Goal: Task Accomplishment & Management: Complete application form

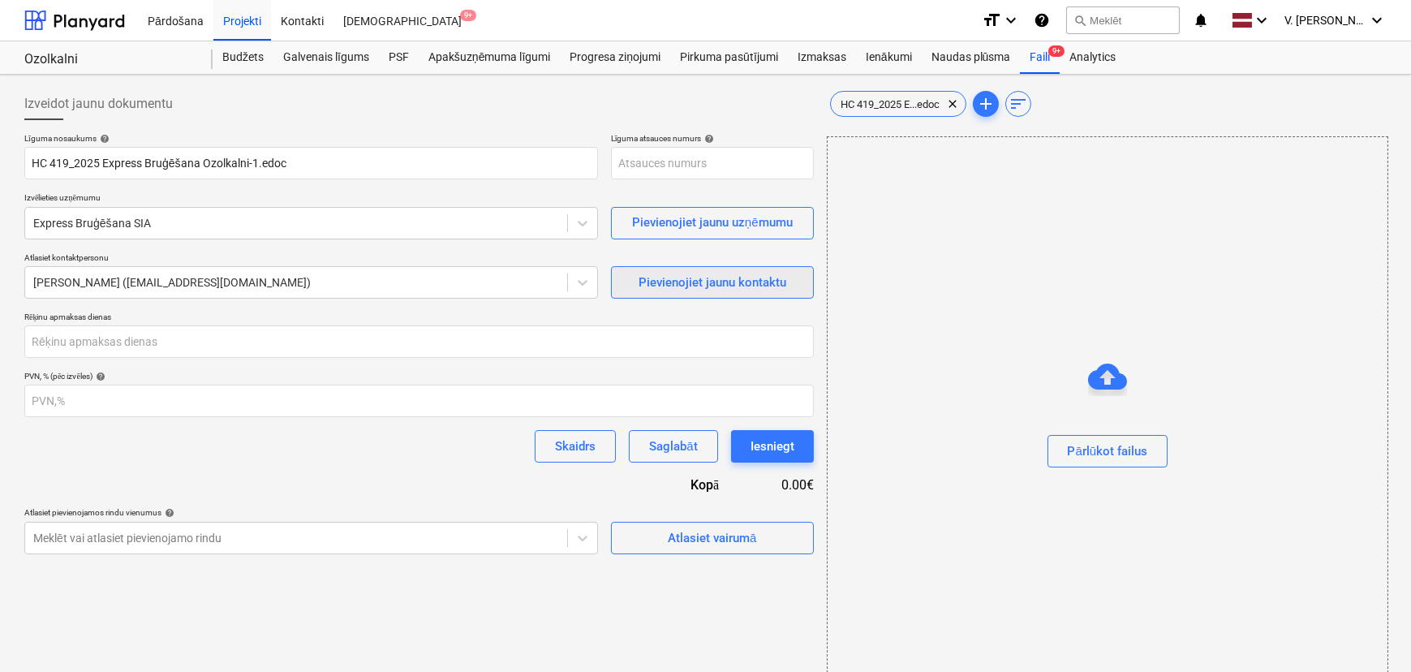
type input "001-SO-035"
click at [1032, 56] on div "Faili 9+" at bounding box center [1040, 57] width 40 height 32
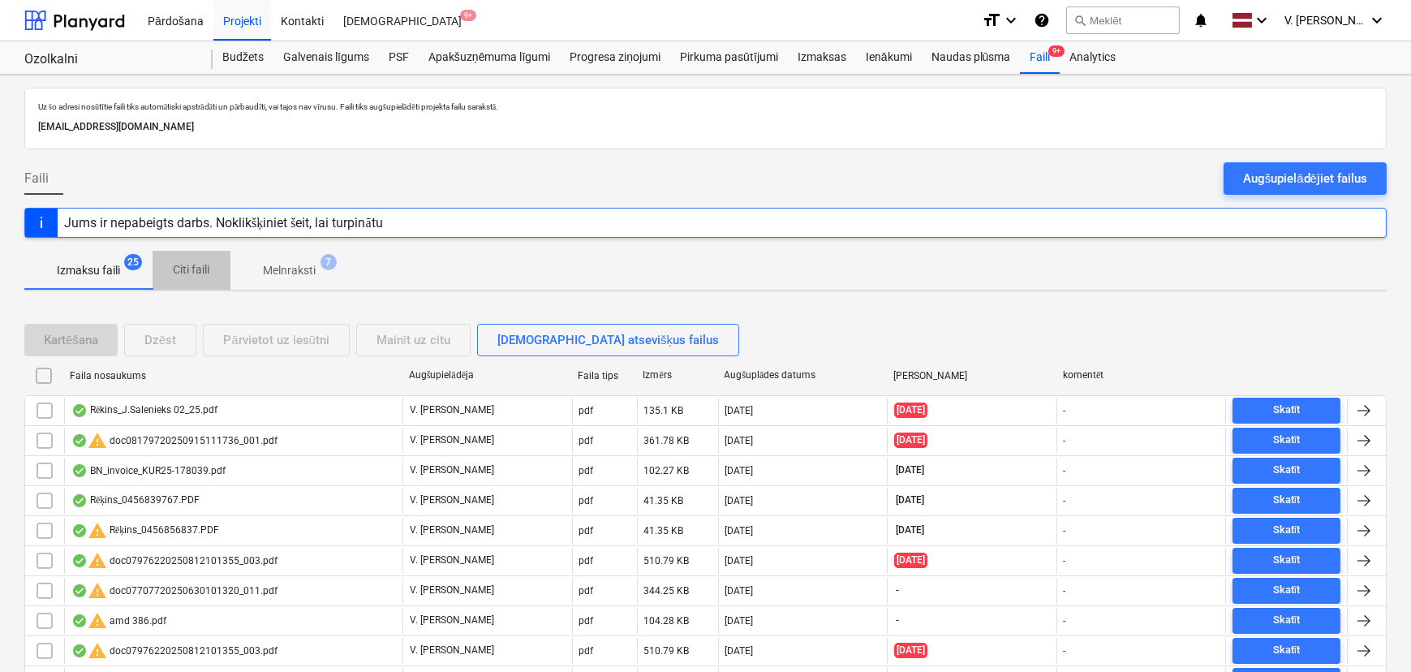
click at [213, 262] on span "Citi faili" at bounding box center [192, 269] width 78 height 27
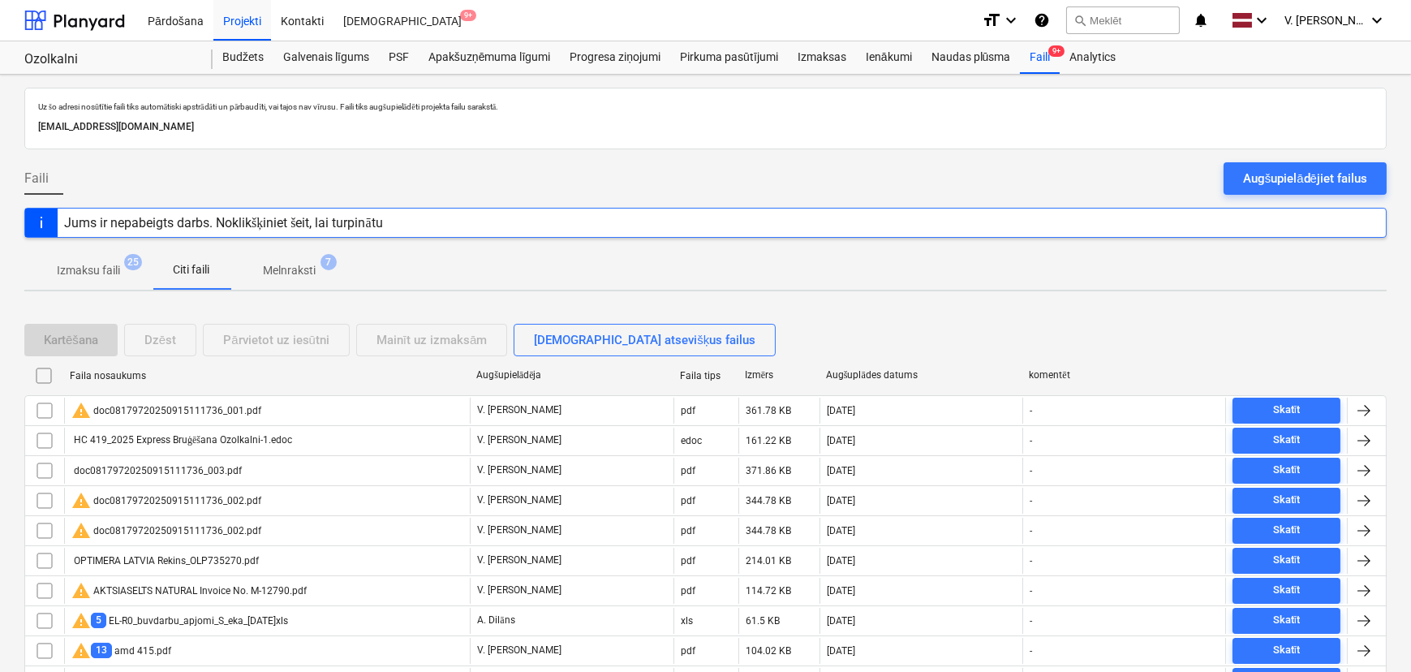
click at [309, 275] on p "Melnraksti" at bounding box center [289, 270] width 53 height 17
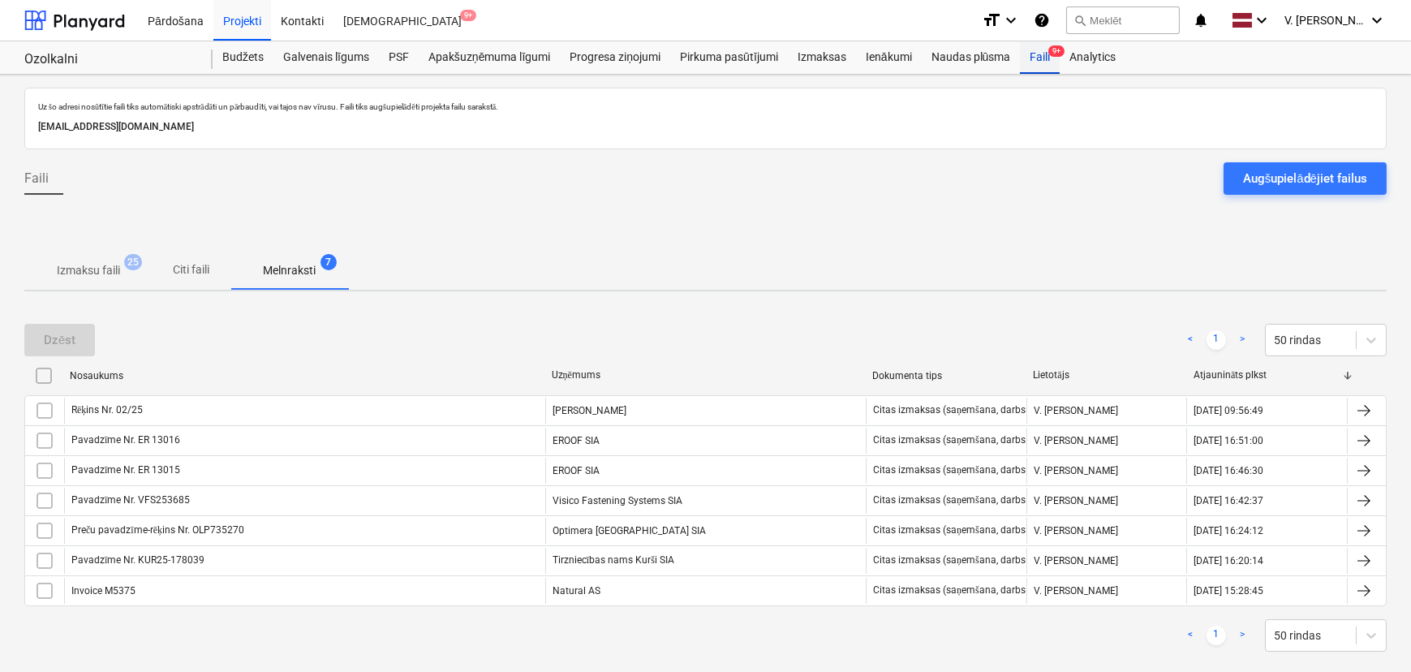
click at [1040, 57] on div "Faili 9+" at bounding box center [1040, 57] width 40 height 32
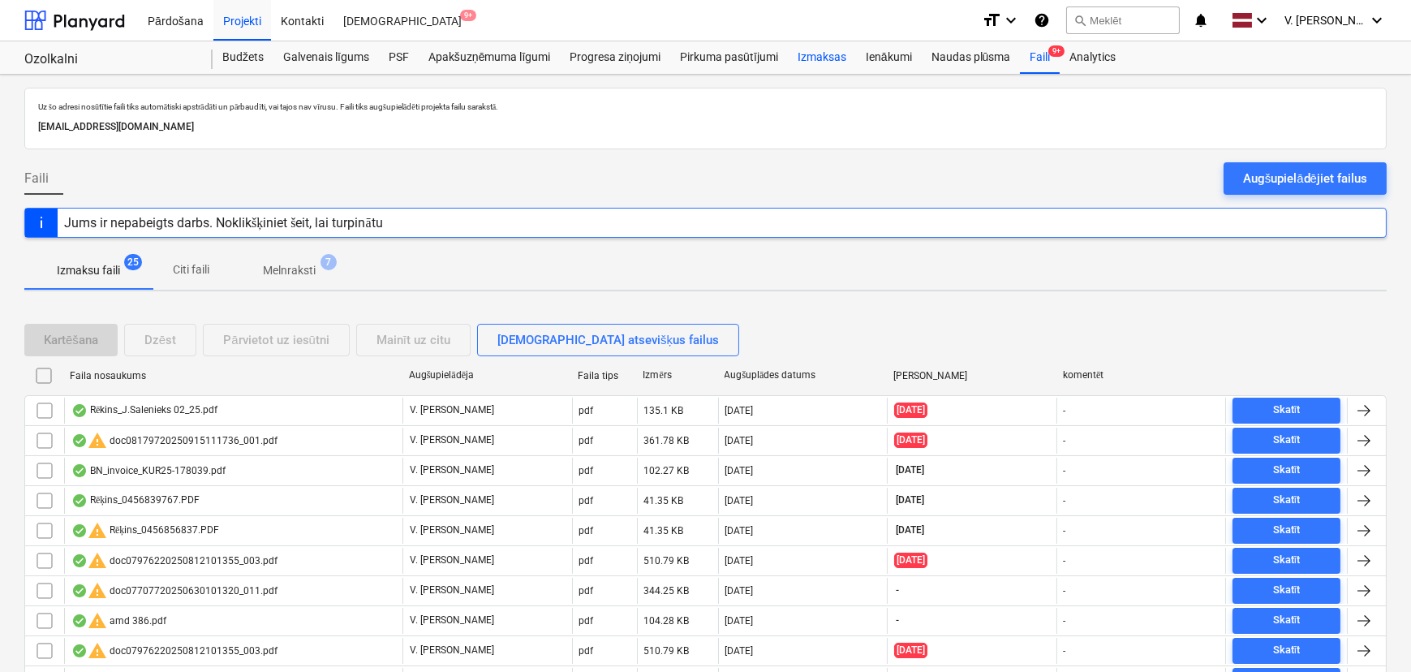
click at [828, 59] on div "Izmaksas" at bounding box center [822, 57] width 68 height 32
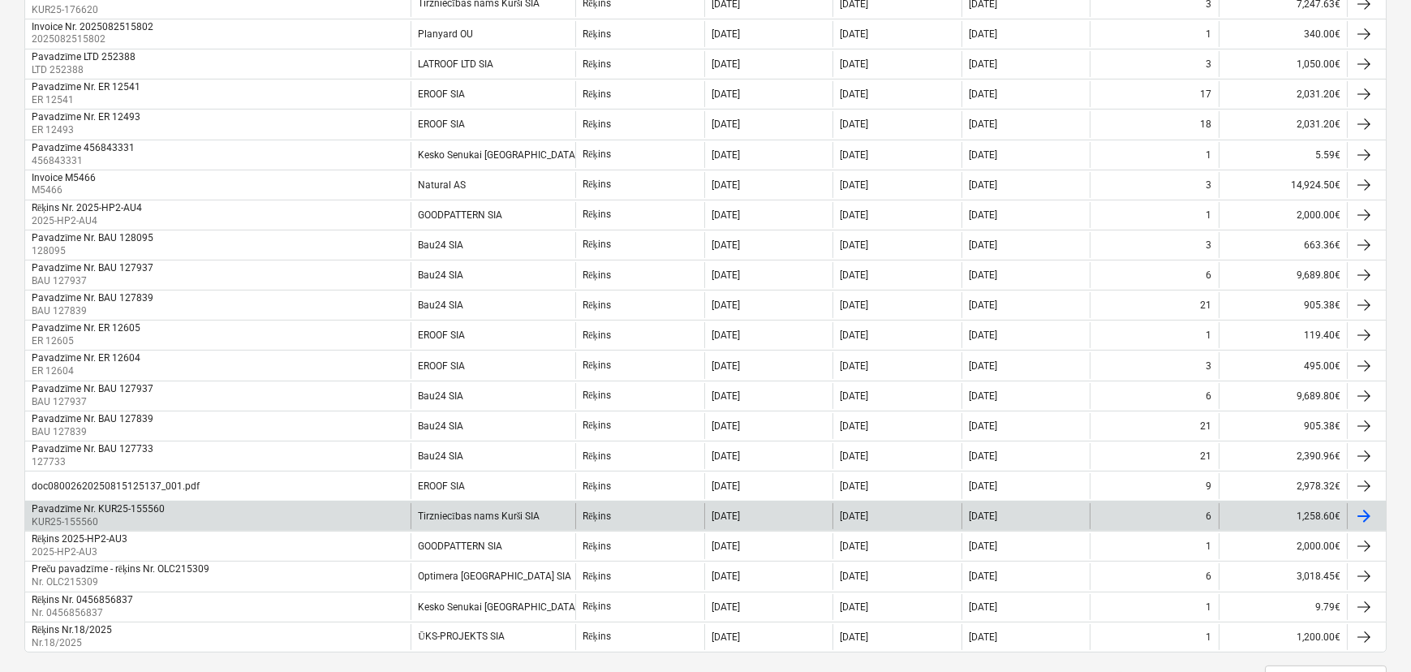
scroll to position [1180, 0]
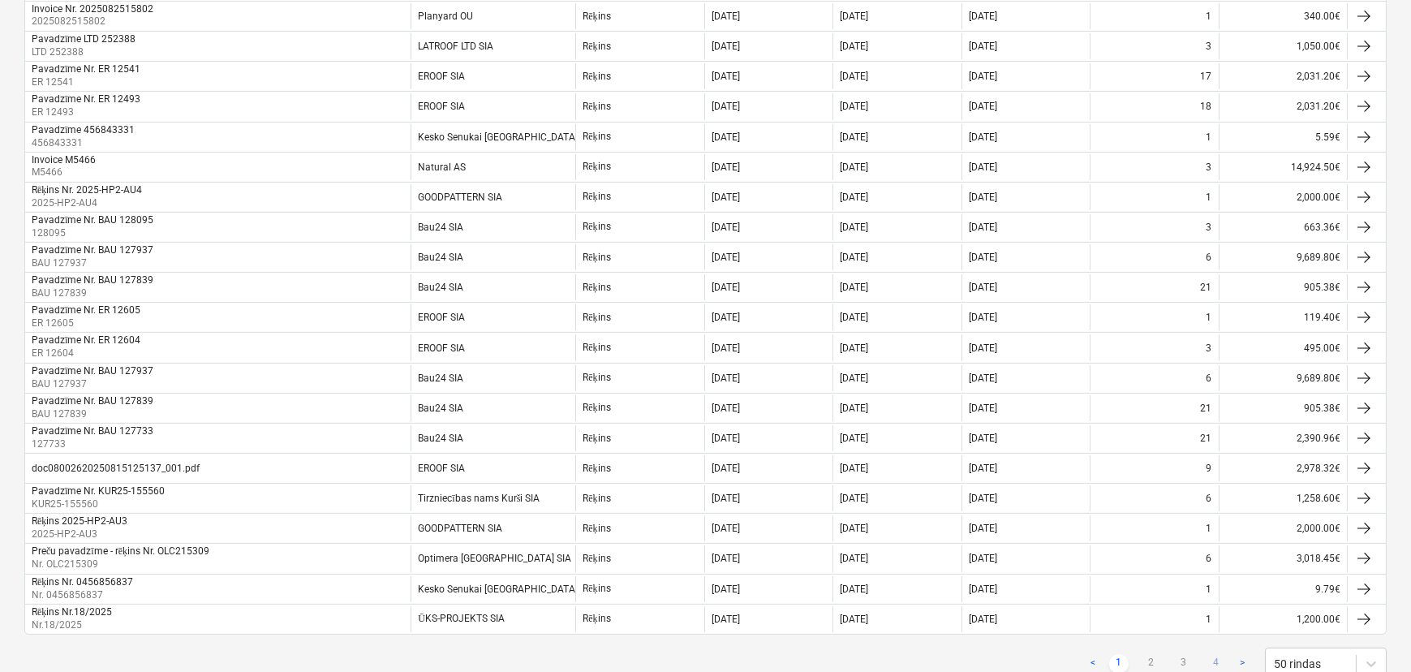
click at [1213, 654] on link "4" at bounding box center [1216, 663] width 19 height 19
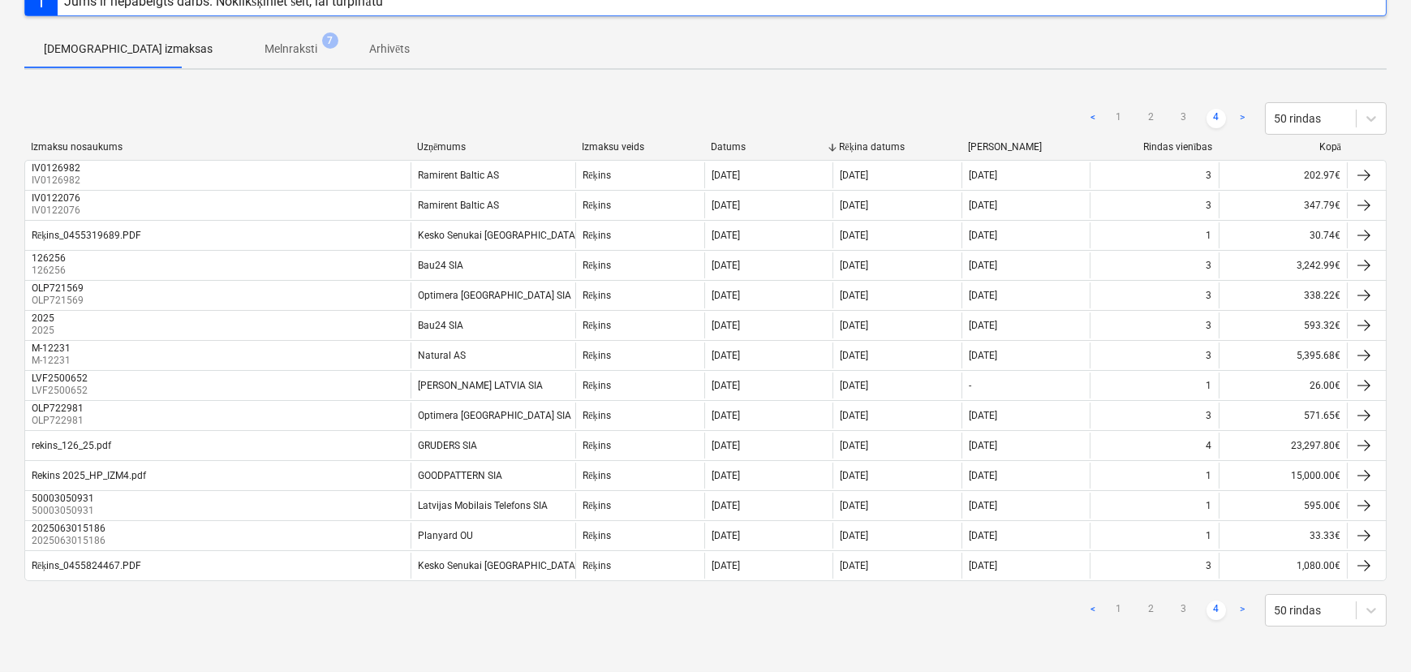
scroll to position [144, 0]
click at [1182, 614] on link "3" at bounding box center [1183, 612] width 19 height 19
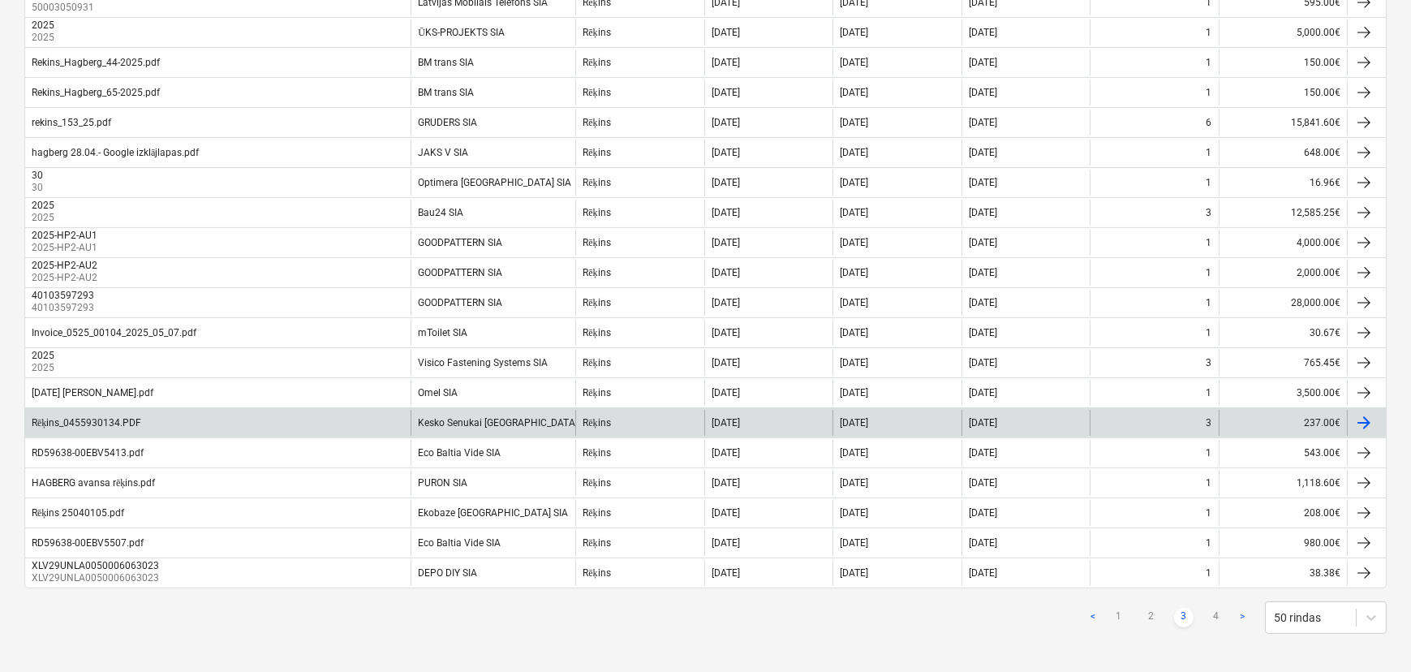
scroll to position [1221, 0]
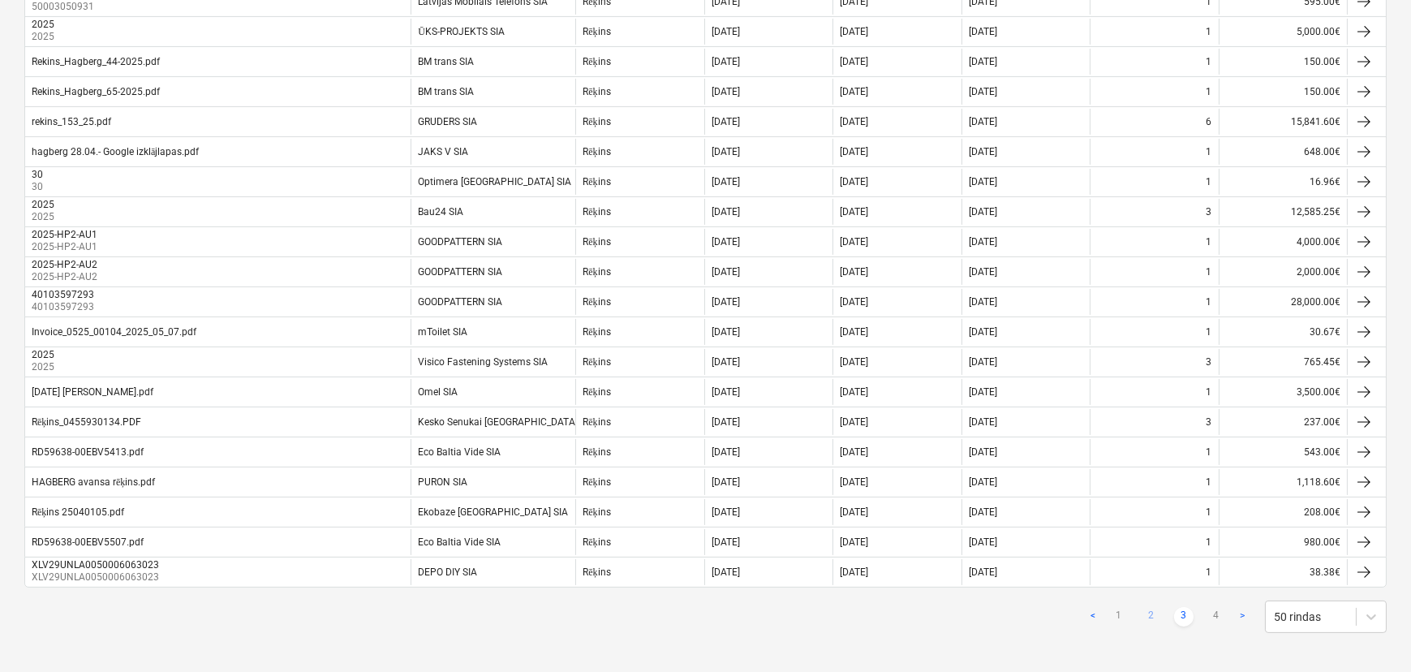
click at [1160, 608] on link "2" at bounding box center [1151, 616] width 19 height 19
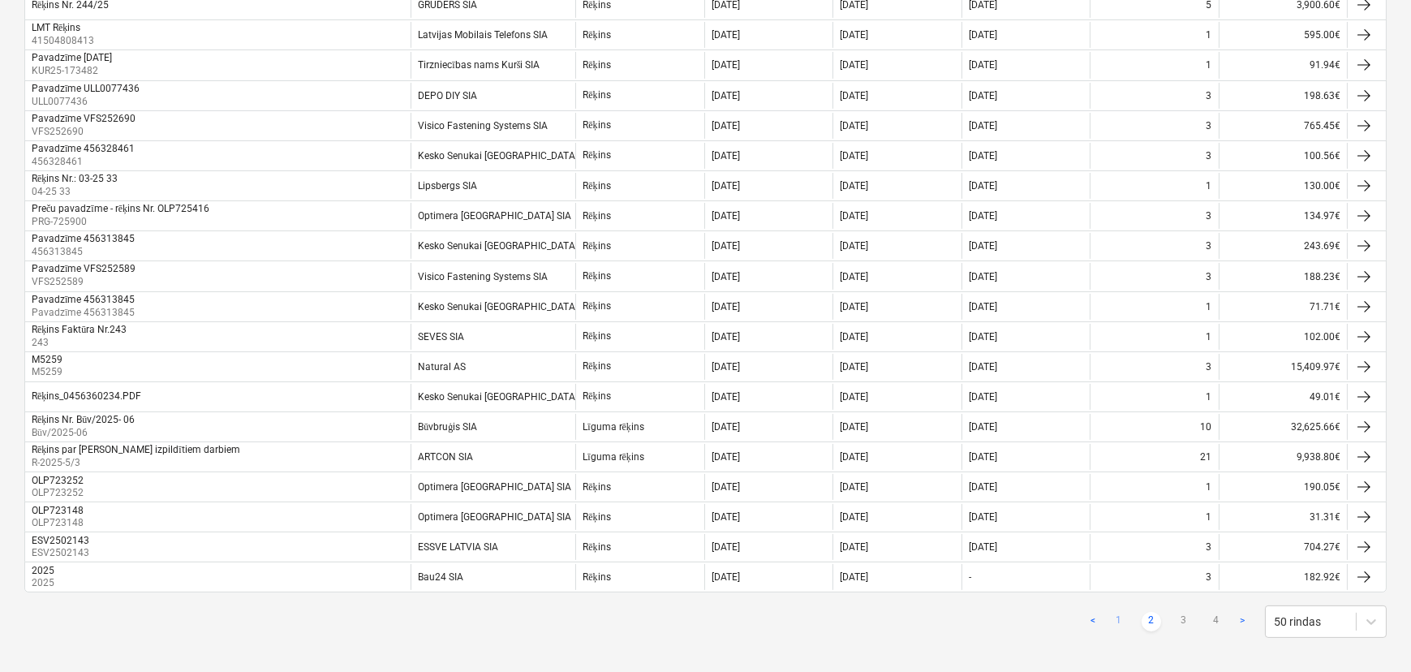
click at [1115, 613] on link "1" at bounding box center [1118, 621] width 19 height 19
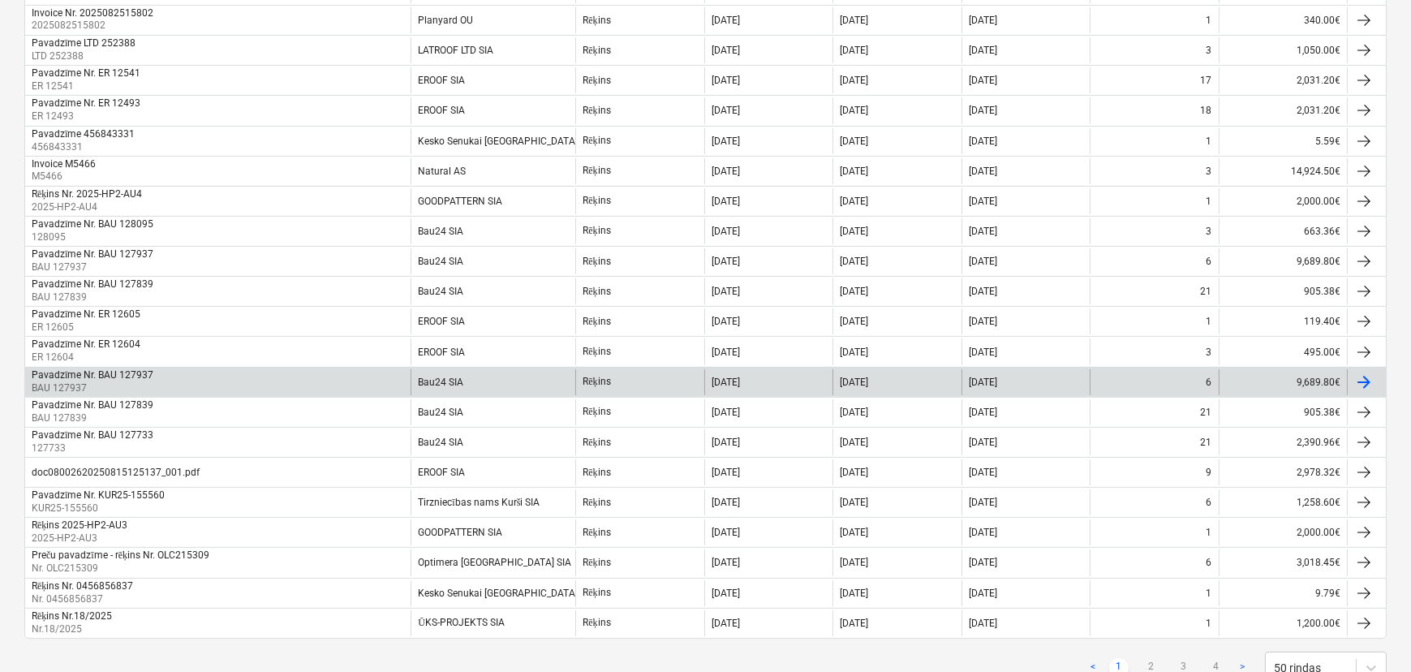
scroll to position [1180, 0]
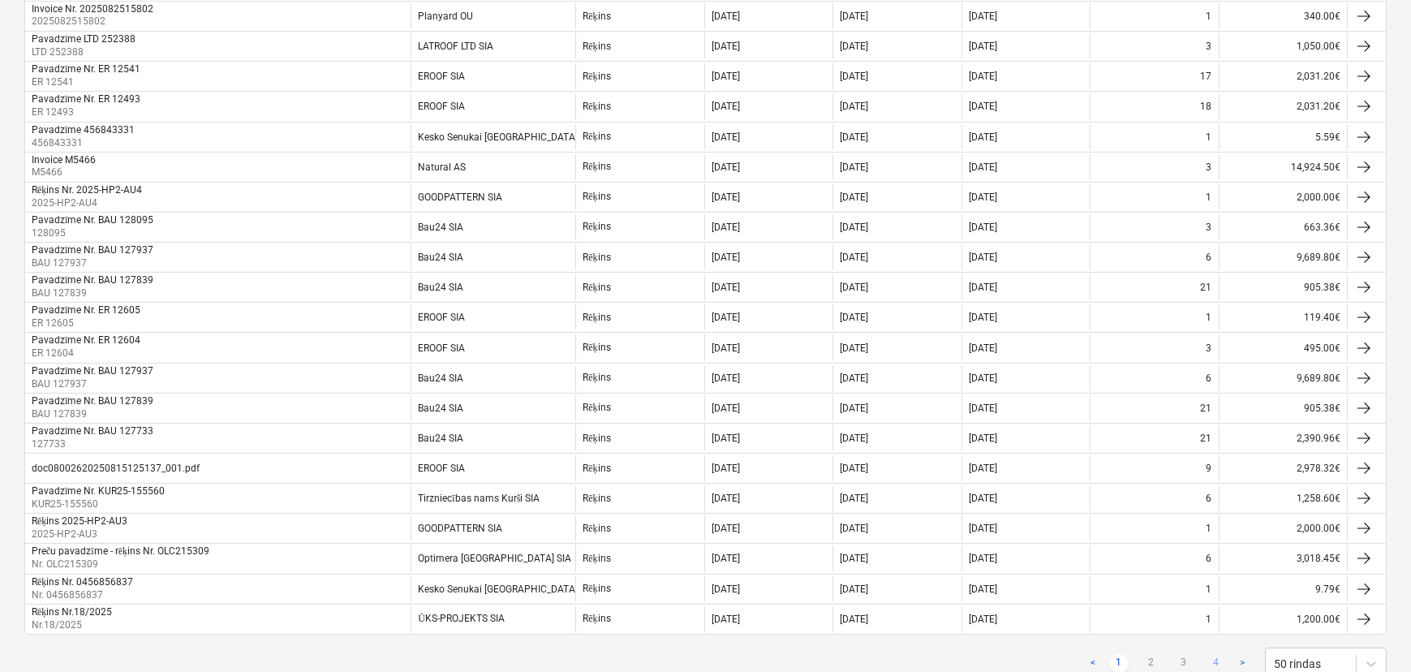
click at [1215, 654] on link "4" at bounding box center [1216, 663] width 19 height 19
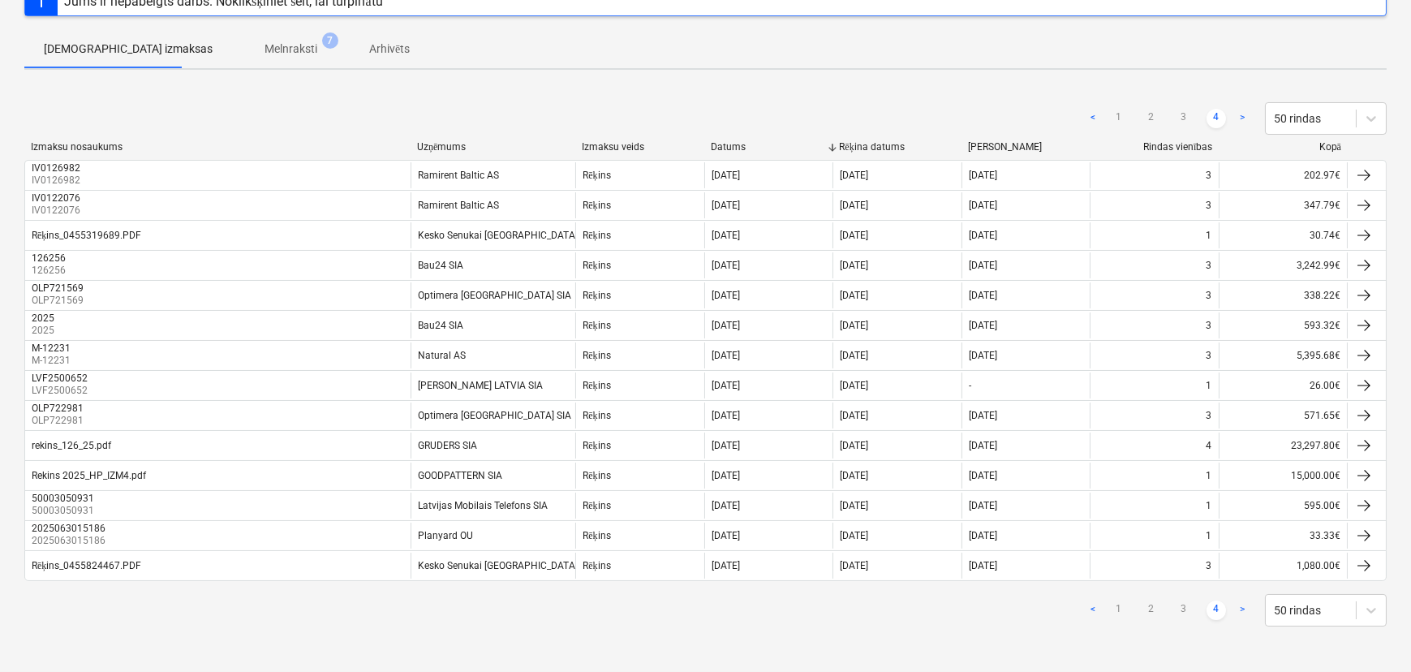
scroll to position [144, 0]
click at [1189, 609] on link "3" at bounding box center [1183, 612] width 19 height 19
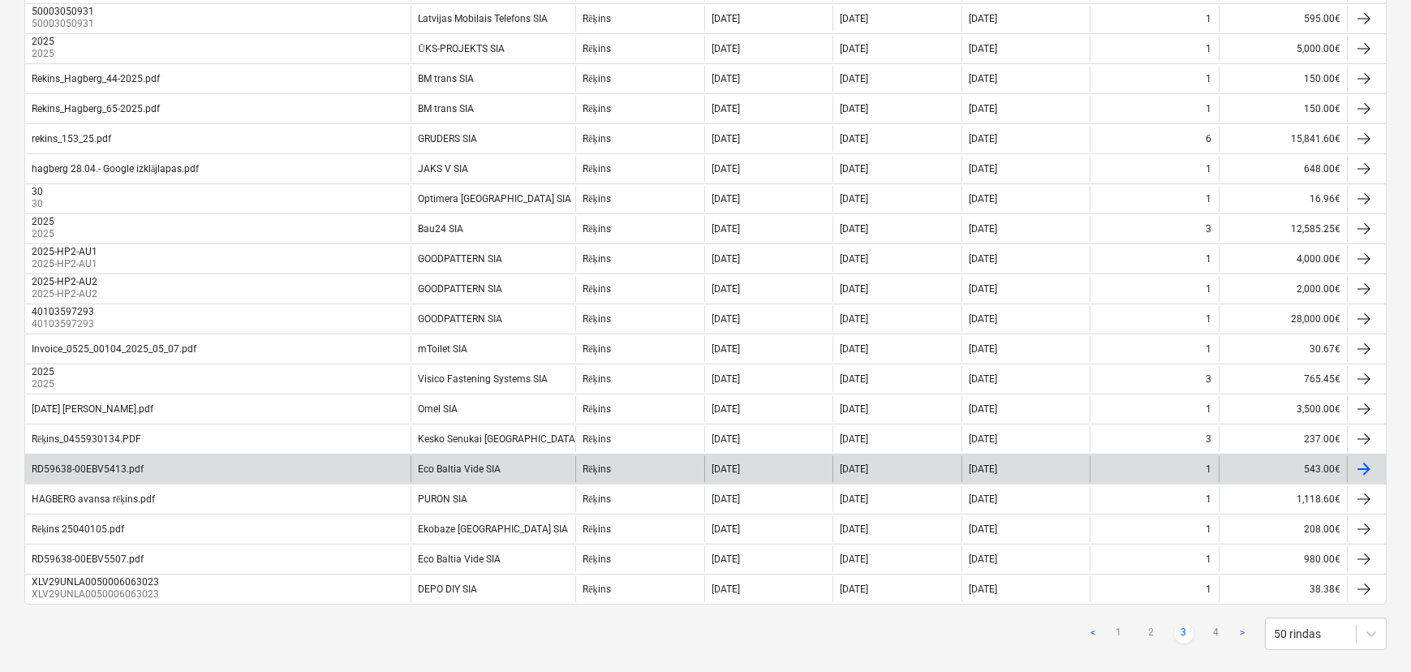
scroll to position [1221, 0]
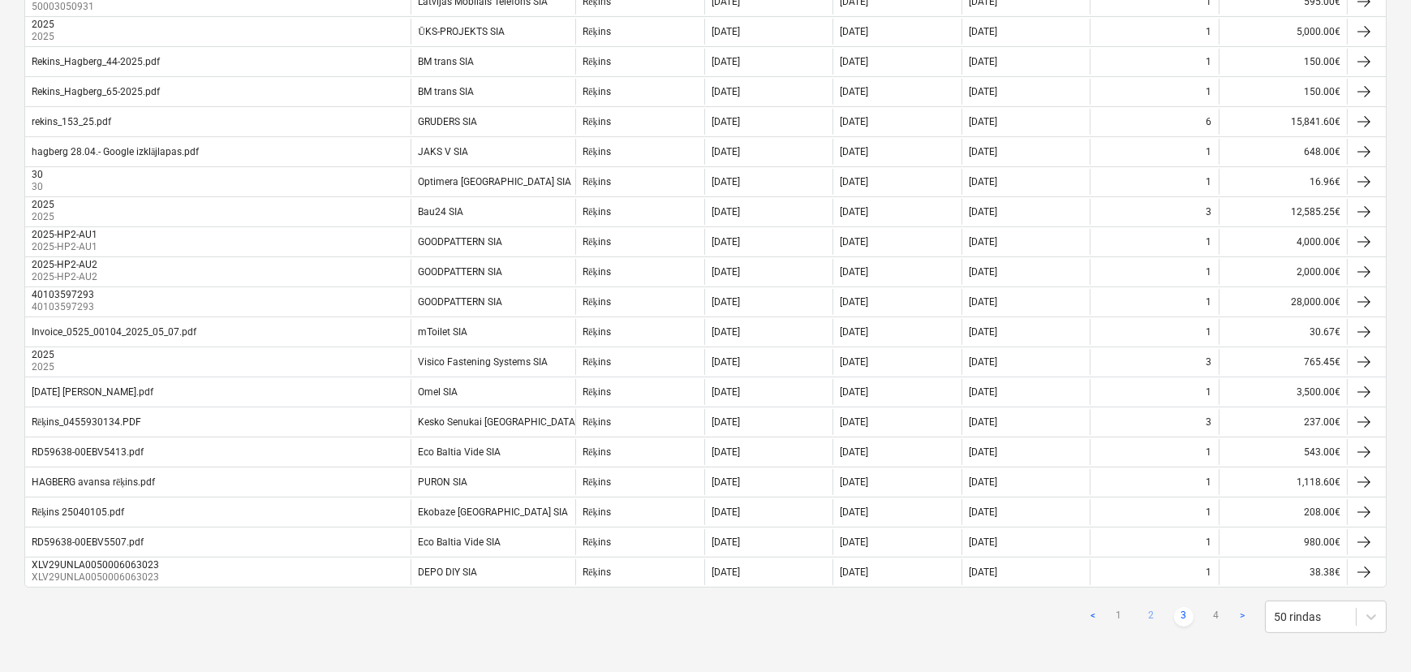
click at [1152, 607] on link "2" at bounding box center [1151, 616] width 19 height 19
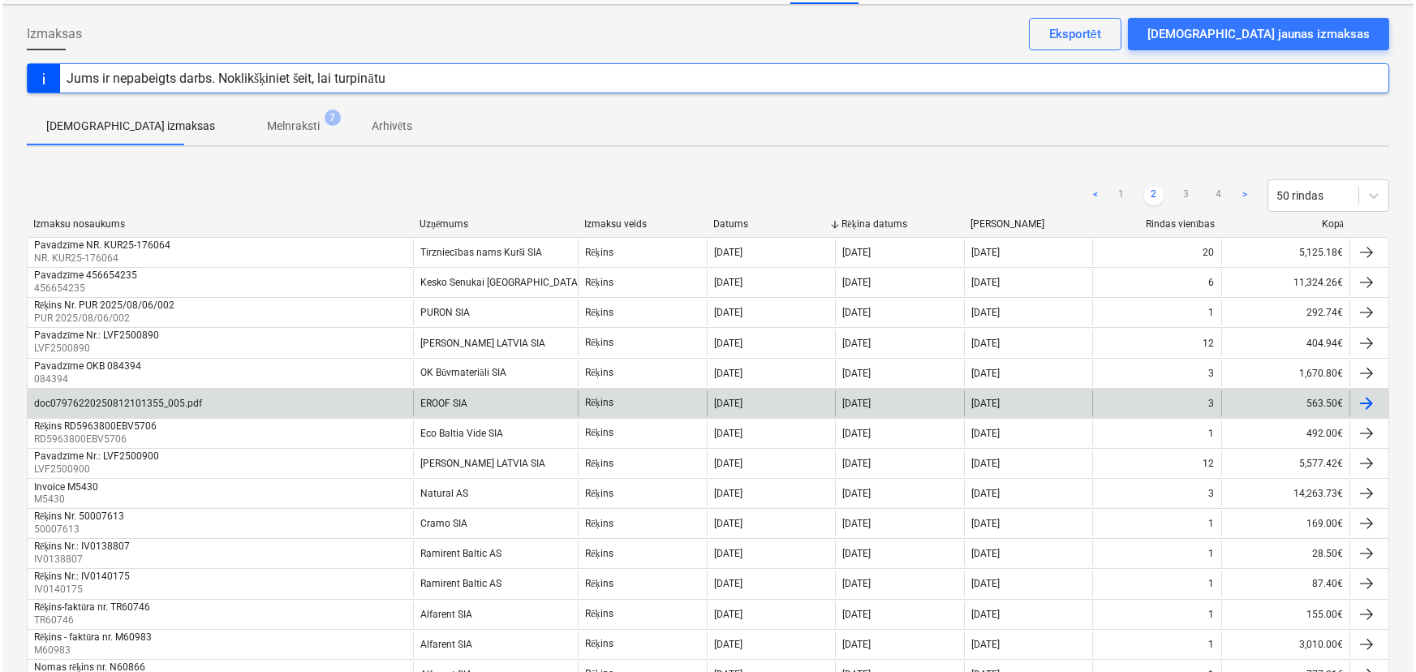
scroll to position [0, 0]
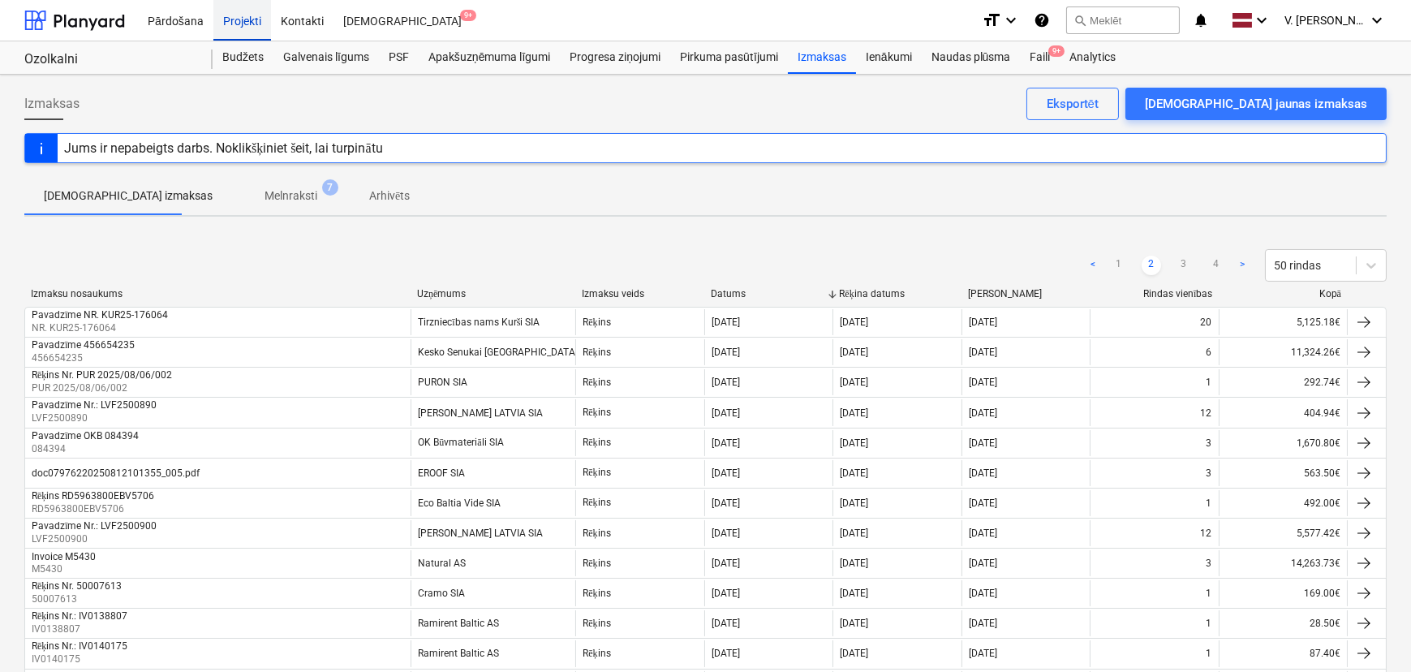
click at [248, 24] on div "Projekti" at bounding box center [242, 19] width 58 height 41
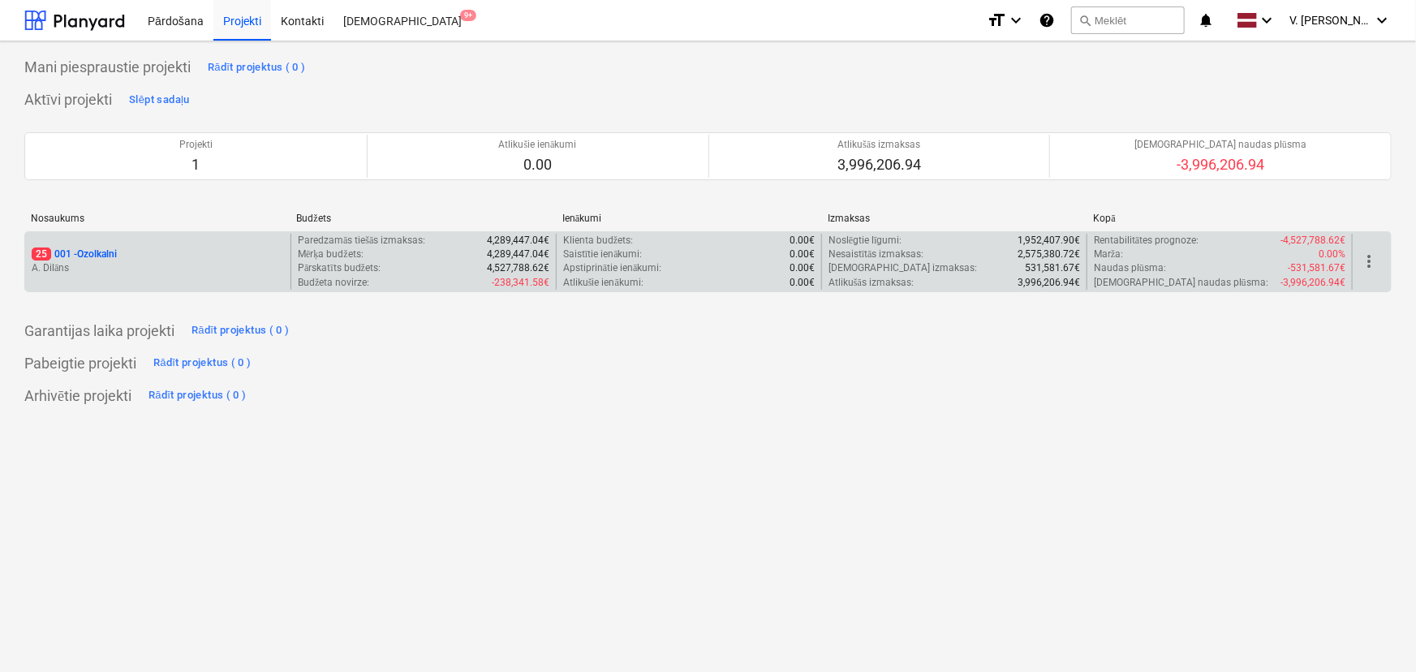
click at [321, 243] on p "Paredzamās tiešās izmaksas :" at bounding box center [361, 241] width 127 height 14
click at [126, 267] on p "A. Dilāns" at bounding box center [158, 268] width 252 height 14
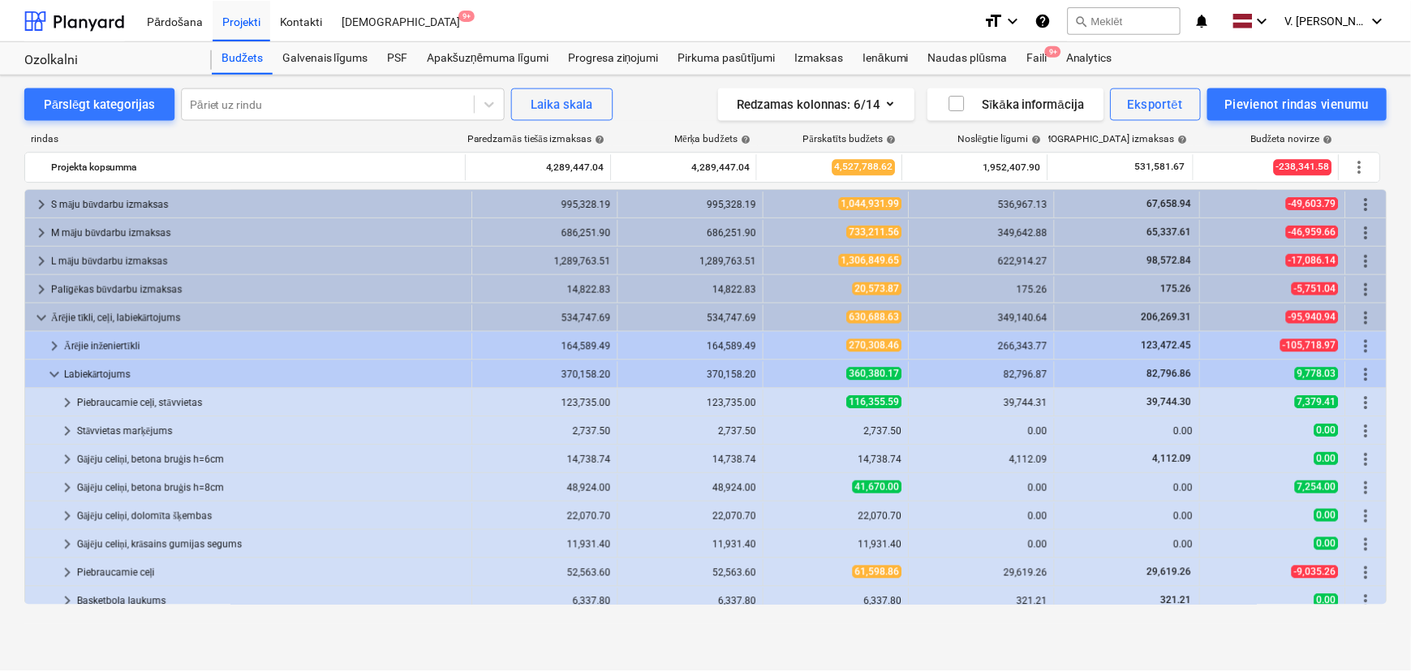
scroll to position [236, 0]
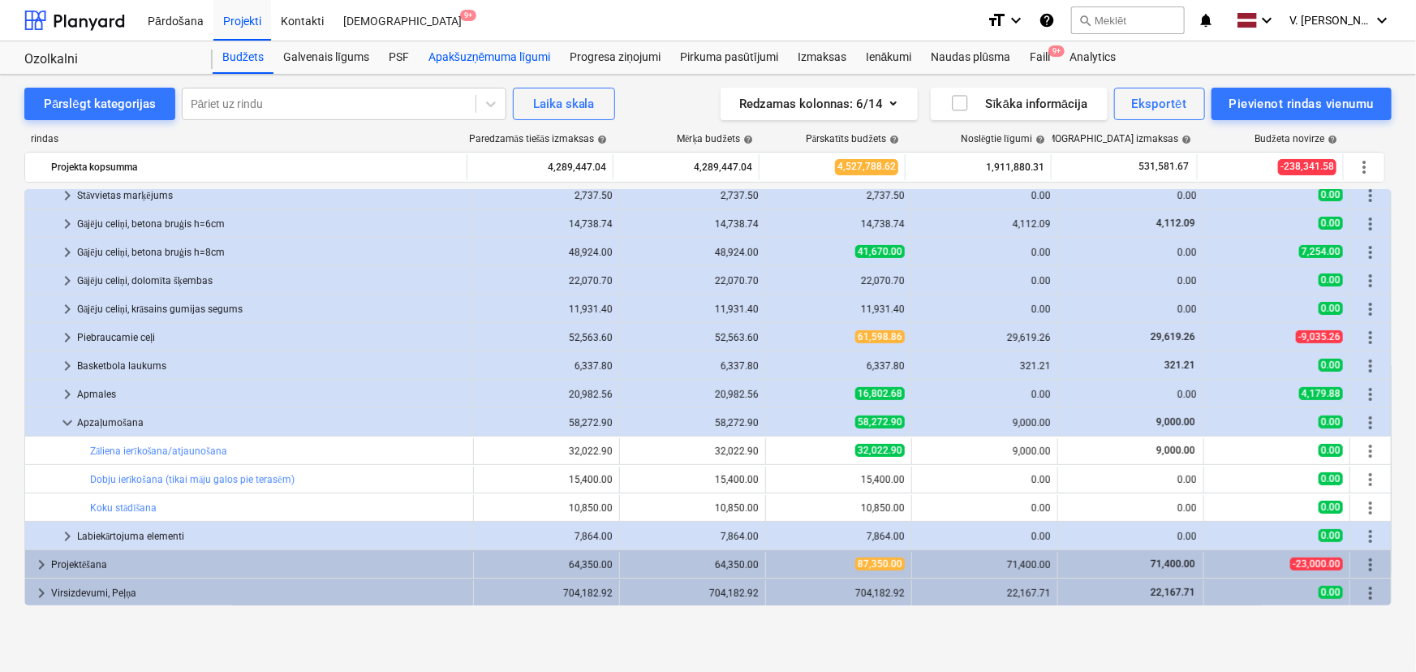
click at [512, 54] on div "Apakšuzņēmuma līgumi" at bounding box center [489, 57] width 141 height 32
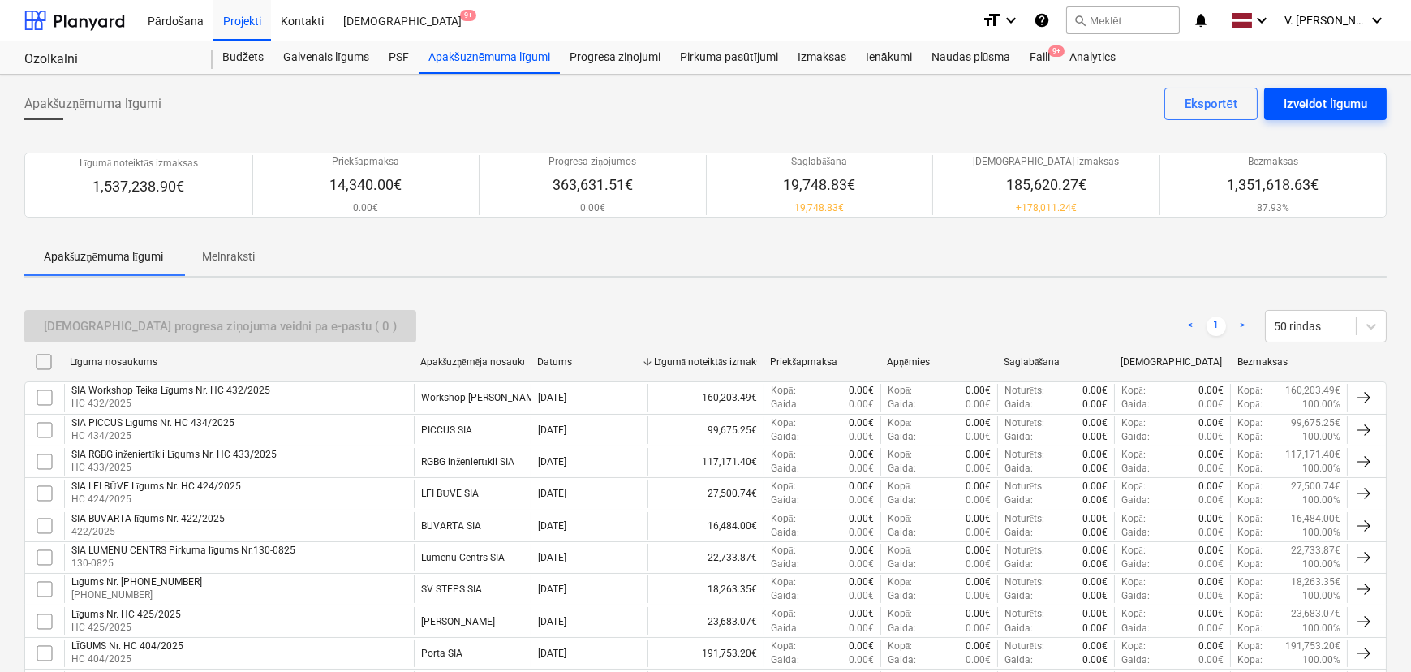
click at [1321, 114] on div "Izveidot līgumu" at bounding box center [1326, 103] width 84 height 21
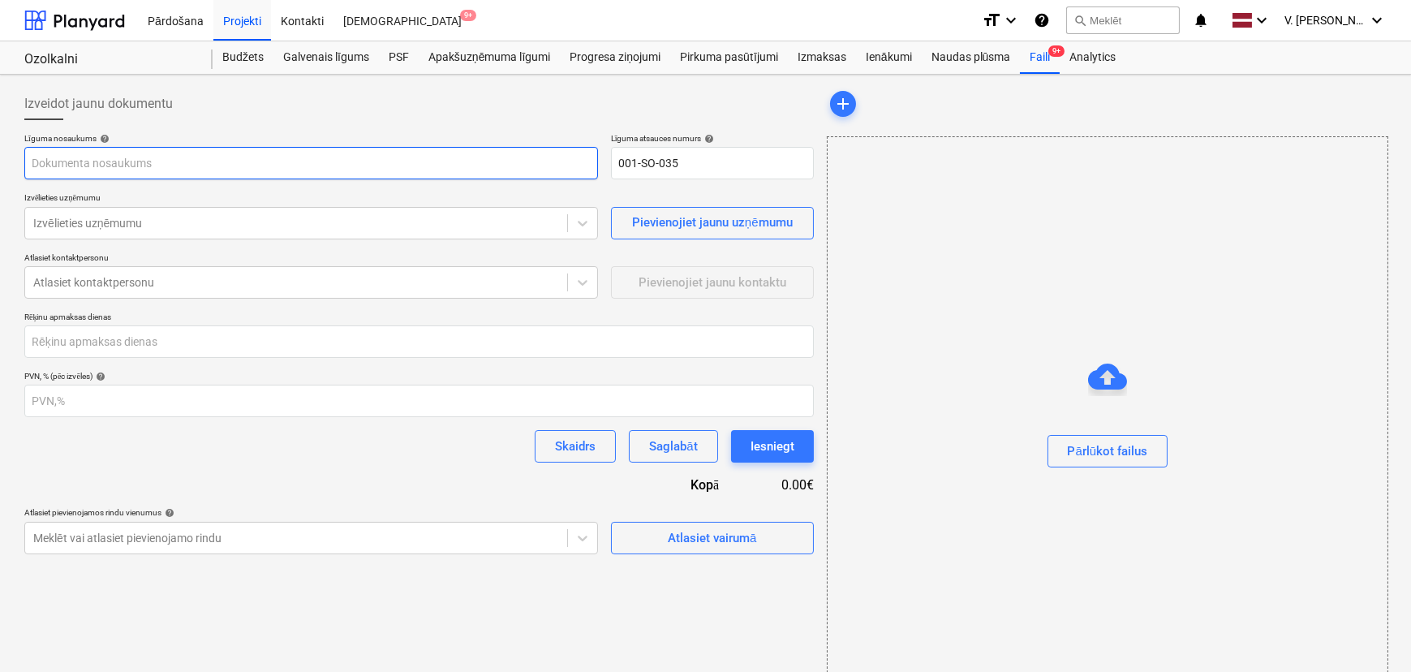
click at [183, 162] on input "text" at bounding box center [311, 163] width 574 height 32
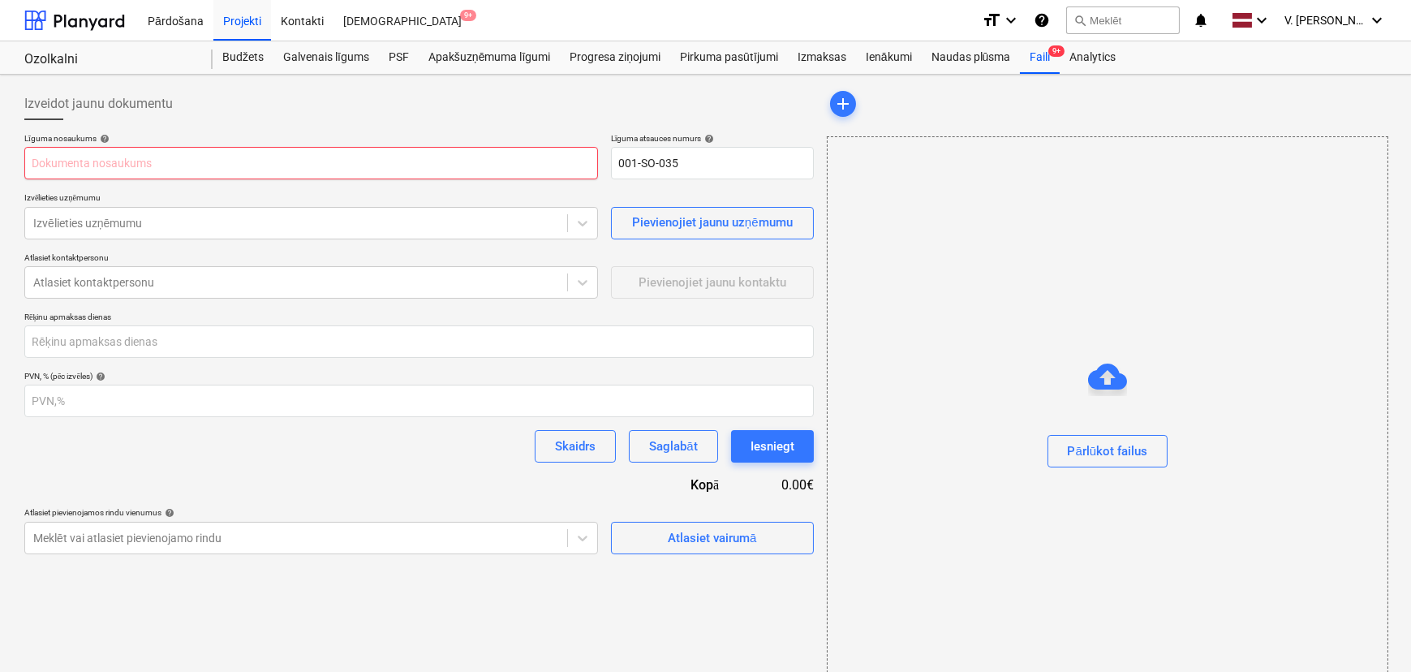
click at [247, 170] on input "text" at bounding box center [311, 163] width 574 height 32
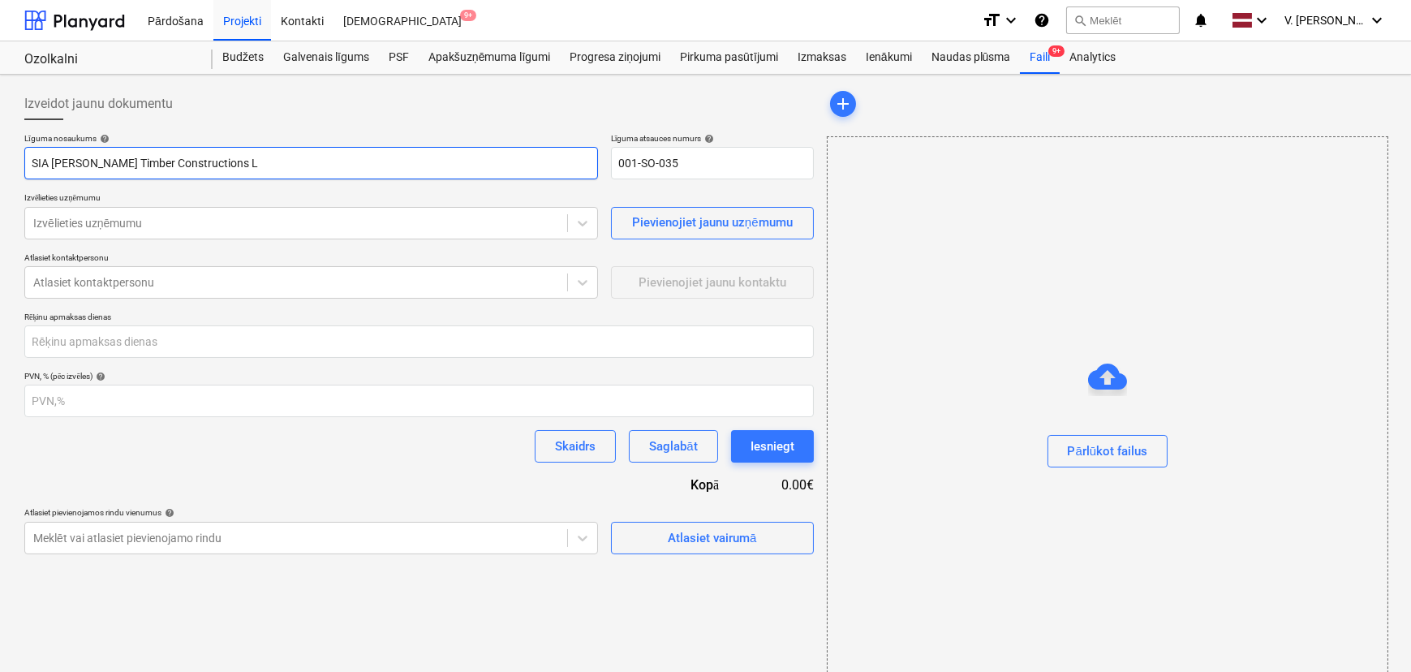
click at [242, 165] on input "SIA Freimans Timber Constructions L" at bounding box center [311, 163] width 574 height 32
click at [293, 156] on input "SIA Freimans Timber Constructions" at bounding box center [311, 163] width 574 height 32
click at [276, 170] on input "SIA Freimans Timber Constructions" at bounding box center [311, 163] width 574 height 32
click at [268, 166] on input "SIA Freimans Timber Constructions" at bounding box center [311, 163] width 574 height 32
drag, startPoint x: 371, startPoint y: 166, endPoint x: 274, endPoint y: 155, distance: 98.1
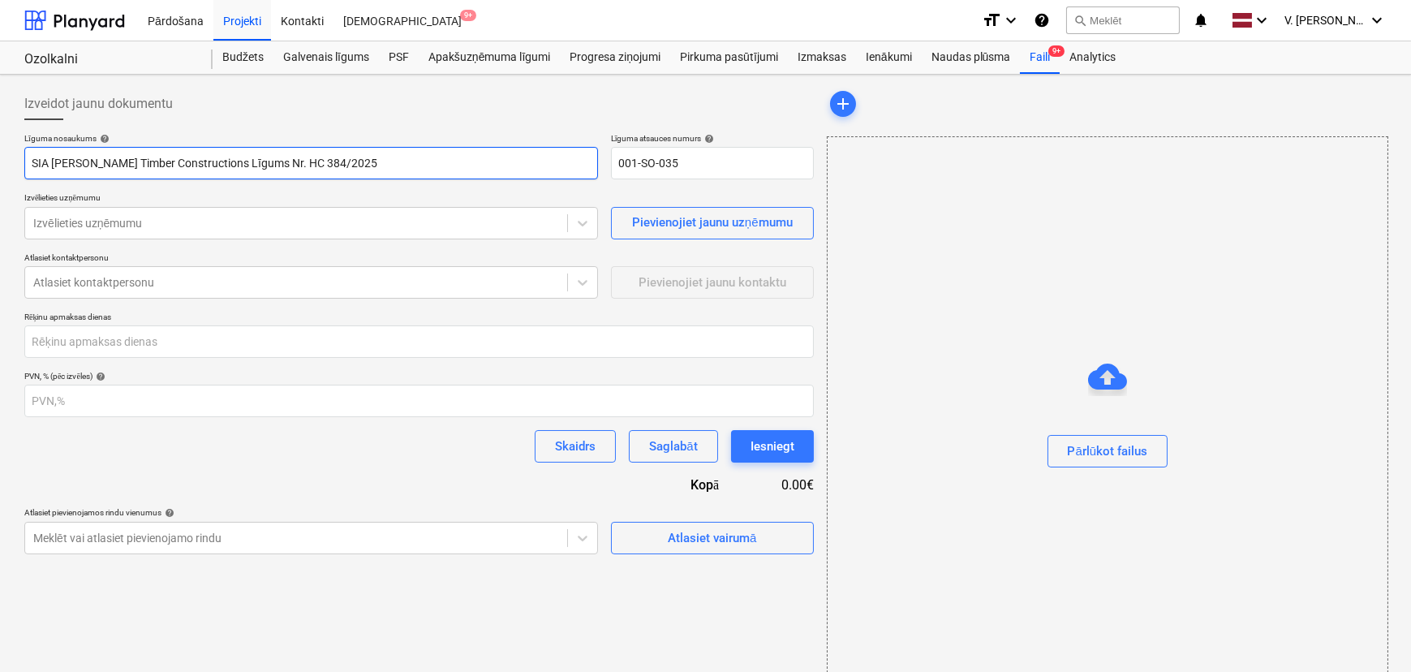
click at [274, 155] on input "SIA Freimans Timber Constructions Līgums Nr. HC 384/2025" at bounding box center [311, 163] width 574 height 32
type input "SIA Freimans Timber Constructions Līgums Nr. HC 384/2025"
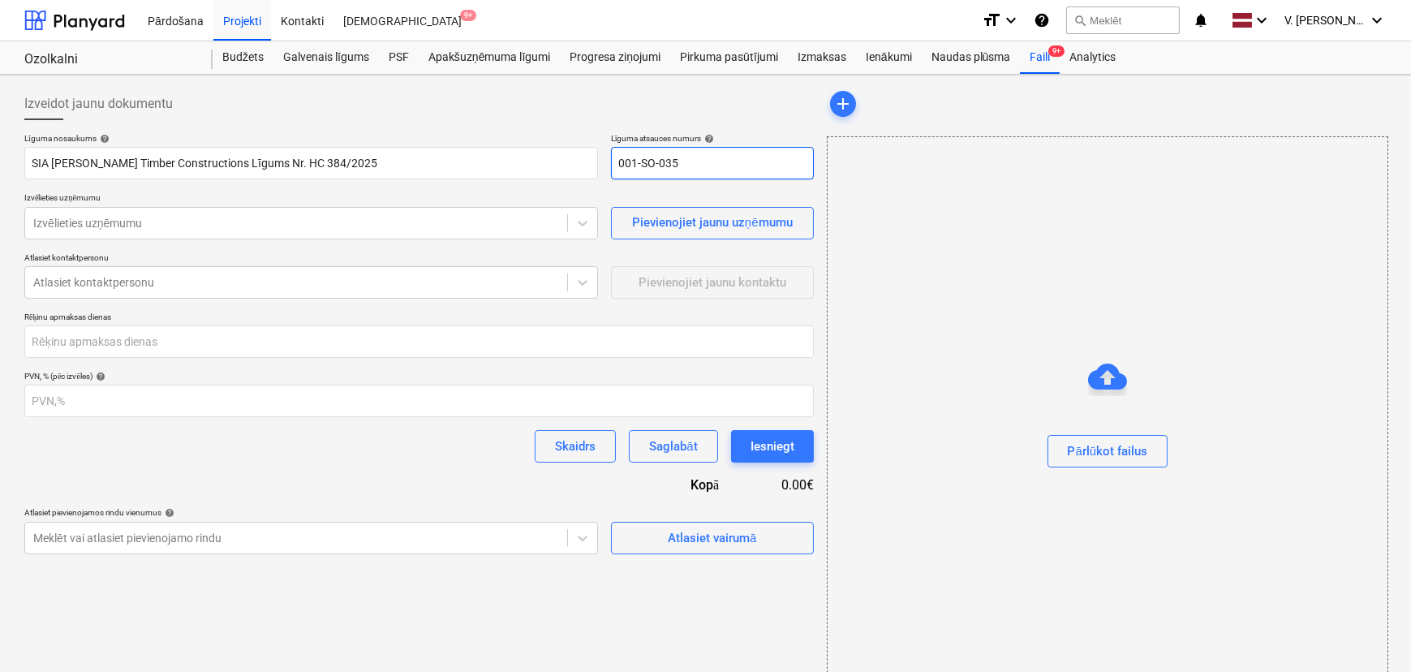
click at [657, 149] on input "001-SO-035" at bounding box center [712, 163] width 203 height 32
paste input "HC 384/202"
type input "HC 384/2025"
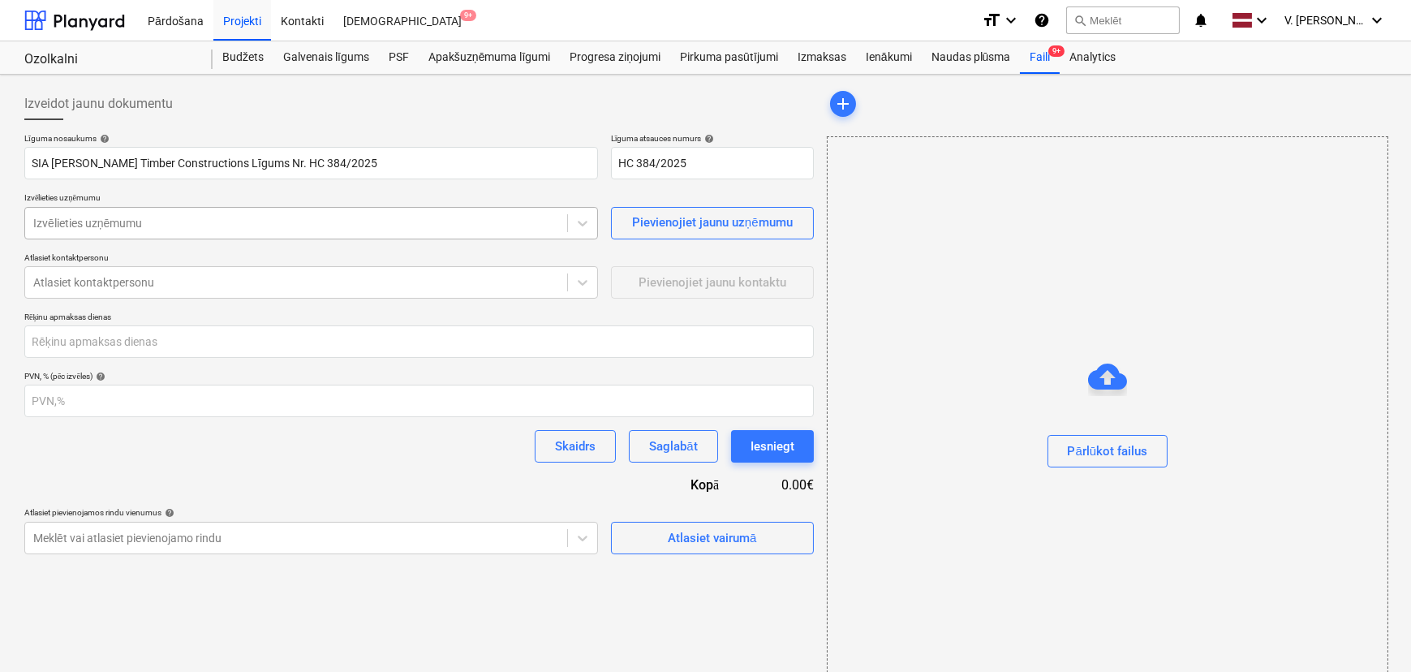
click at [245, 212] on div "Izvēlieties uzņēmumu" at bounding box center [296, 223] width 542 height 23
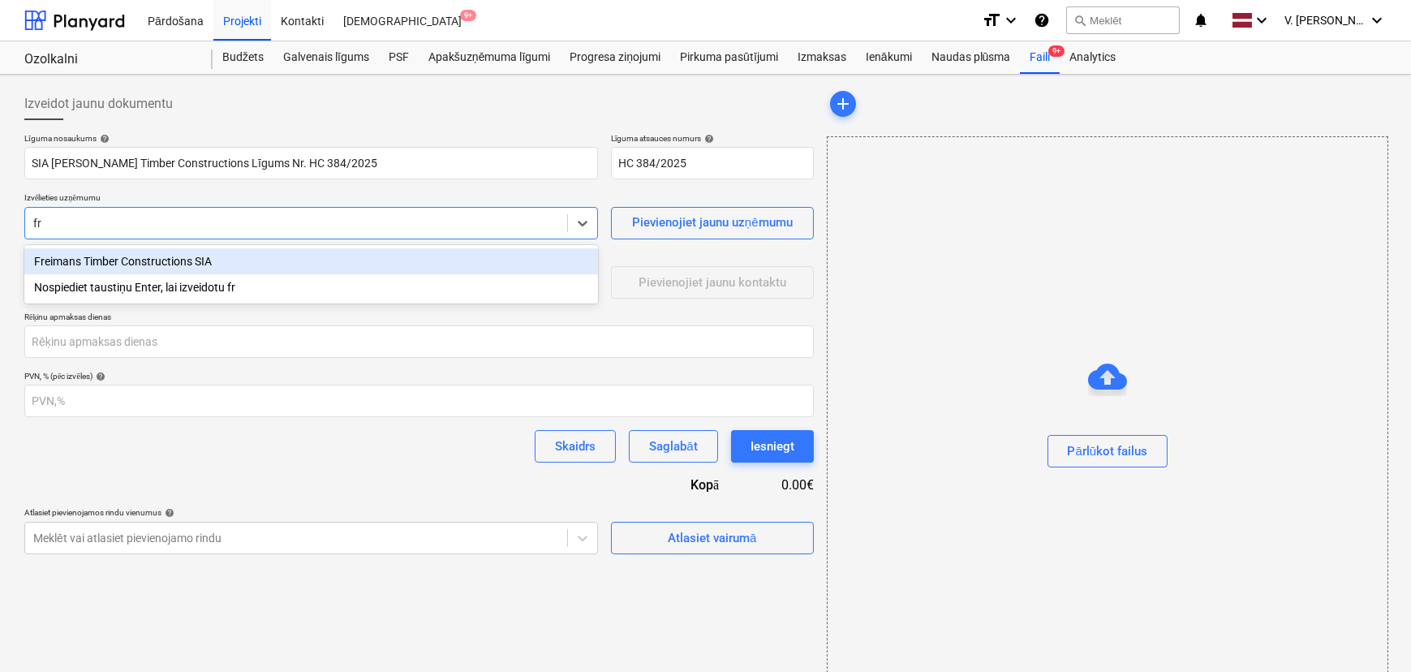
type input "fre"
click at [227, 261] on div "Freimans Timber Constructions SIA" at bounding box center [311, 261] width 574 height 26
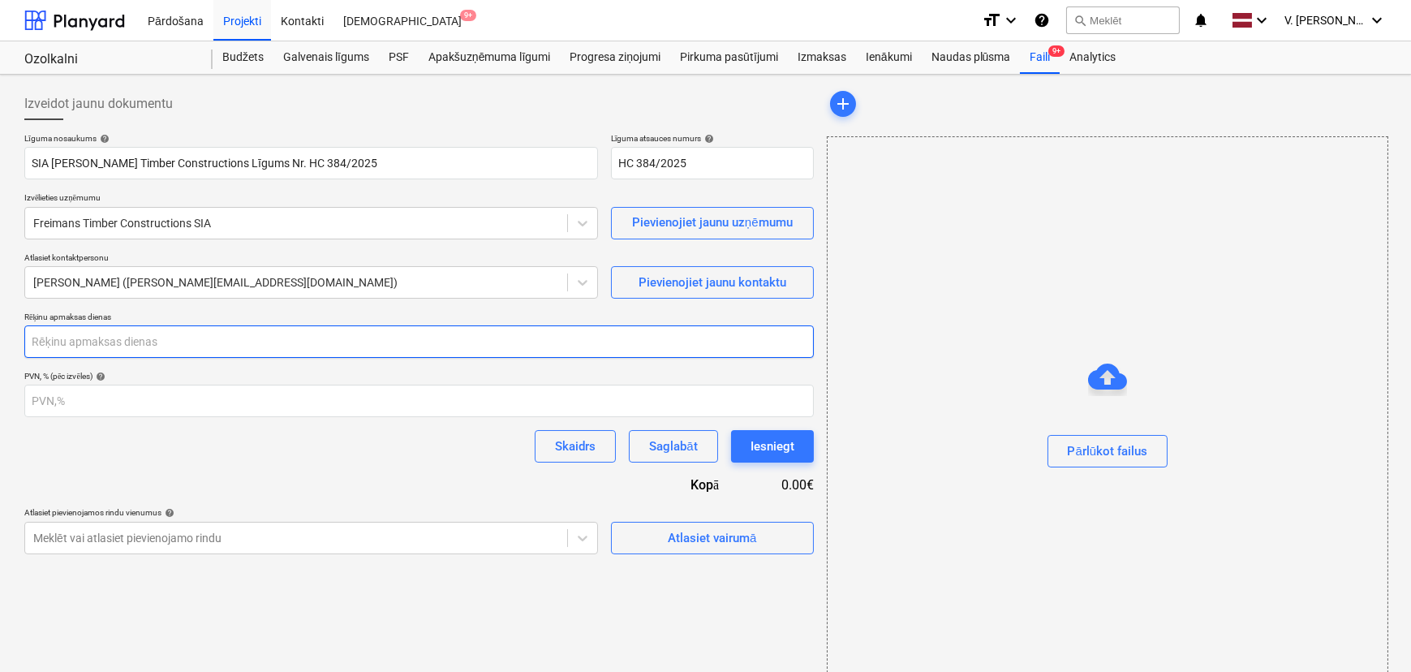
click at [193, 347] on input "number" at bounding box center [419, 341] width 790 height 32
click at [273, 340] on input "number" at bounding box center [419, 341] width 790 height 32
type input "5"
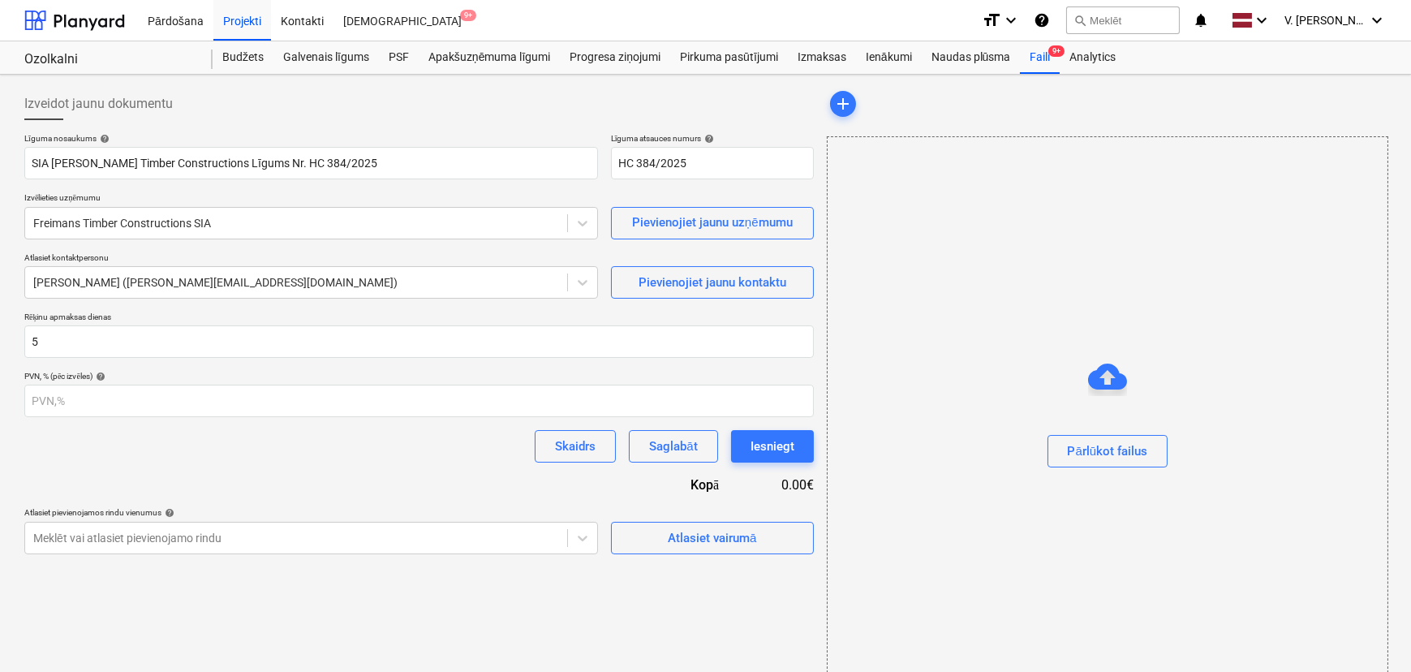
click at [252, 484] on div "Līguma nosaukums help SIA Freimans Timber Constructions Līgums Nr. HC 384/2025 …" at bounding box center [419, 343] width 790 height 421
click at [726, 536] on div "Atlasiet vairumā" at bounding box center [712, 538] width 88 height 21
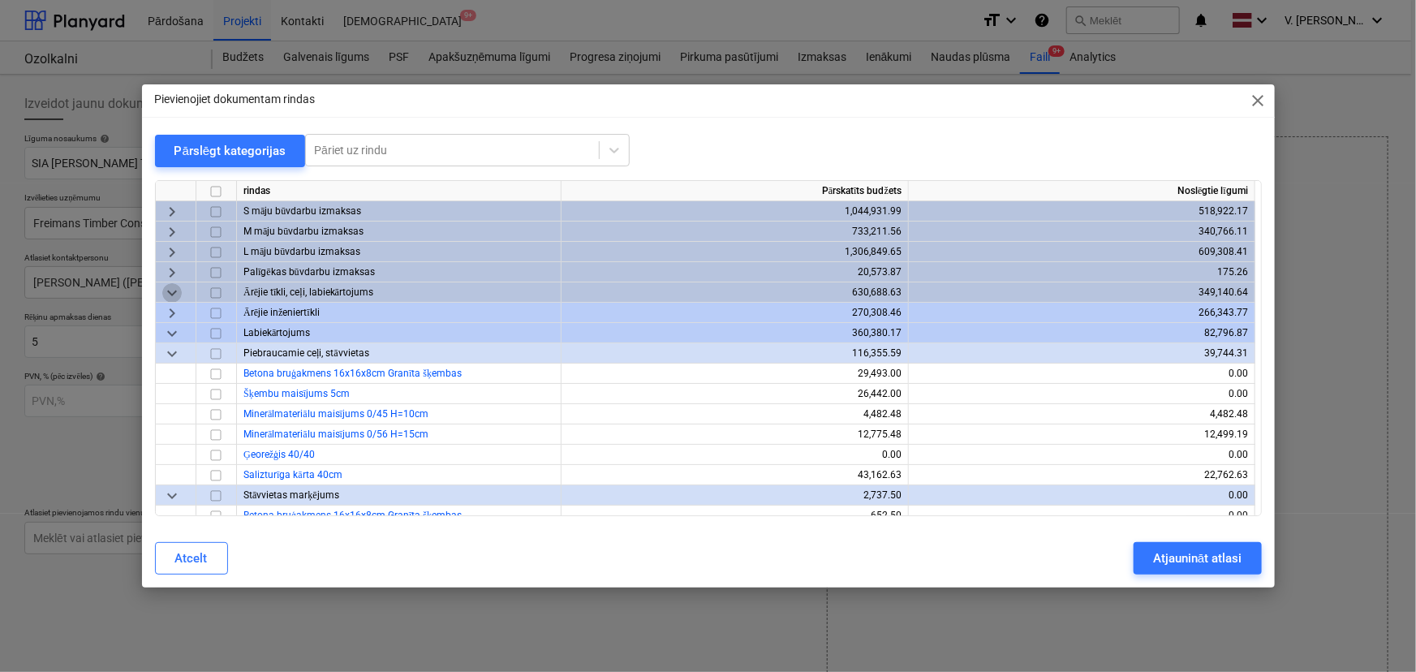
click at [170, 291] on span "keyboard_arrow_down" at bounding box center [171, 292] width 19 height 19
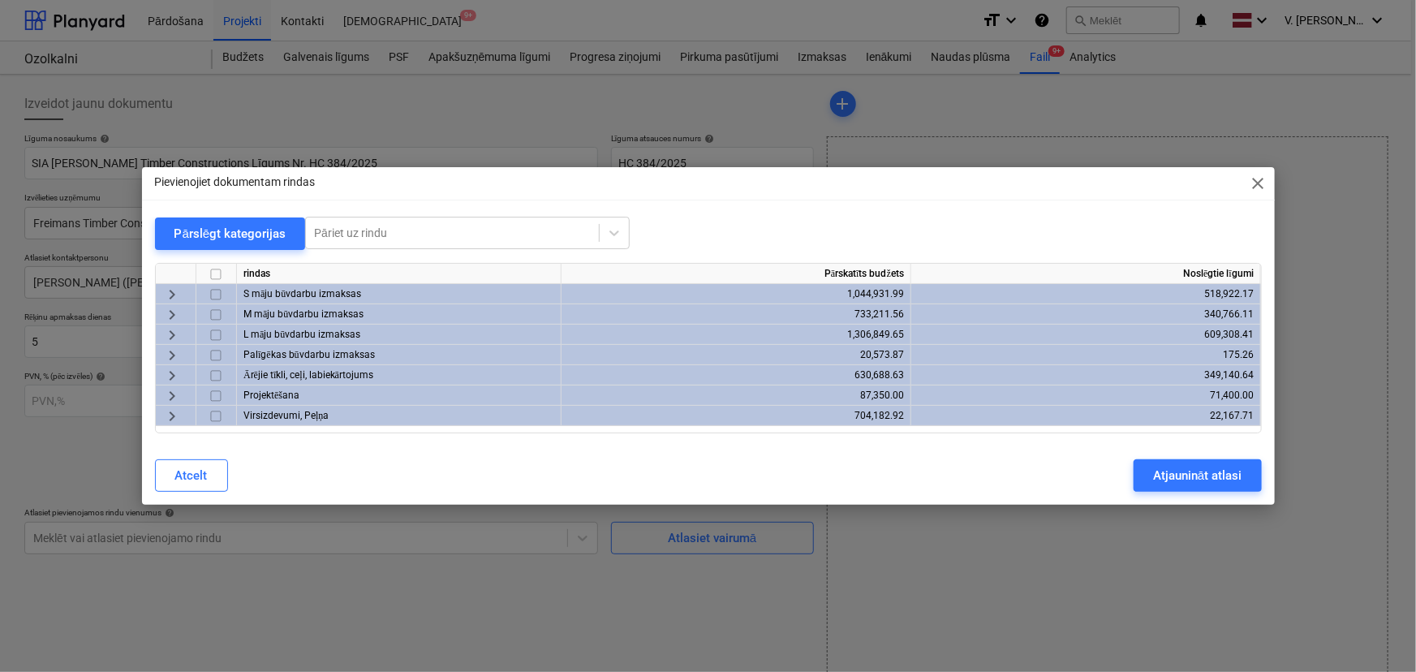
click at [172, 292] on span "keyboard_arrow_right" at bounding box center [171, 294] width 19 height 19
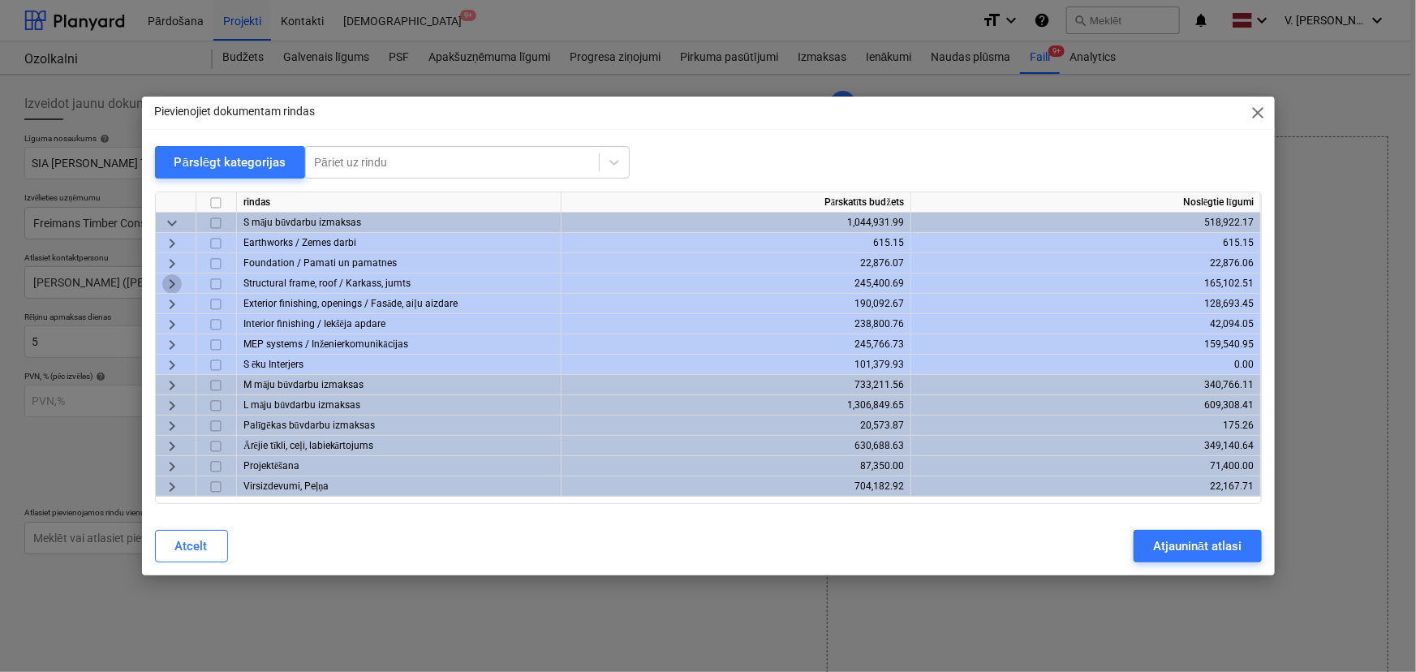
click at [168, 281] on span "keyboard_arrow_right" at bounding box center [171, 283] width 19 height 19
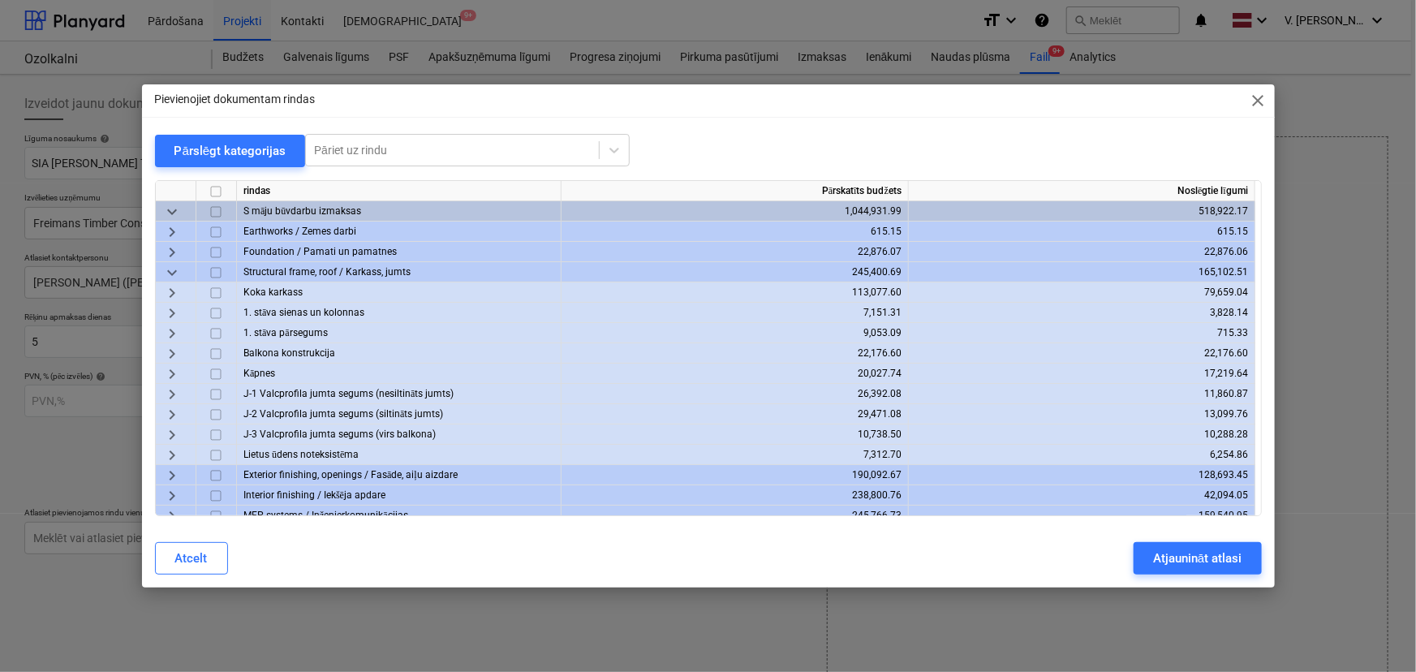
click at [173, 271] on span "keyboard_arrow_down" at bounding box center [171, 272] width 19 height 19
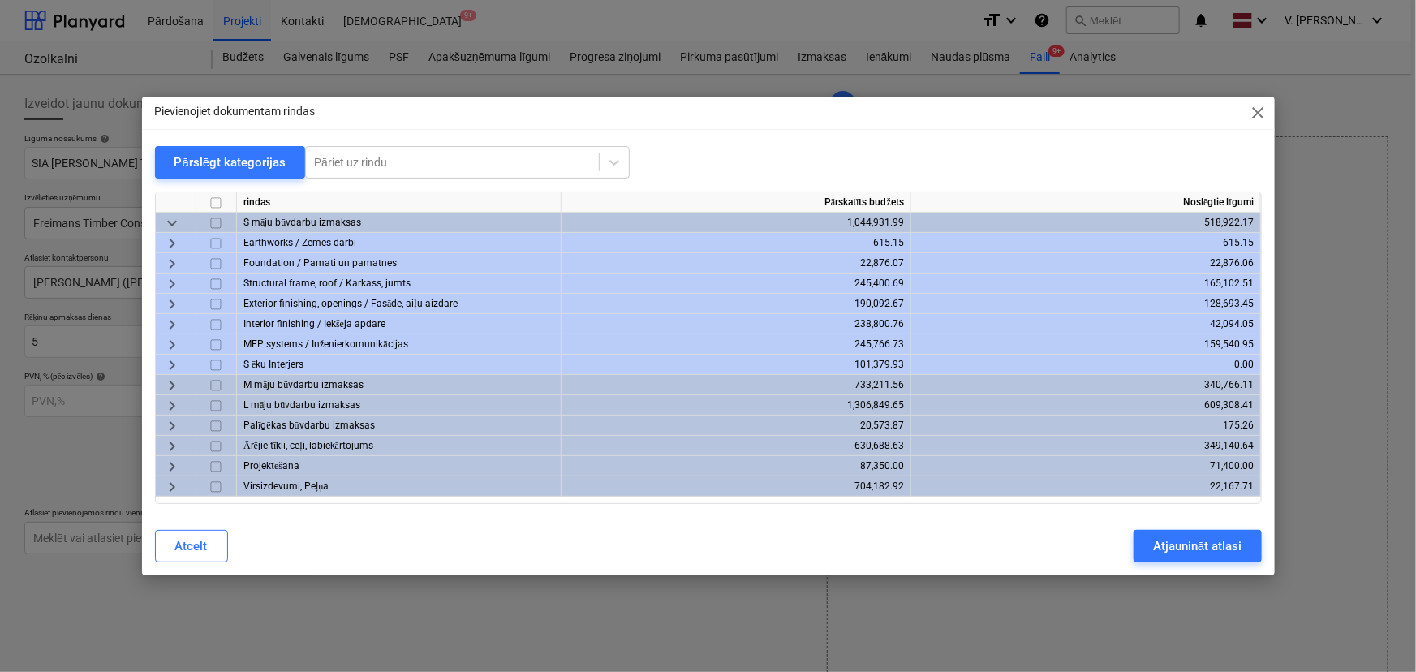
click at [170, 284] on span "keyboard_arrow_right" at bounding box center [171, 283] width 19 height 19
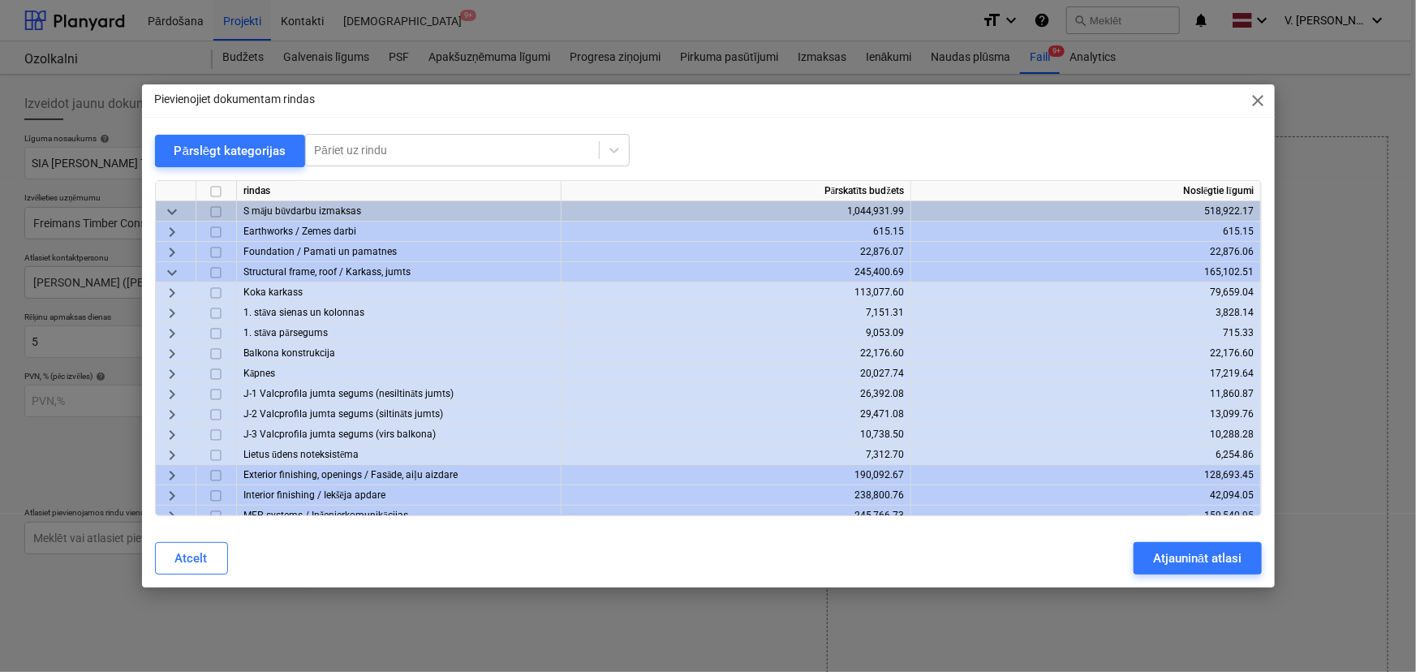
click at [177, 291] on span "keyboard_arrow_right" at bounding box center [171, 292] width 19 height 19
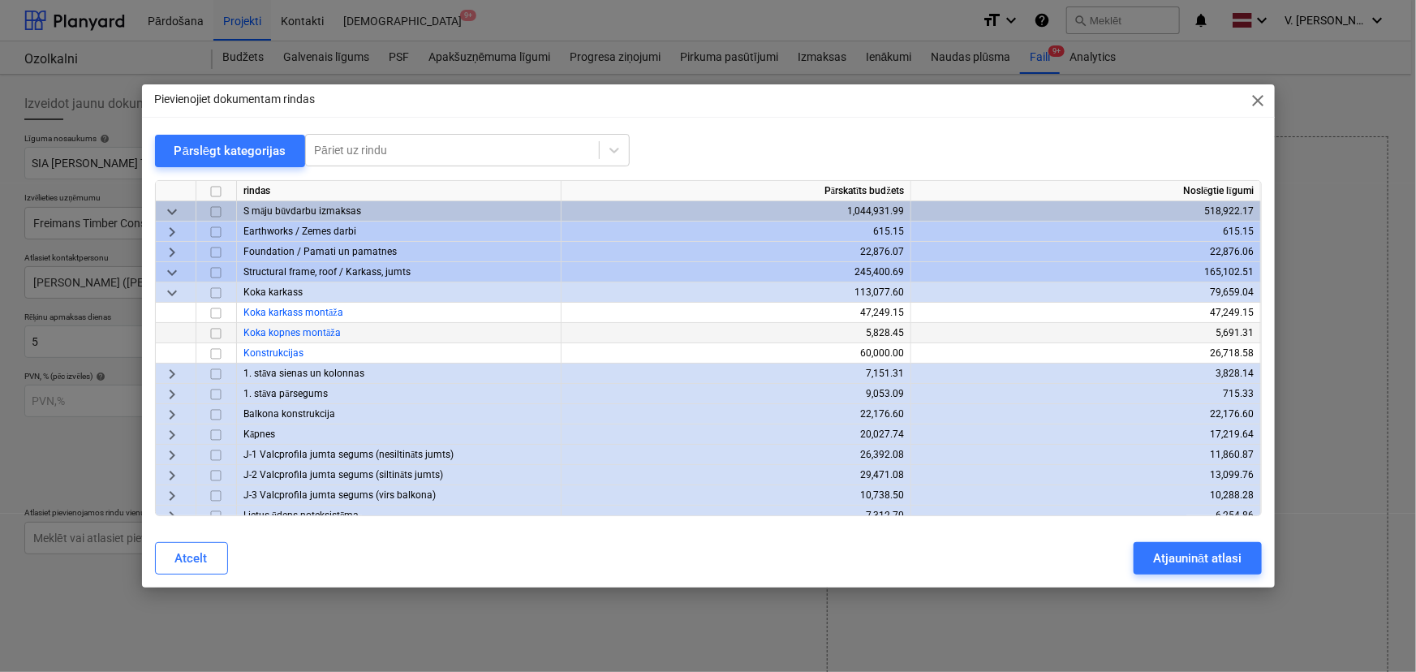
click at [213, 333] on input "checkbox" at bounding box center [215, 333] width 19 height 19
click at [1173, 555] on div "Atjaunināt atlasi" at bounding box center [1197, 558] width 88 height 21
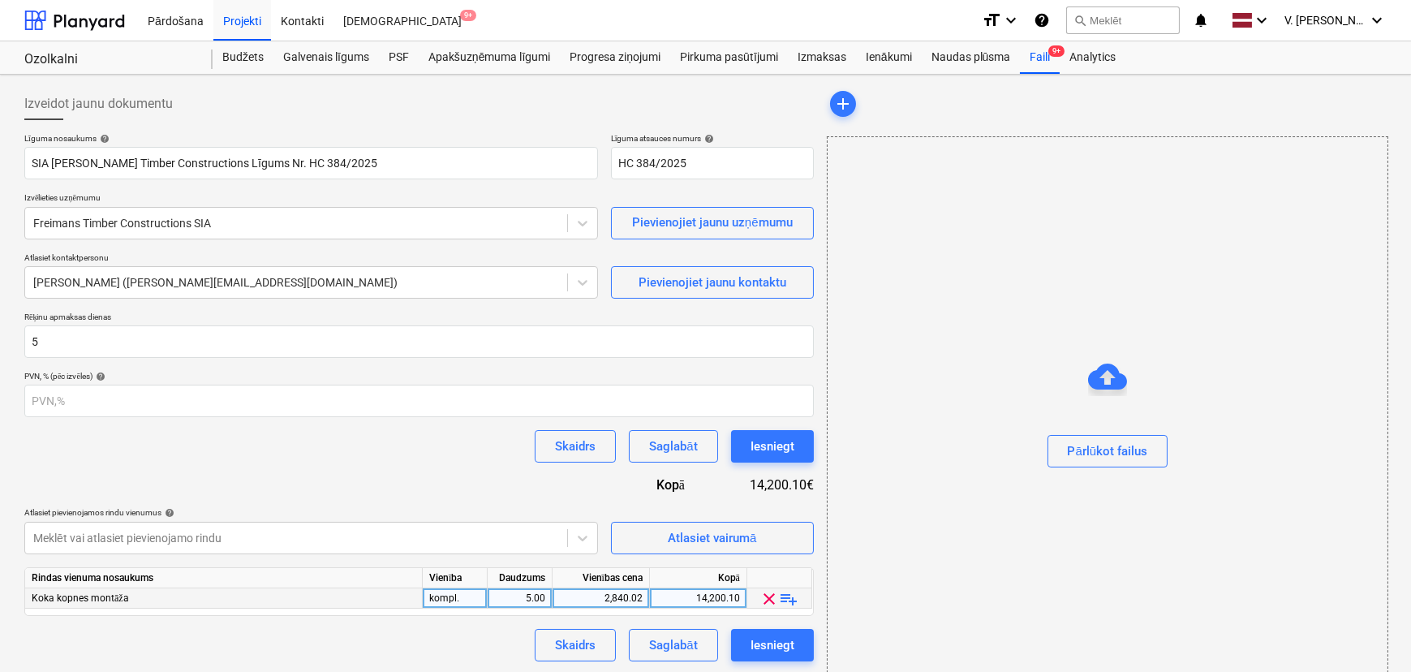
click at [534, 596] on div "5.00" at bounding box center [519, 598] width 51 height 20
type input "1"
click at [608, 592] on div "2,840.02" at bounding box center [601, 598] width 84 height 20
type input "13605.86"
click at [459, 618] on div "Līguma nosaukums help SIA Freimans Timber Constructions Līgums Nr. HC 384/2025 …" at bounding box center [419, 397] width 790 height 528
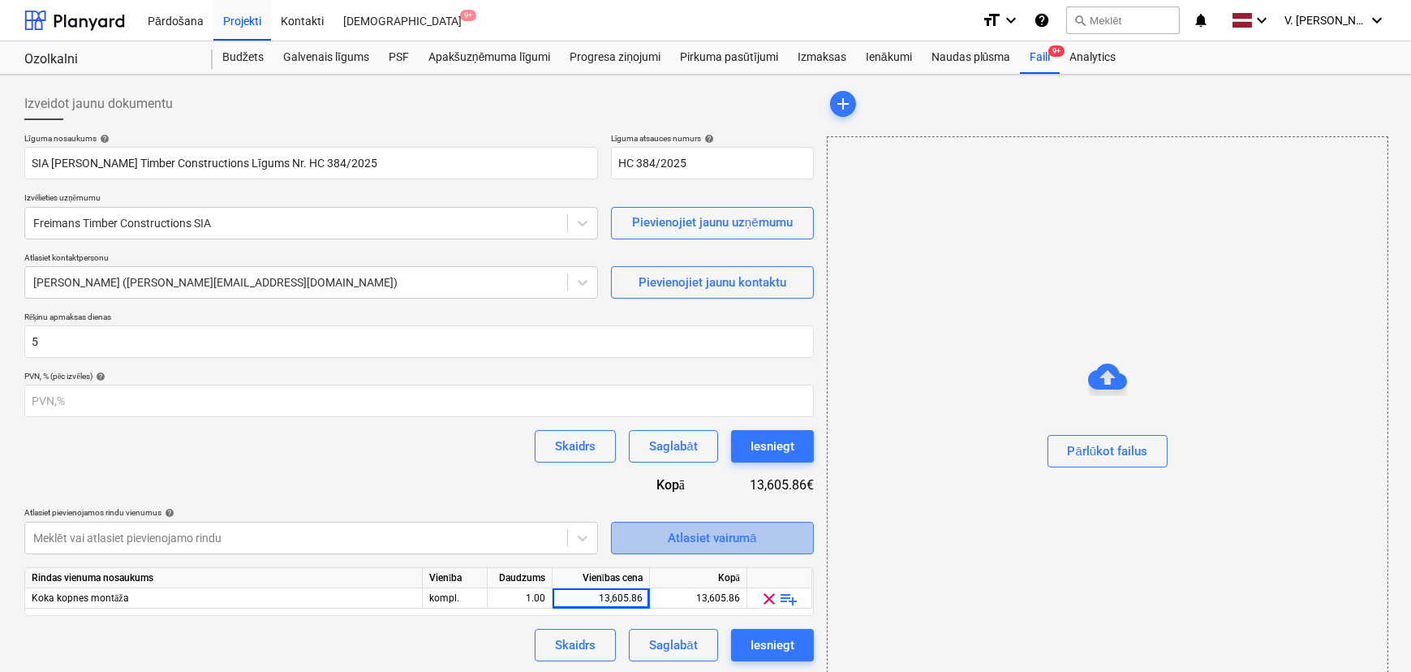
click at [695, 528] on div "Atlasiet vairumā" at bounding box center [712, 538] width 88 height 21
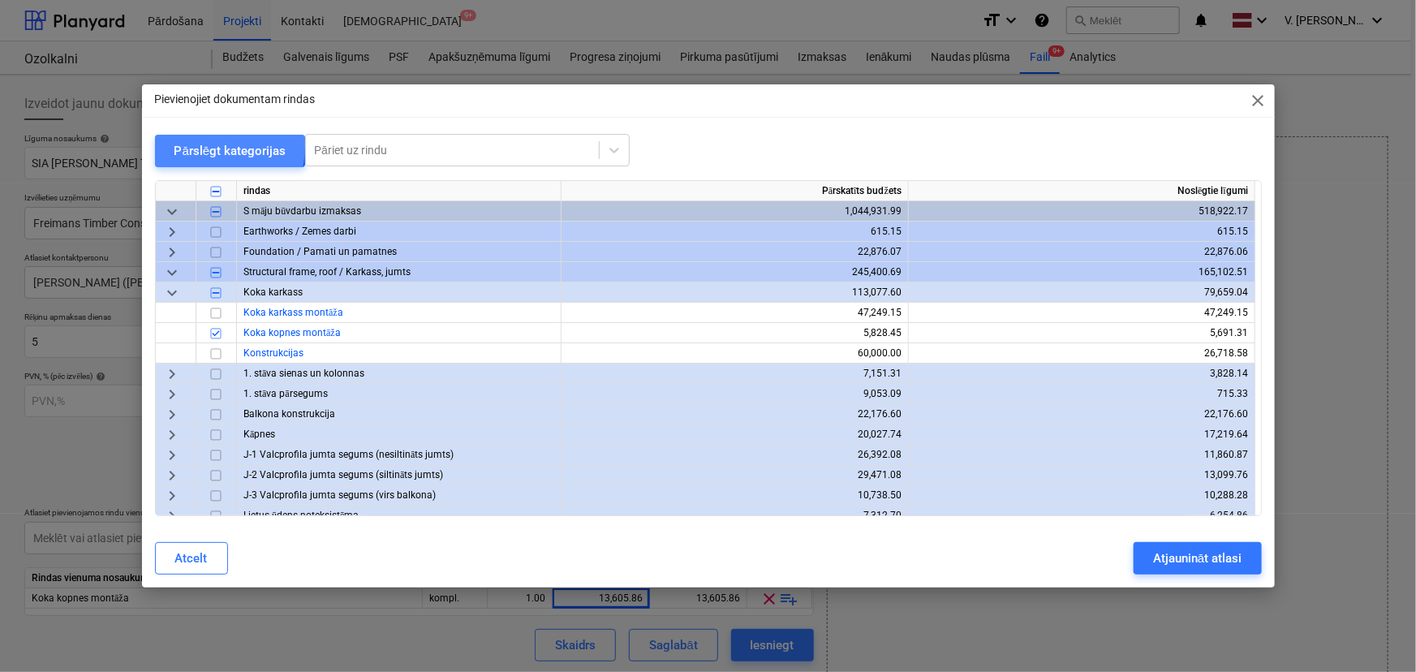
click at [179, 144] on div "Pārslēgt kategorijas" at bounding box center [230, 150] width 112 height 21
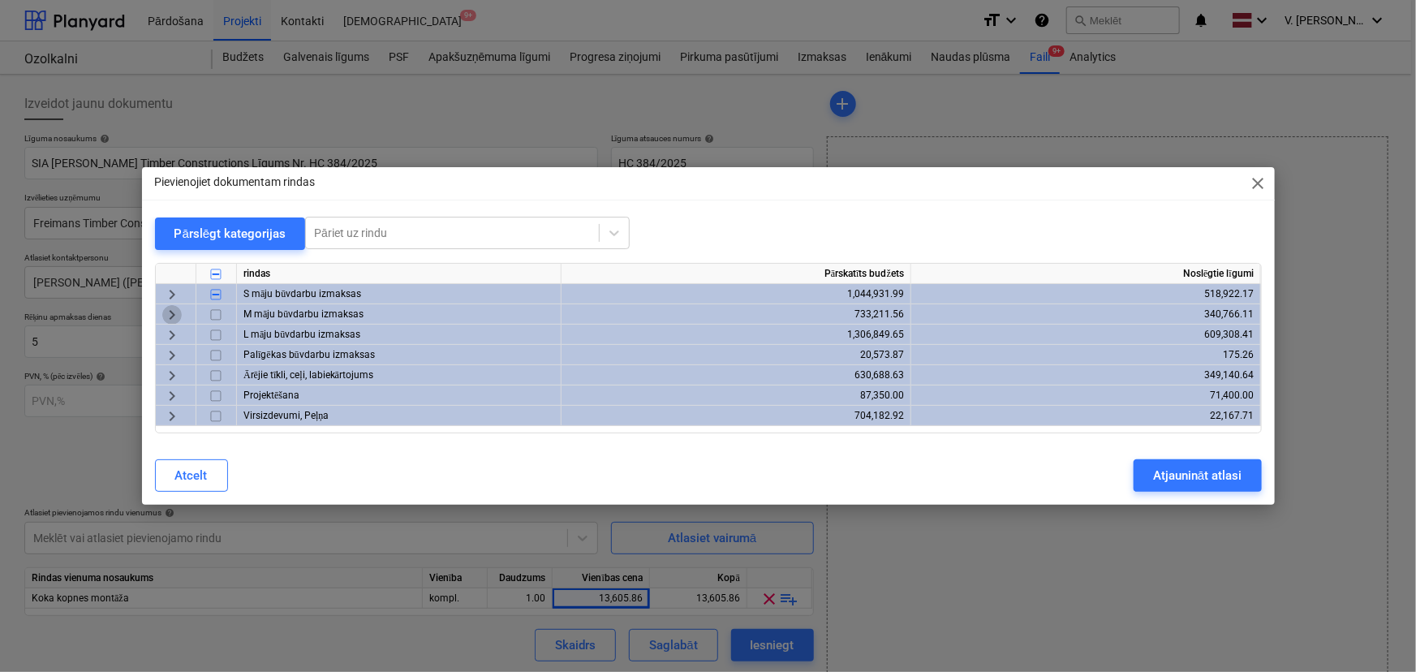
click at [168, 308] on span "keyboard_arrow_right" at bounding box center [171, 314] width 19 height 19
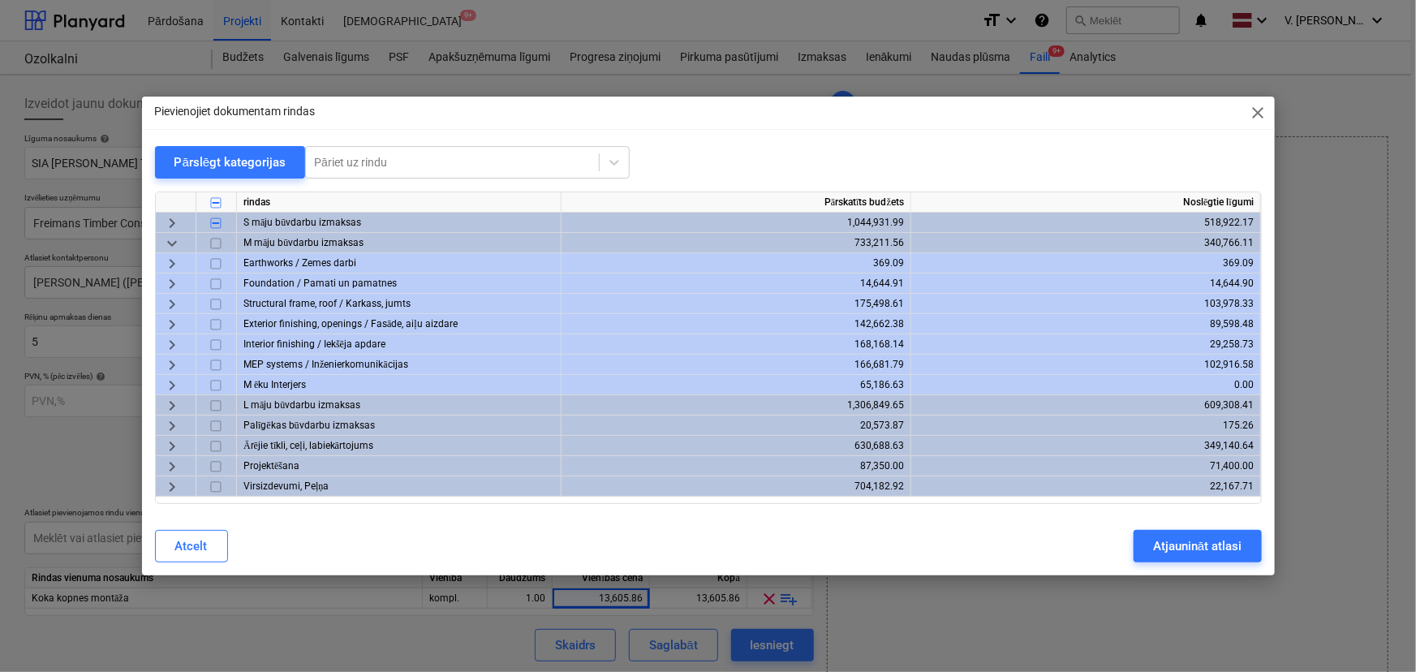
click at [173, 242] on span "keyboard_arrow_down" at bounding box center [171, 243] width 19 height 19
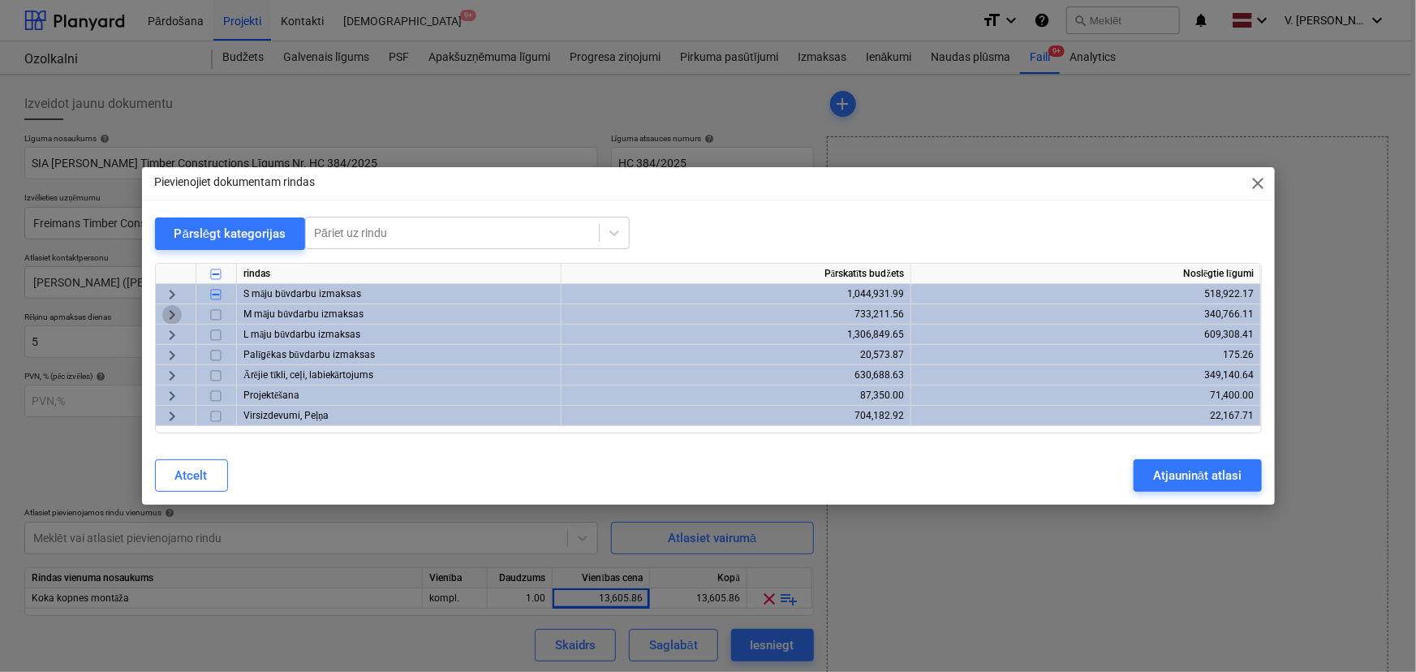
click at [170, 310] on span "keyboard_arrow_right" at bounding box center [171, 314] width 19 height 19
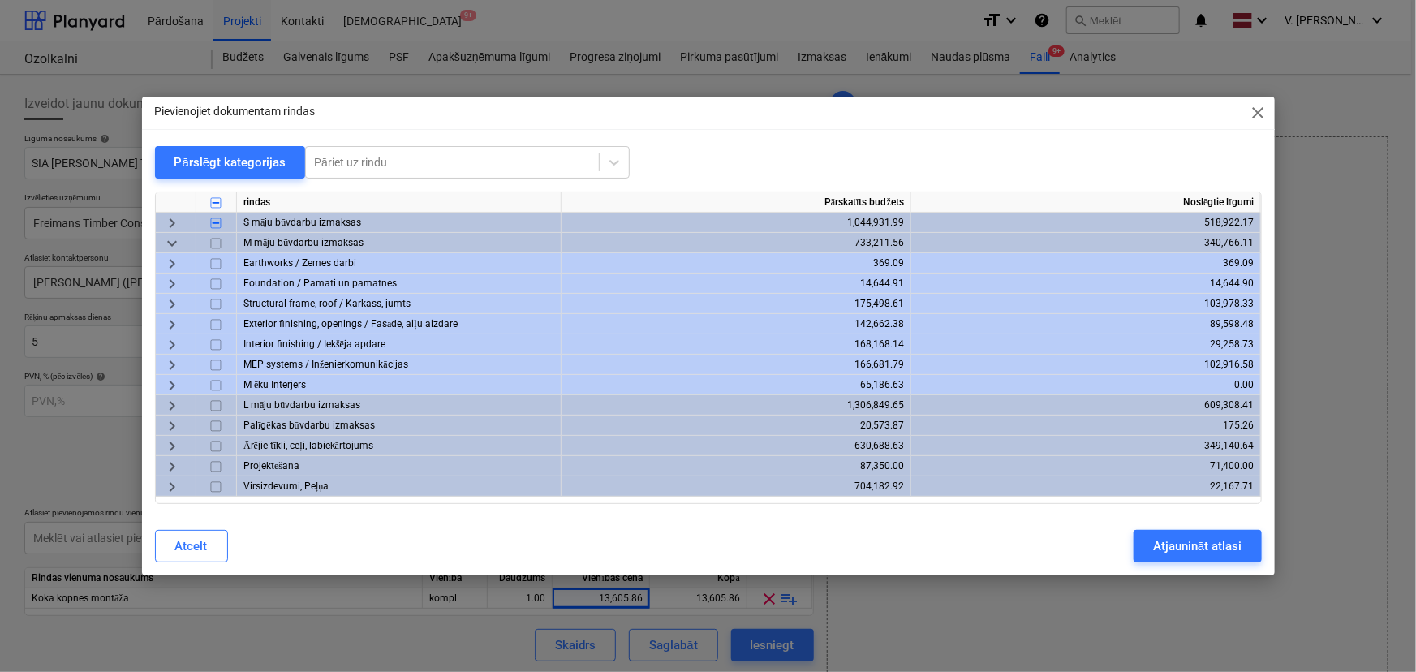
click at [170, 302] on span "keyboard_arrow_right" at bounding box center [171, 304] width 19 height 19
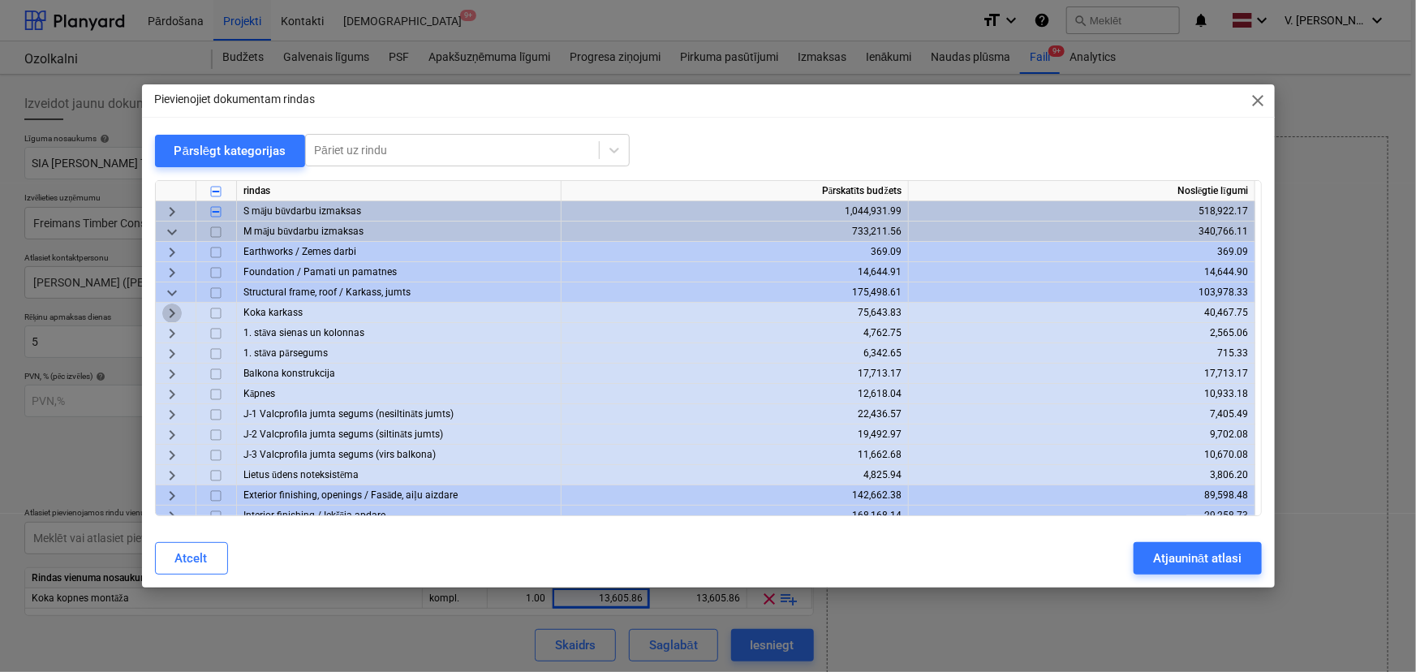
click at [170, 317] on span "keyboard_arrow_right" at bounding box center [171, 313] width 19 height 19
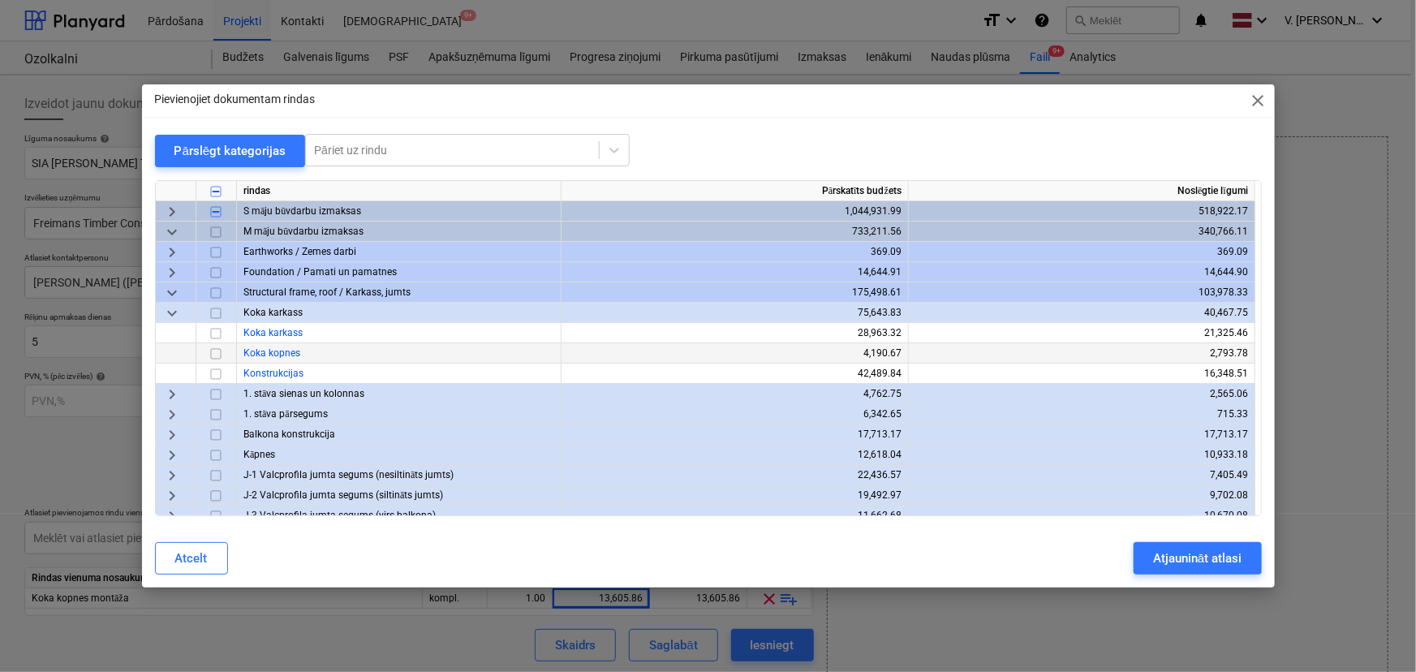
click at [215, 354] on input "checkbox" at bounding box center [215, 353] width 19 height 19
click at [1201, 544] on button "Atjaunināt atlasi" at bounding box center [1197, 558] width 127 height 32
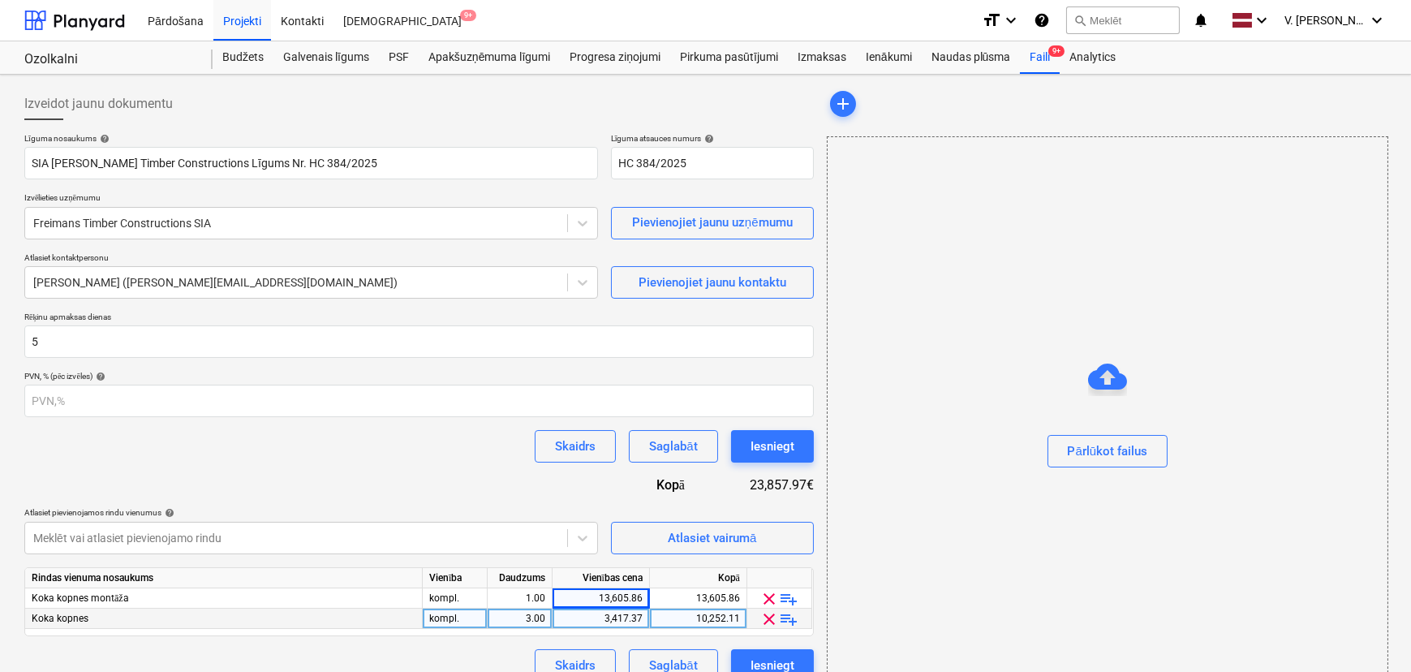
click at [519, 617] on div "3.00" at bounding box center [519, 619] width 51 height 20
type input "1"
click at [613, 618] on div "3,417.37" at bounding box center [601, 619] width 84 height 20
type input "8876.77"
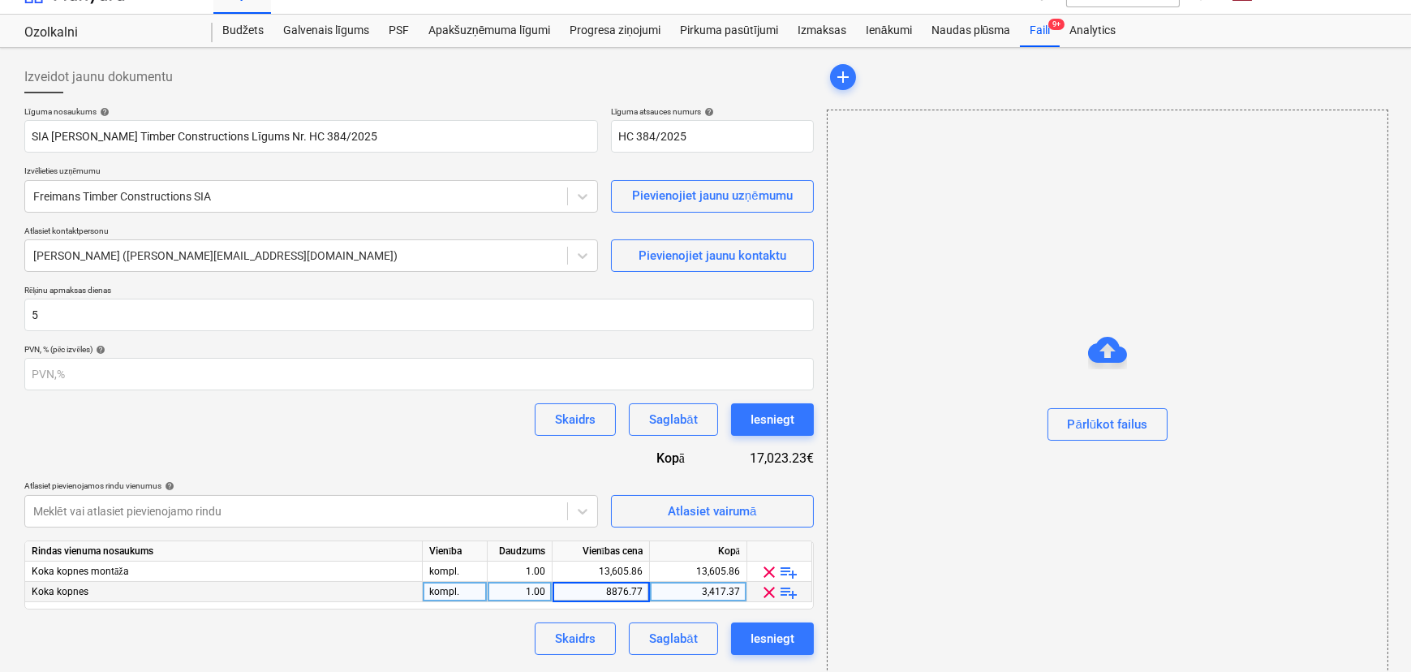
scroll to position [41, 0]
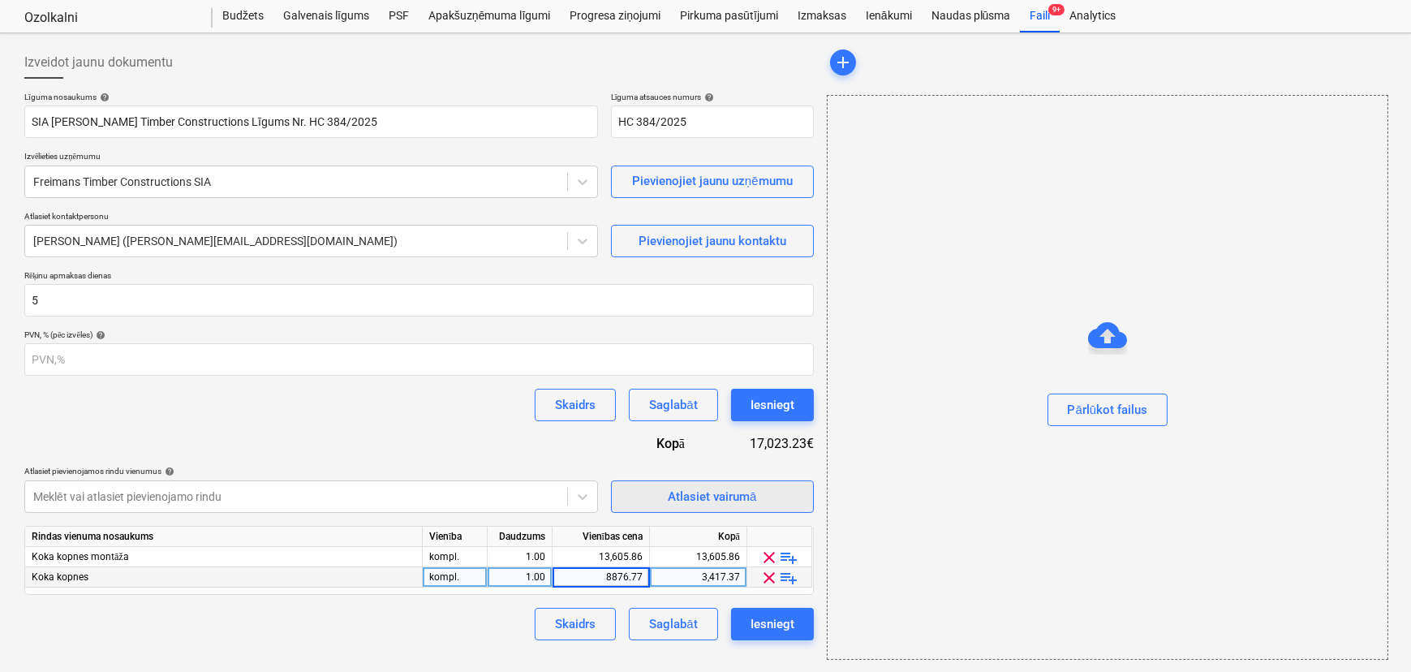
click at [678, 489] on div "Atlasiet vairumā" at bounding box center [712, 496] width 88 height 21
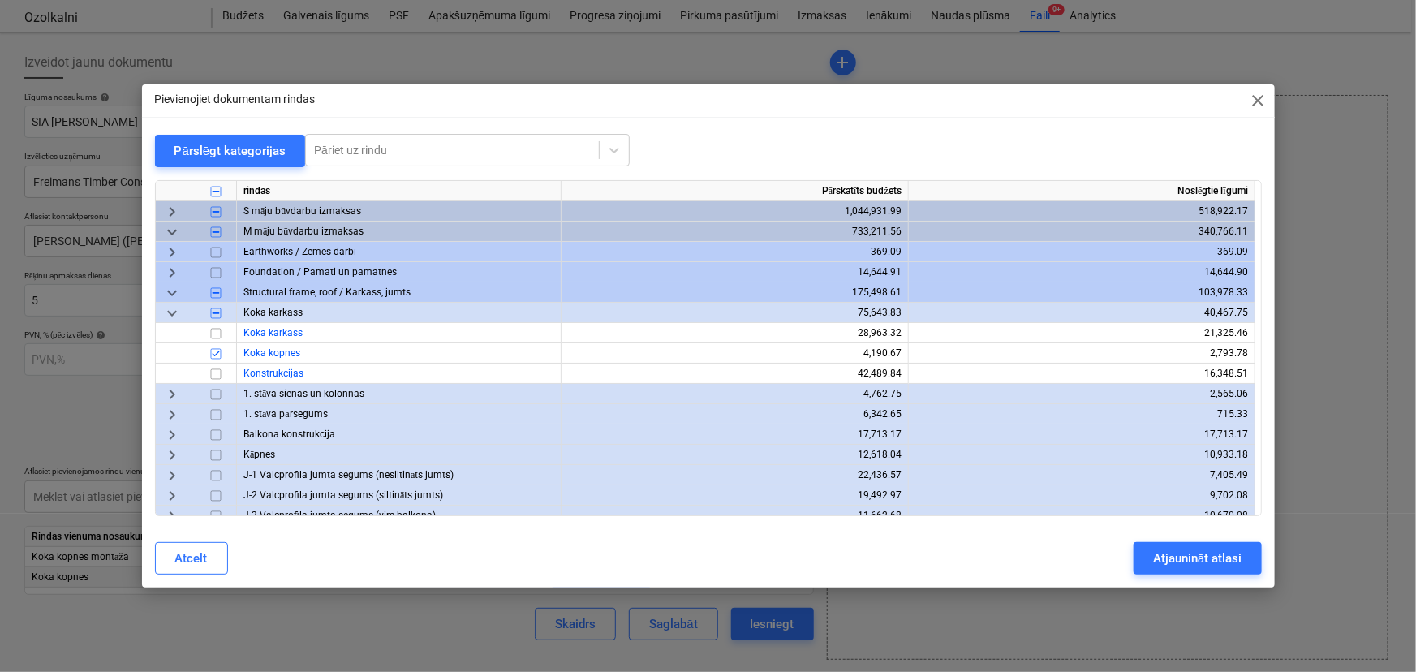
click at [177, 308] on span "keyboard_arrow_down" at bounding box center [171, 313] width 19 height 19
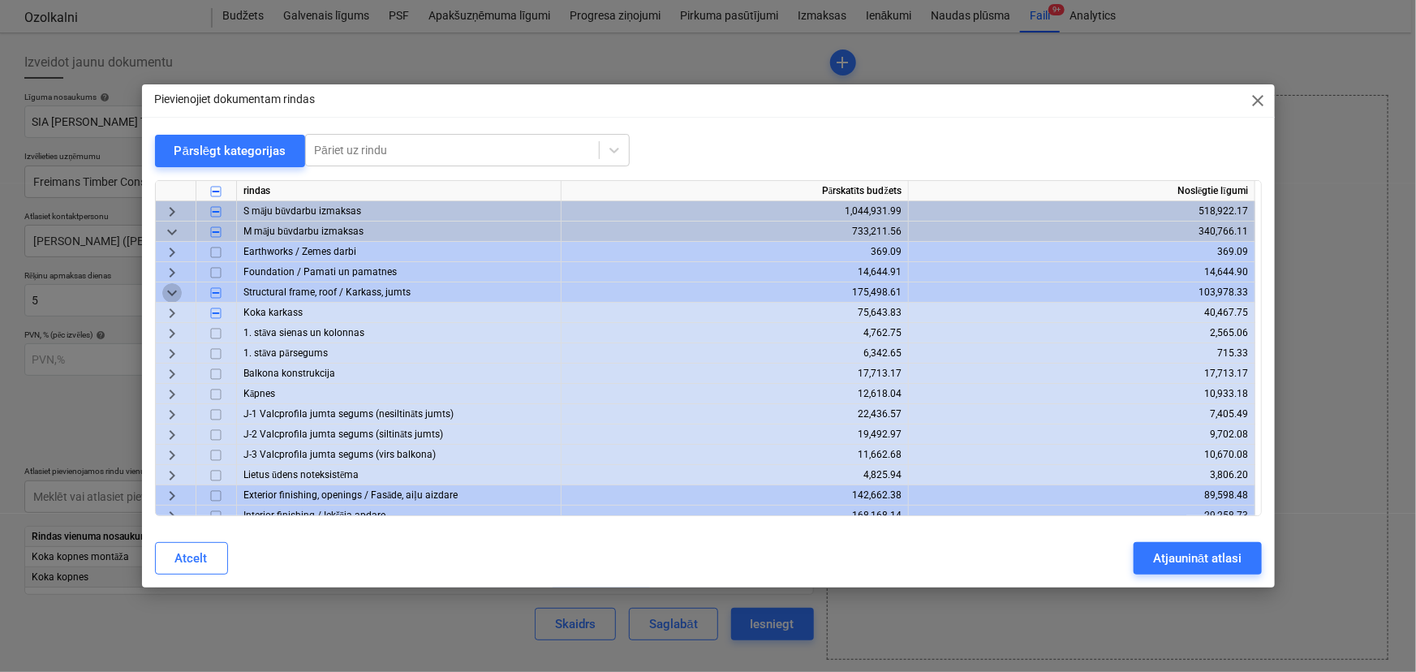
click at [172, 292] on span "keyboard_arrow_down" at bounding box center [171, 292] width 19 height 19
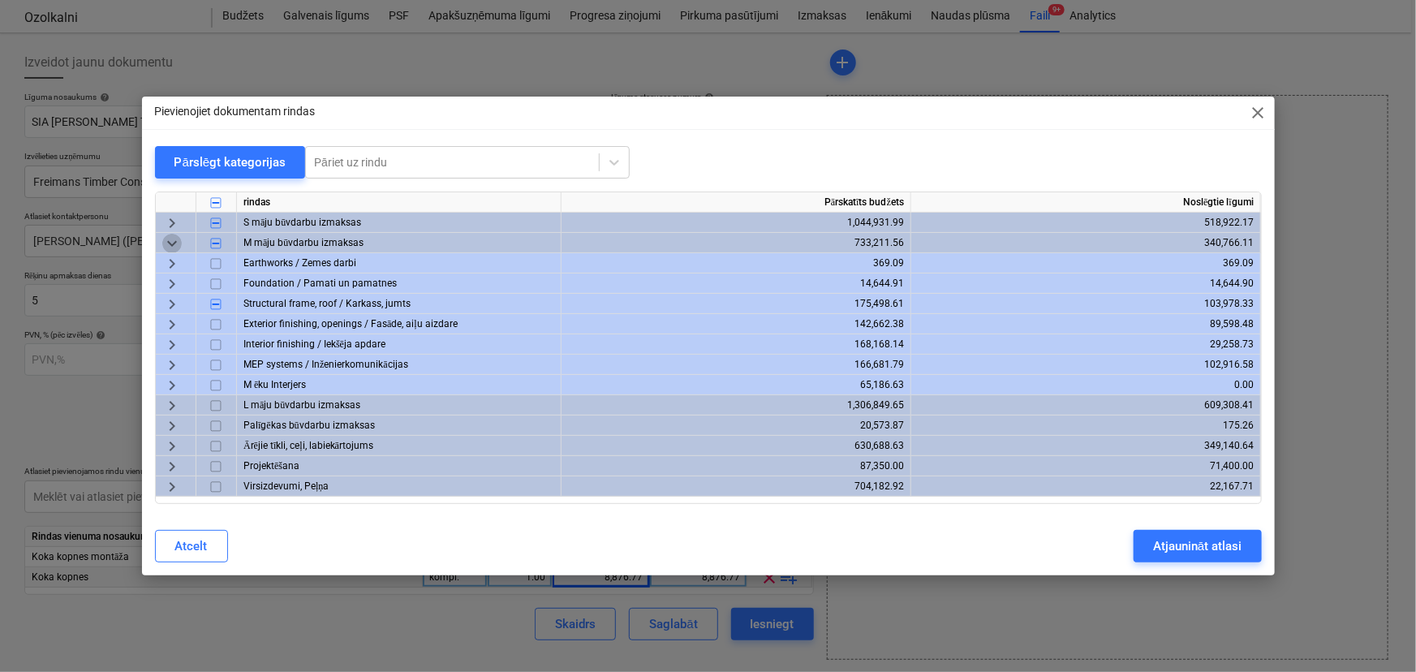
click at [172, 244] on span "keyboard_arrow_down" at bounding box center [171, 243] width 19 height 19
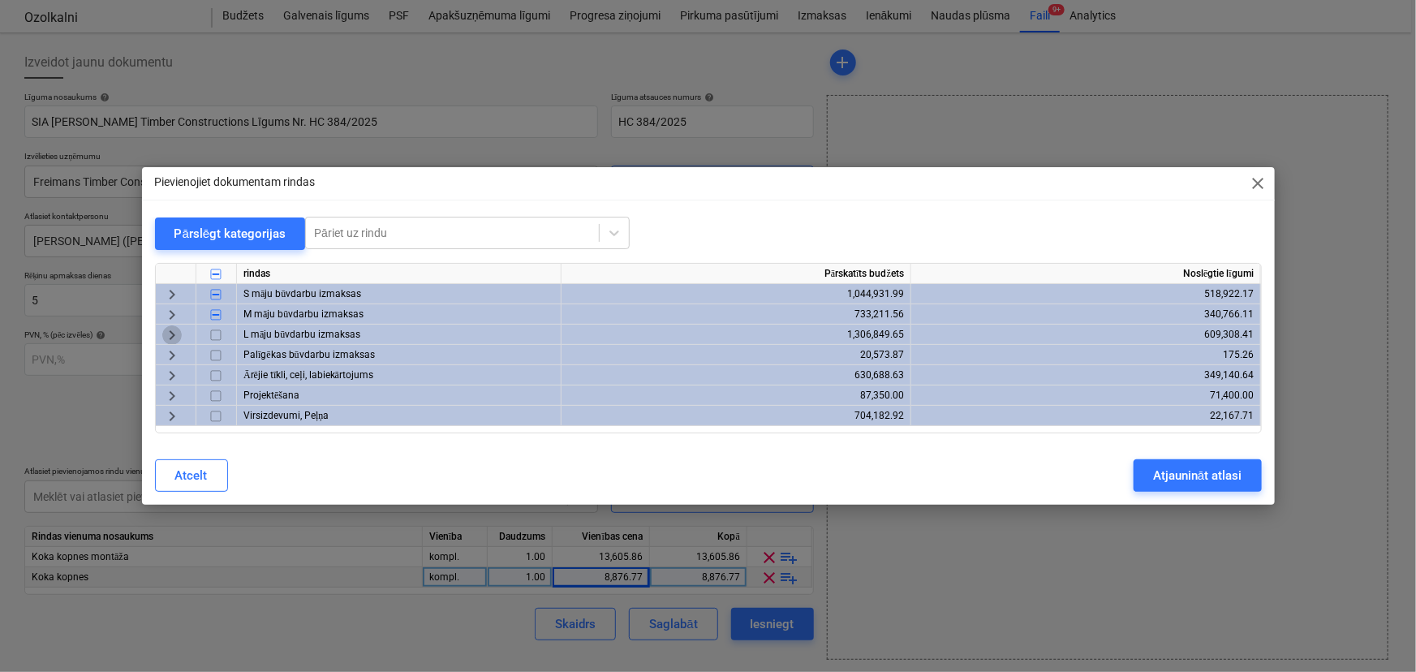
click at [174, 332] on span "keyboard_arrow_right" at bounding box center [171, 334] width 19 height 19
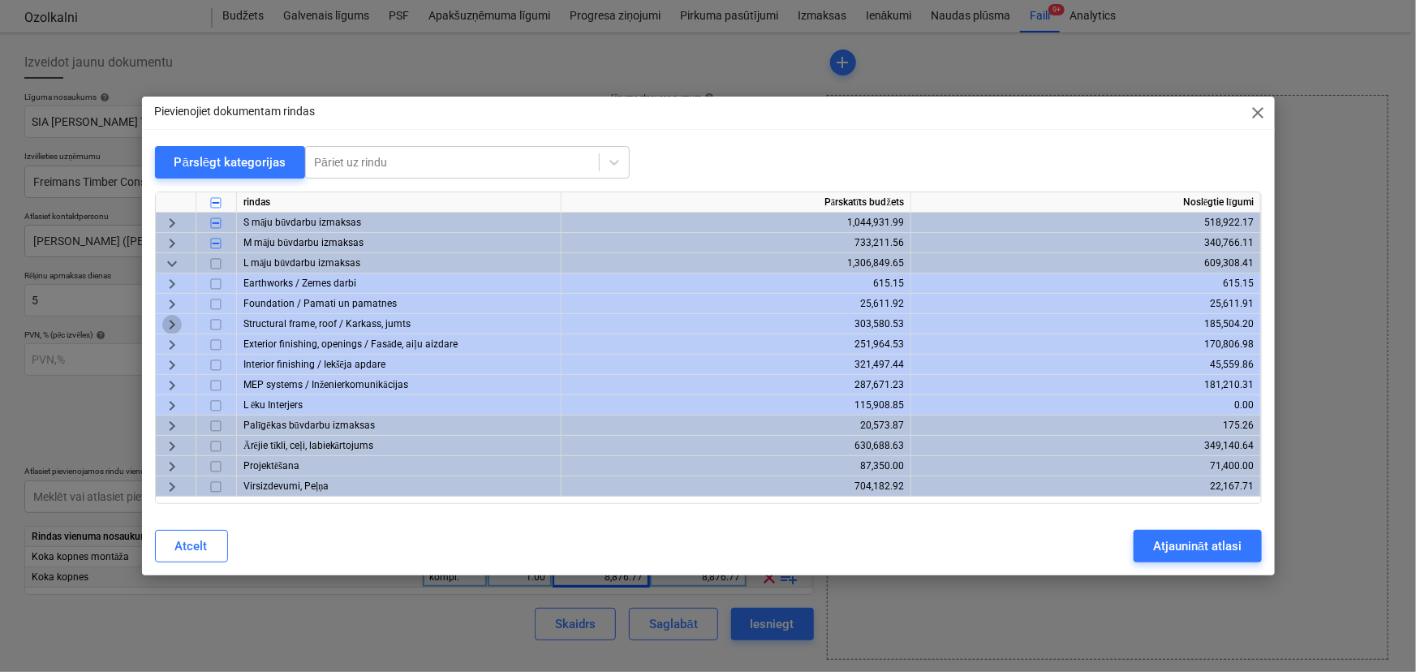
click at [170, 321] on span "keyboard_arrow_right" at bounding box center [171, 324] width 19 height 19
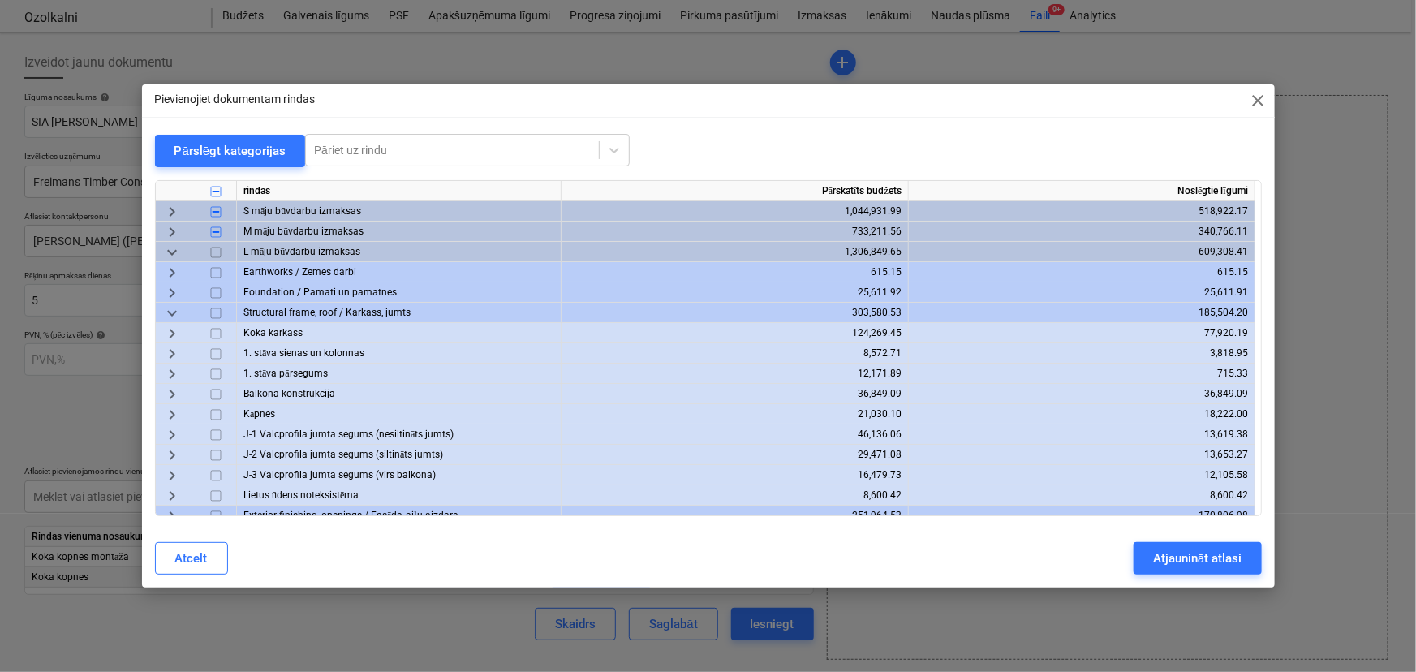
click at [177, 334] on span "keyboard_arrow_right" at bounding box center [171, 333] width 19 height 19
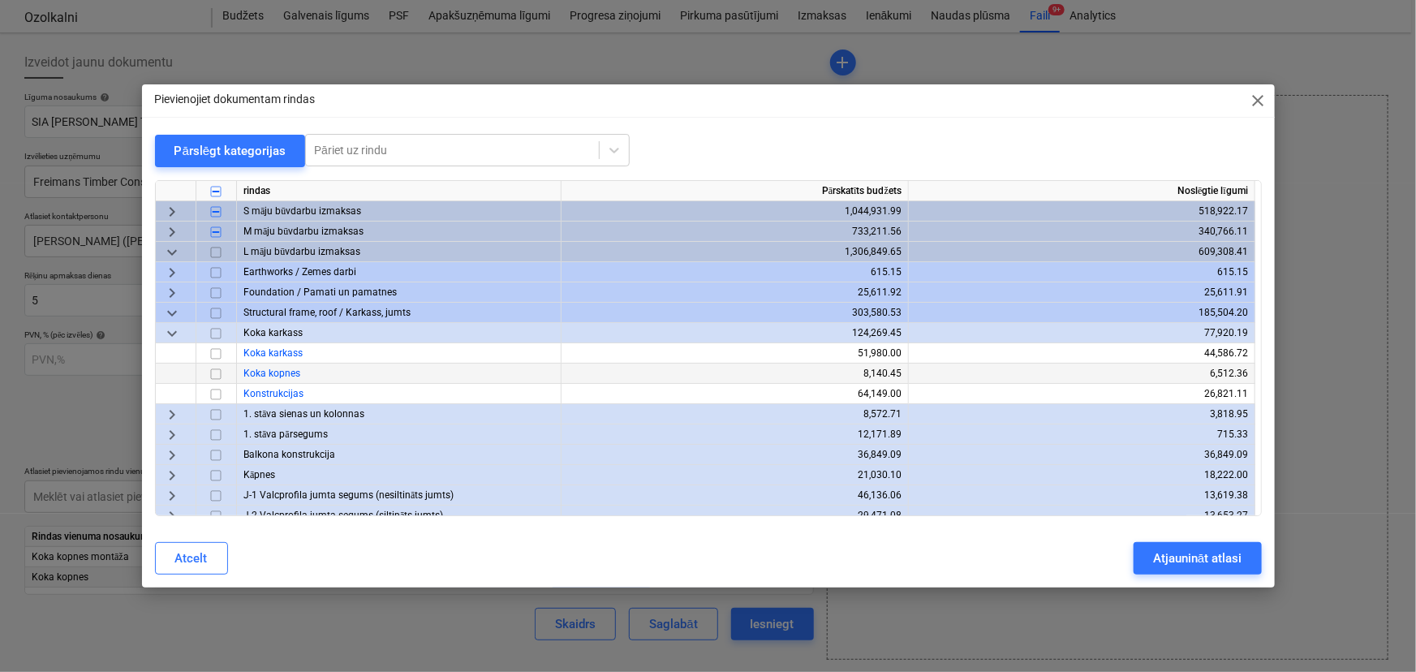
click at [220, 373] on input "checkbox" at bounding box center [215, 373] width 19 height 19
click at [1164, 546] on button "Atjaunināt atlasi" at bounding box center [1197, 558] width 127 height 32
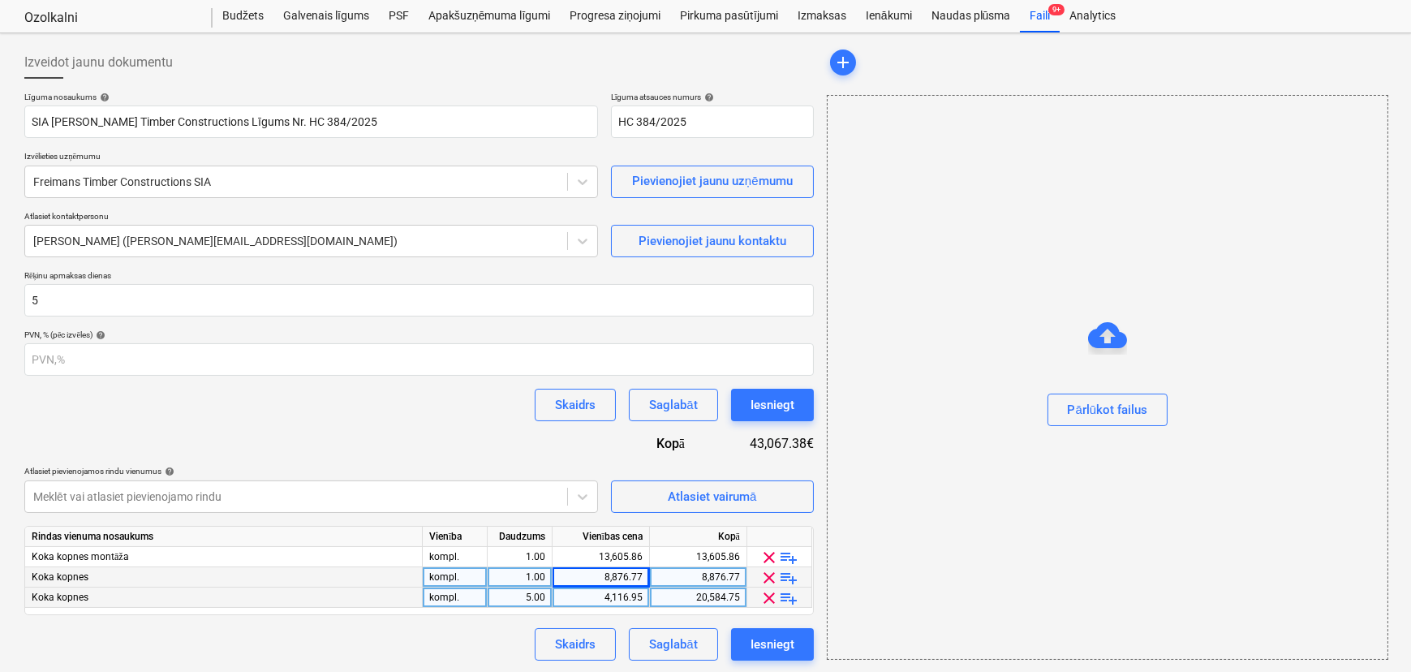
click at [544, 598] on div "5.00" at bounding box center [519, 598] width 51 height 20
type input "1"
click at [597, 594] on div "4,116.95" at bounding box center [601, 598] width 84 height 20
type input "18044.96"
click at [668, 642] on div "Saglabāt" at bounding box center [673, 644] width 48 height 21
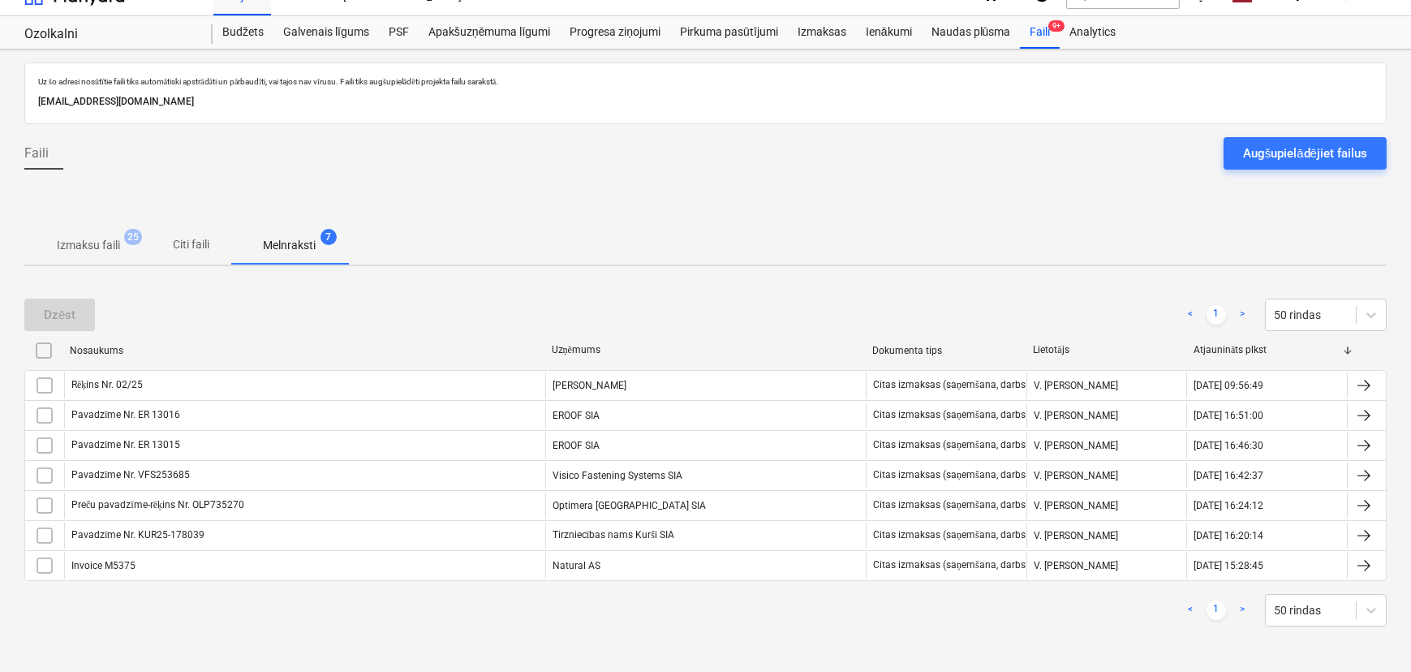
scroll to position [24, 0]
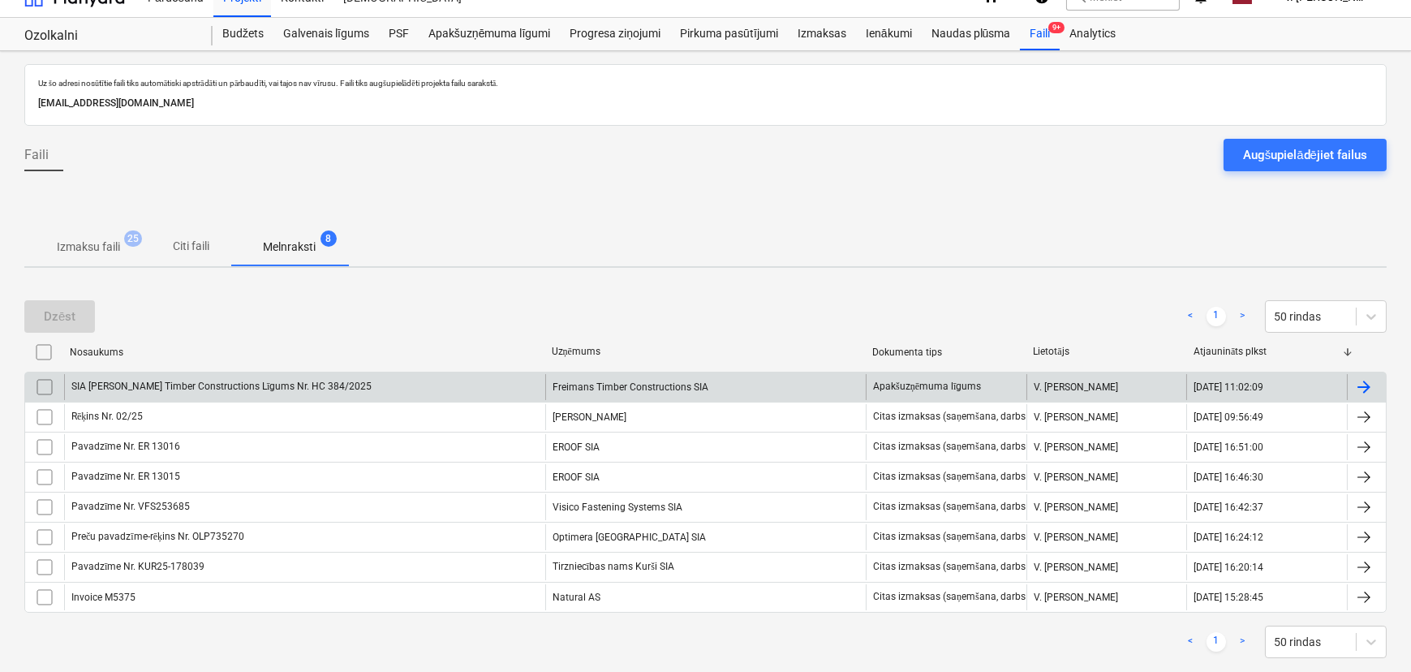
click at [407, 382] on div "SIA Freimans Timber Constructions Līgums Nr. HC 384/2025" at bounding box center [304, 387] width 481 height 26
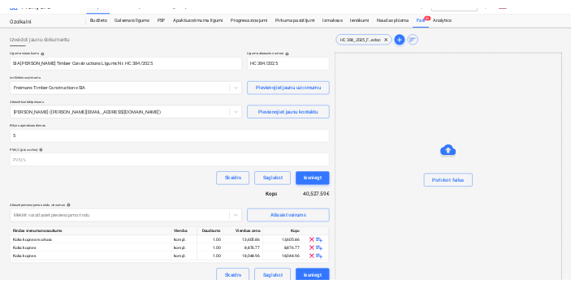
scroll to position [42, 0]
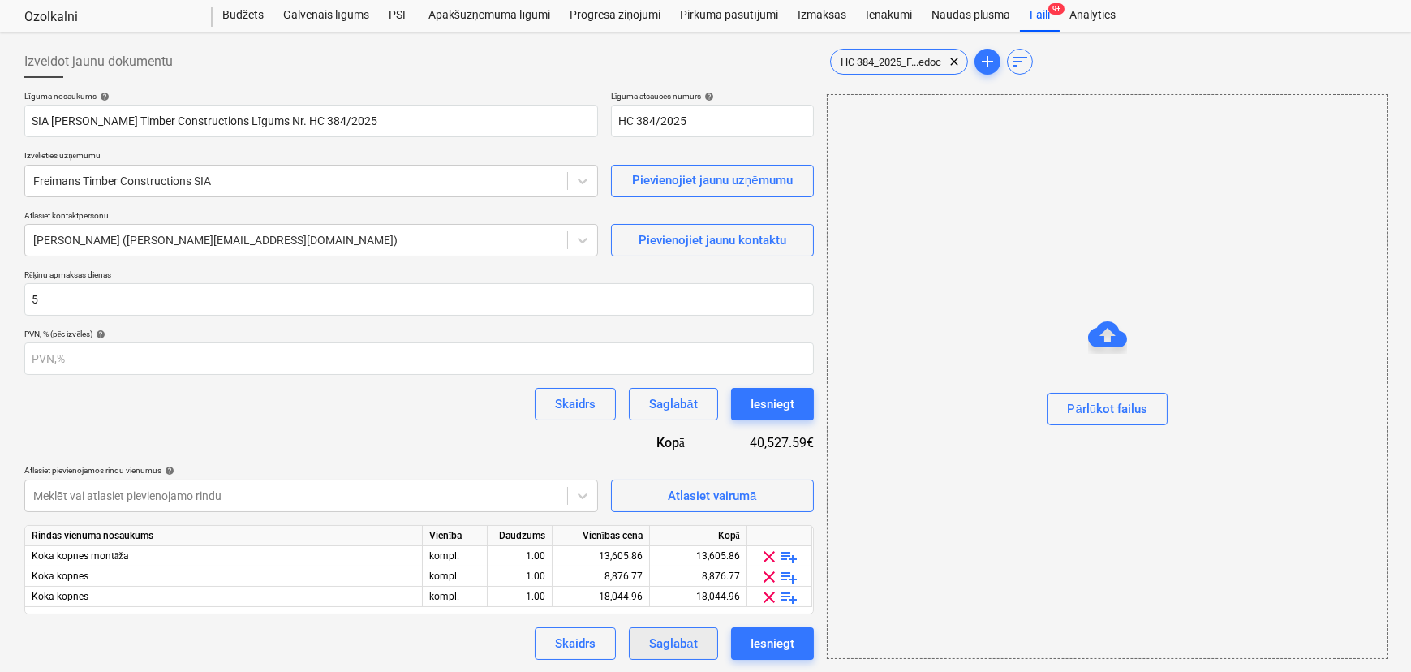
click at [679, 638] on div "Saglabāt" at bounding box center [673, 643] width 48 height 21
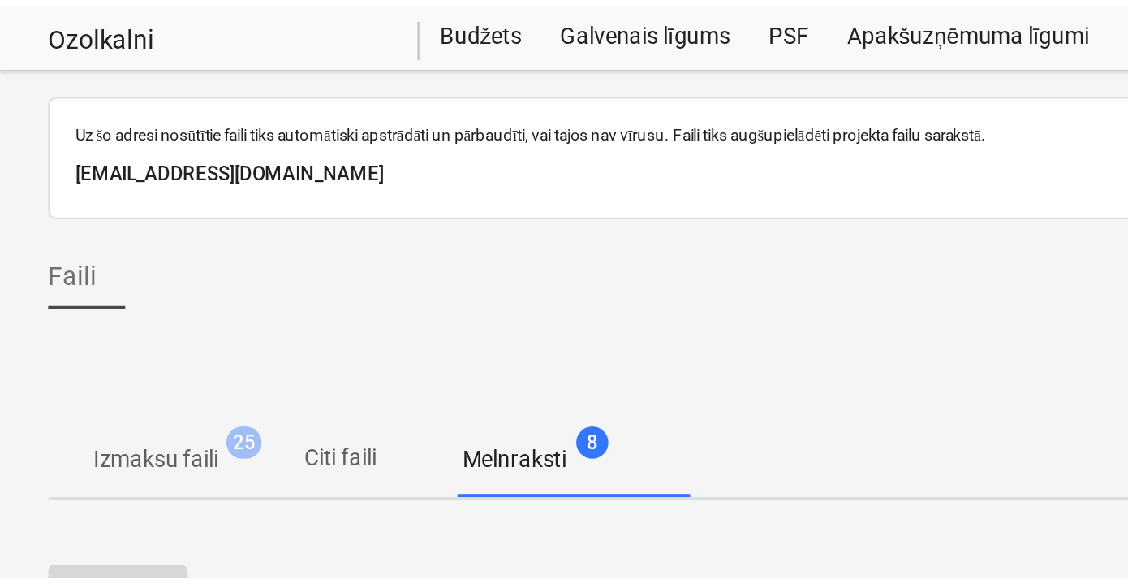
scroll to position [43, 0]
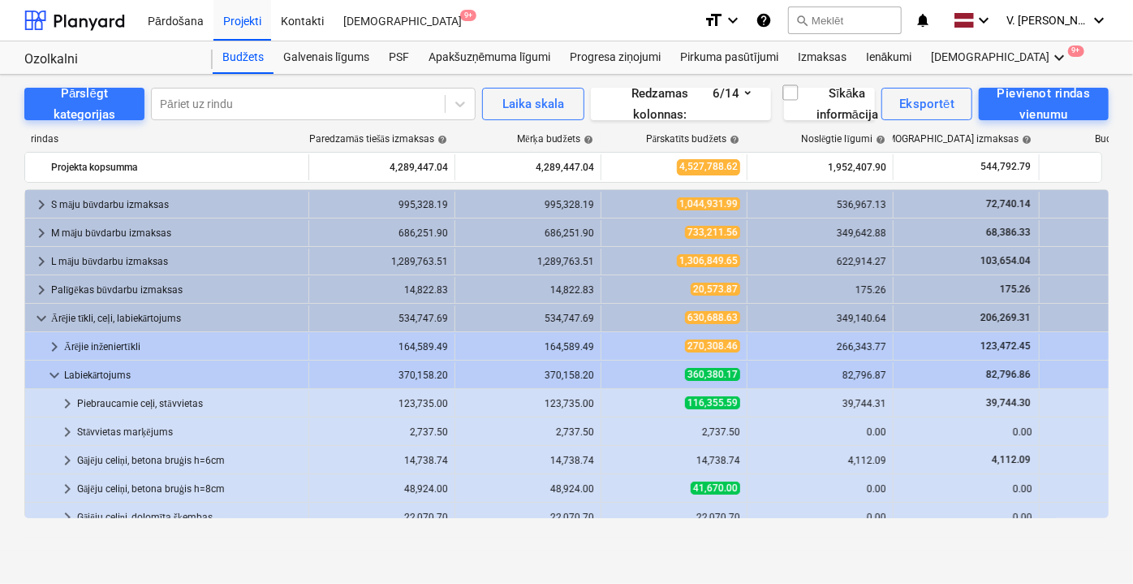
scroll to position [295, 0]
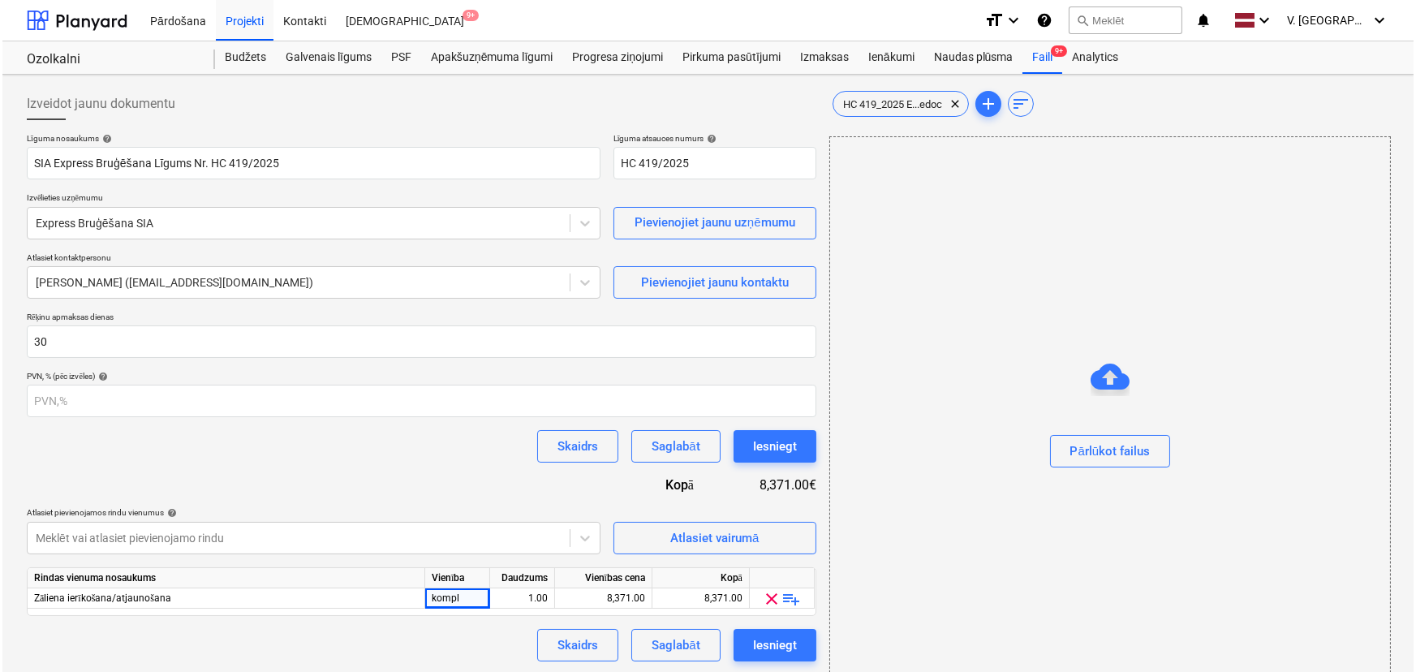
scroll to position [41, 0]
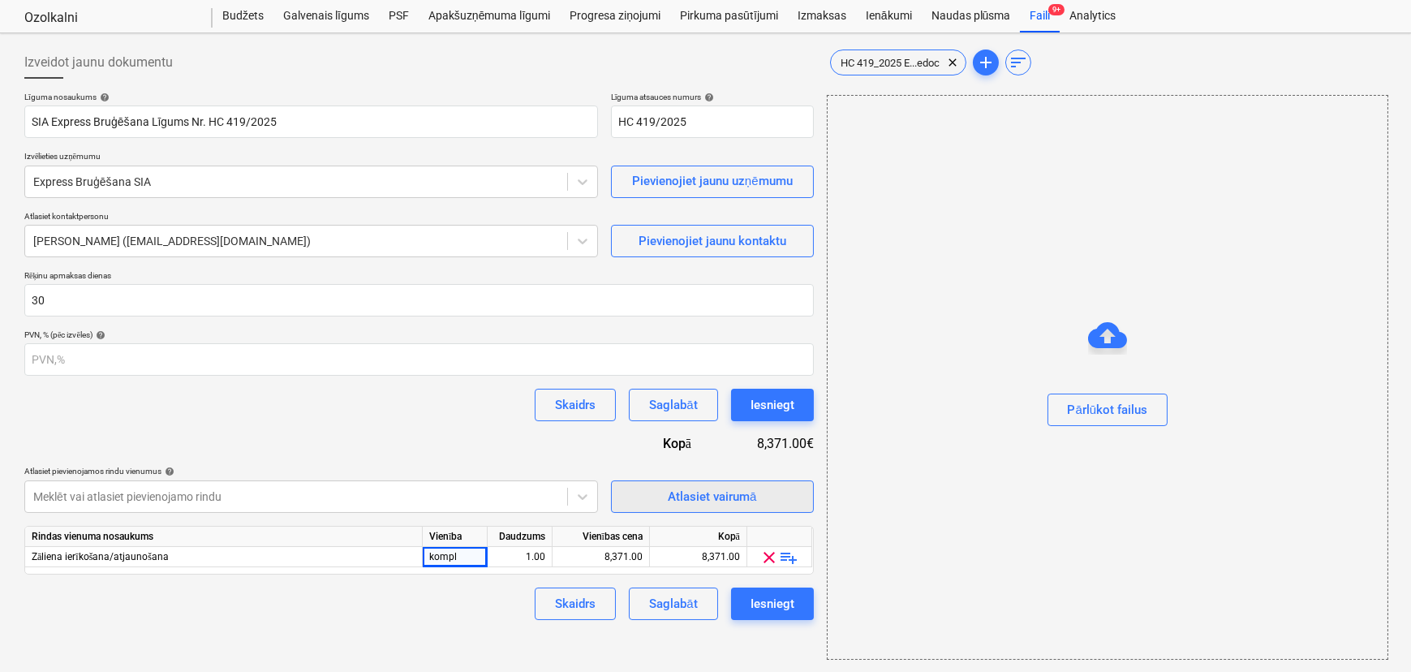
click at [701, 489] on div "Atlasiet vairumā" at bounding box center [712, 496] width 88 height 21
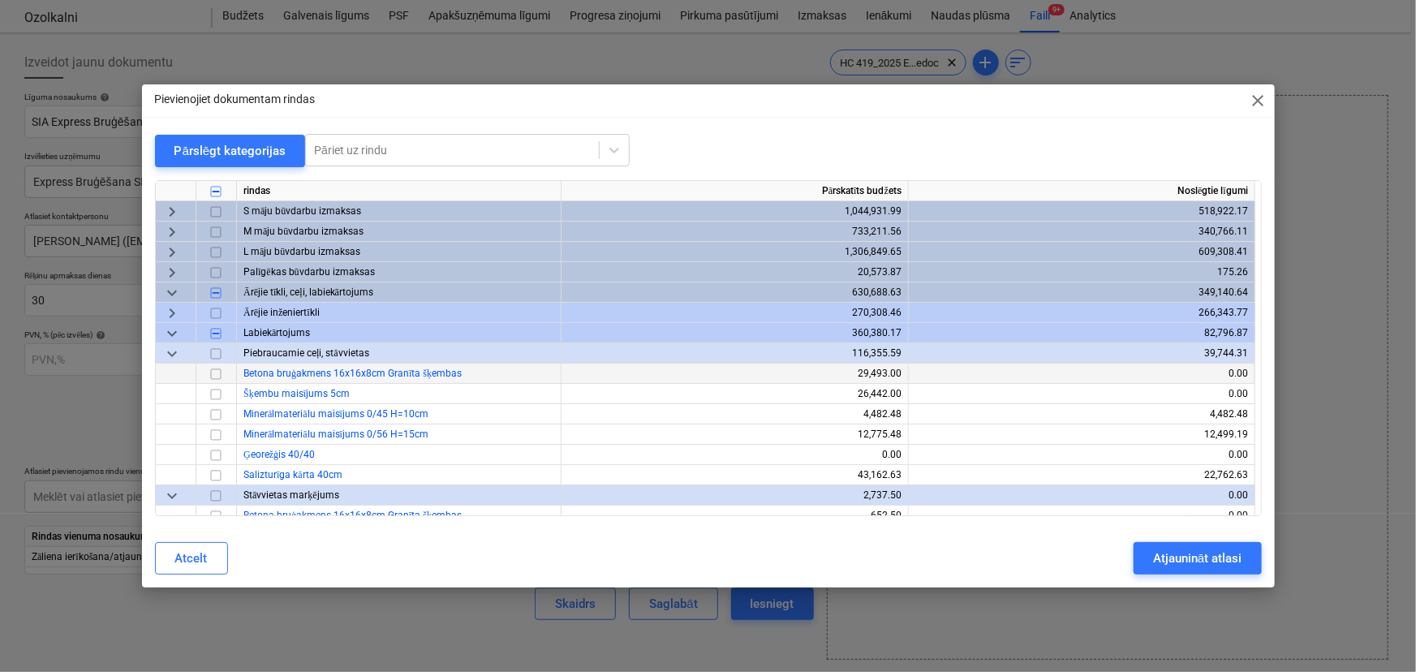
click at [218, 375] on input "checkbox" at bounding box center [215, 373] width 19 height 19
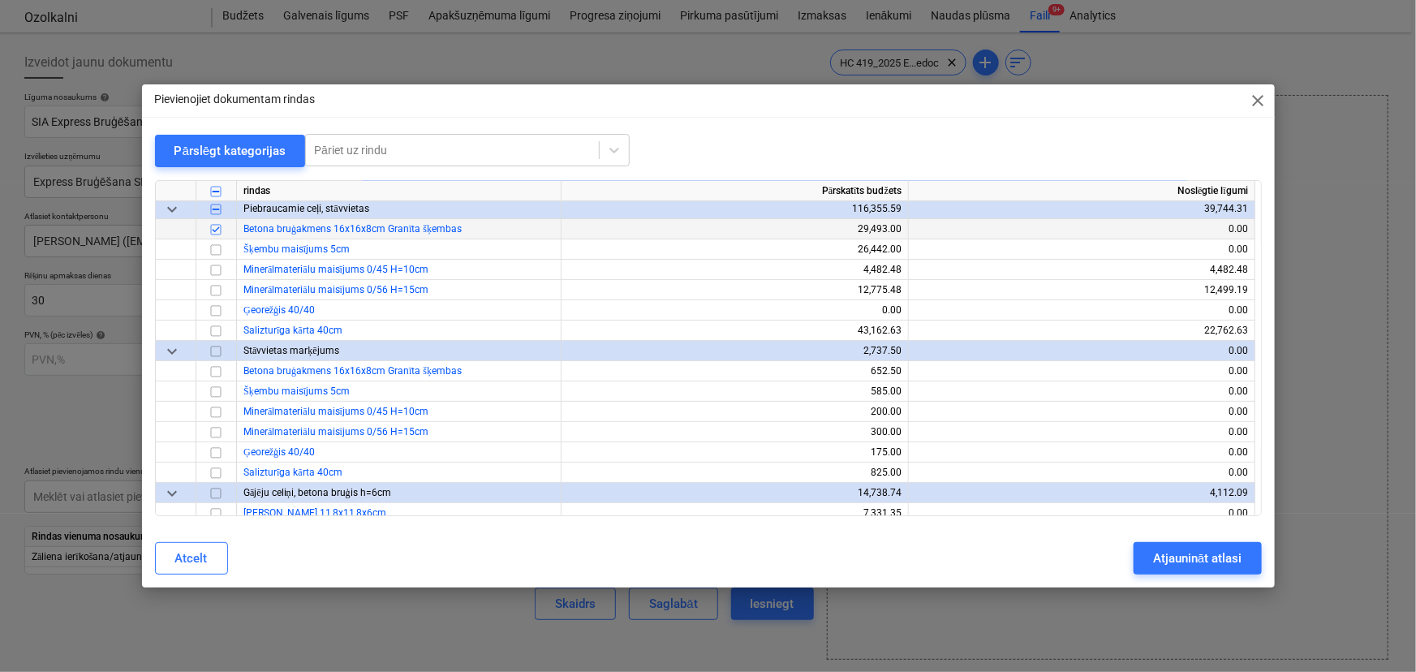
scroll to position [147, 0]
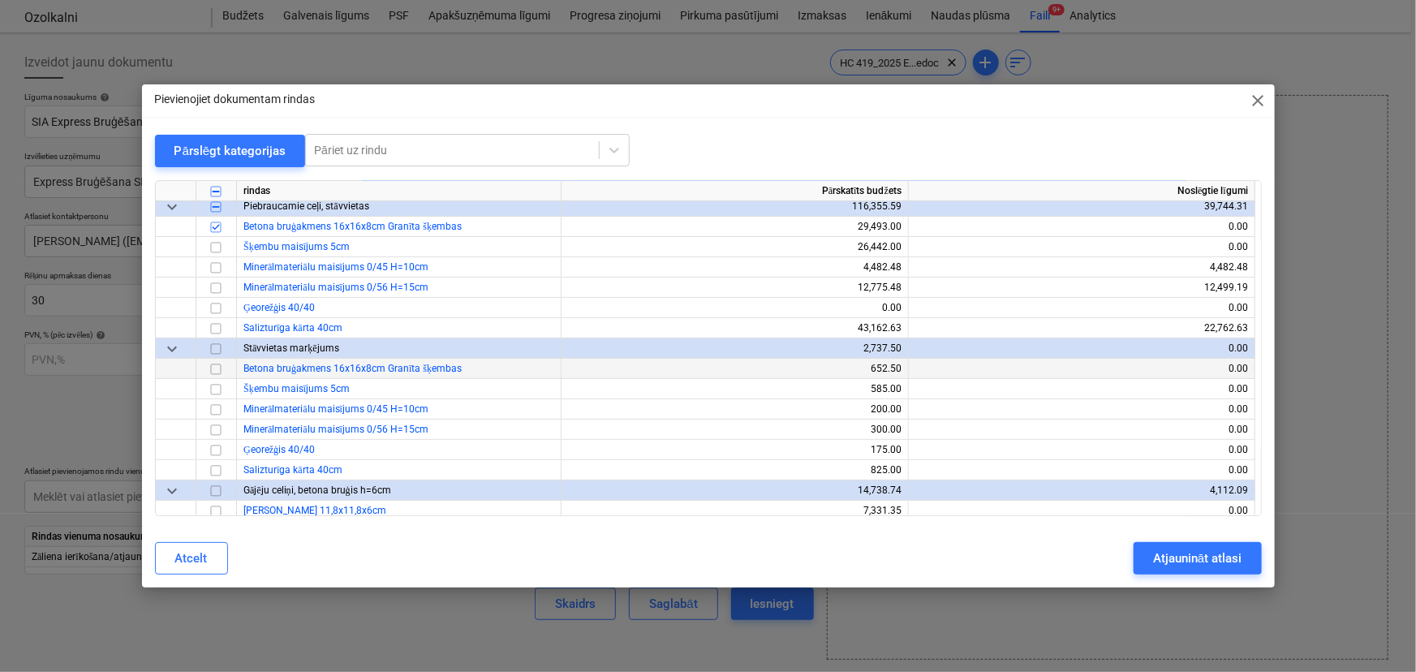
click at [219, 368] on input "checkbox" at bounding box center [215, 369] width 19 height 19
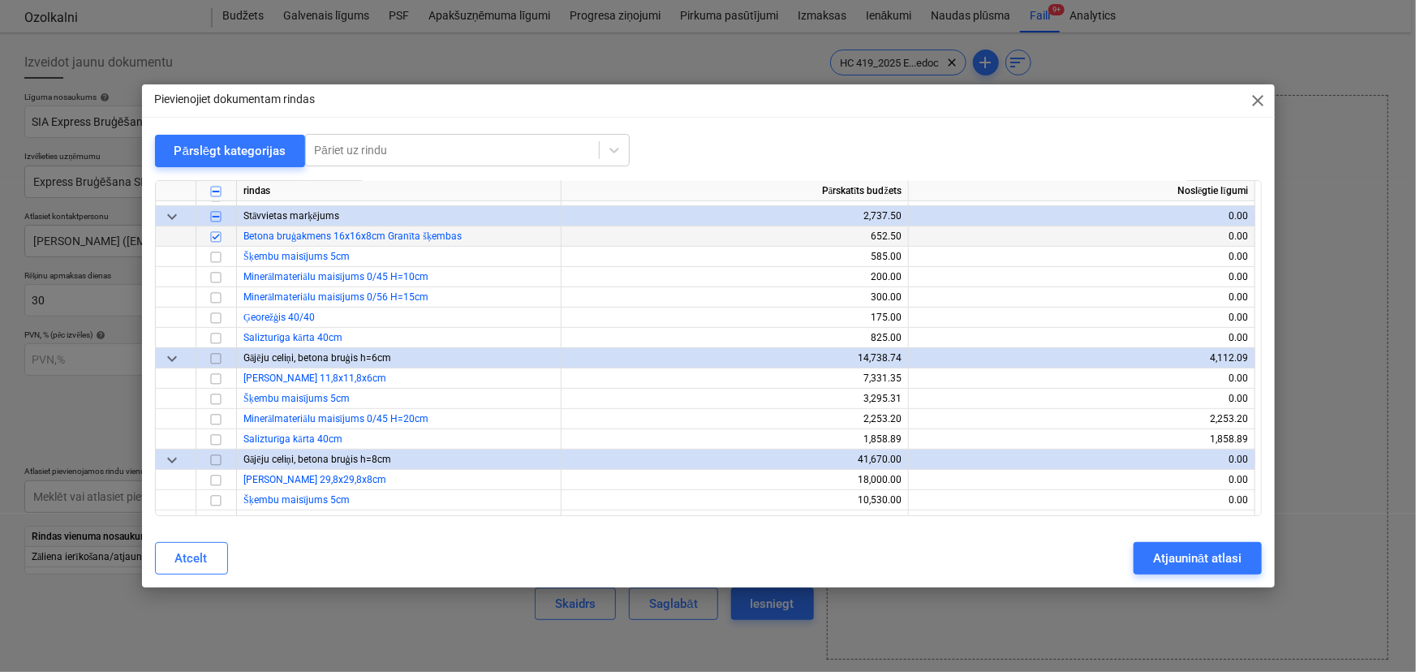
scroll to position [295, 0]
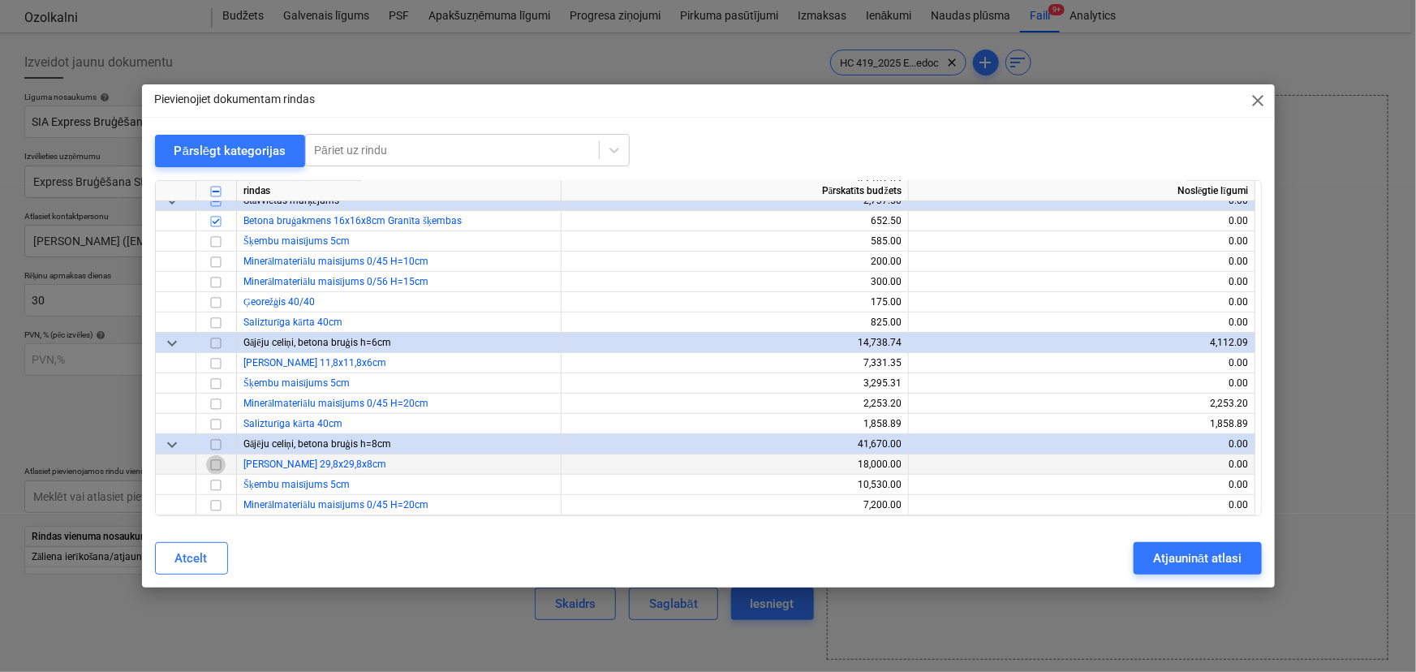
click at [218, 464] on input "checkbox" at bounding box center [215, 464] width 19 height 19
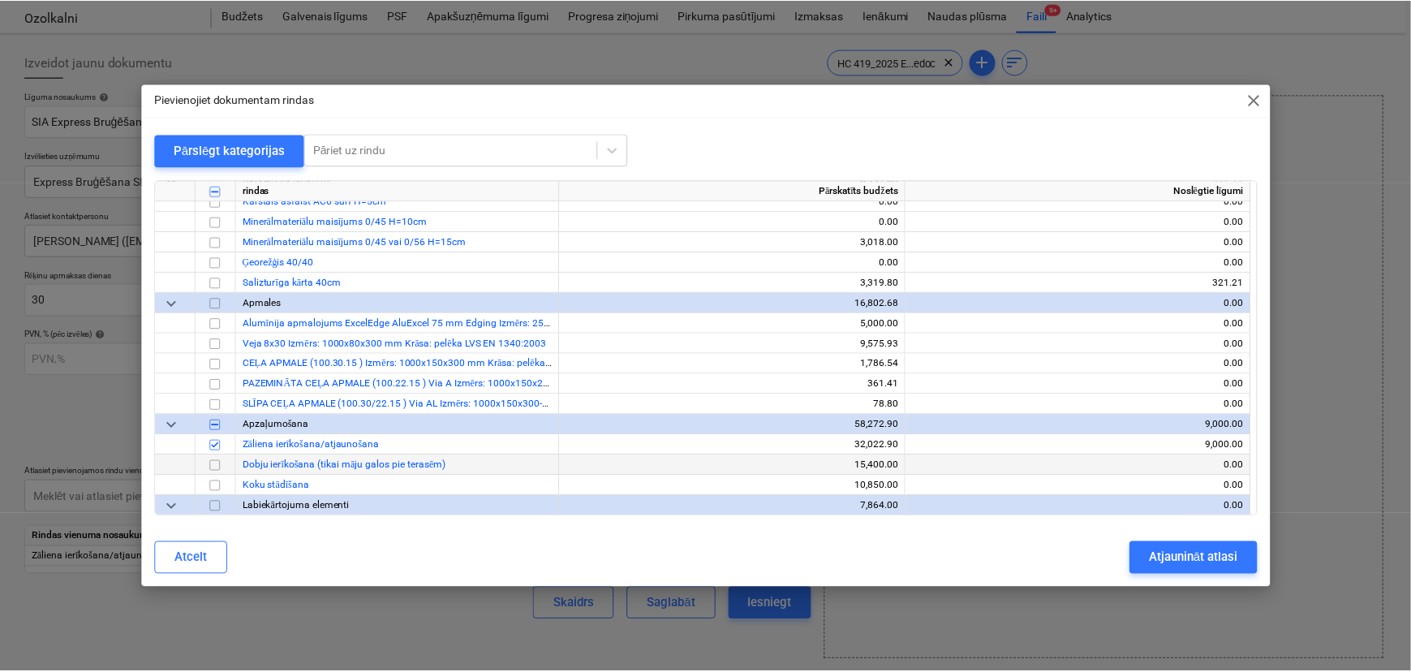
scroll to position [998, 0]
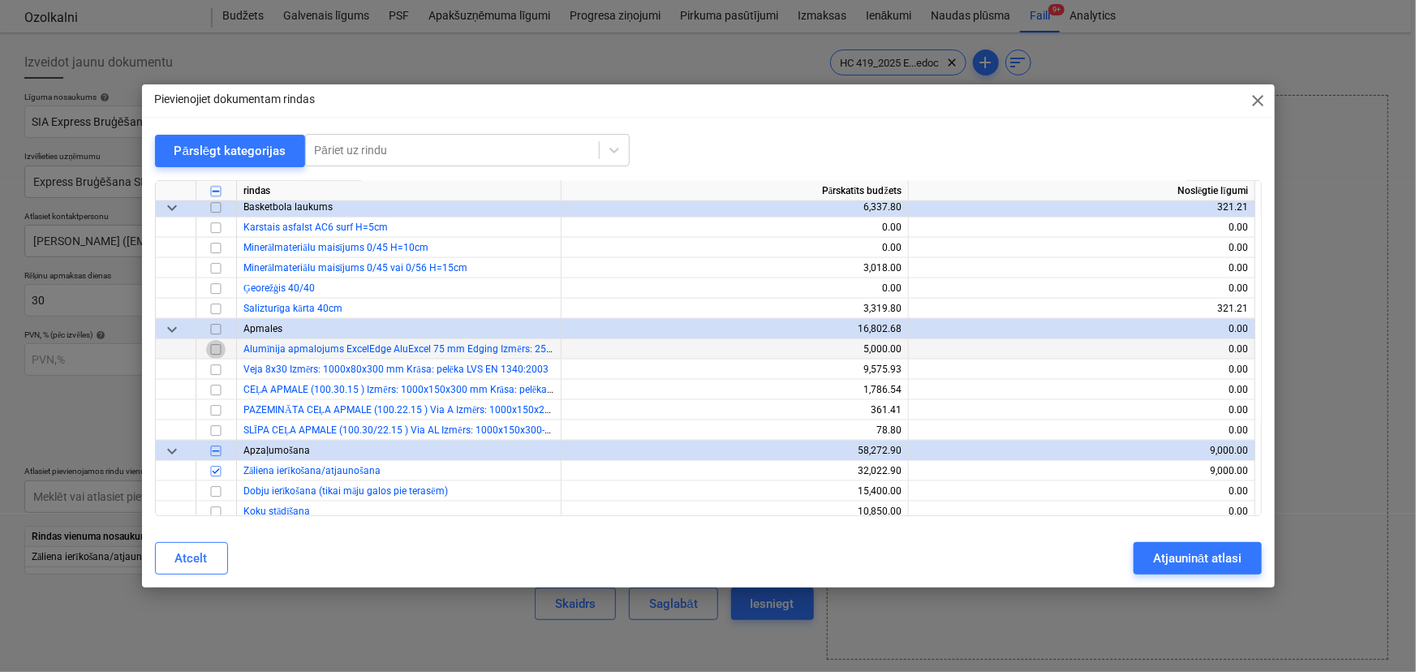
click at [216, 347] on input "checkbox" at bounding box center [215, 349] width 19 height 19
click at [216, 363] on input "checkbox" at bounding box center [215, 369] width 19 height 19
click at [219, 390] on input "checkbox" at bounding box center [215, 390] width 19 height 19
click at [213, 407] on input "checkbox" at bounding box center [215, 410] width 19 height 19
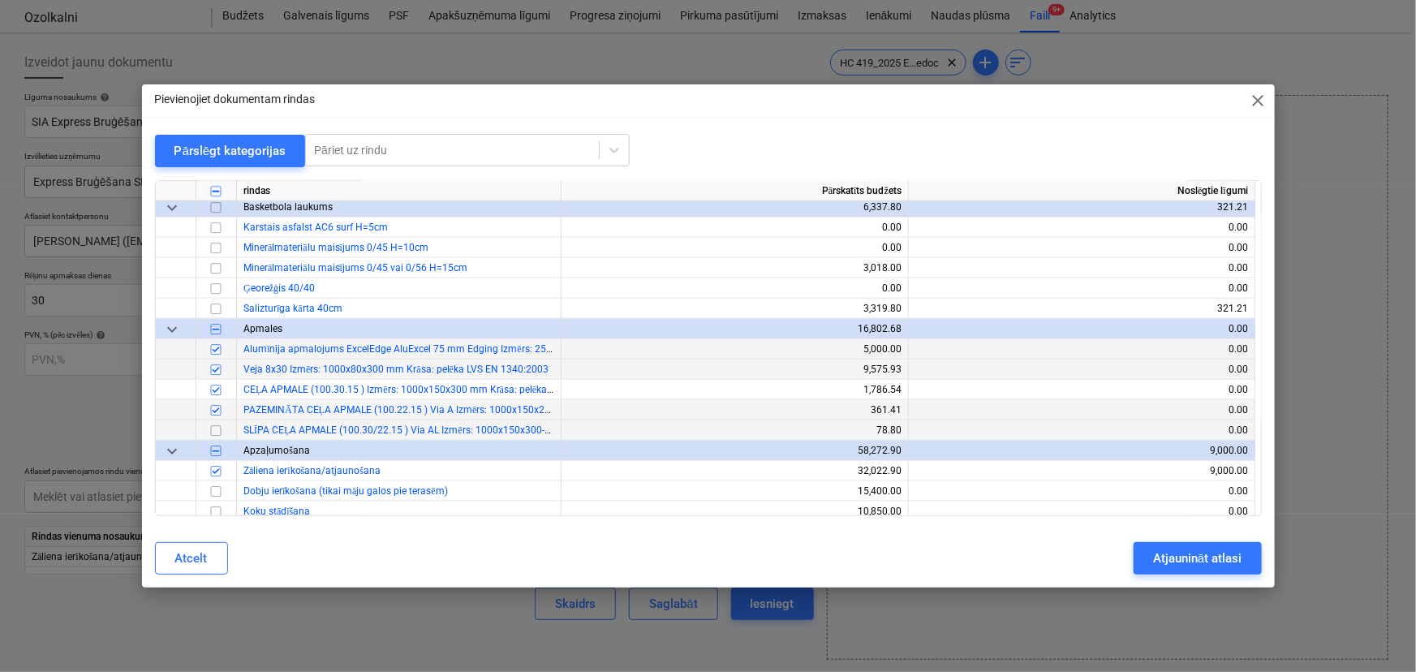
click at [213, 431] on input "checkbox" at bounding box center [215, 430] width 19 height 19
click at [1178, 558] on div "Atjaunināt atlasi" at bounding box center [1197, 558] width 88 height 21
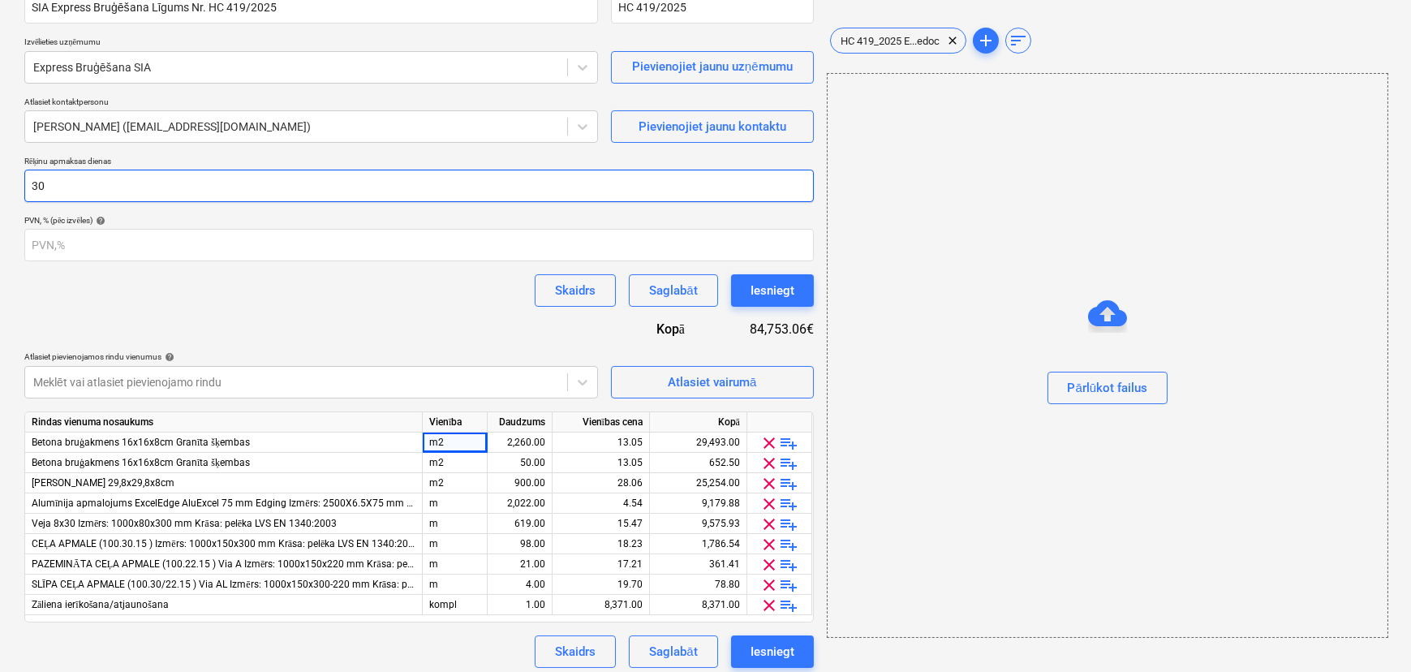
scroll to position [164, 0]
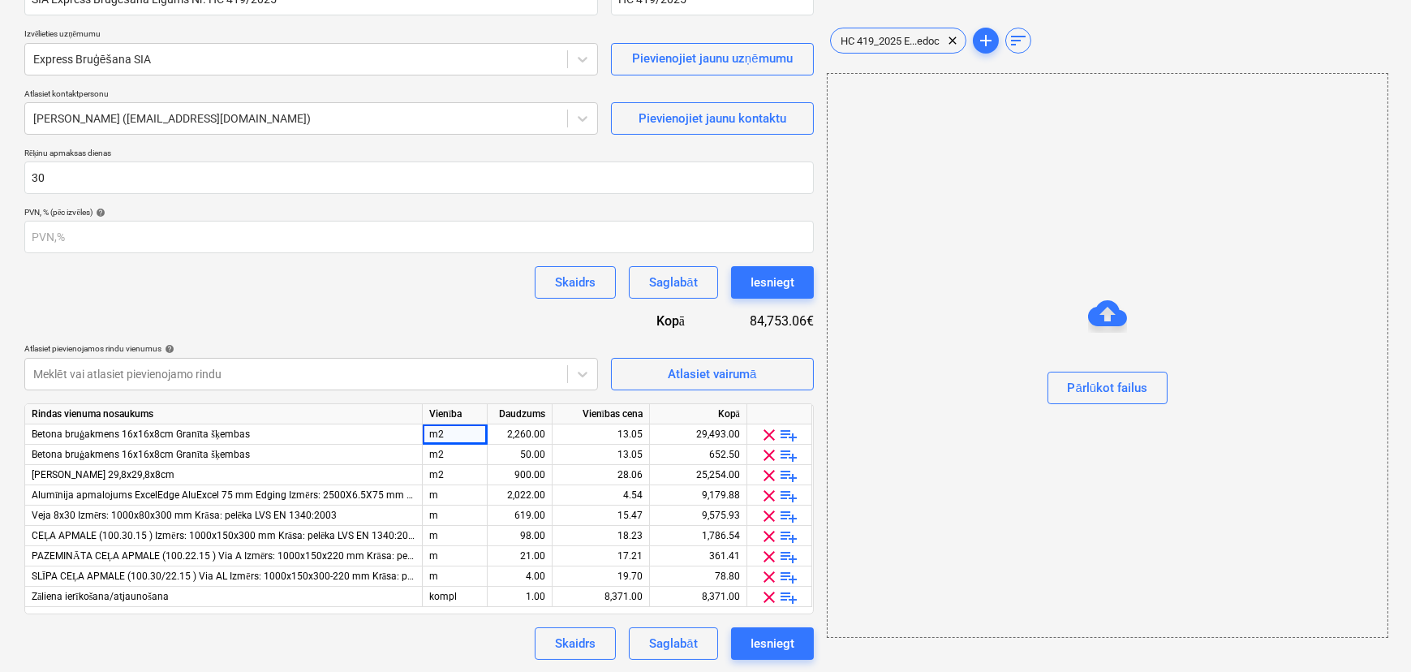
click at [770, 433] on span "clear" at bounding box center [769, 434] width 19 height 19
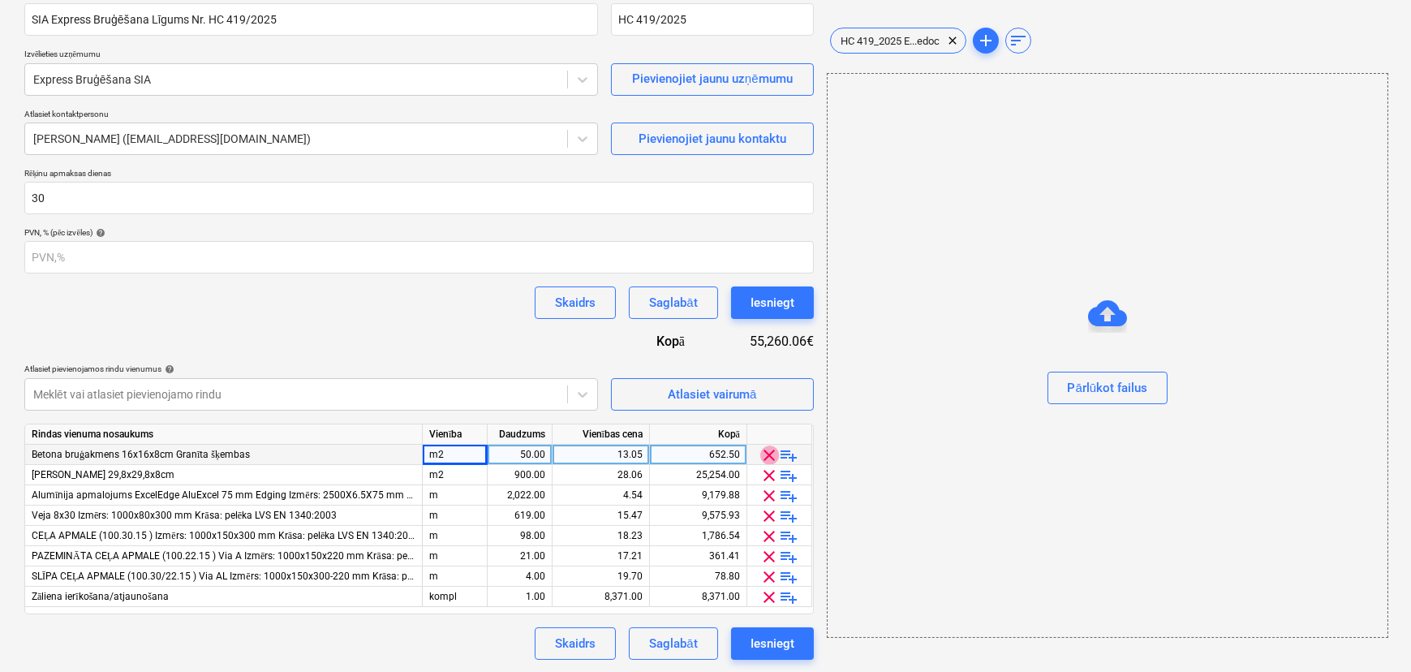
click at [770, 450] on span "clear" at bounding box center [769, 455] width 19 height 19
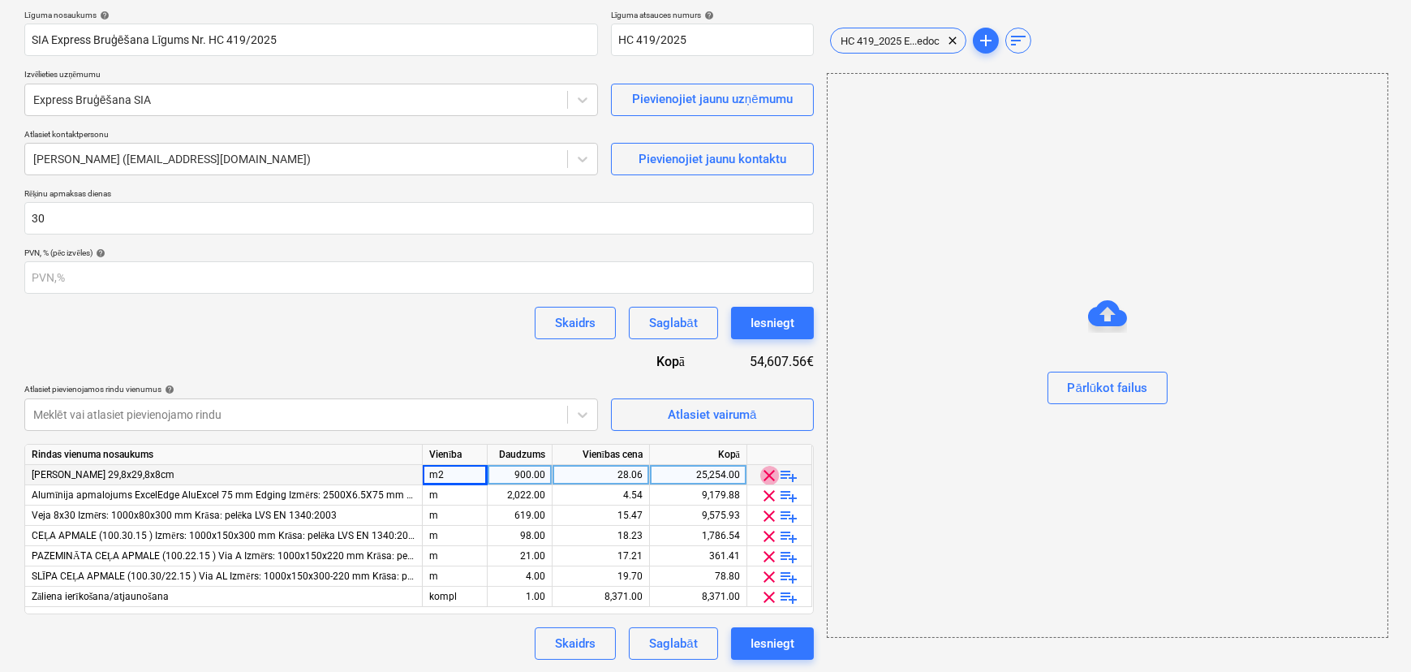
click at [769, 470] on span "clear" at bounding box center [769, 475] width 19 height 19
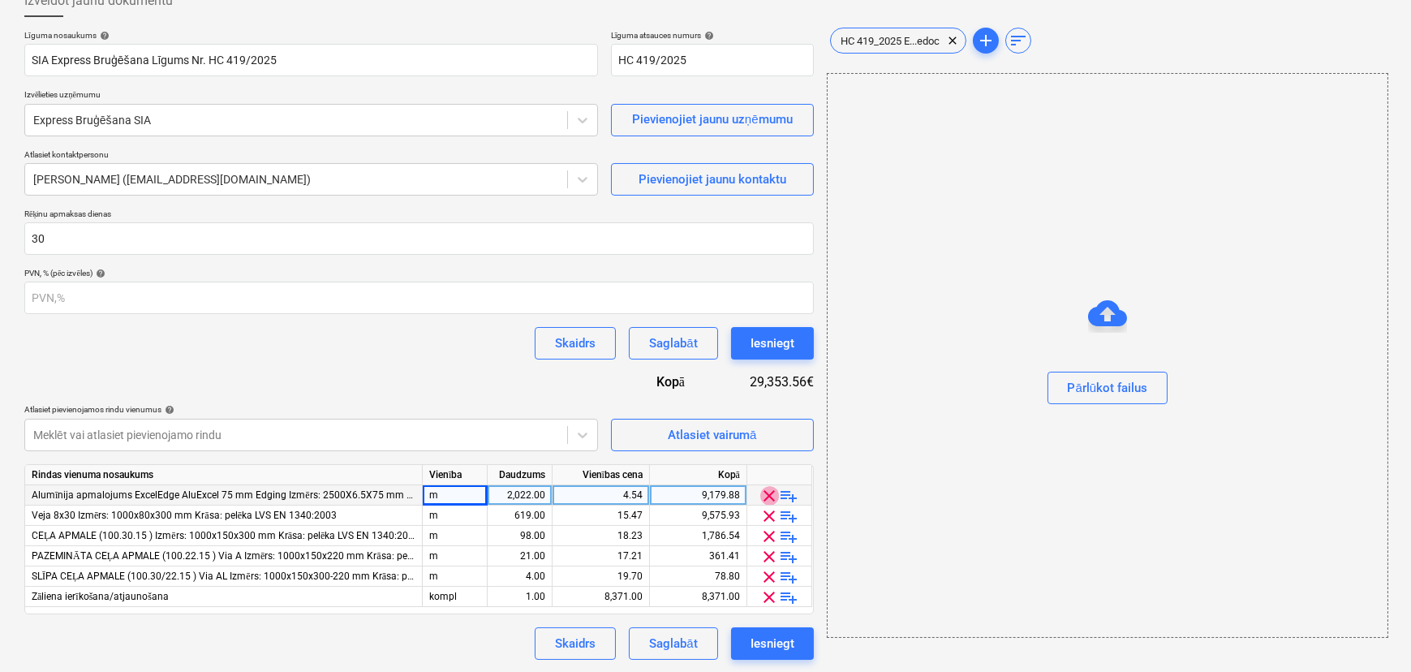
click at [769, 491] on span "clear" at bounding box center [769, 495] width 19 height 19
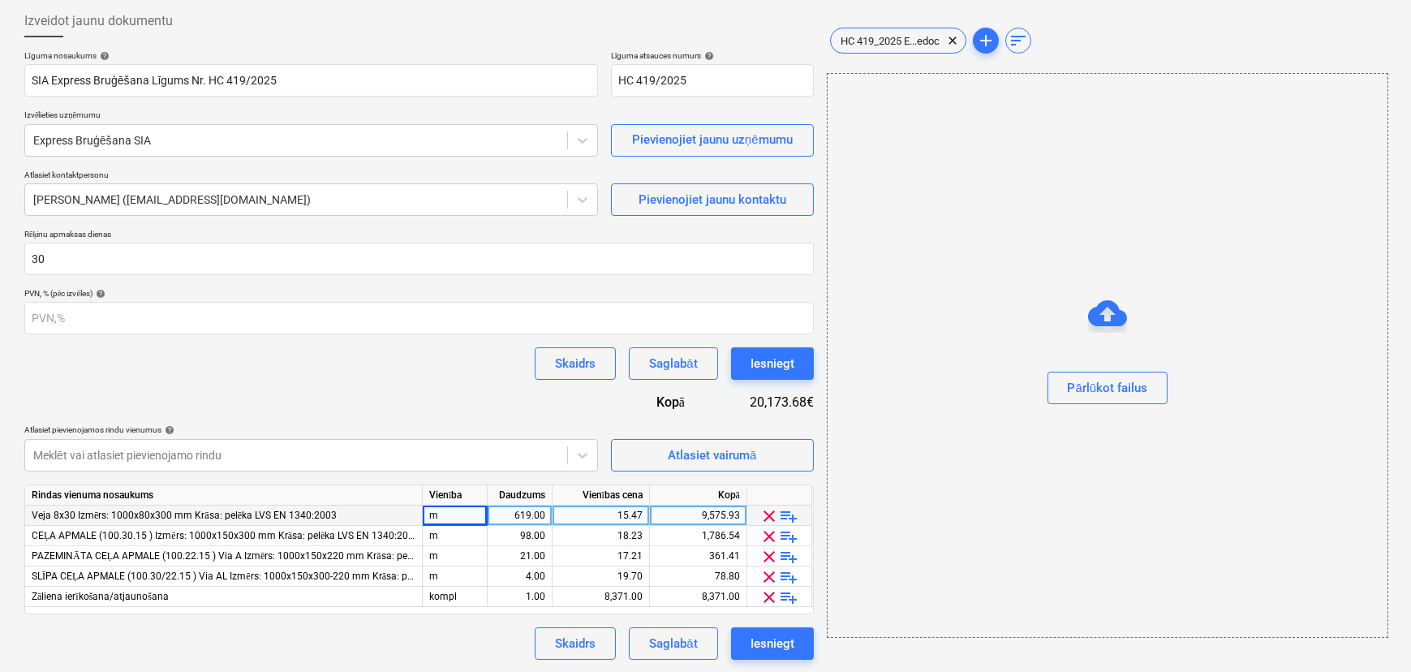
click at [768, 513] on span "clear" at bounding box center [769, 515] width 19 height 19
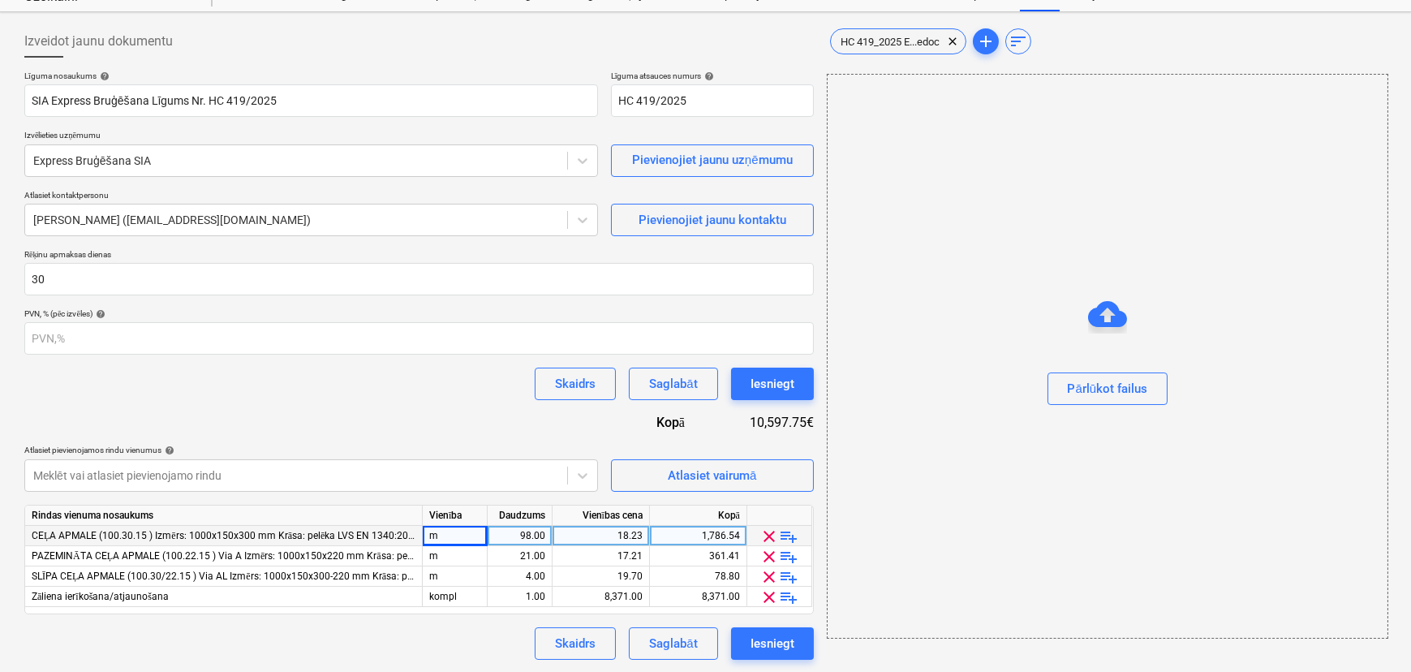
click at [769, 538] on span "clear" at bounding box center [769, 536] width 19 height 19
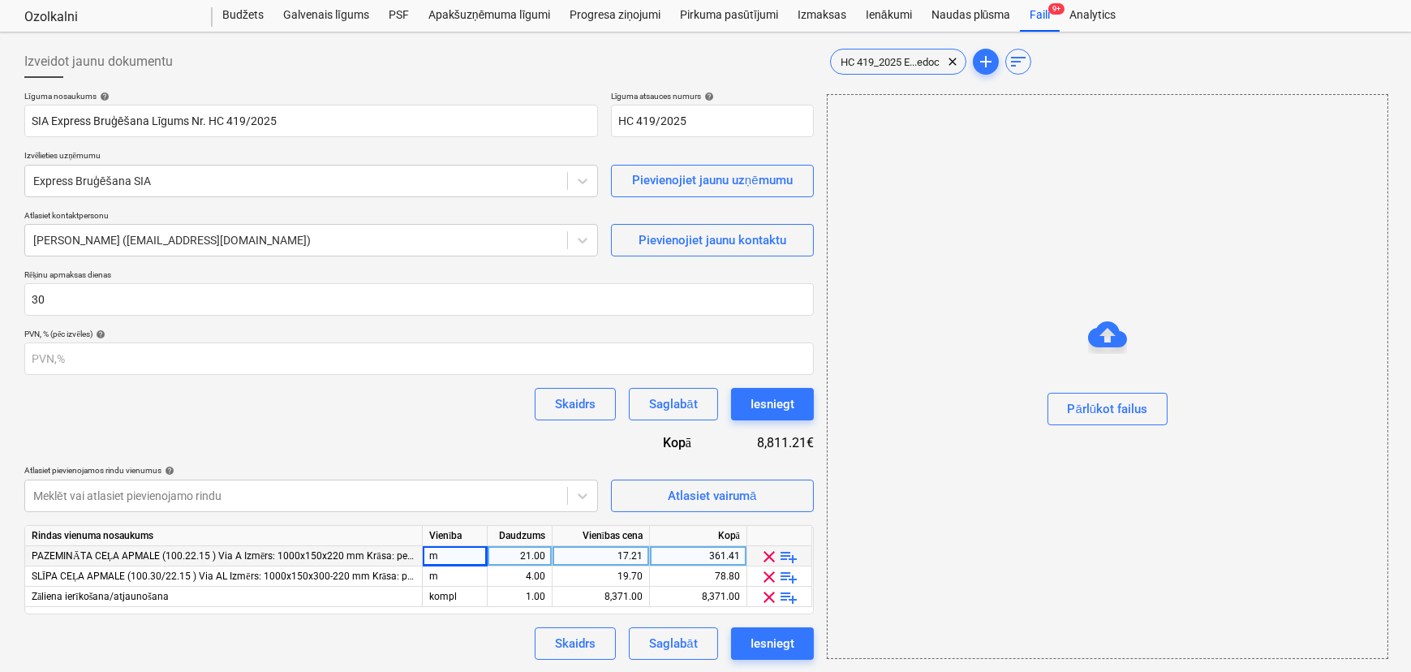
click at [769, 552] on span "clear" at bounding box center [769, 556] width 19 height 19
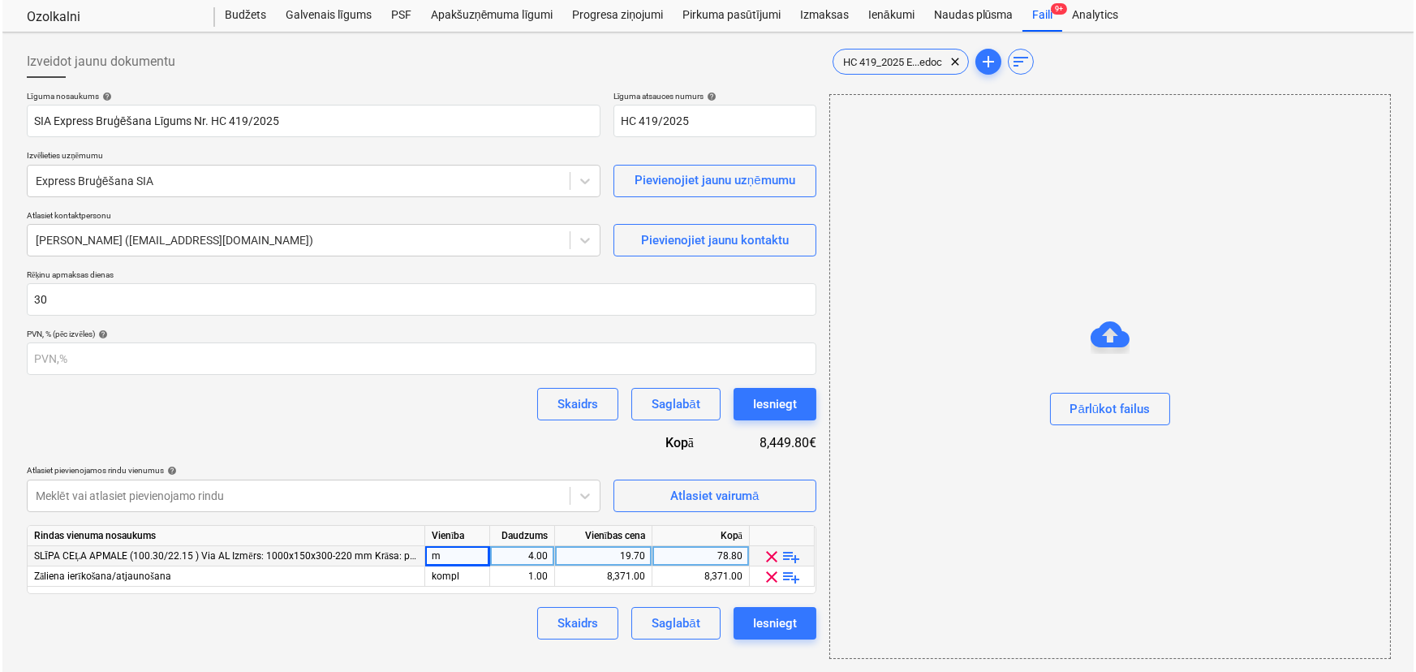
scroll to position [41, 0]
click at [769, 555] on span "clear" at bounding box center [769, 557] width 19 height 19
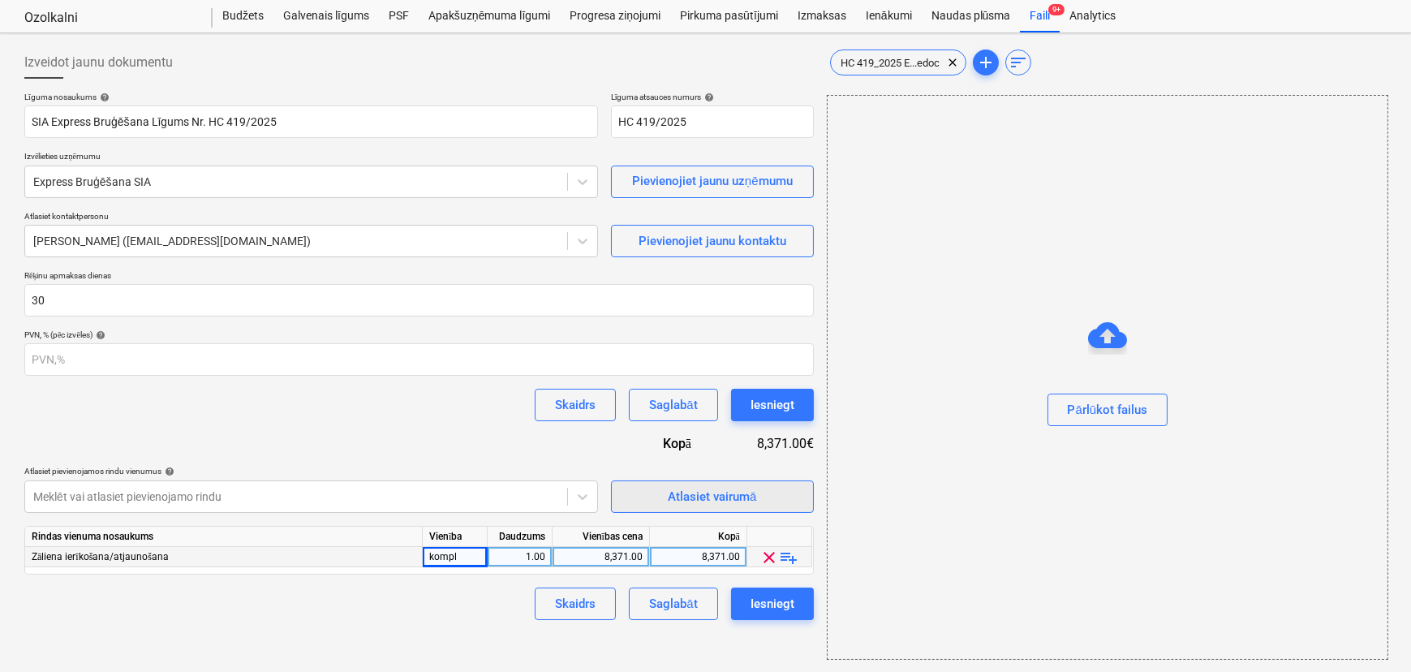
click at [683, 502] on div "Atlasiet vairumā" at bounding box center [712, 496] width 88 height 21
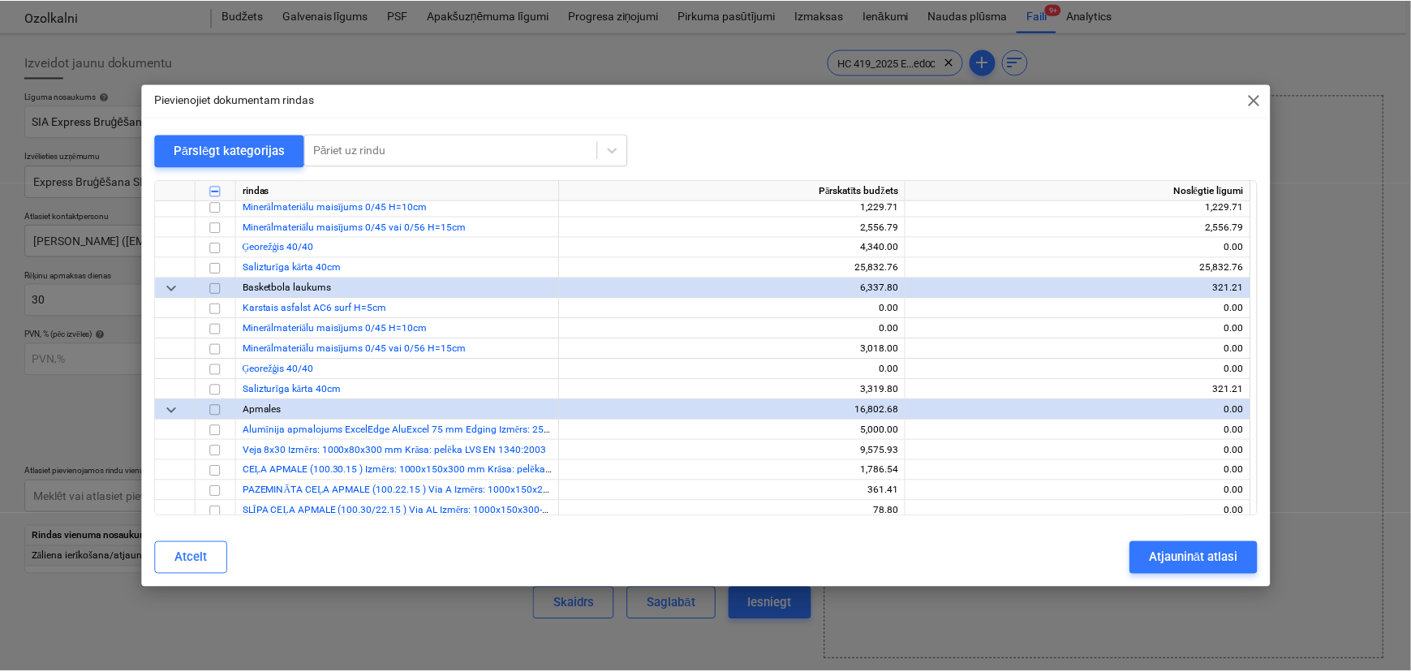
scroll to position [959, 0]
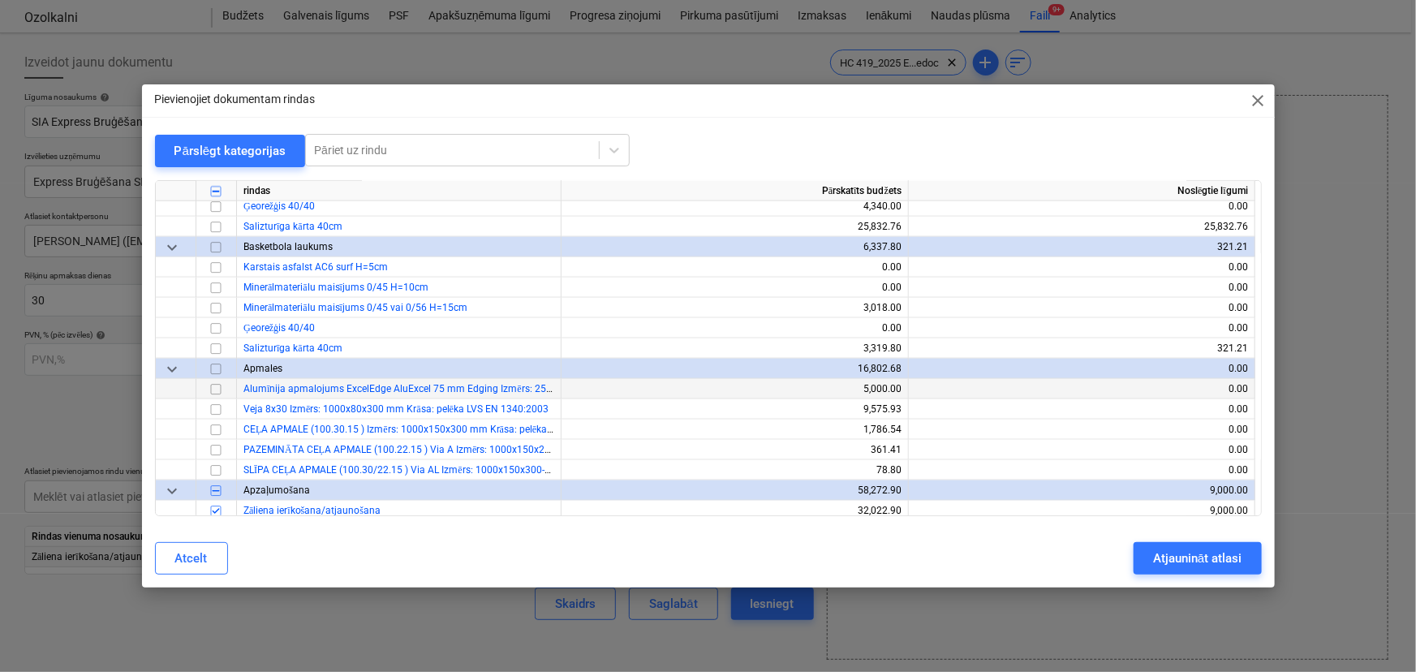
click at [217, 390] on input "checkbox" at bounding box center [215, 389] width 19 height 19
click at [214, 410] on input "checkbox" at bounding box center [215, 409] width 19 height 19
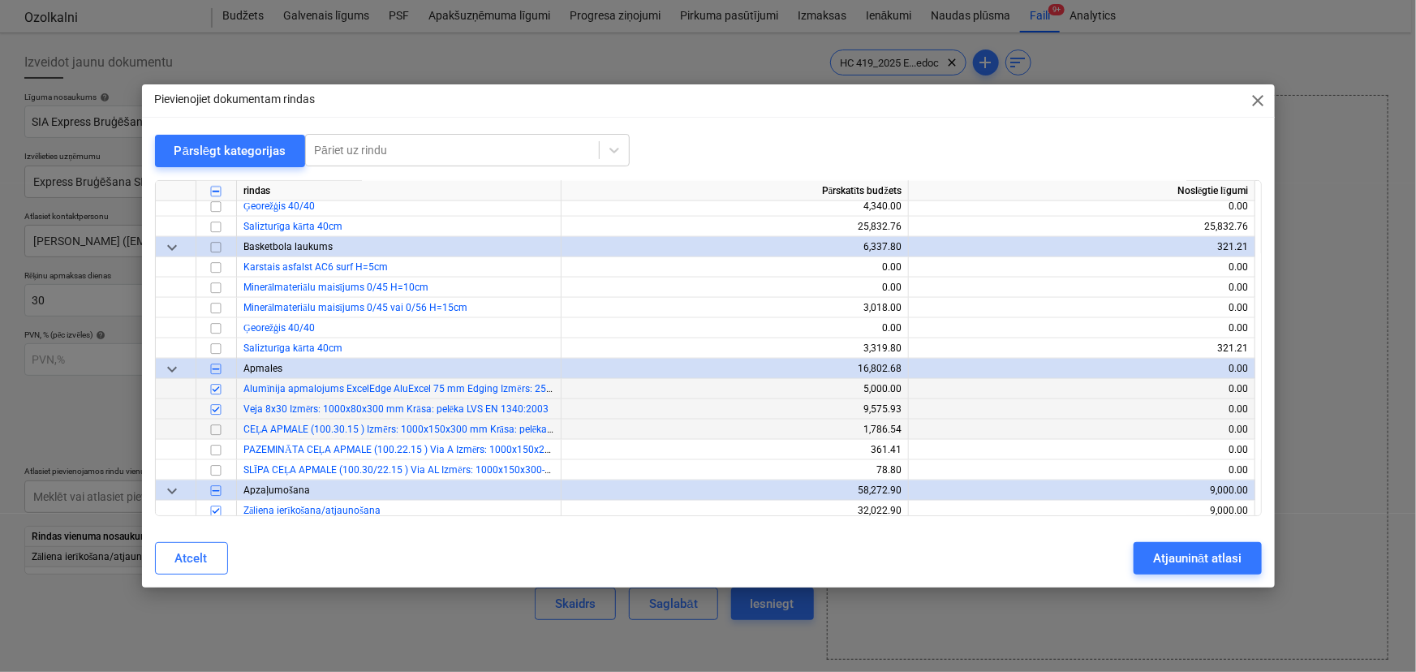
click at [219, 429] on input "checkbox" at bounding box center [215, 429] width 19 height 19
click at [211, 447] on input "checkbox" at bounding box center [215, 450] width 19 height 19
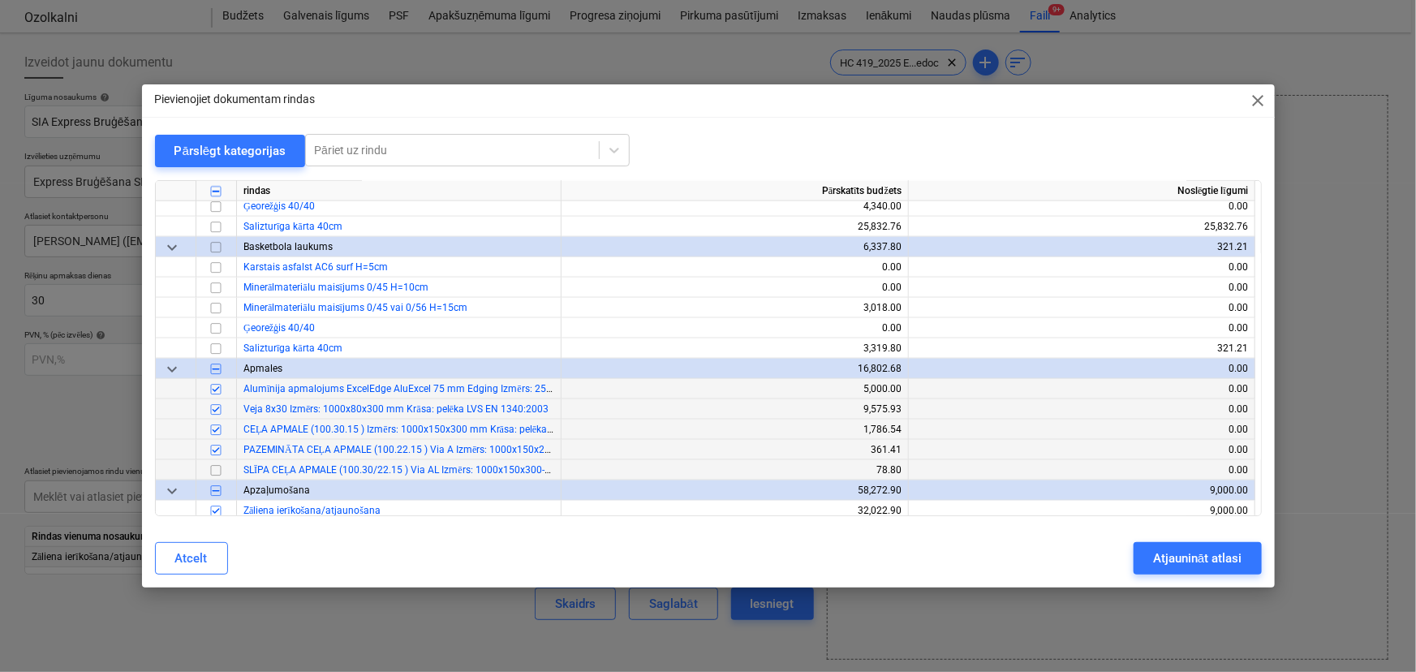
click at [213, 470] on input "checkbox" at bounding box center [215, 470] width 19 height 19
click at [1170, 558] on div "Atjaunināt atlasi" at bounding box center [1197, 558] width 88 height 21
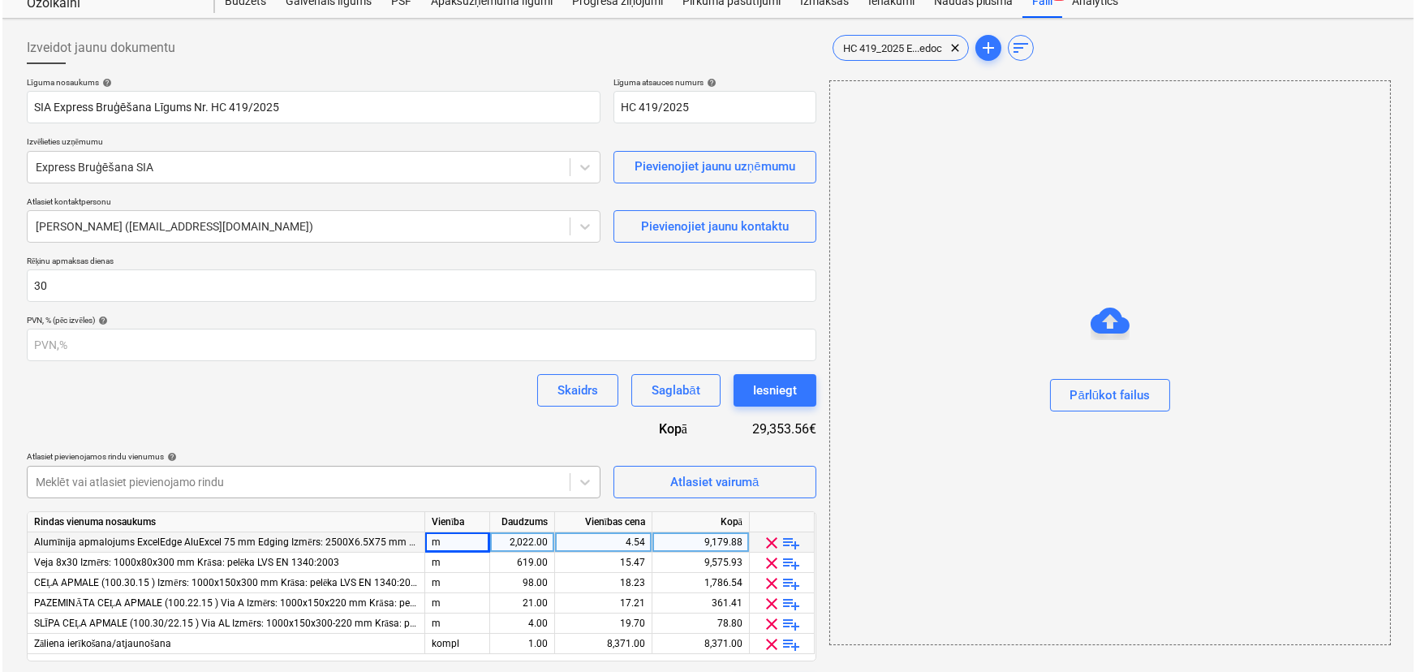
scroll to position [103, 0]
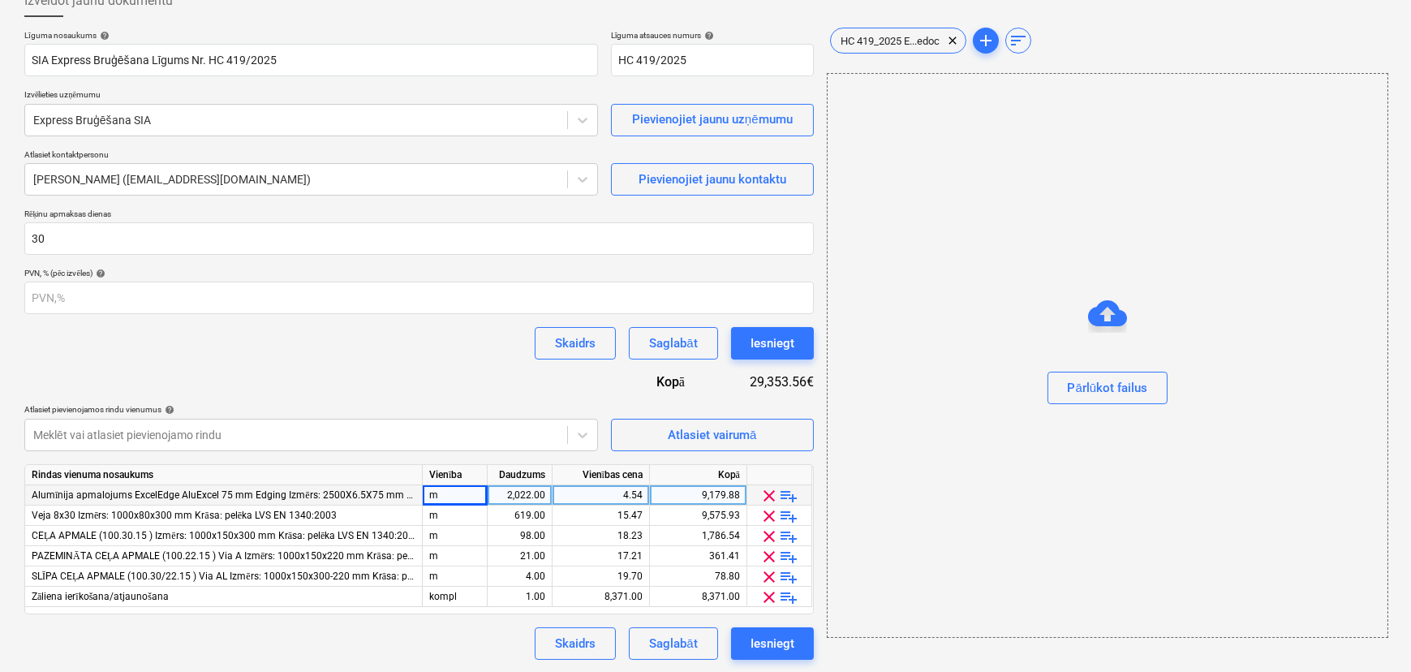
click at [469, 496] on div "m" at bounding box center [455, 495] width 65 height 20
type input "kompl"
click at [464, 493] on input "kompl" at bounding box center [455, 494] width 64 height 19
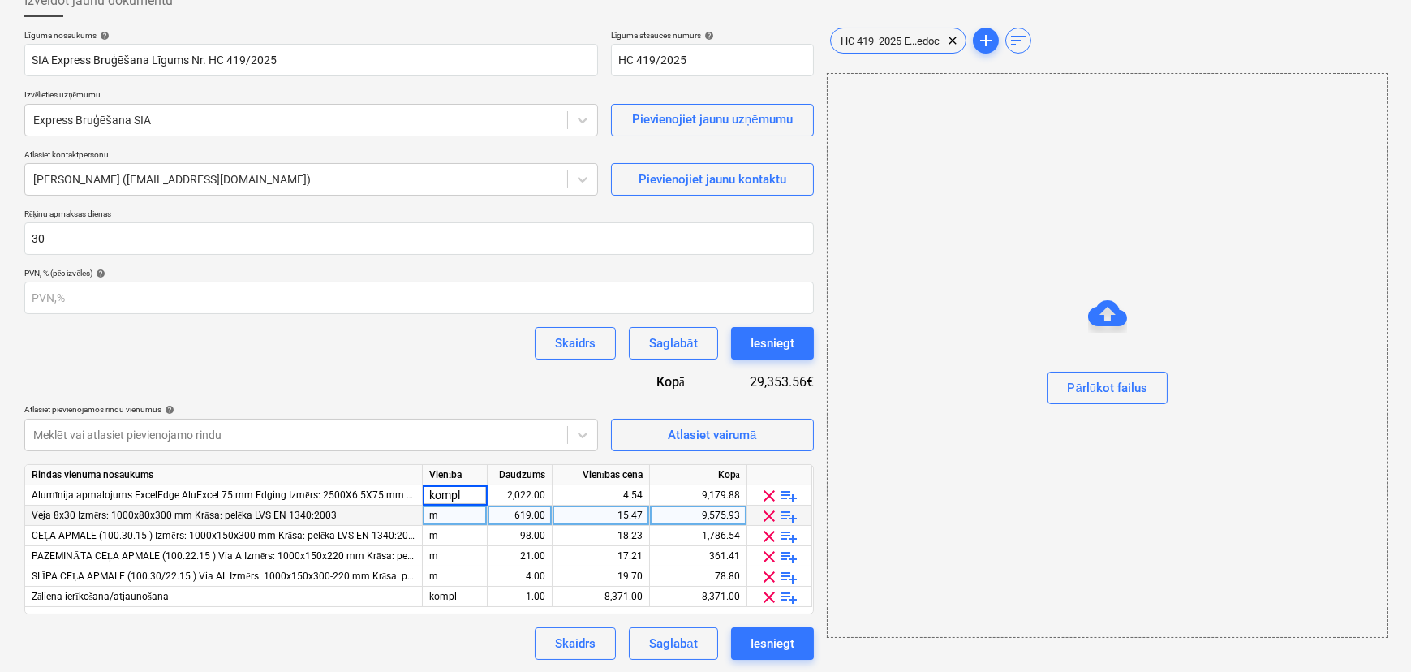
click at [459, 513] on div "m" at bounding box center [455, 516] width 65 height 20
type input "kompl"
click at [453, 541] on div "m" at bounding box center [455, 536] width 65 height 20
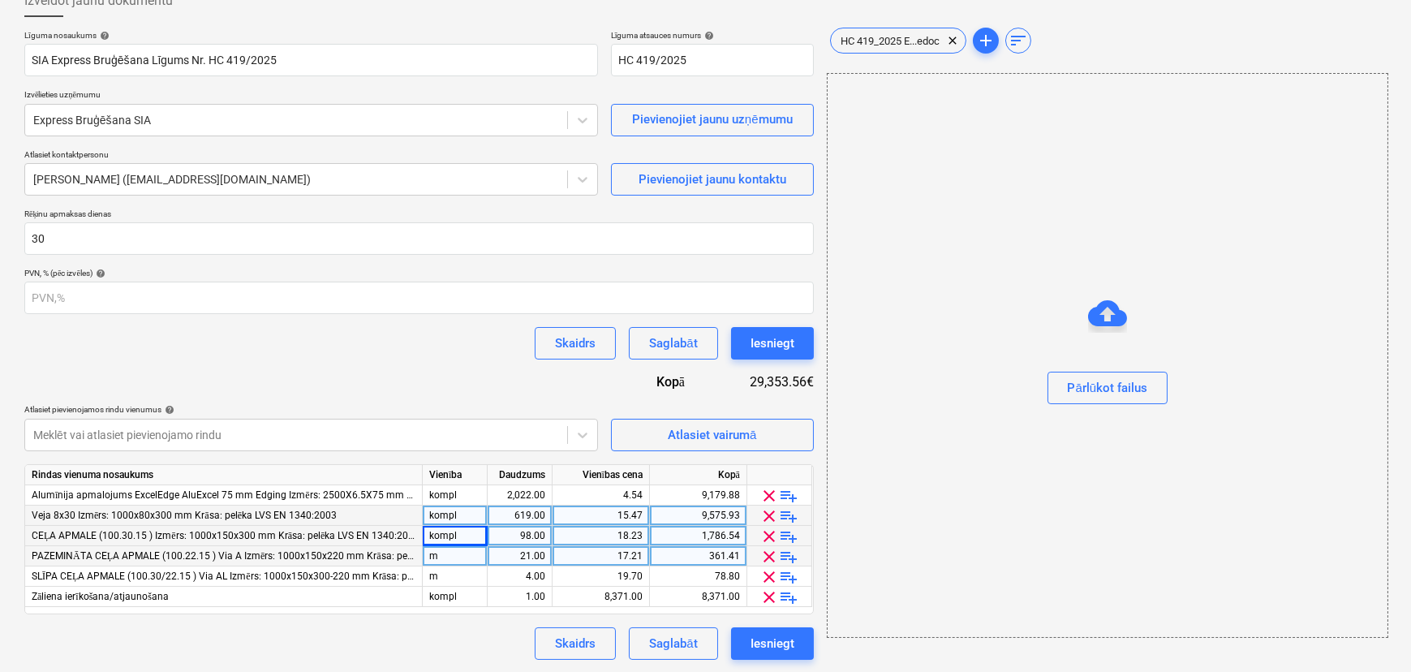
click at [454, 552] on div "m" at bounding box center [455, 556] width 65 height 20
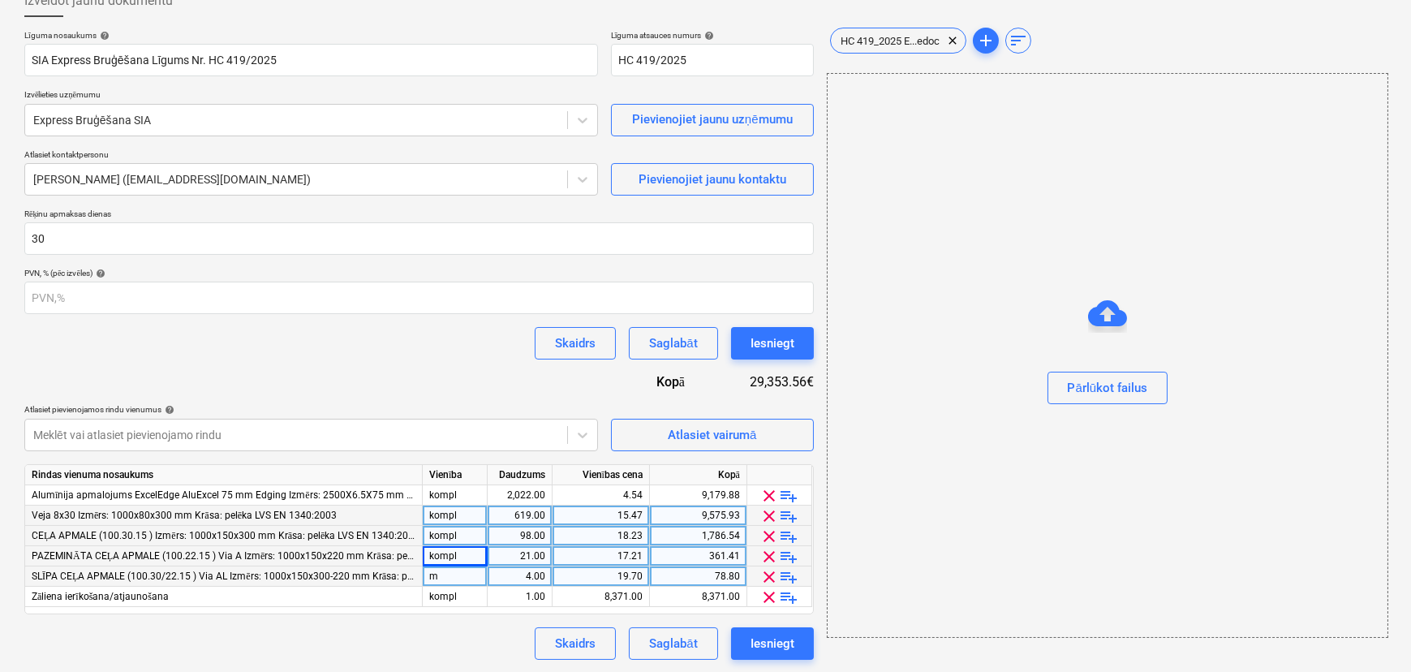
click at [462, 571] on div "m" at bounding box center [455, 577] width 65 height 20
type input "kompl"
click at [456, 623] on div "Līguma nosaukums help SIA Express Bruģēšana Līgums Nr. HC 419/2025 Līguma atsau…" at bounding box center [419, 345] width 790 height 630
click at [530, 495] on div "2,022.00" at bounding box center [519, 495] width 51 height 20
type input "1"
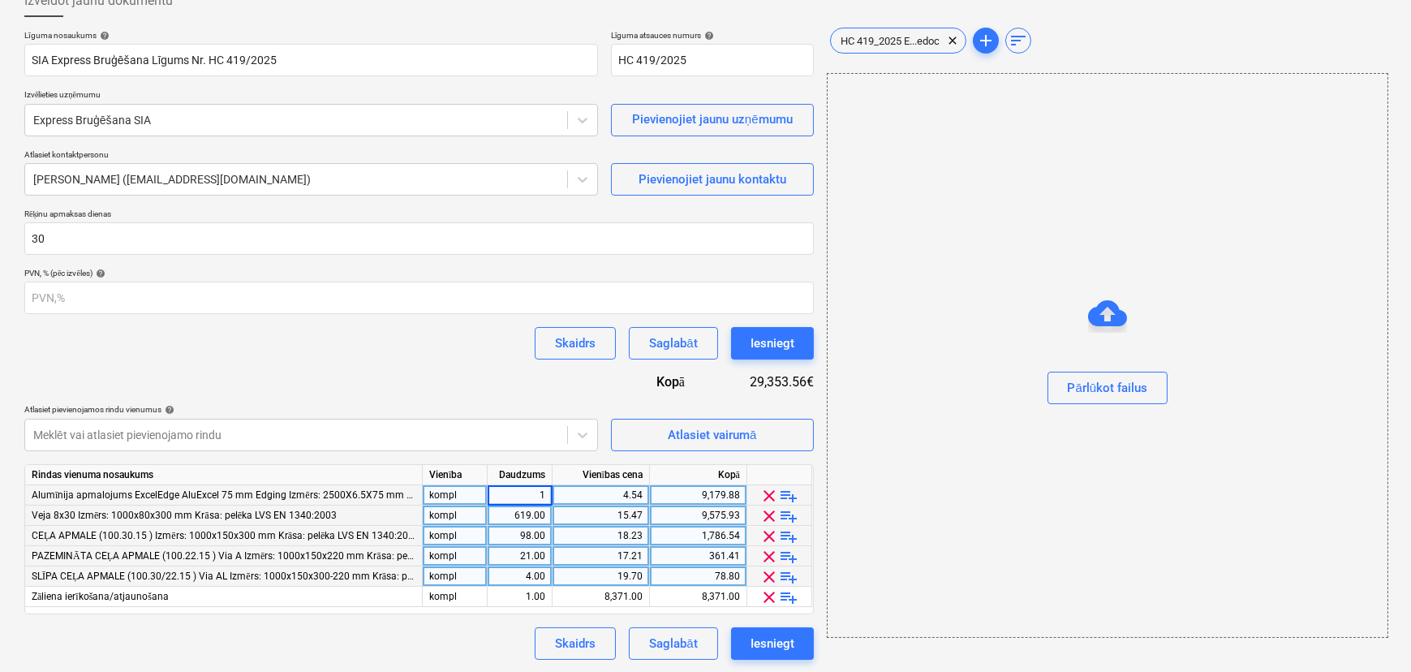
click at [536, 519] on div "619.00" at bounding box center [519, 516] width 51 height 20
type input "1"
click at [536, 536] on div "98.00" at bounding box center [519, 536] width 51 height 20
click at [537, 554] on div "21.00" at bounding box center [519, 556] width 51 height 20
click at [539, 576] on div "4.00" at bounding box center [519, 577] width 51 height 20
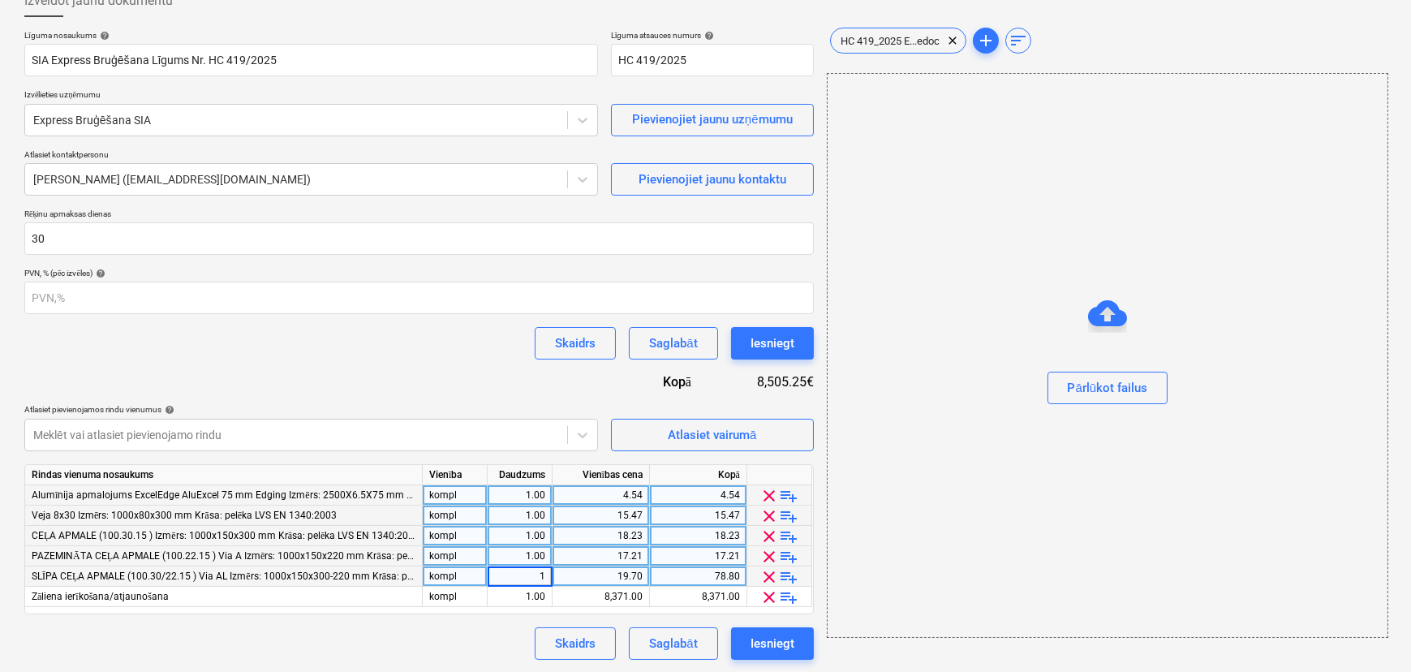
click at [465, 627] on div "Skaidrs Saglabāt Iesniegt" at bounding box center [419, 643] width 790 height 32
click at [597, 486] on div "4.54" at bounding box center [601, 495] width 84 height 20
type input "0"
click at [614, 506] on div "15.47" at bounding box center [601, 516] width 84 height 20
click at [616, 532] on div "18.23" at bounding box center [601, 536] width 84 height 20
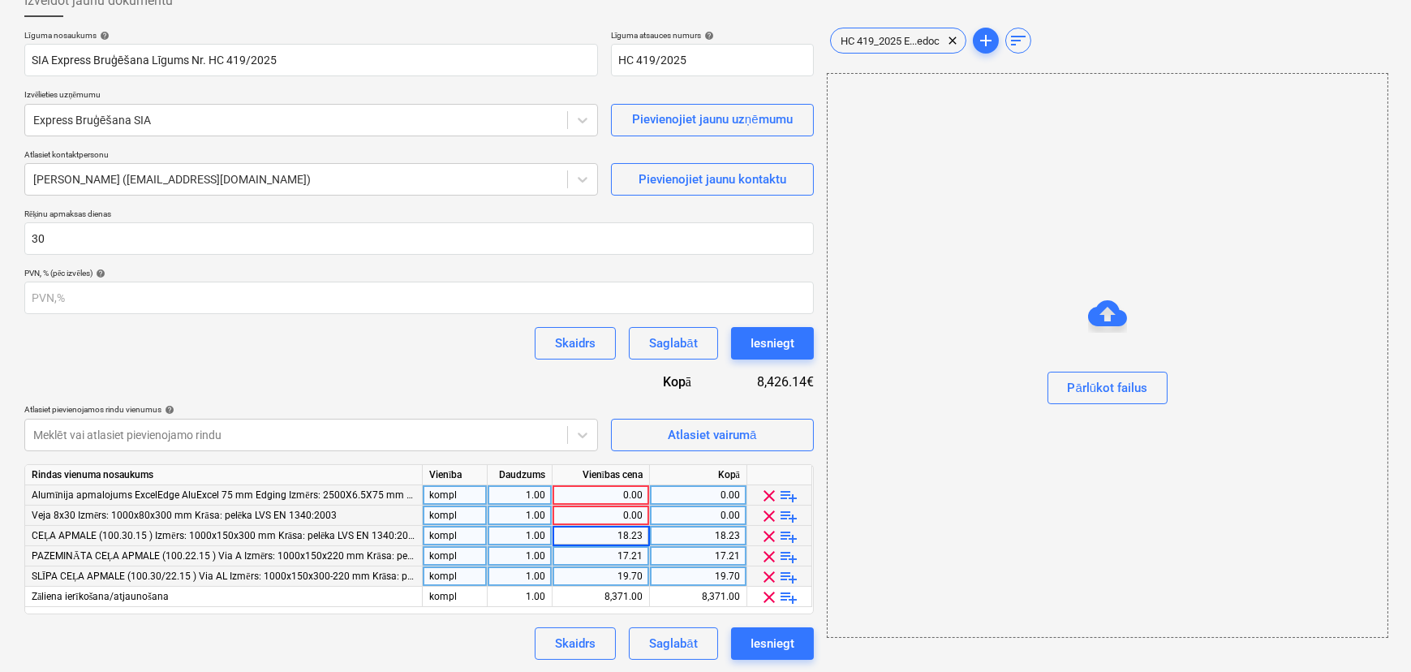
type input "0"
click at [616, 555] on div "17.21" at bounding box center [601, 556] width 84 height 20
click at [618, 575] on div "19.70" at bounding box center [601, 577] width 84 height 20
click at [618, 526] on div "0.00" at bounding box center [601, 536] width 84 height 20
click at [604, 493] on div "0.00" at bounding box center [601, 495] width 84 height 20
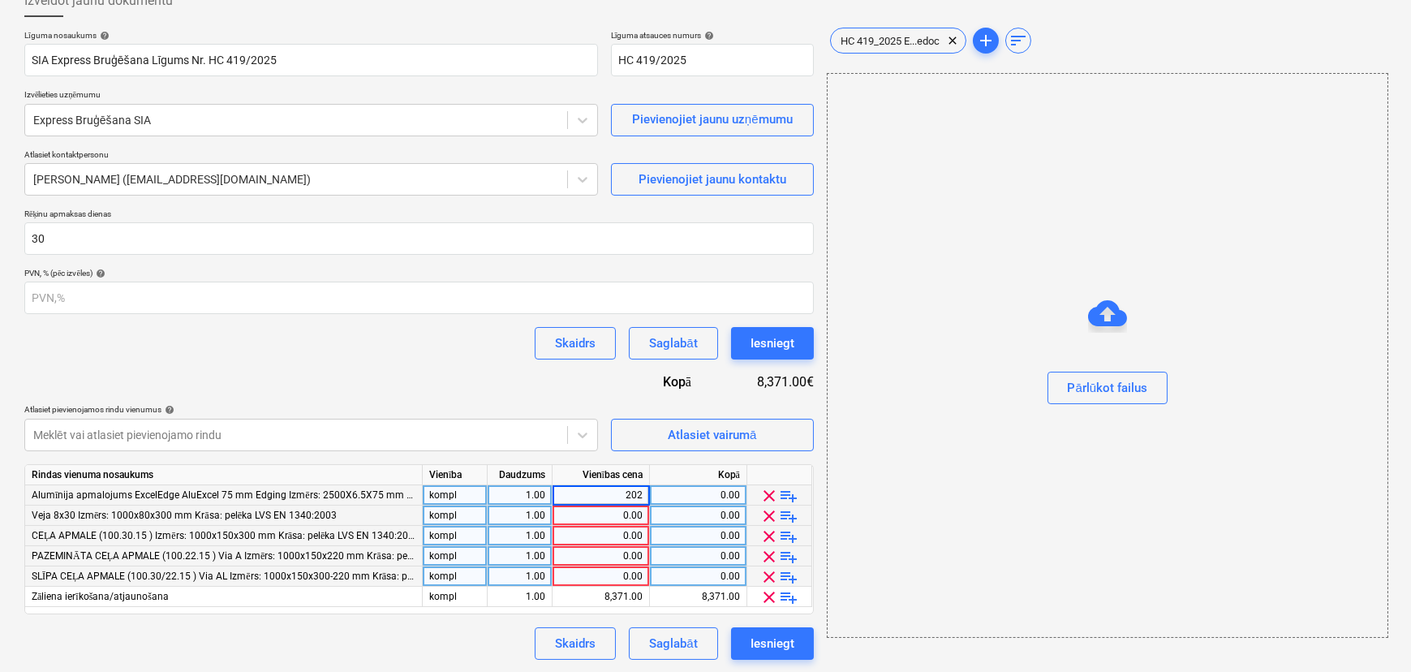
type input "2022"
click at [416, 651] on div "Skaidrs Saglabāt Iesniegt" at bounding box center [419, 643] width 790 height 32
click at [614, 553] on div "0.00" at bounding box center [601, 556] width 84 height 20
type input "378"
click at [410, 632] on div "Skaidrs Saglabāt Iesniegt" at bounding box center [419, 643] width 790 height 32
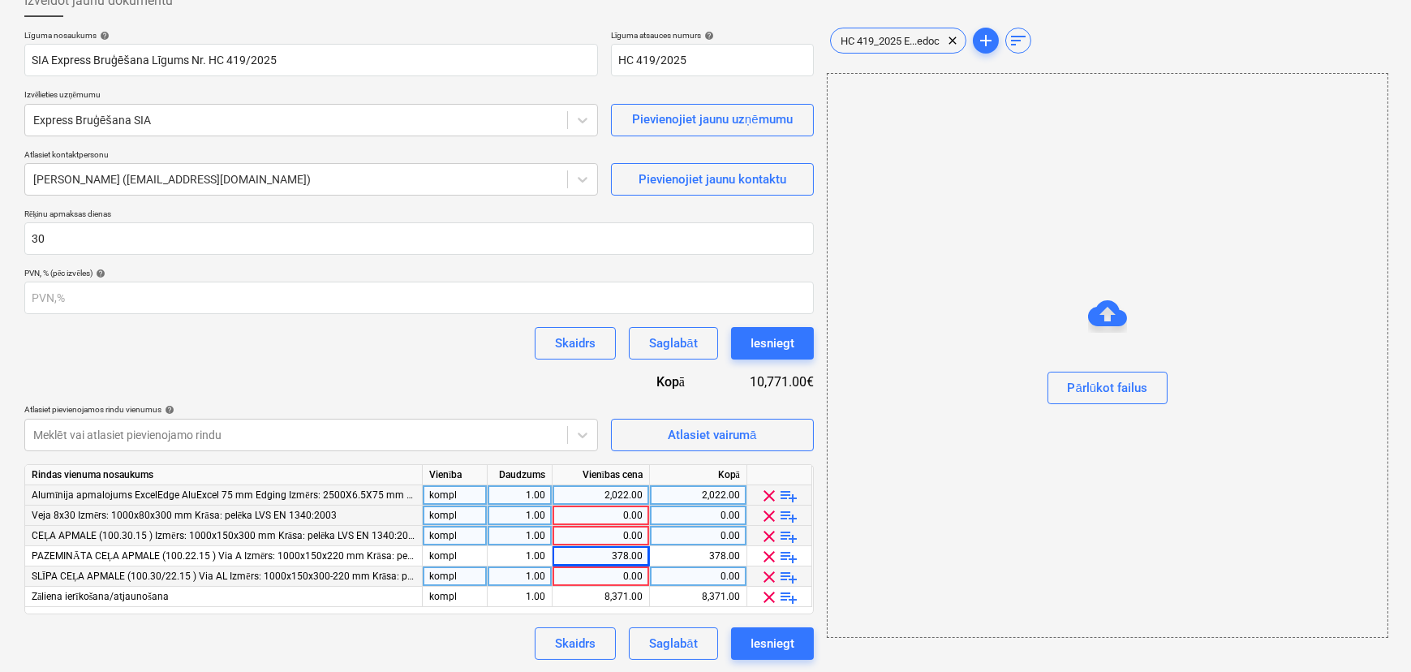
click at [601, 534] on div "0.00" at bounding box center [601, 536] width 84 height 20
type input "1764"
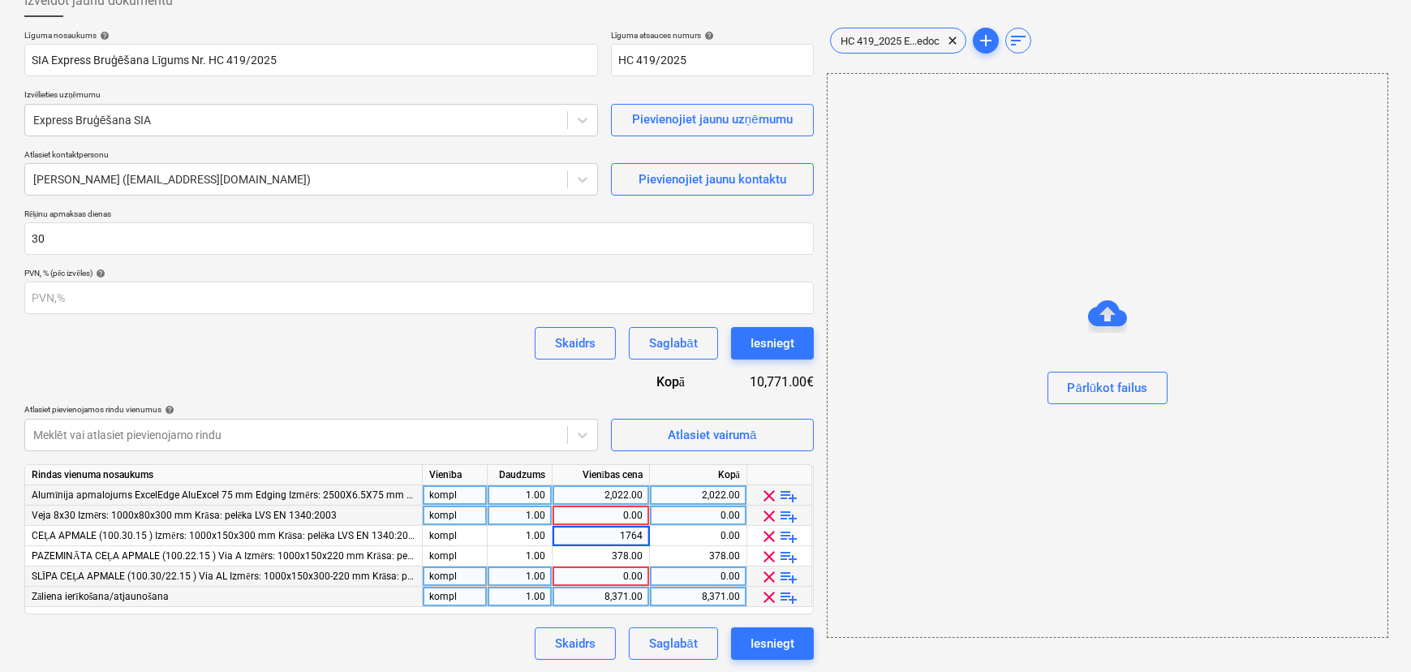
click at [472, 605] on div "kompl" at bounding box center [455, 597] width 65 height 20
click at [479, 628] on div "Skaidrs Saglabāt Iesniegt" at bounding box center [419, 643] width 790 height 32
drag, startPoint x: 333, startPoint y: 515, endPoint x: 32, endPoint y: 508, distance: 300.4
click at [32, 508] on div "Veja 8x30 Izmērs: 1000x80x300 mm Krāsa: pelēka LVS EN 1340:2003" at bounding box center [224, 516] width 398 height 20
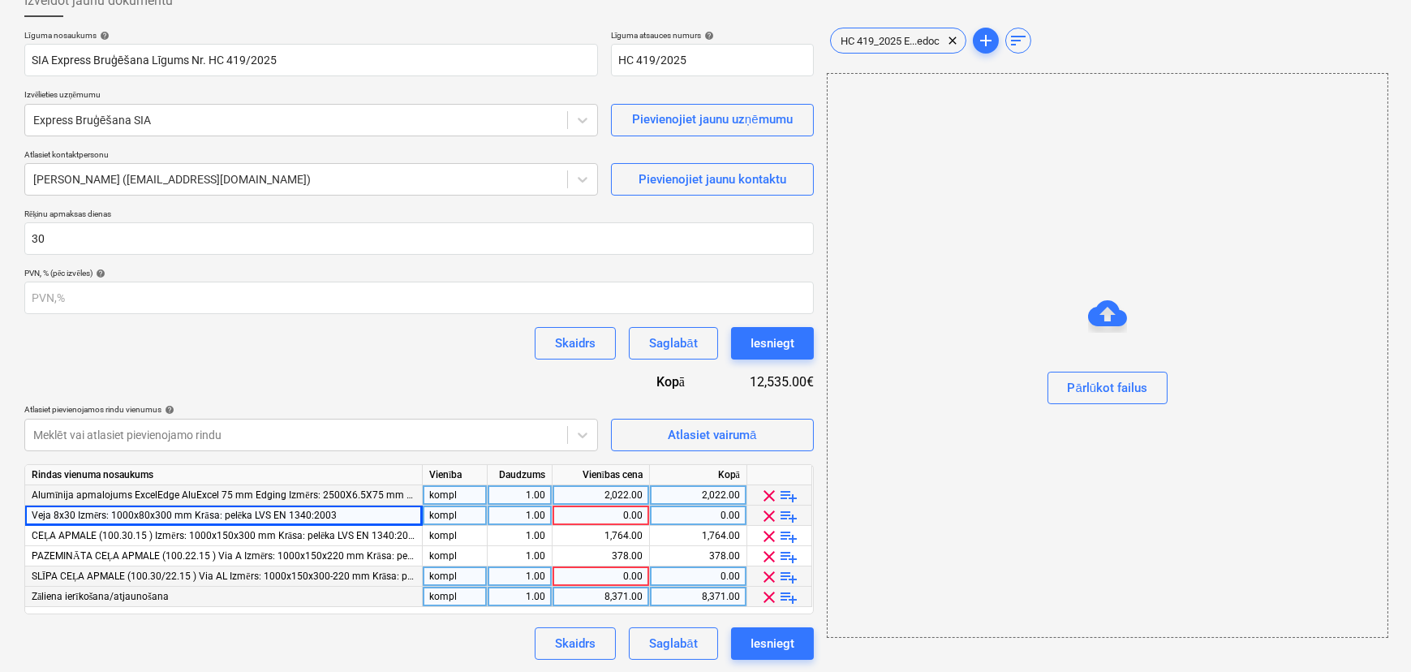
copy span "Veja 8x30 Izmērs: 1000x80x300 mm Krāsa: pelēka LVS EN 1340:2003"
click at [610, 517] on div "0.00" at bounding box center [601, 516] width 84 height 20
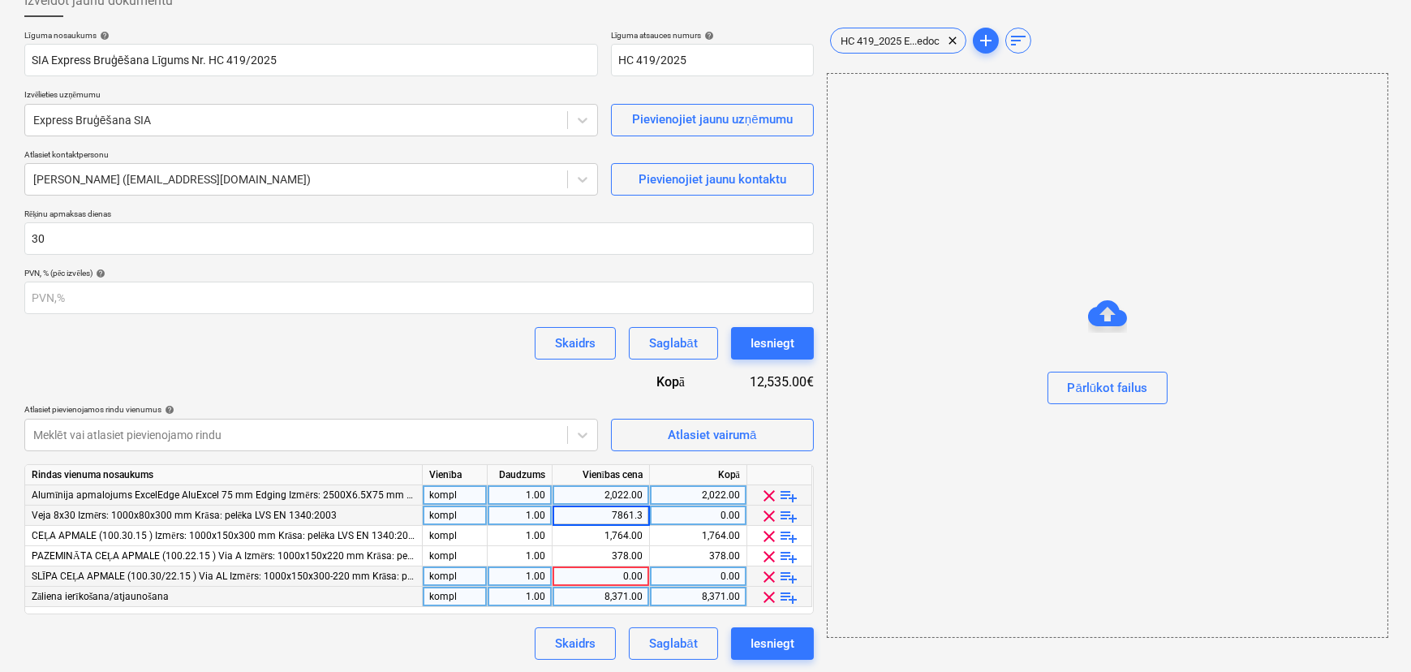
type input "7861.30"
click at [407, 637] on div "Skaidrs Saglabāt Iesniegt" at bounding box center [419, 643] width 790 height 32
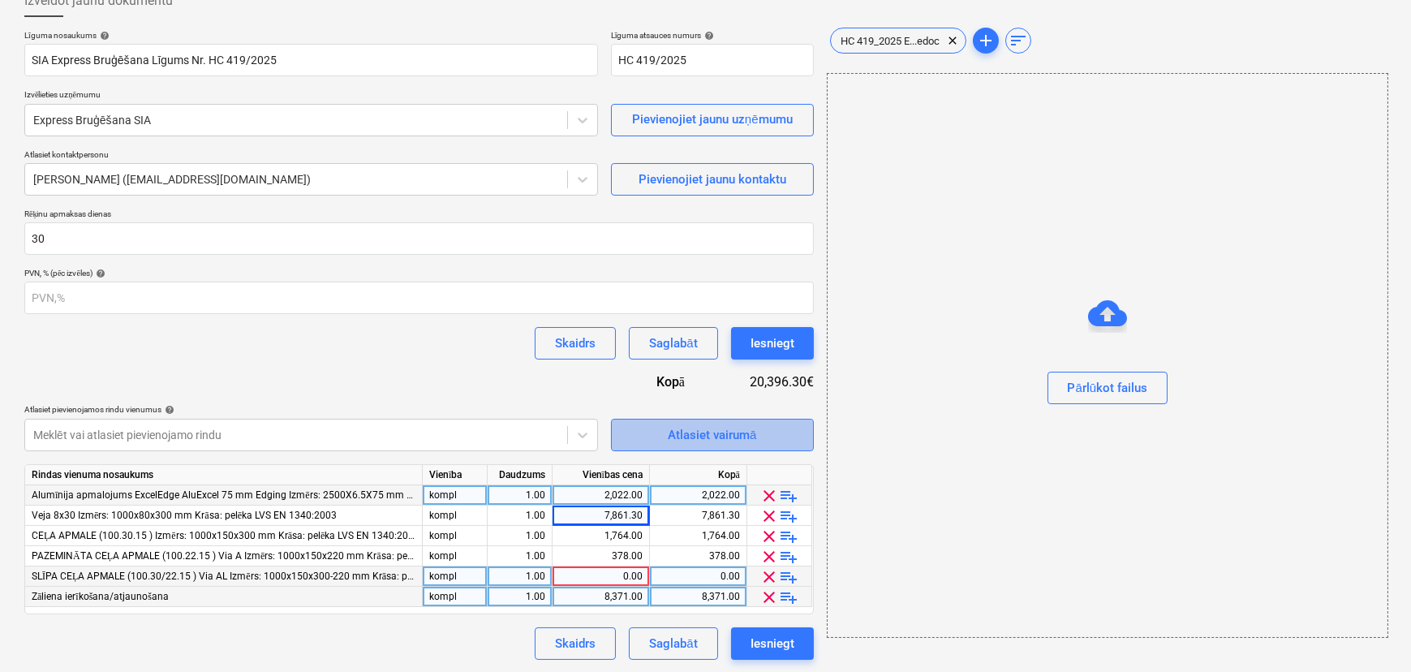
click at [712, 431] on div "Atlasiet vairumā" at bounding box center [712, 434] width 88 height 21
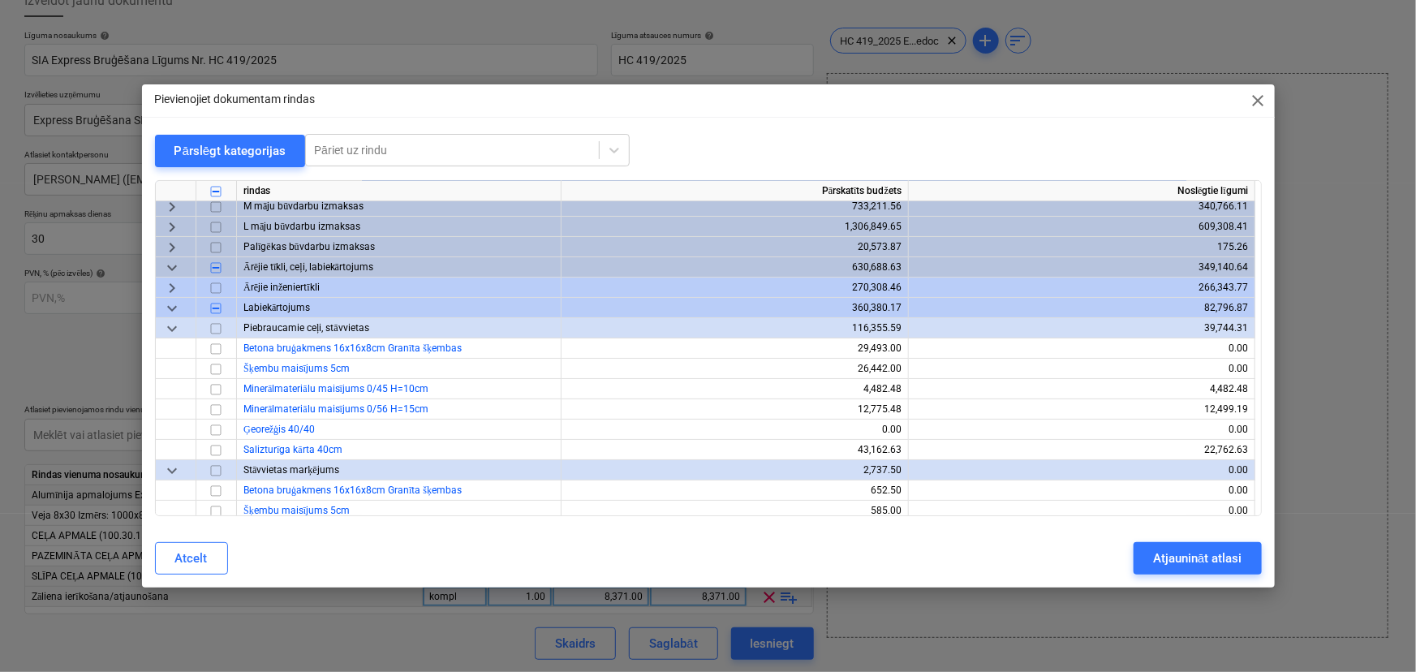
scroll to position [0, 0]
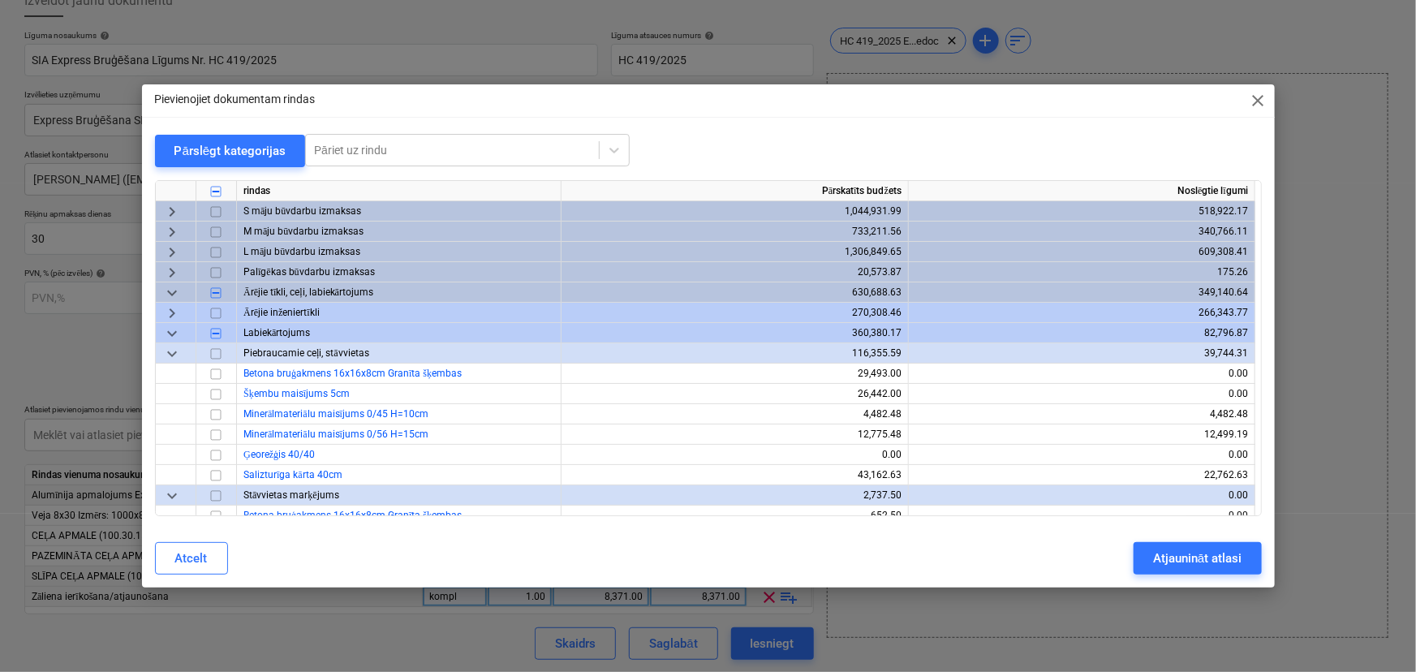
click at [176, 355] on span "keyboard_arrow_down" at bounding box center [171, 353] width 19 height 19
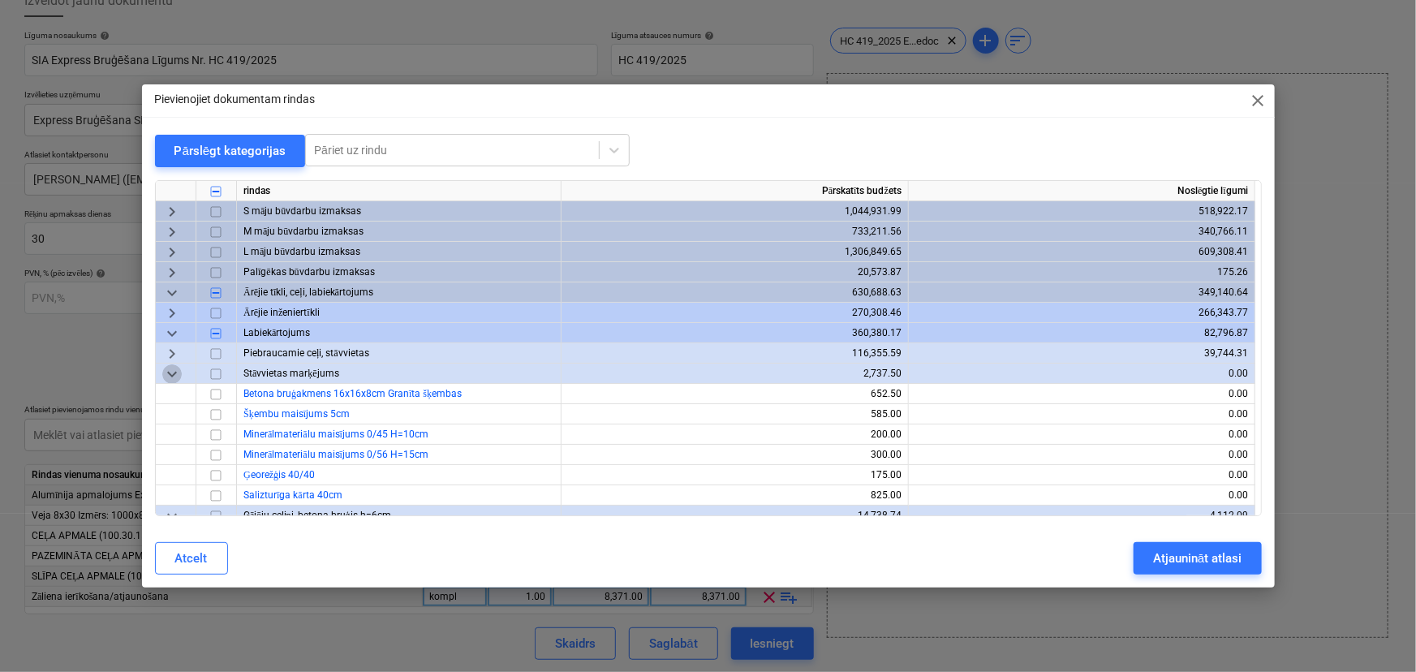
click at [172, 372] on span "keyboard_arrow_down" at bounding box center [171, 373] width 19 height 19
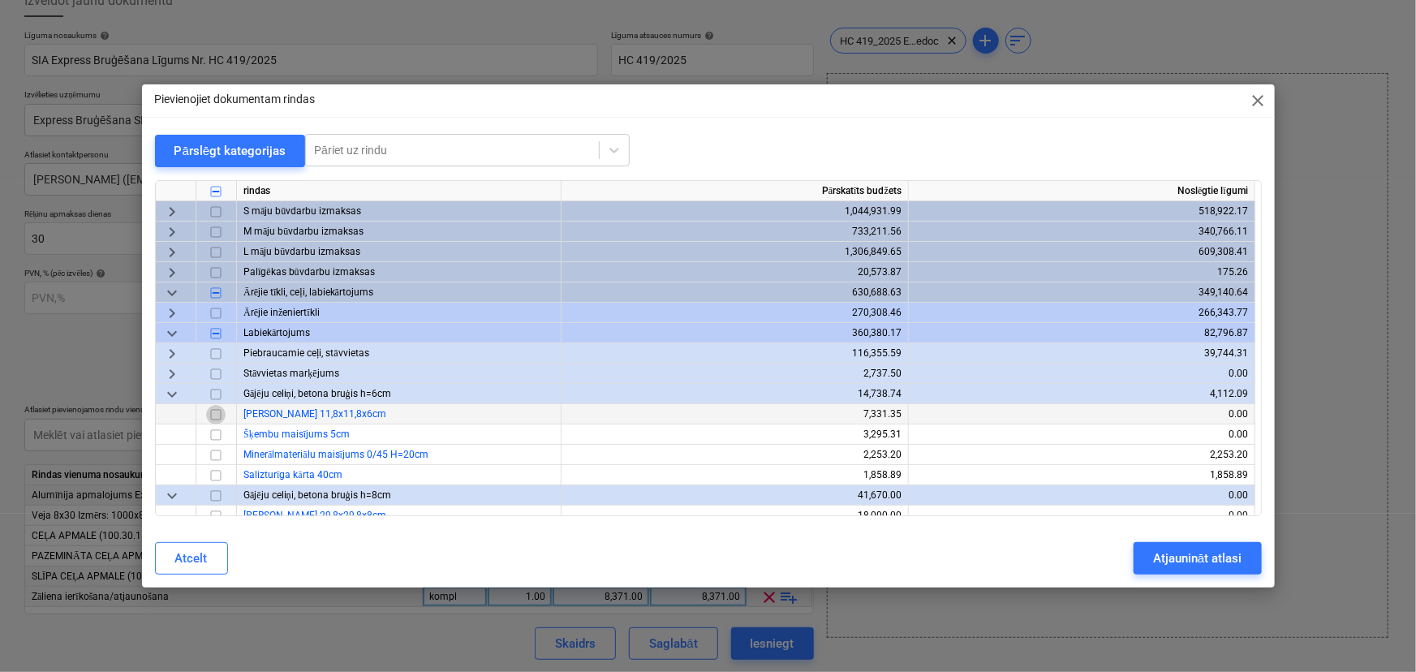
click at [222, 413] on input "checkbox" at bounding box center [215, 414] width 19 height 19
click at [1235, 558] on div "Atjaunināt atlasi" at bounding box center [1197, 558] width 88 height 21
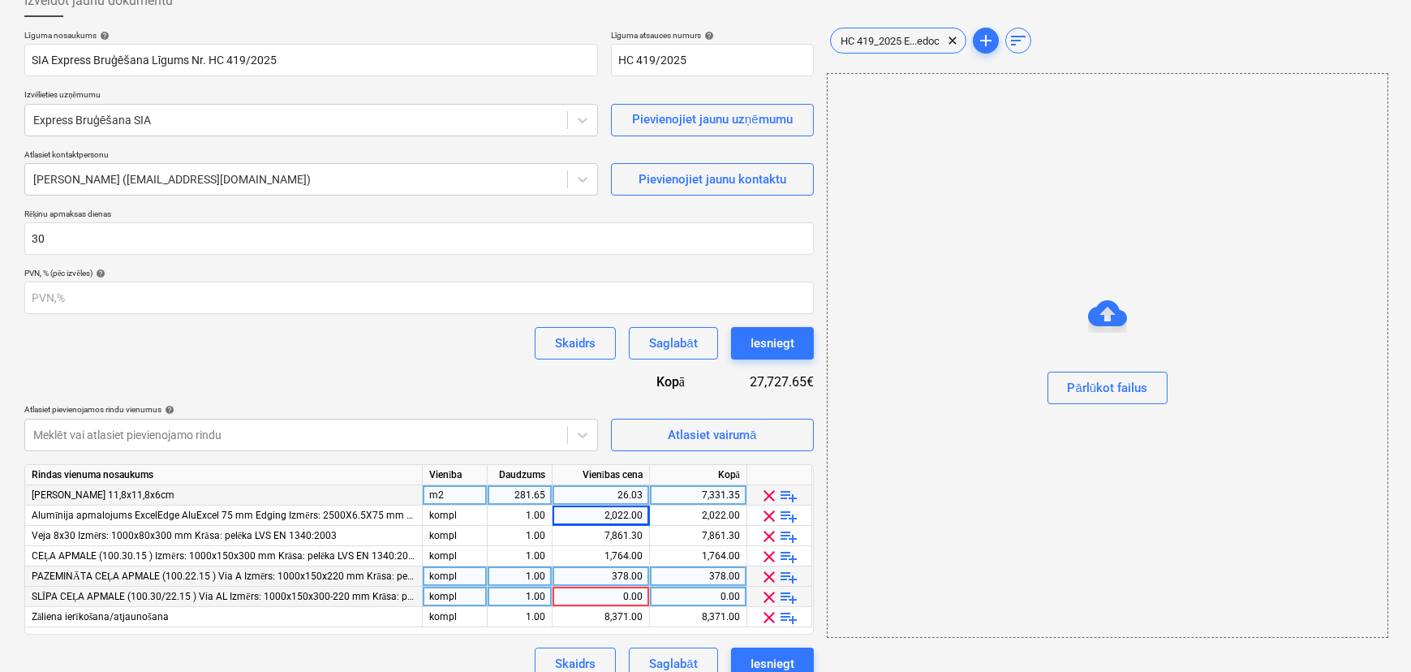
click at [459, 495] on div "m2" at bounding box center [455, 495] width 65 height 20
type input "kompl"
click at [519, 494] on div "281.65" at bounding box center [519, 495] width 51 height 20
type input "1"
click at [618, 494] on div "26.03" at bounding box center [601, 495] width 84 height 20
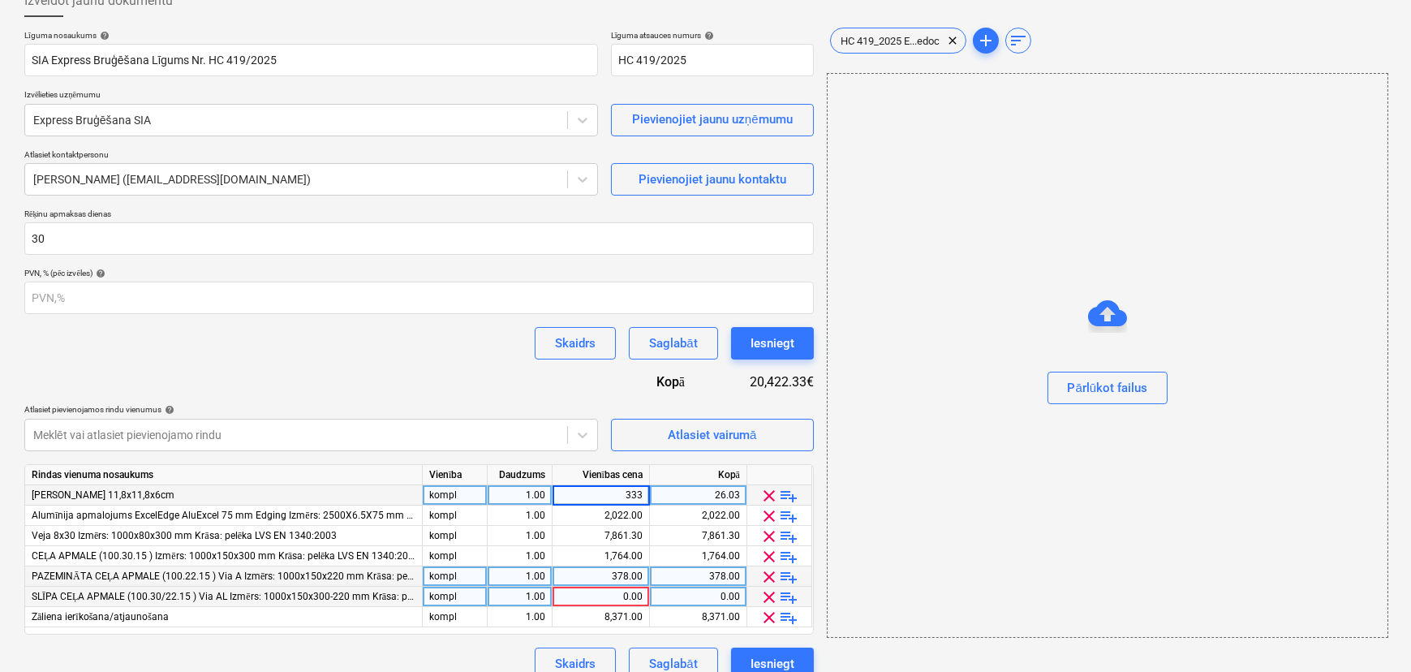
type input "3336"
click at [547, 397] on div "Līguma nosaukums help SIA Express Bruģēšana Līgums Nr. HC 419/2025 Līguma atsau…" at bounding box center [419, 355] width 790 height 650
click at [695, 437] on div "Atlasiet vairumā" at bounding box center [712, 434] width 88 height 21
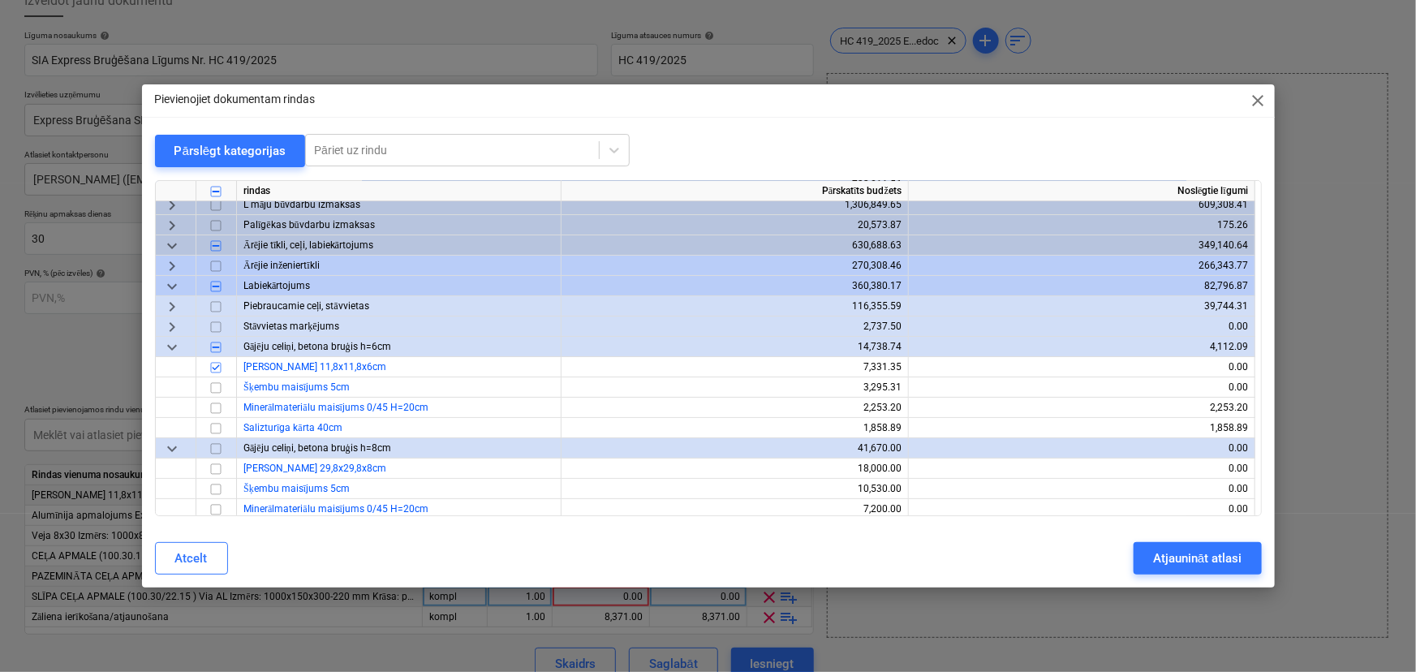
scroll to position [73, 0]
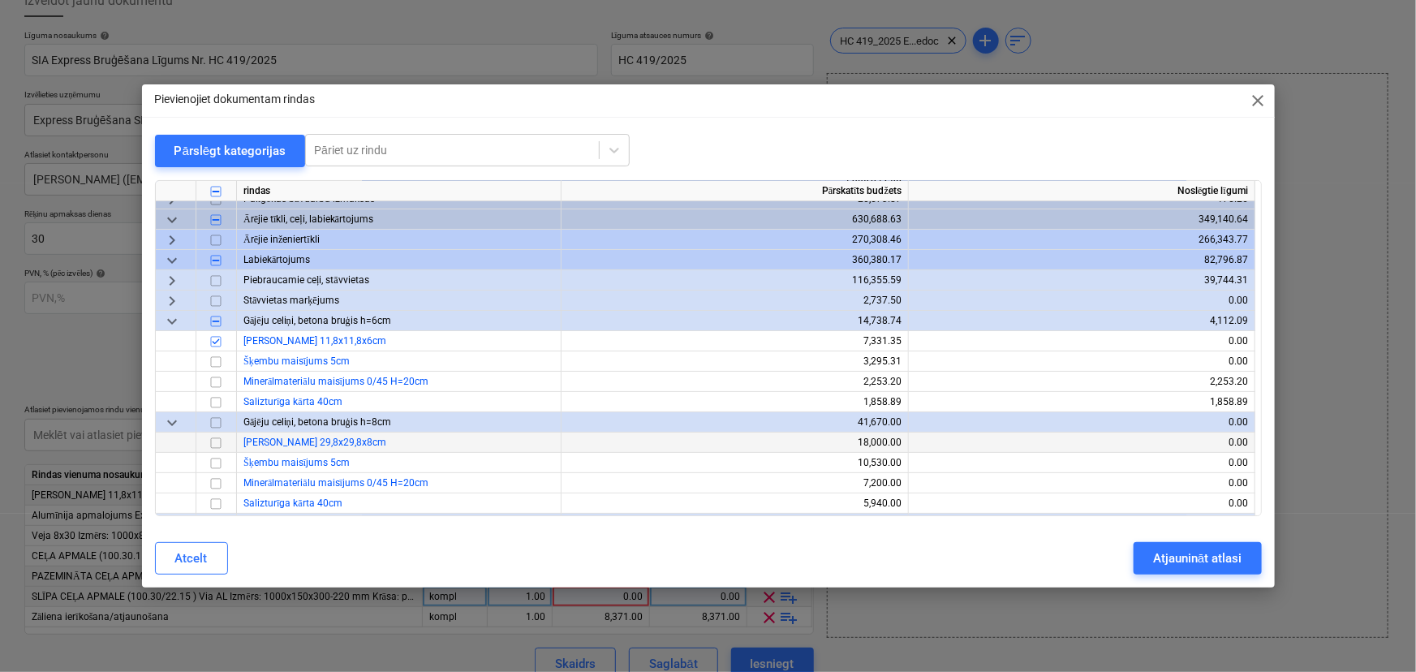
click at [217, 439] on input "checkbox" at bounding box center [215, 442] width 19 height 19
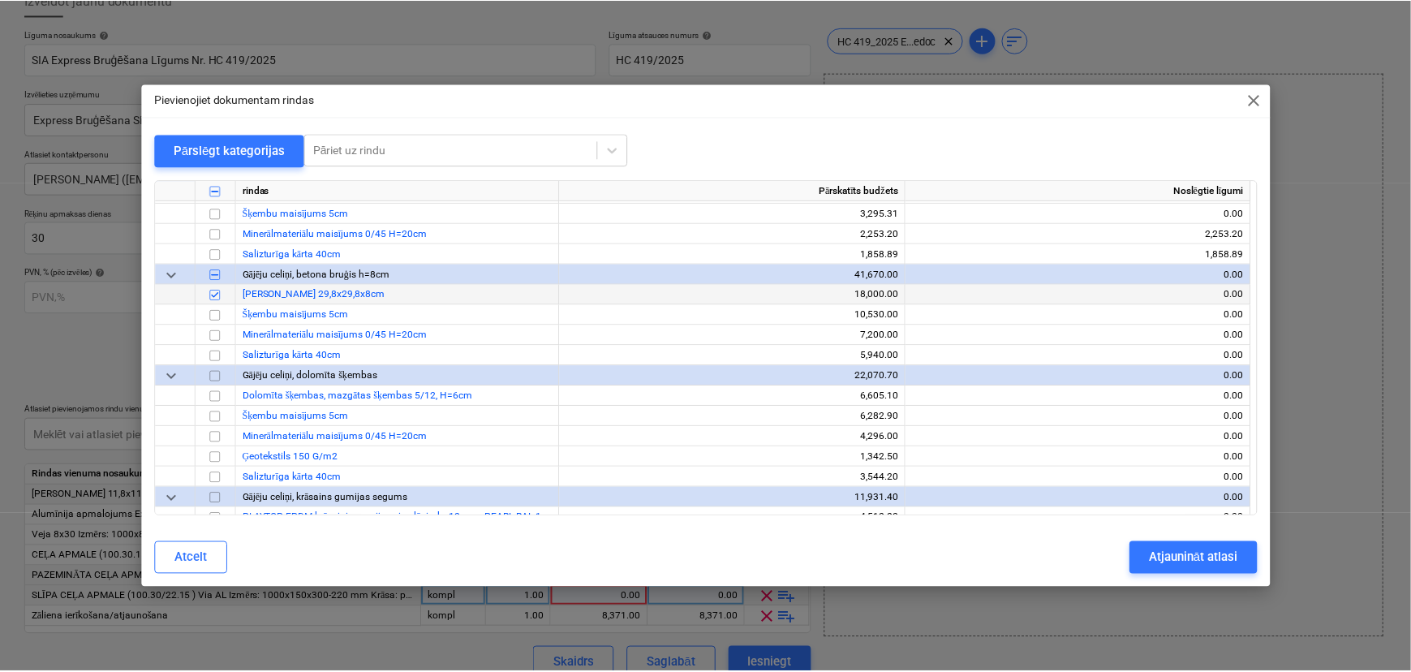
scroll to position [147, 0]
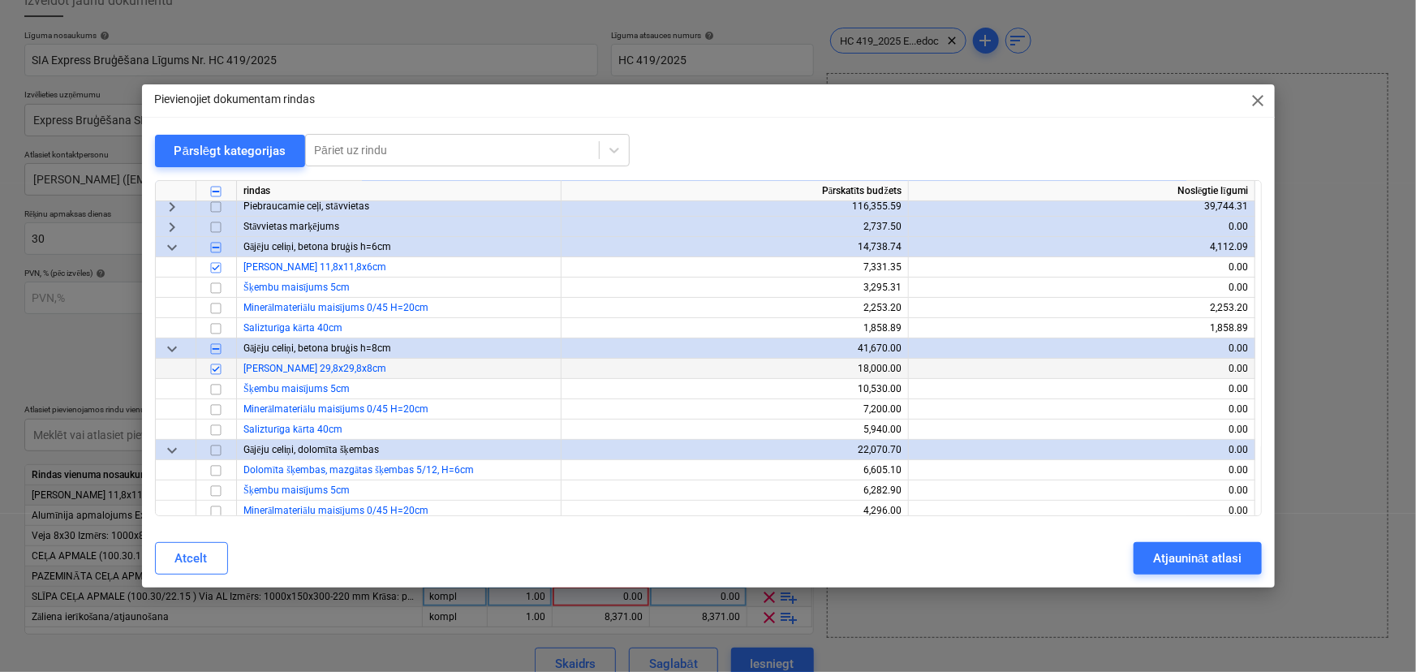
click at [1223, 556] on div "Atjaunināt atlasi" at bounding box center [1197, 558] width 88 height 21
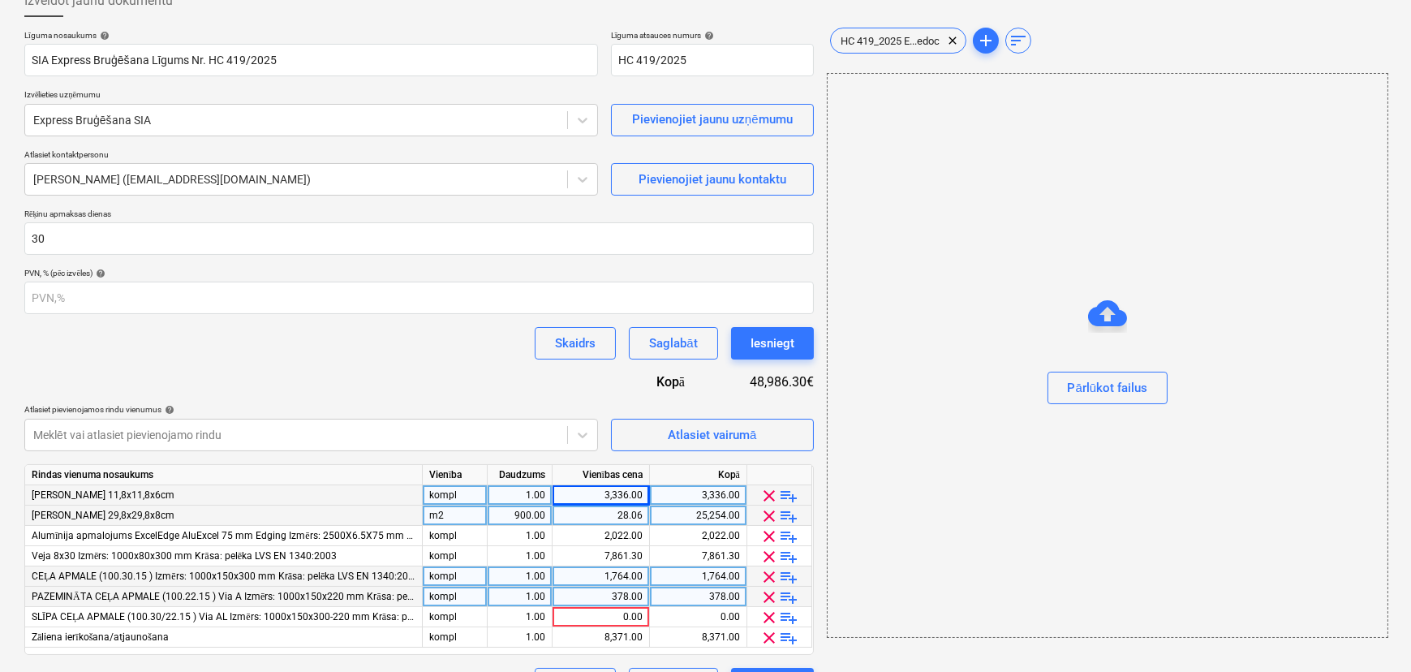
click at [446, 515] on div "m2" at bounding box center [455, 516] width 65 height 20
type input "kompl"
click at [519, 516] on div "900.00" at bounding box center [519, 516] width 51 height 20
type input "1"
click at [581, 510] on div "28.06" at bounding box center [601, 516] width 84 height 20
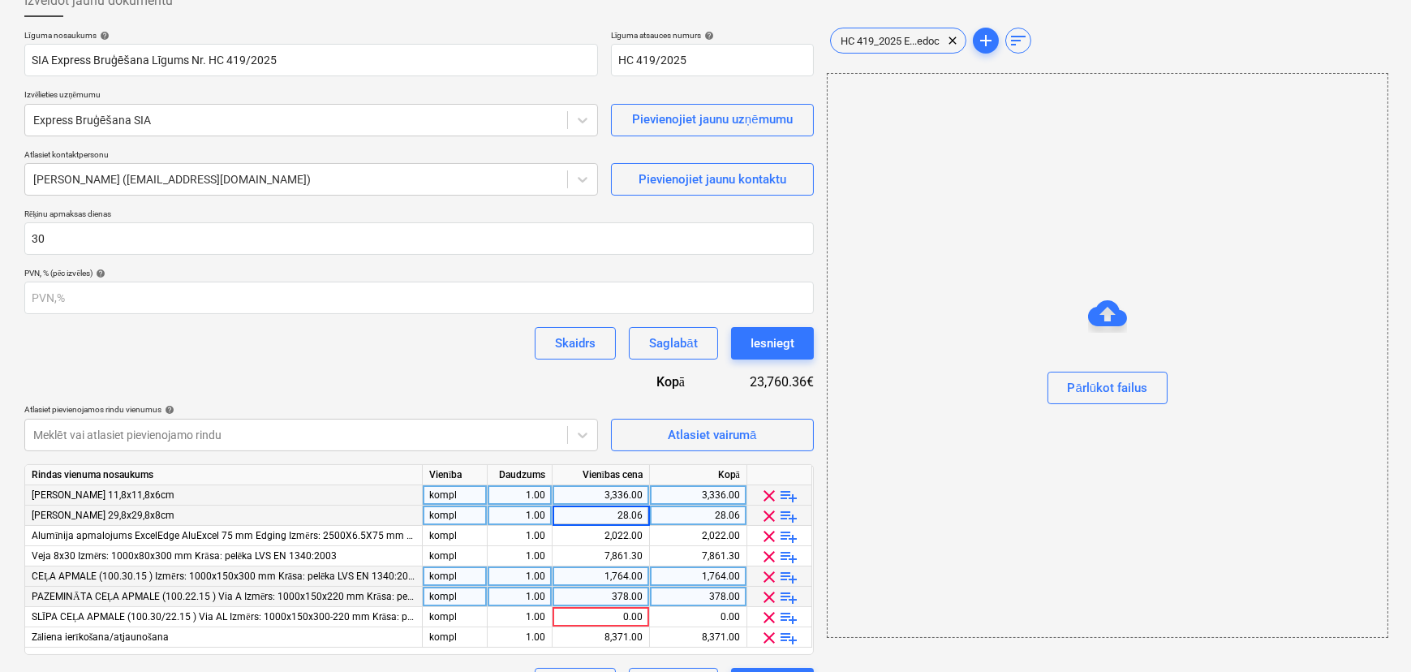
type input "-"
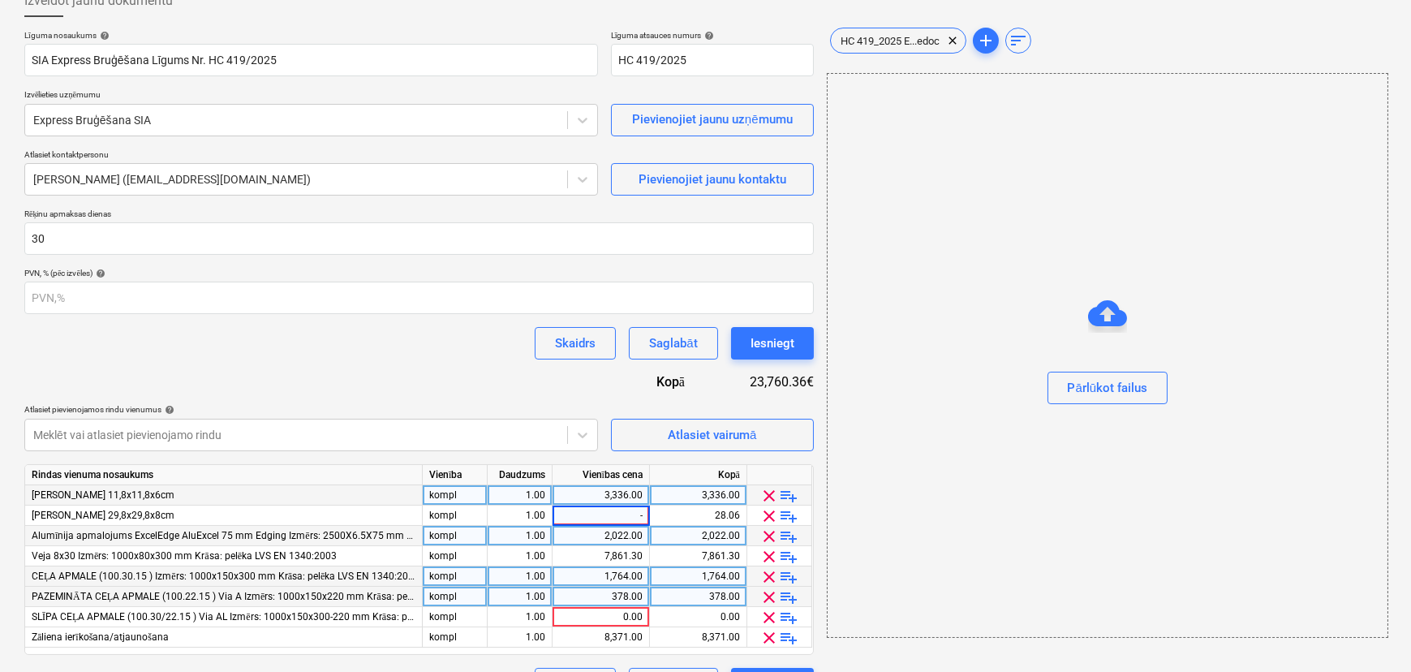
click at [604, 541] on div "2,022.00" at bounding box center [601, 536] width 84 height 20
click at [609, 518] on div "28.06" at bounding box center [601, 516] width 84 height 20
type input "0"
click at [616, 542] on div "2,022.00" at bounding box center [601, 536] width 84 height 20
click at [612, 513] on div "0.00" at bounding box center [601, 516] width 84 height 20
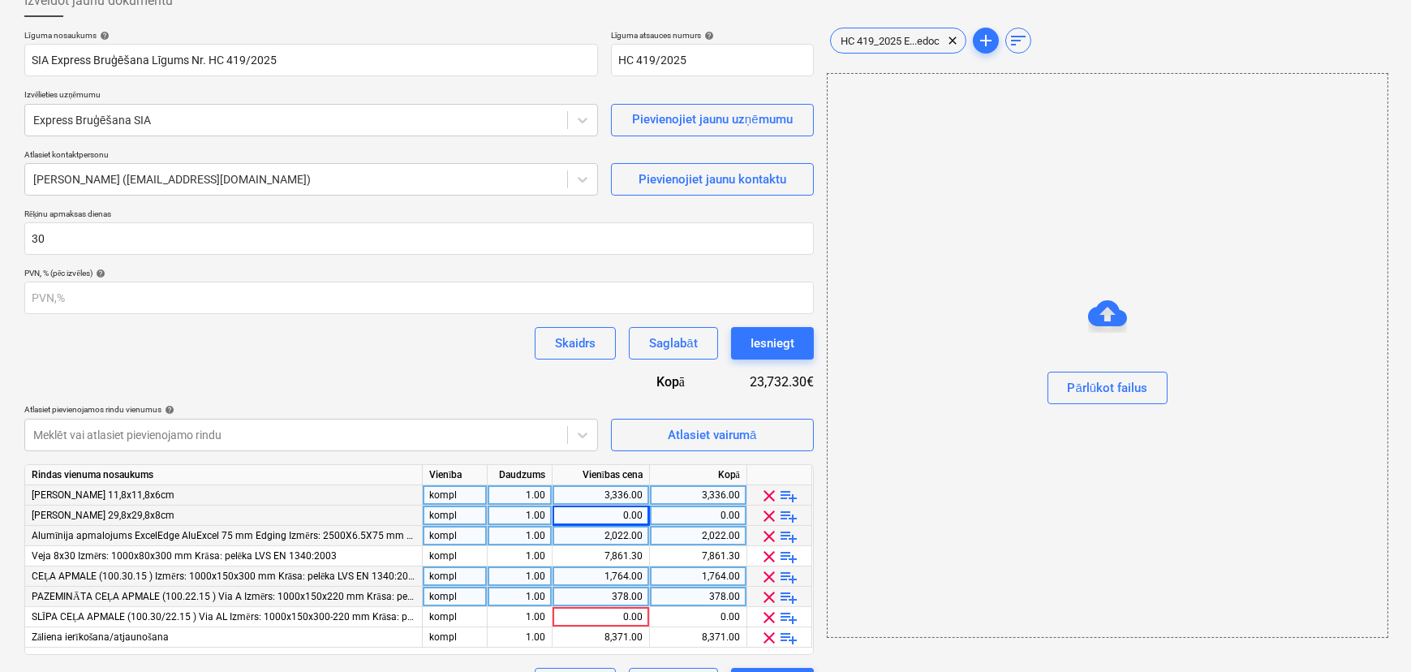
click at [611, 513] on div "0.00" at bounding box center [601, 516] width 84 height 20
type input "14850"
click at [448, 355] on div "Skaidrs Saglabāt Iesniegt" at bounding box center [419, 343] width 790 height 32
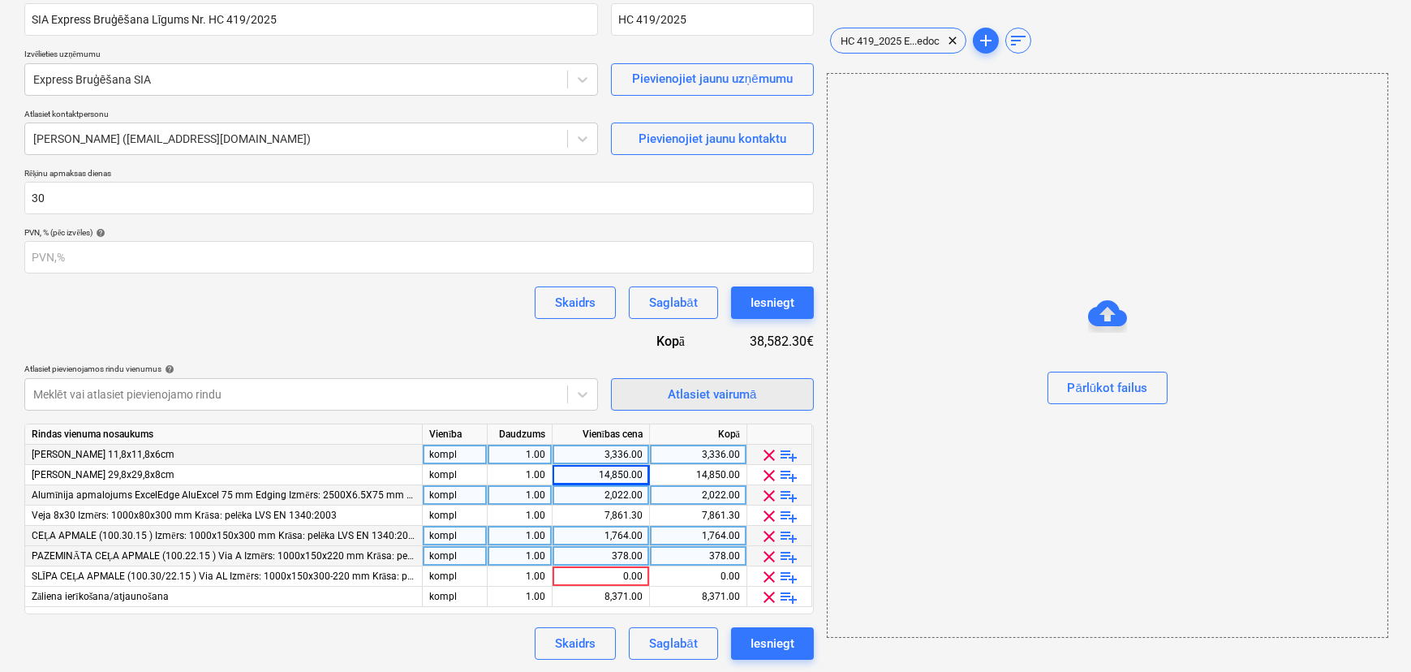
click at [693, 396] on div "Atlasiet vairumā" at bounding box center [712, 394] width 88 height 21
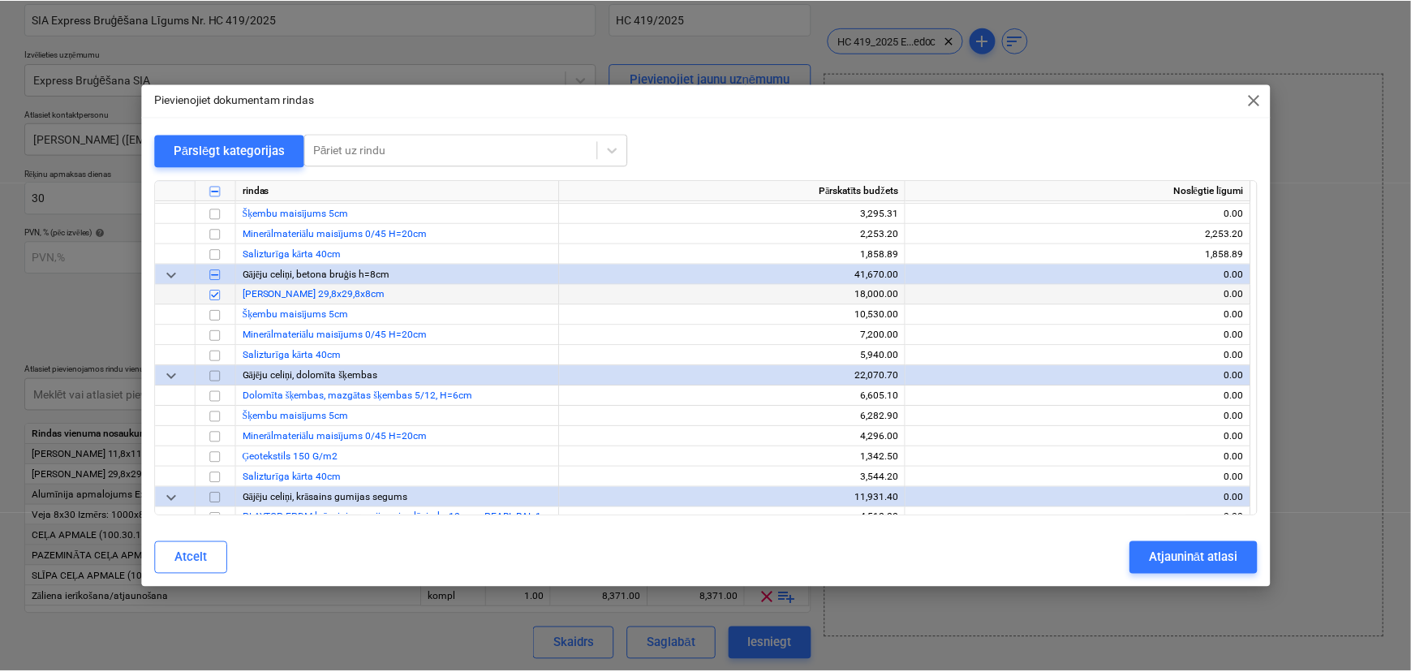
scroll to position [73, 0]
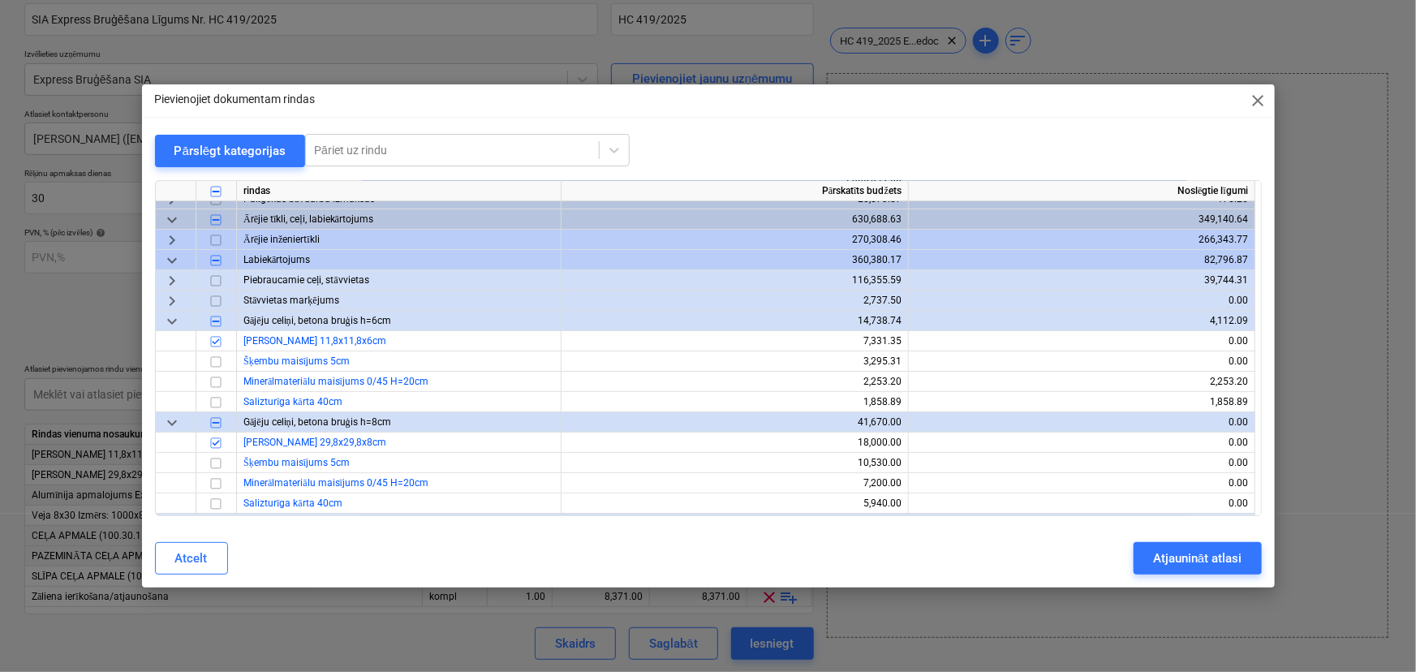
click at [173, 302] on span "keyboard_arrow_right" at bounding box center [171, 300] width 19 height 19
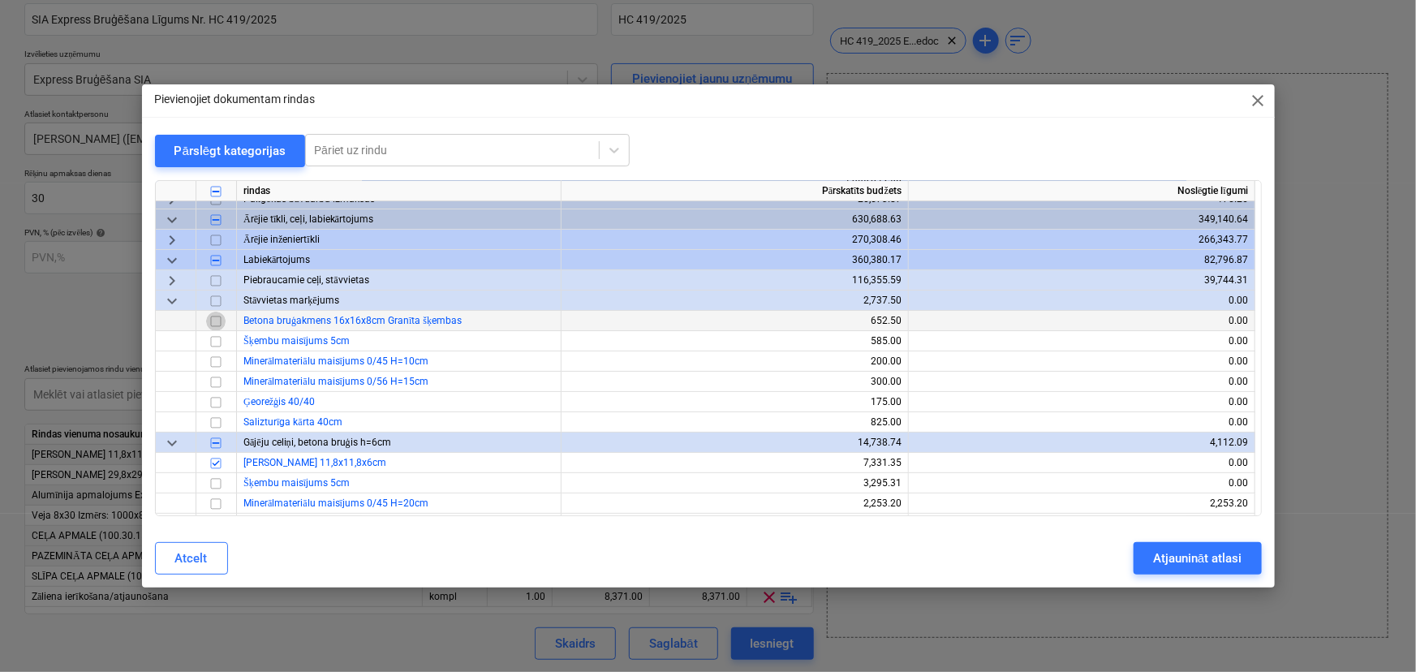
click at [218, 321] on input "checkbox" at bounding box center [215, 321] width 19 height 19
click at [174, 277] on span "keyboard_arrow_right" at bounding box center [171, 280] width 19 height 19
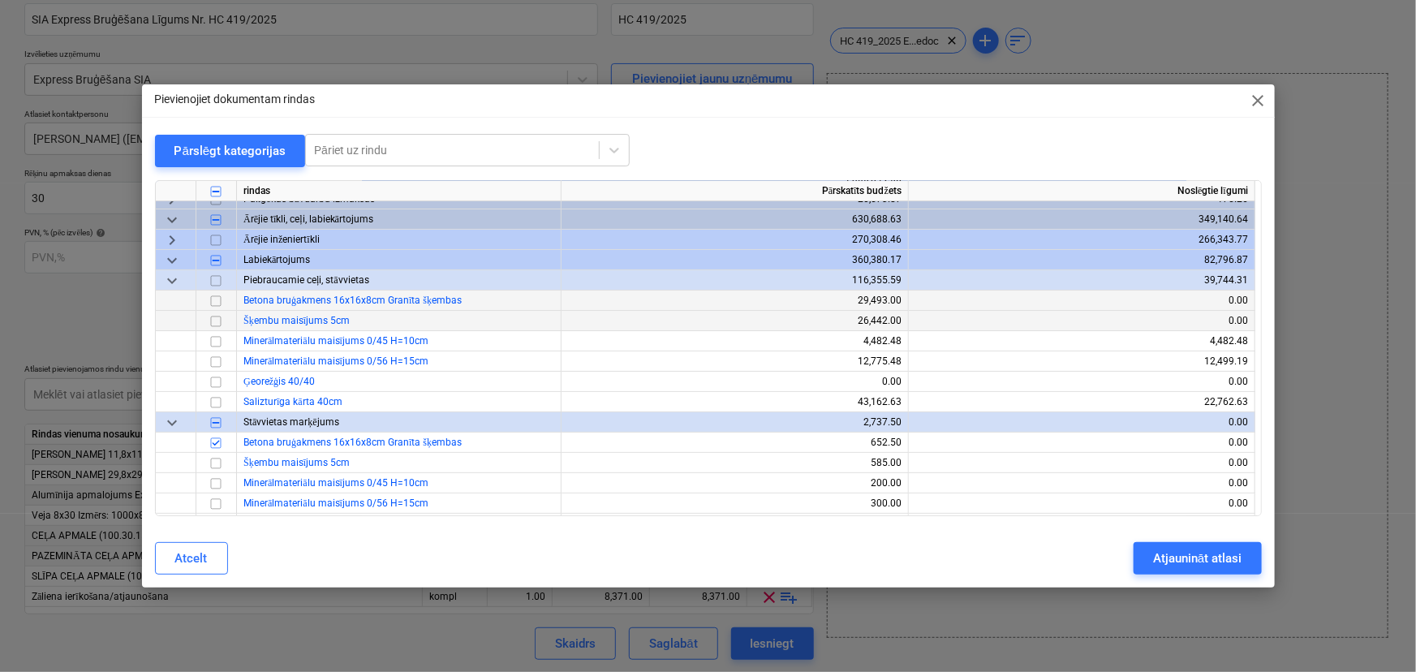
click at [217, 300] on input "checkbox" at bounding box center [215, 300] width 19 height 19
click at [1209, 558] on div "Atjaunināt atlasi" at bounding box center [1197, 558] width 88 height 21
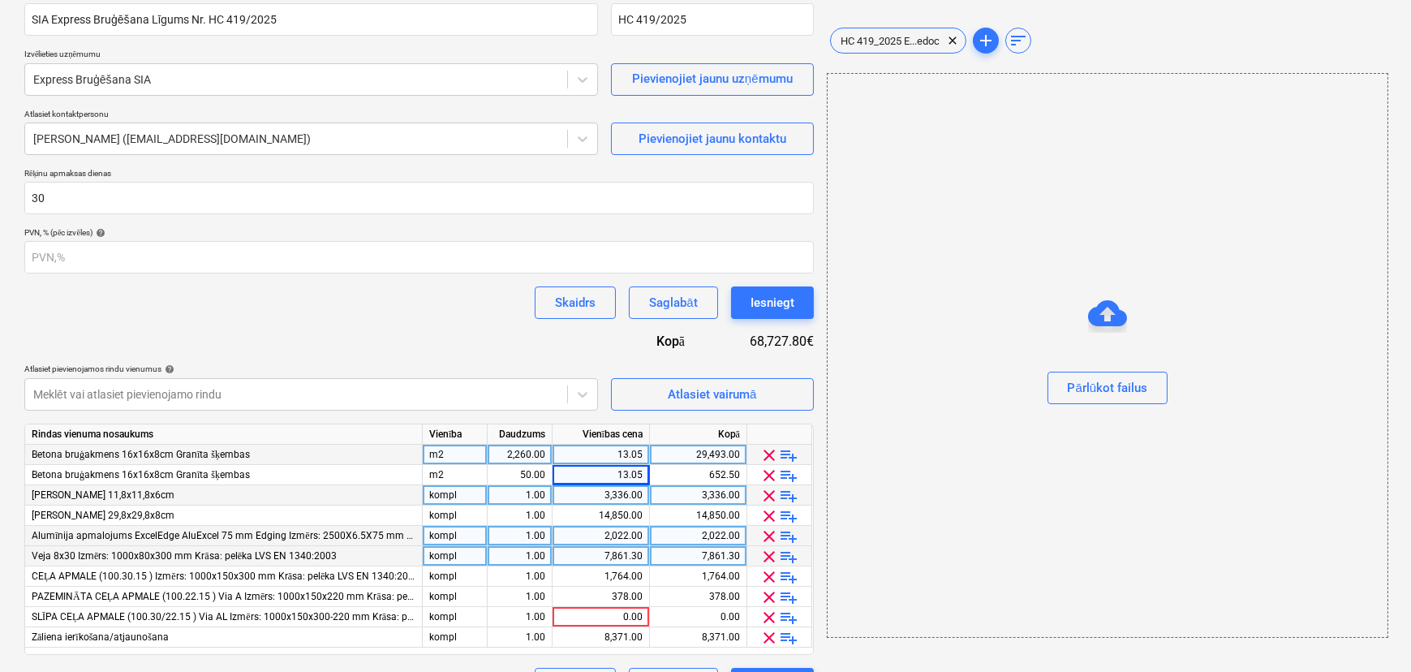
click at [464, 455] on div "m2" at bounding box center [455, 455] width 65 height 20
type input "kompl"
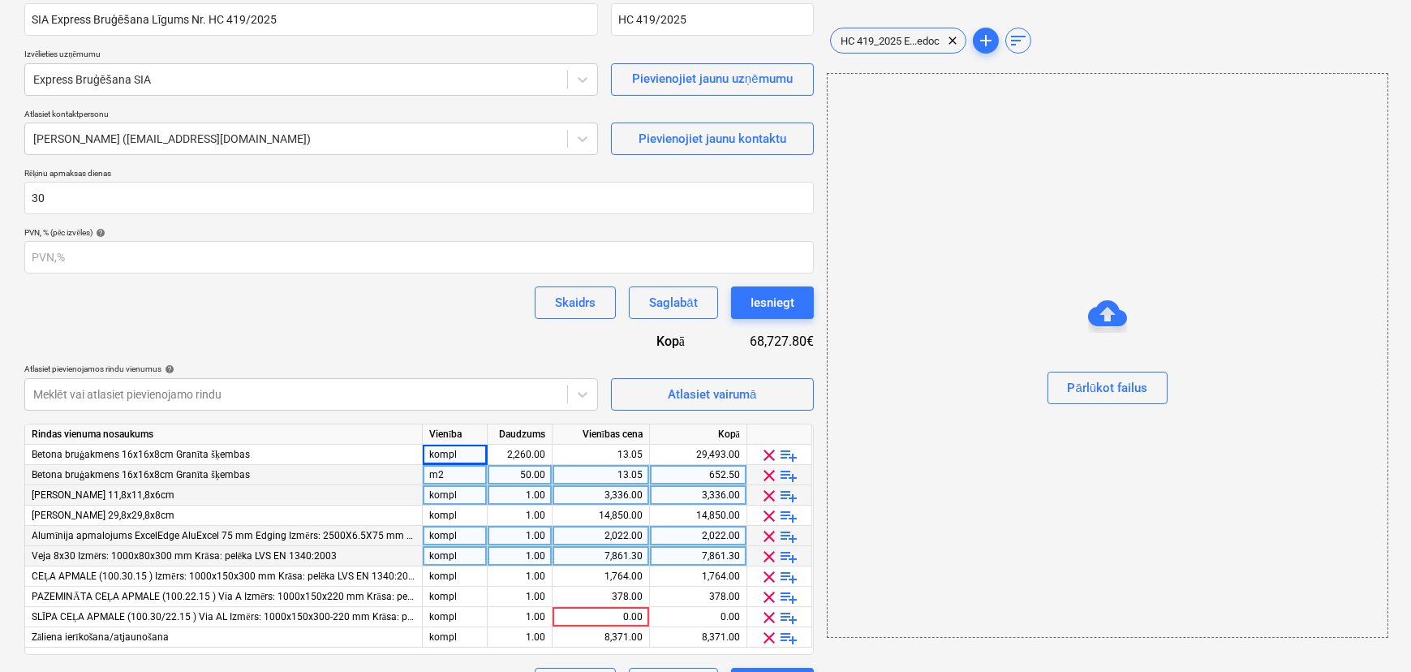
click at [458, 471] on div "m2" at bounding box center [455, 475] width 65 height 20
type input "kompl"
click at [495, 456] on div "2,260.00" at bounding box center [519, 455] width 51 height 20
type input "1"
click at [513, 468] on div "50.00" at bounding box center [519, 475] width 51 height 20
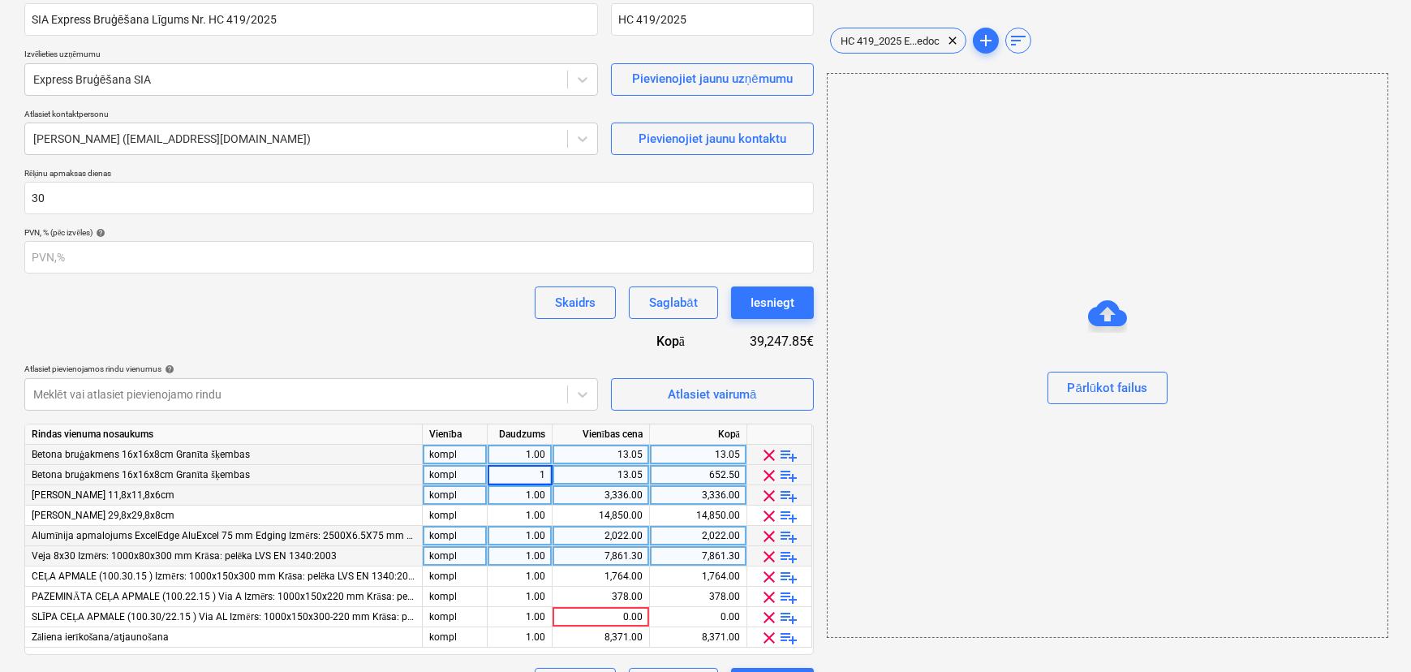
click at [643, 454] on div "13.05" at bounding box center [601, 455] width 97 height 20
type input "0"
click at [624, 472] on div "13.05" at bounding box center [601, 475] width 84 height 20
click at [535, 459] on div "1.00" at bounding box center [519, 455] width 51 height 20
click at [597, 470] on div "0.00" at bounding box center [601, 475] width 84 height 20
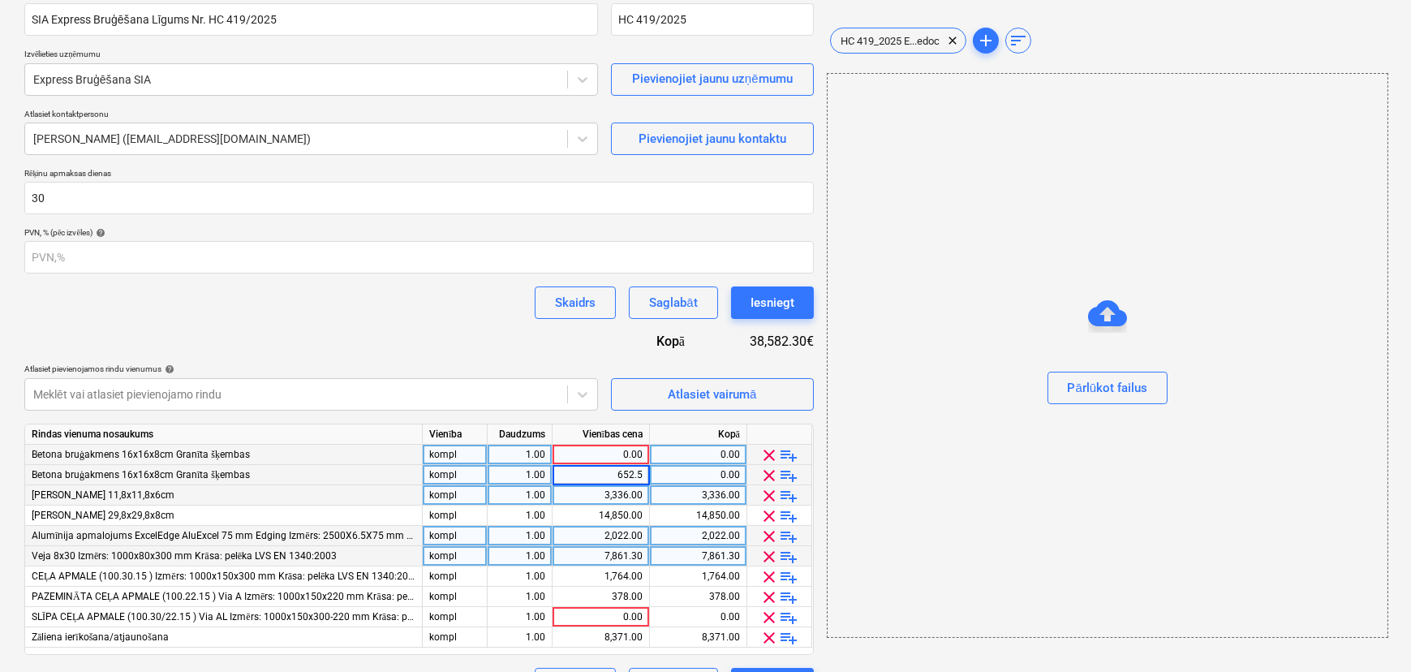
type input "652.50"
click at [587, 453] on div "0.00" at bounding box center [601, 455] width 84 height 20
type input "39772.50"
click at [442, 342] on div "Līguma nosaukums help SIA Express Bruģēšana Līgums Nr. HC 419/2025 Līguma atsau…" at bounding box center [419, 344] width 790 height 711
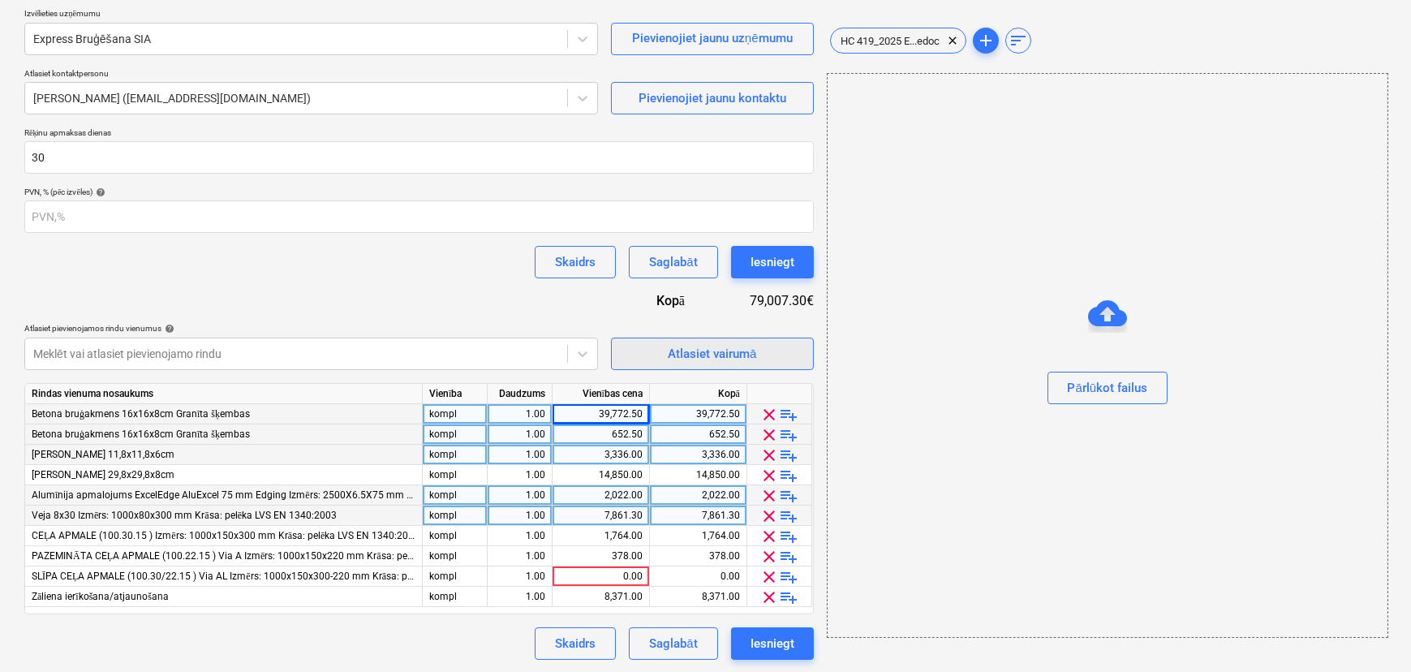
click at [690, 346] on div "Atlasiet vairumā" at bounding box center [712, 353] width 88 height 21
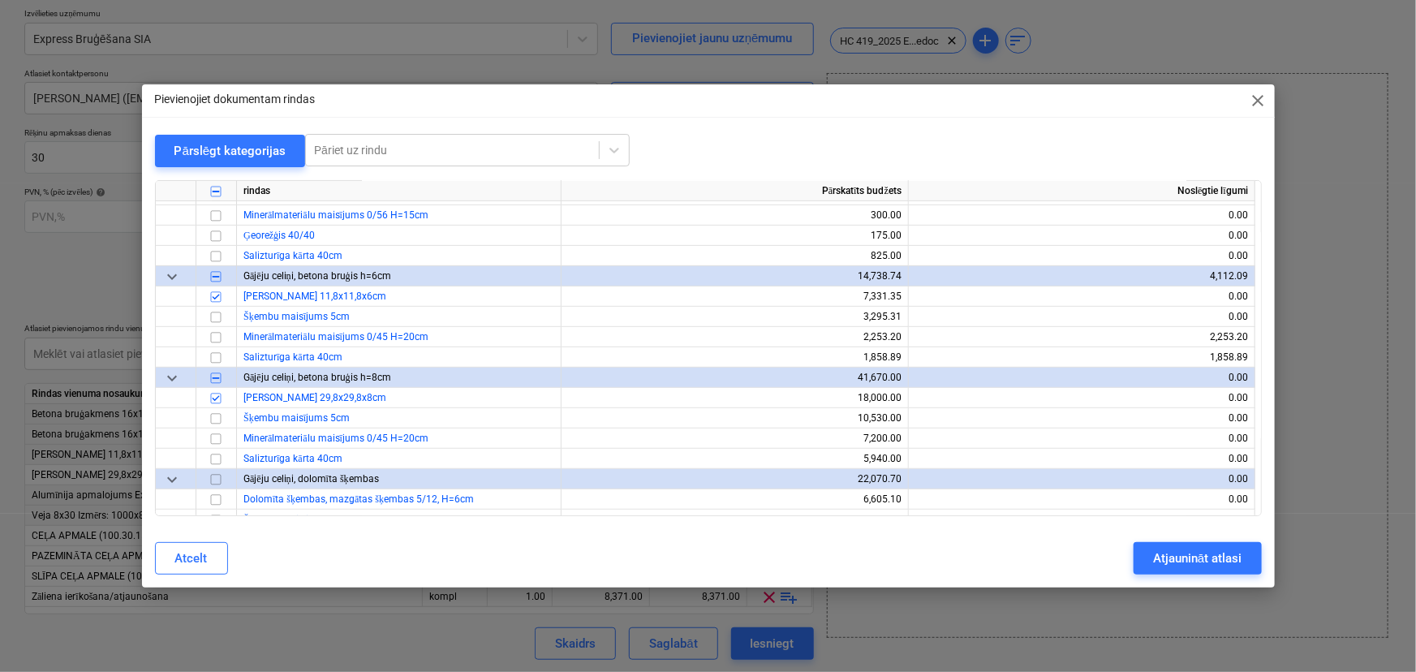
scroll to position [368, 0]
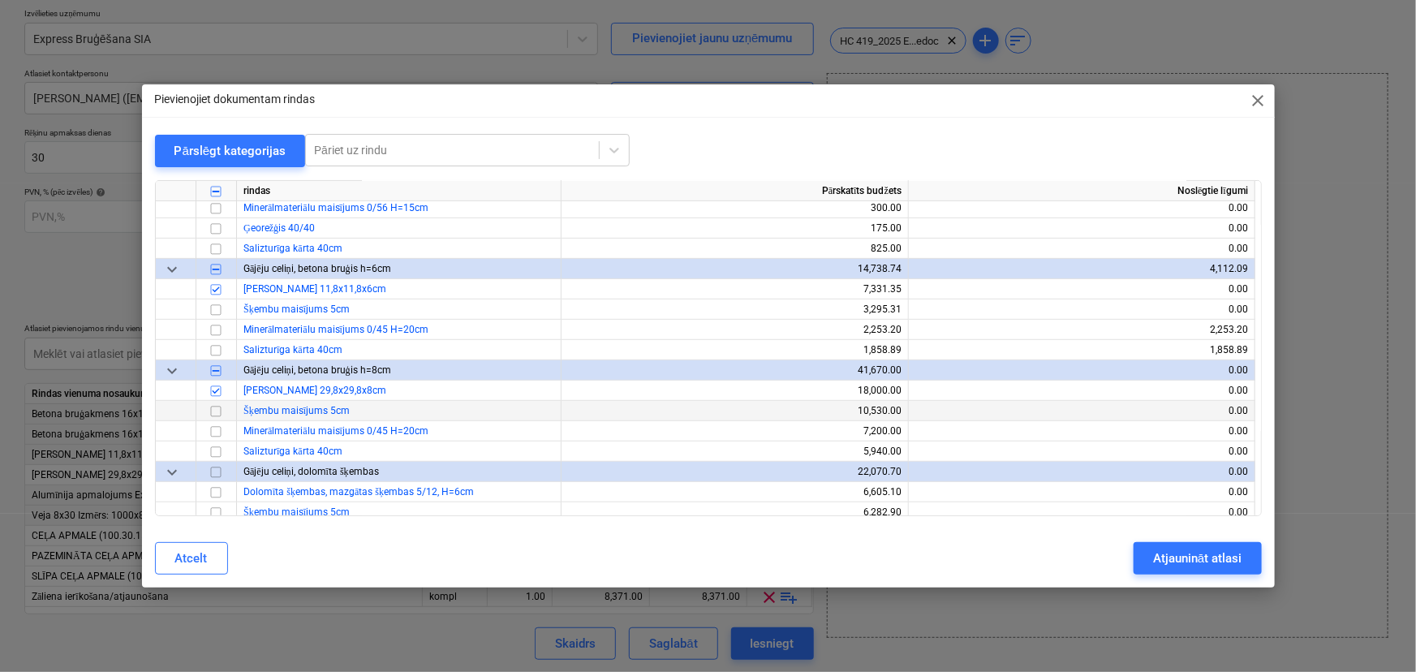
click at [220, 411] on input "checkbox" at bounding box center [215, 411] width 19 height 19
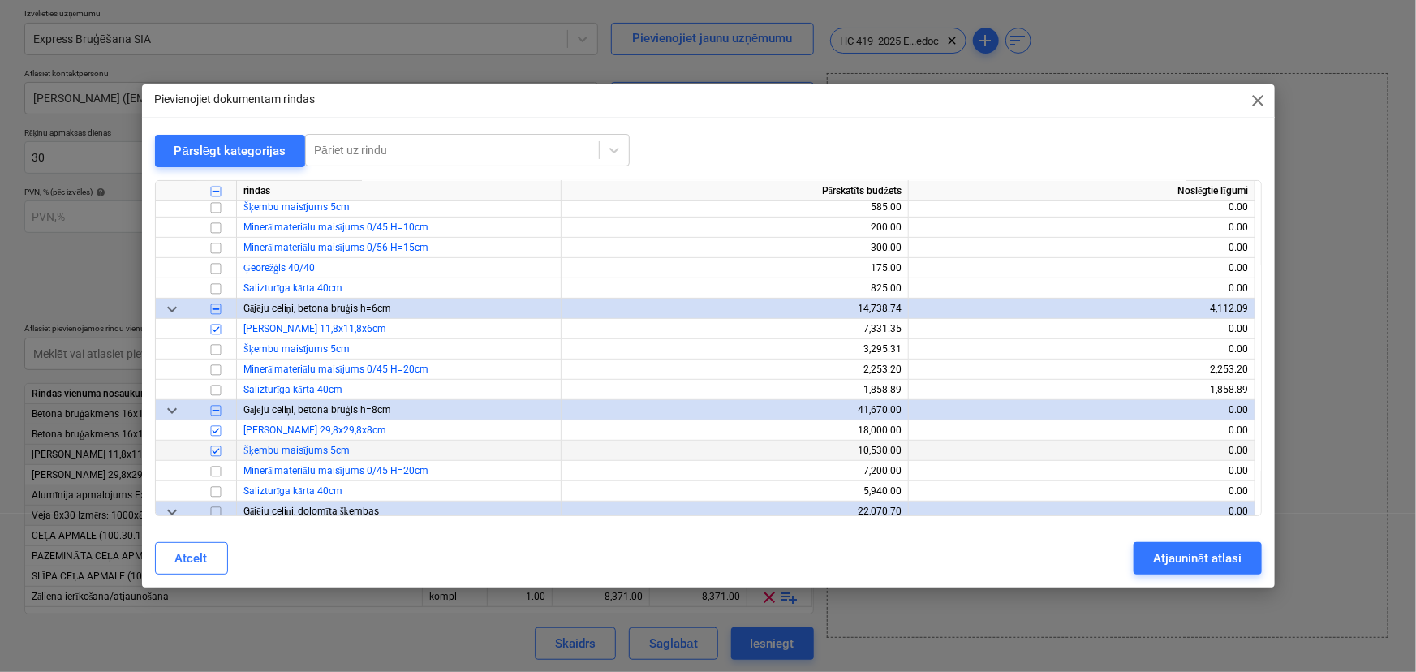
scroll to position [295, 0]
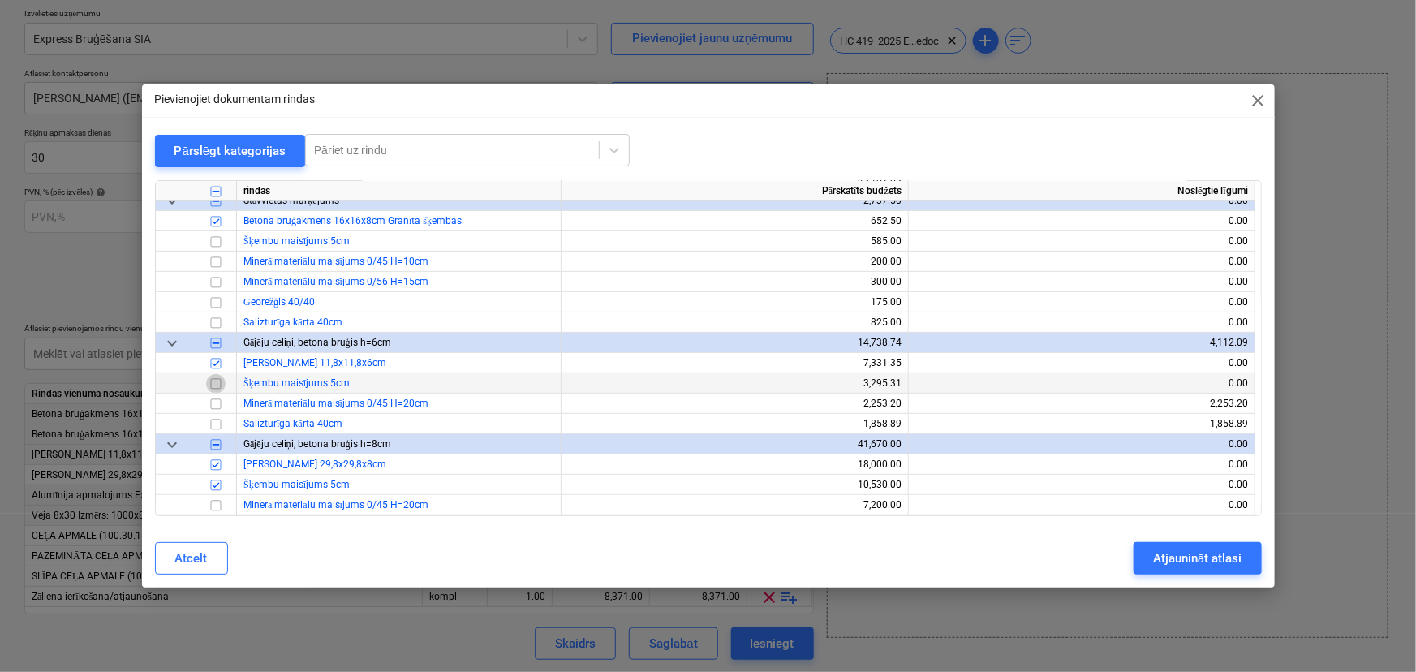
click at [217, 381] on input "checkbox" at bounding box center [215, 383] width 19 height 19
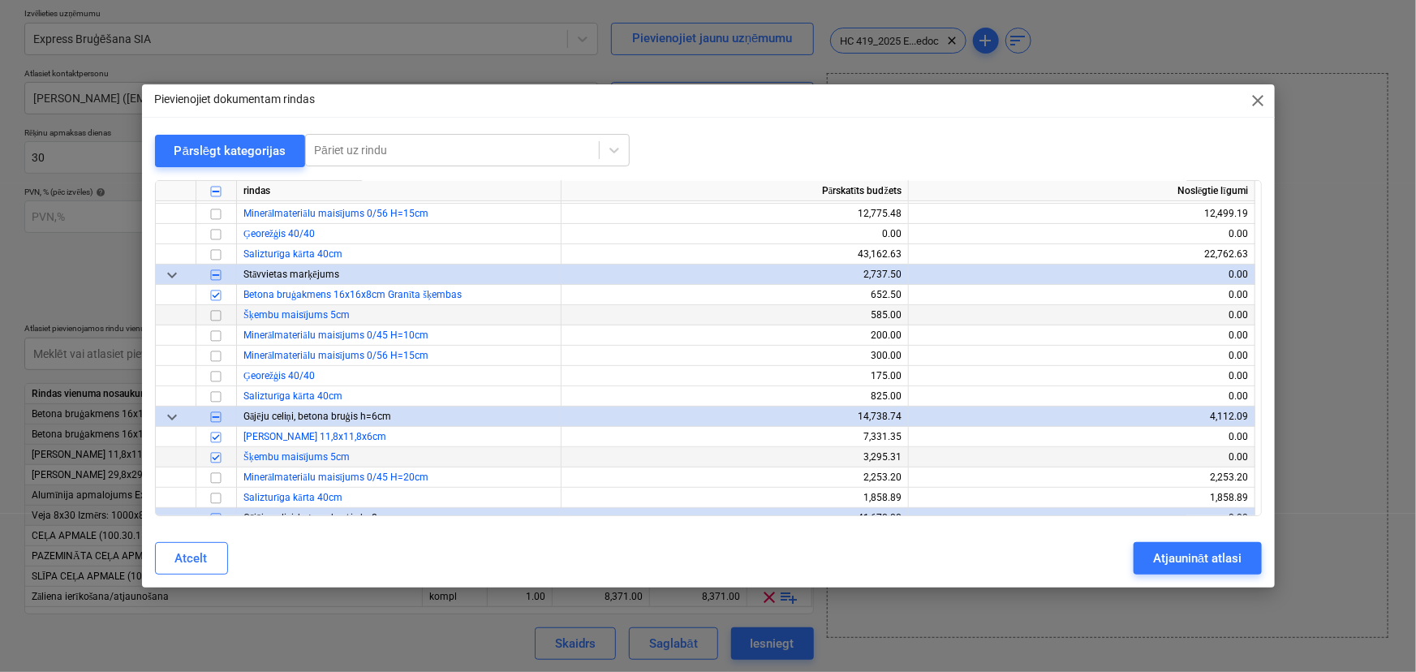
click at [214, 317] on input "checkbox" at bounding box center [215, 315] width 19 height 19
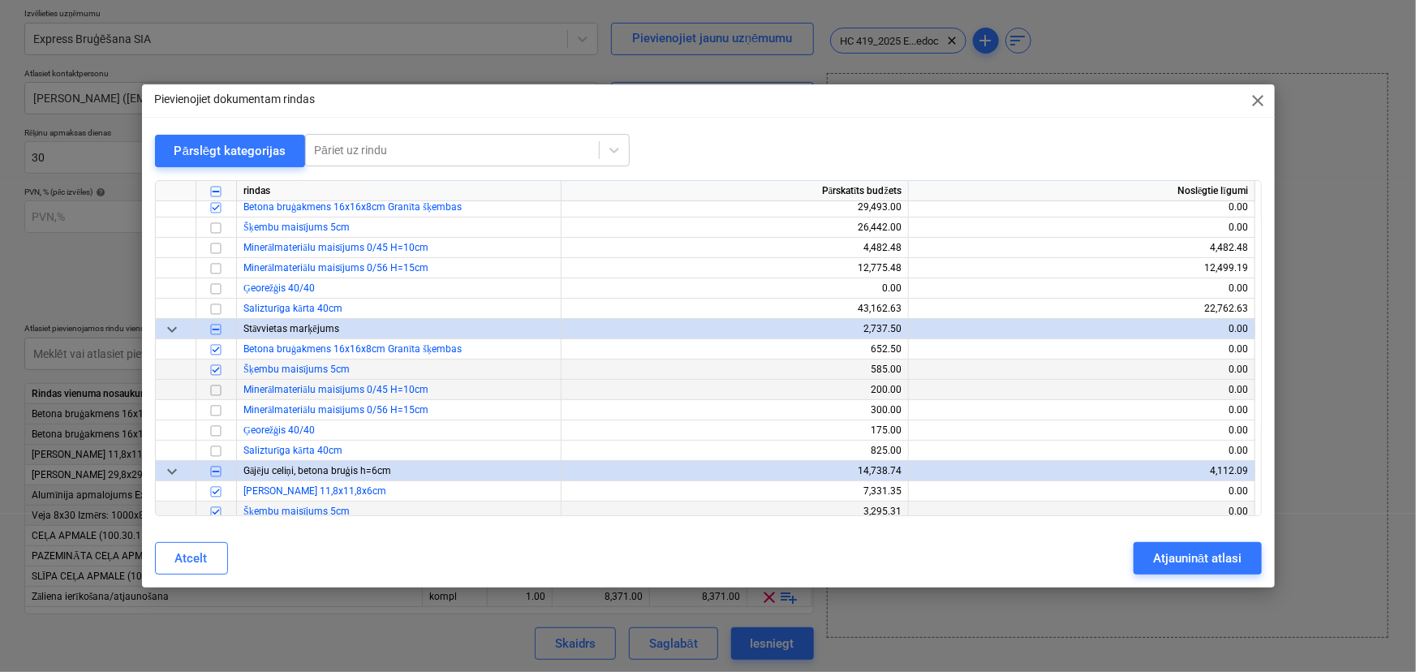
scroll to position [73, 0]
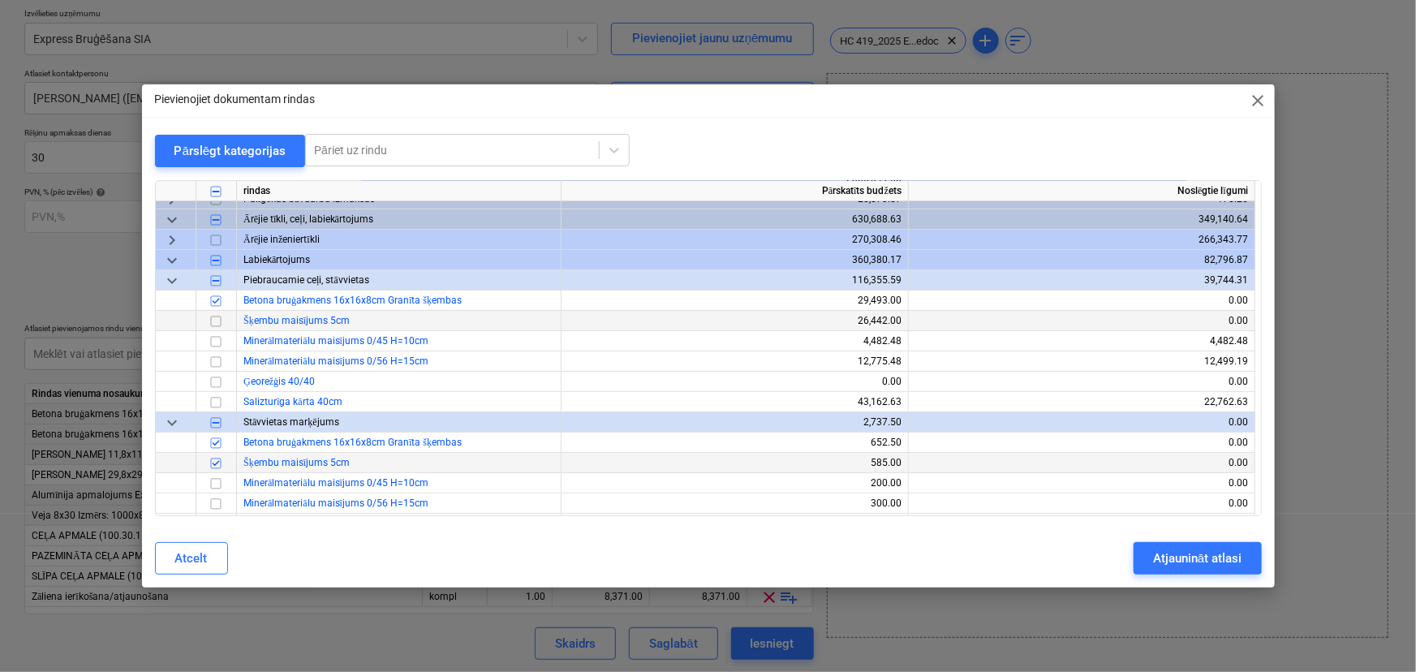
click at [220, 318] on input "checkbox" at bounding box center [215, 321] width 19 height 19
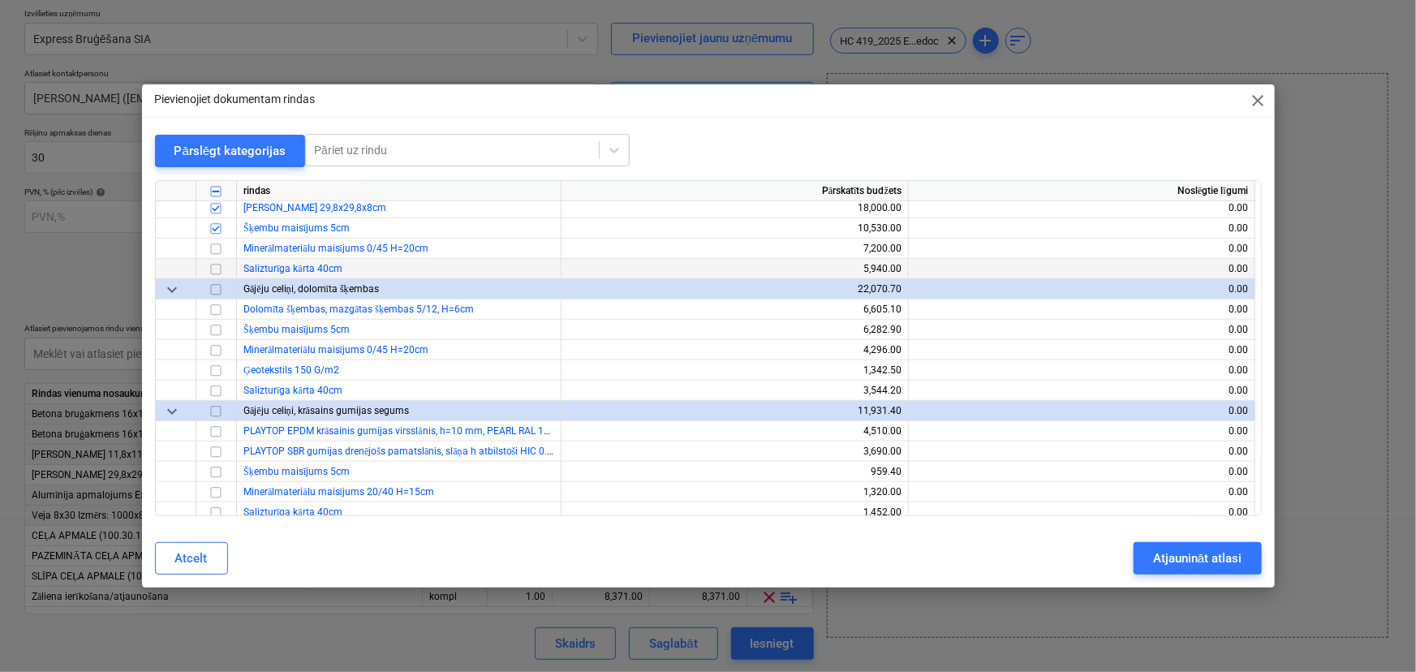
scroll to position [590, 0]
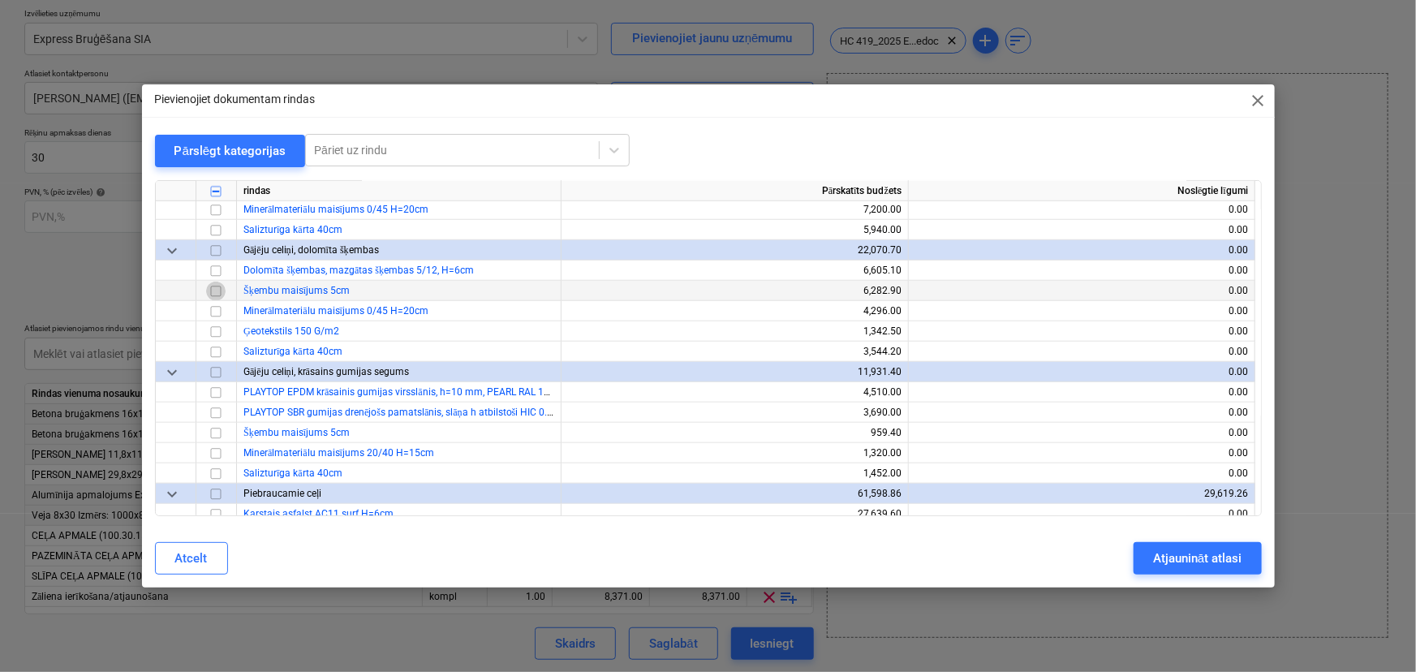
click at [215, 290] on input "checkbox" at bounding box center [215, 291] width 19 height 19
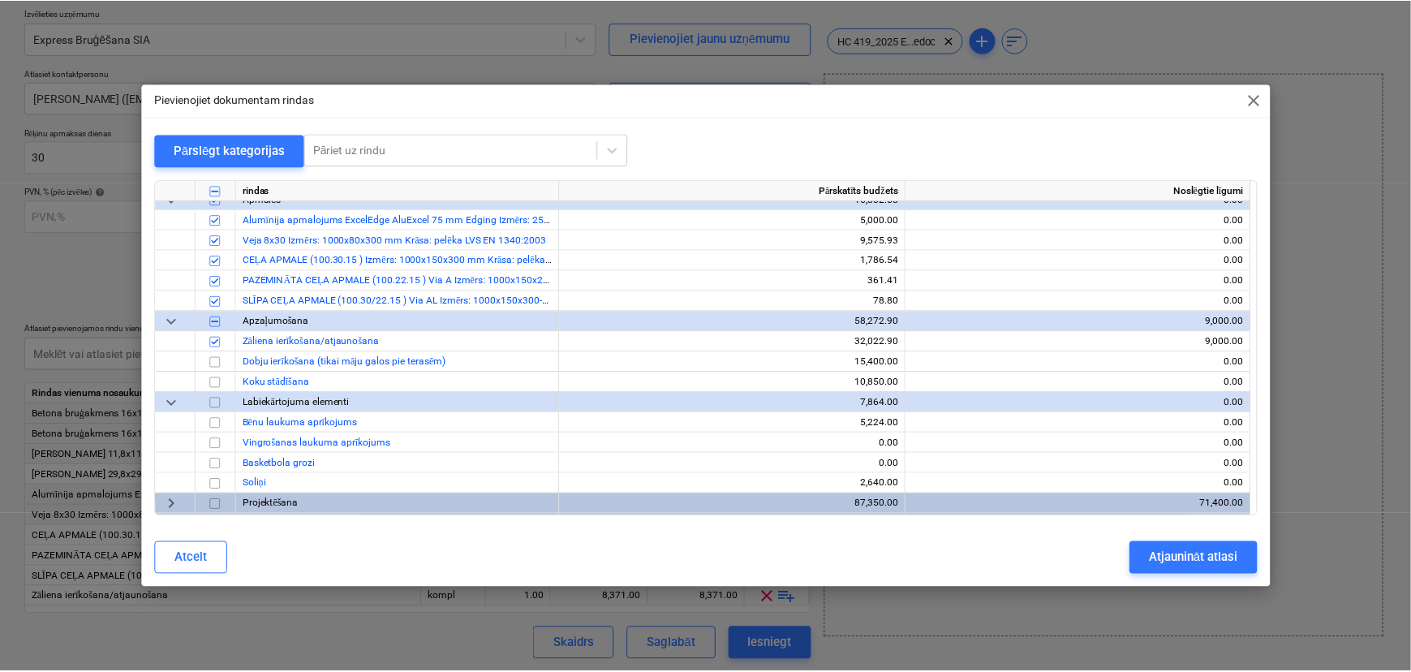
scroll to position [1146, 0]
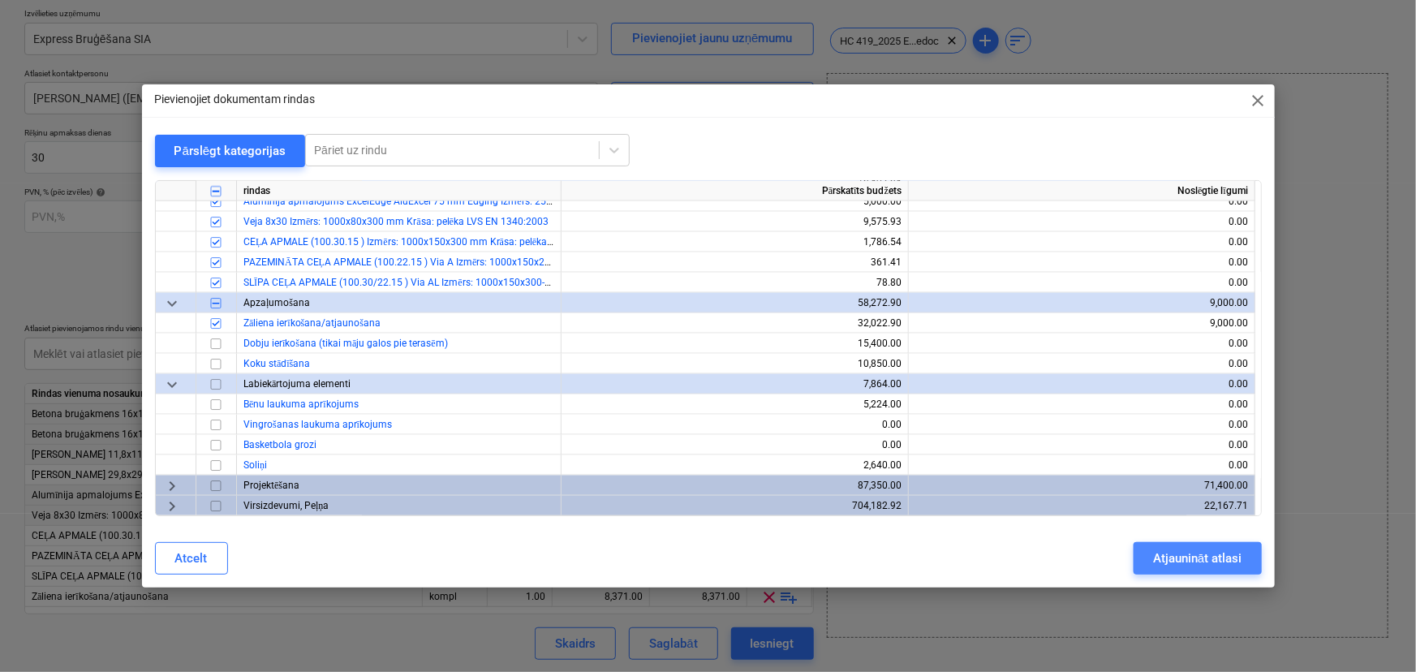
click at [1210, 556] on div "Atjaunināt atlasi" at bounding box center [1197, 558] width 88 height 21
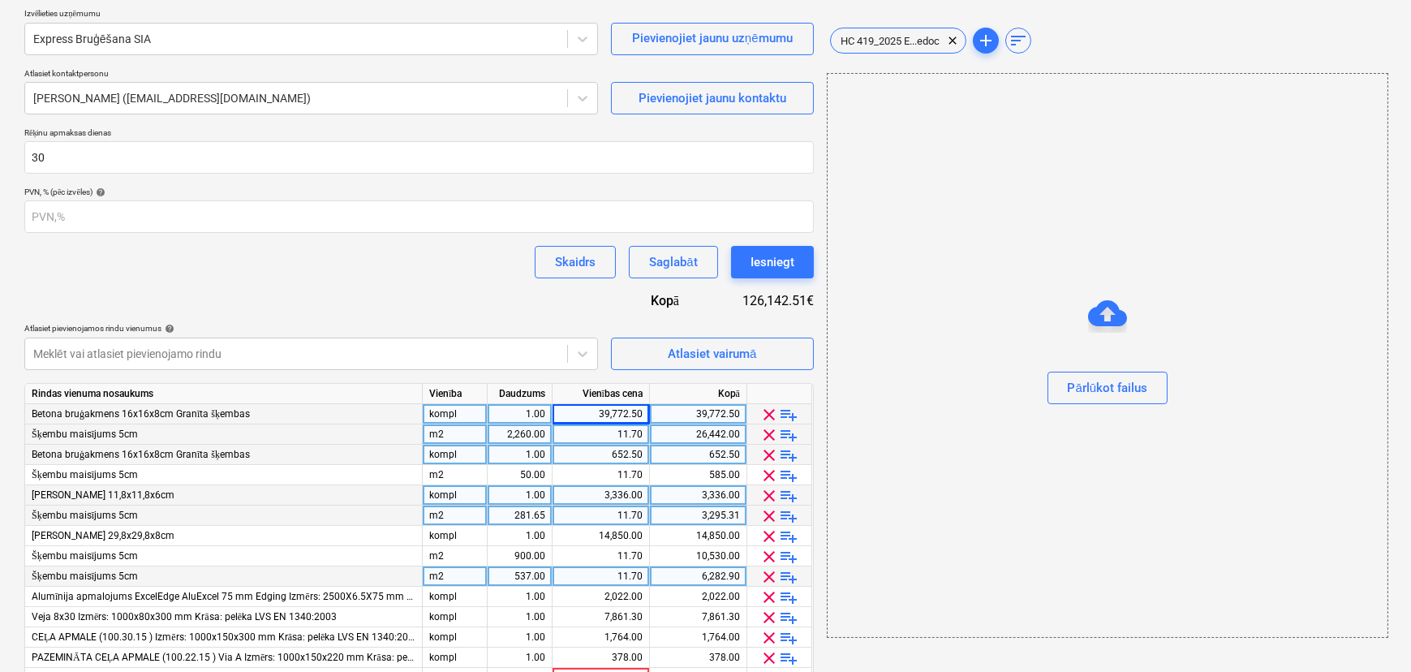
click at [610, 577] on div "11.70" at bounding box center [601, 577] width 84 height 20
type input "1000"
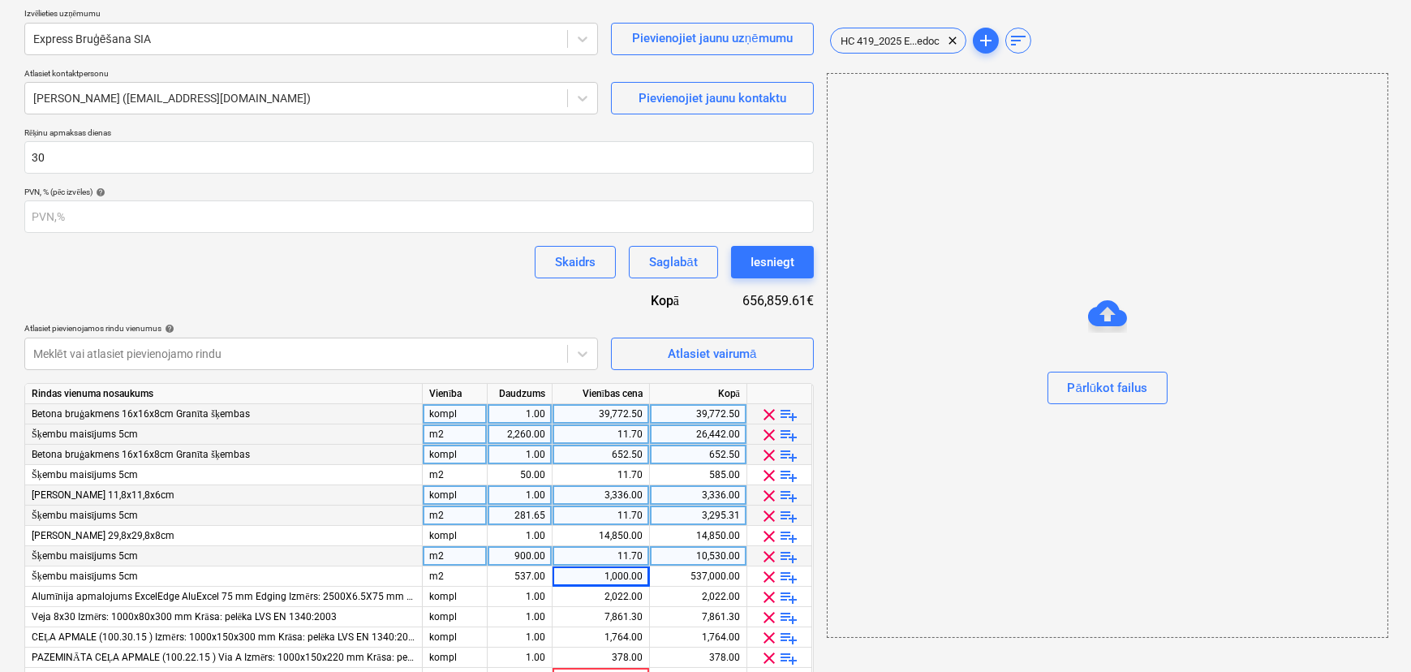
click at [618, 558] on div "11.70" at bounding box center [601, 556] width 84 height 20
type input "1000"
click at [622, 513] on div "11.70" at bounding box center [601, 516] width 84 height 20
type input "1000"
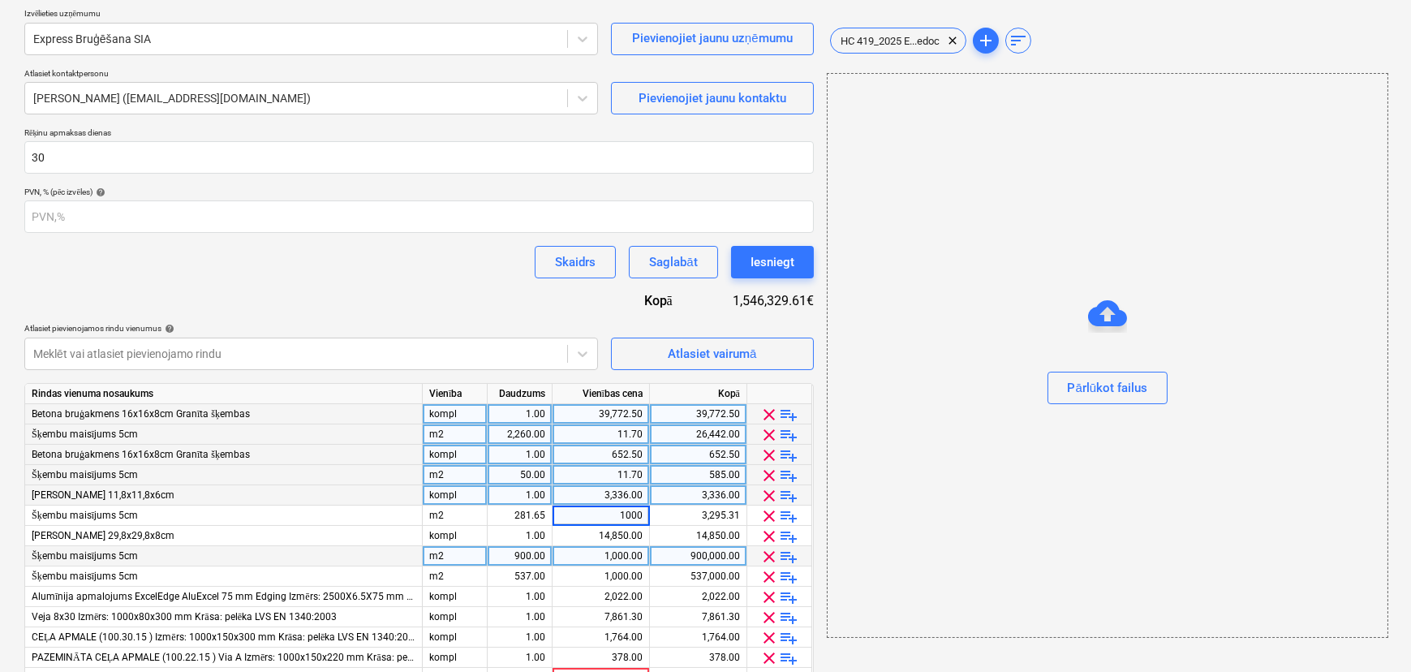
click at [623, 474] on div "11.70" at bounding box center [601, 475] width 84 height 20
type input "1000"
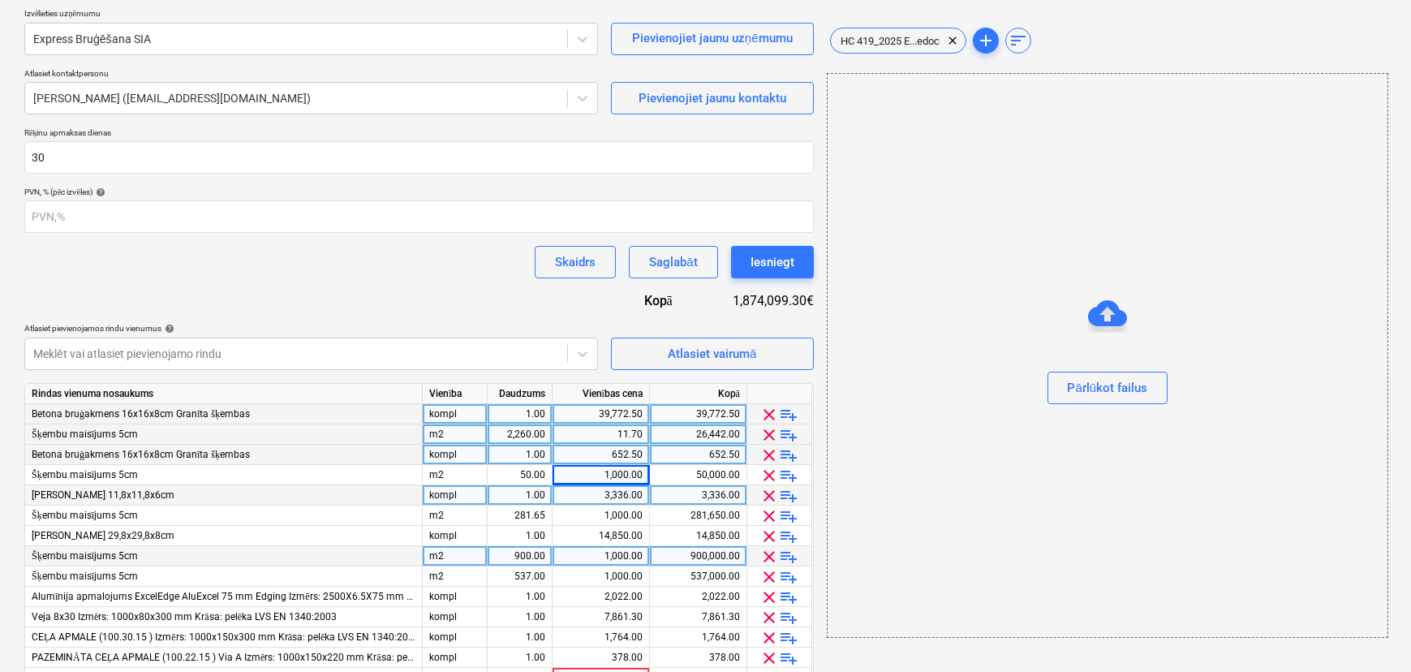
click at [628, 432] on div "11.70" at bounding box center [601, 434] width 84 height 20
type input "298"
click at [452, 435] on div "m2" at bounding box center [455, 434] width 65 height 20
type input "kompl"
click at [524, 432] on div "2,260.00" at bounding box center [519, 434] width 51 height 20
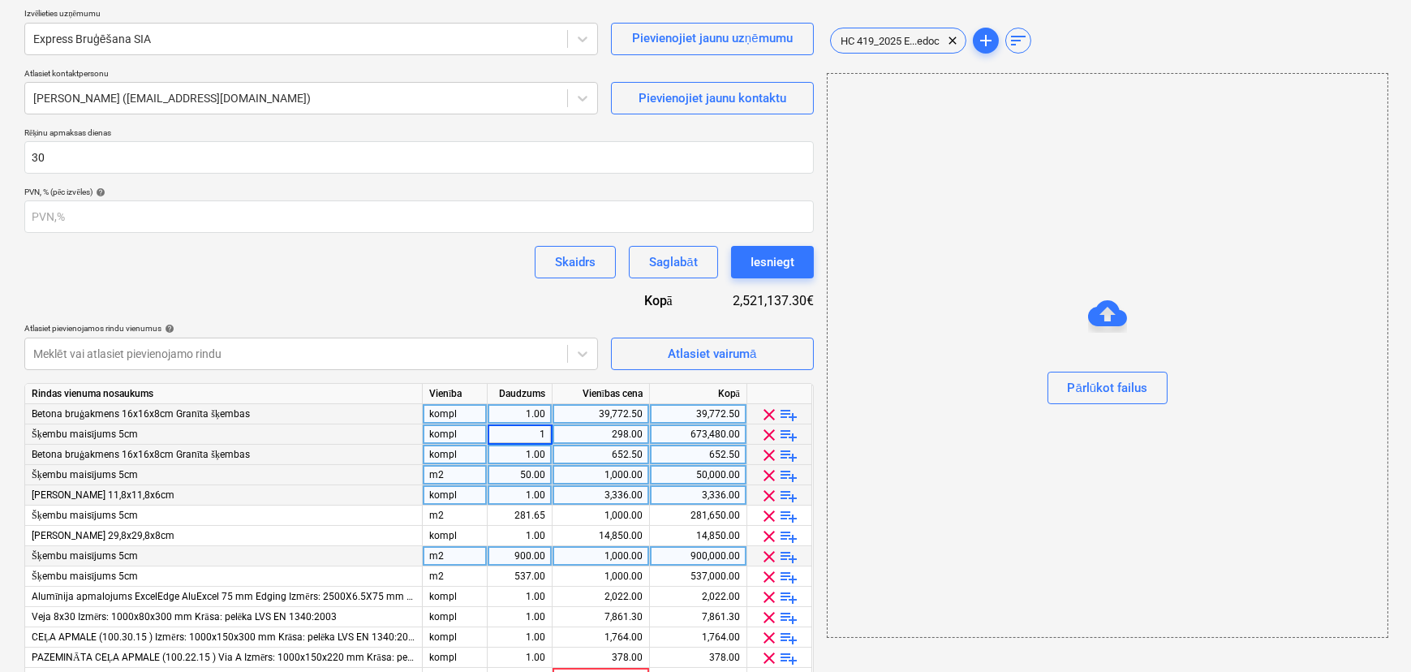
click at [476, 475] on div "m2" at bounding box center [455, 475] width 65 height 20
type input "kompl"
click at [524, 474] on div "50.00" at bounding box center [519, 475] width 51 height 20
type input "1"
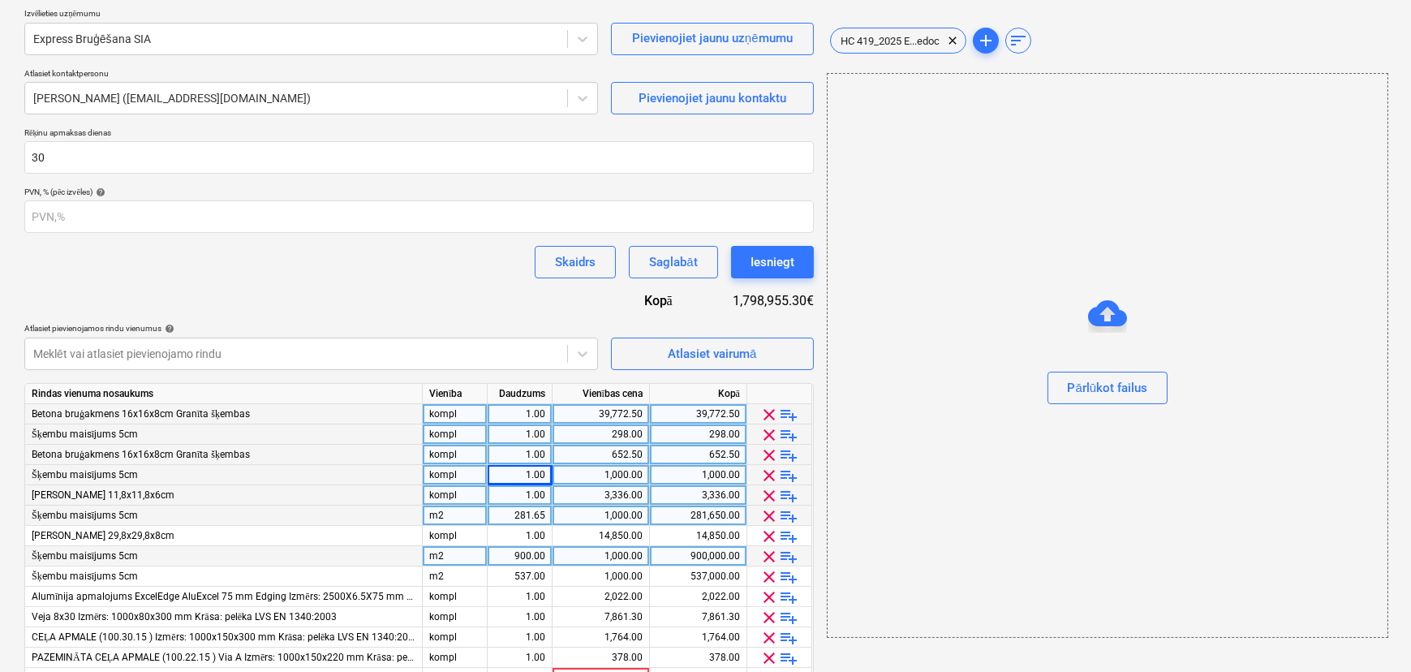
click at [471, 514] on div "m2" at bounding box center [455, 516] width 65 height 20
type input "kompl"
click at [515, 511] on div "281.65" at bounding box center [519, 516] width 51 height 20
type input "1"
click at [459, 559] on div "m2" at bounding box center [455, 556] width 65 height 20
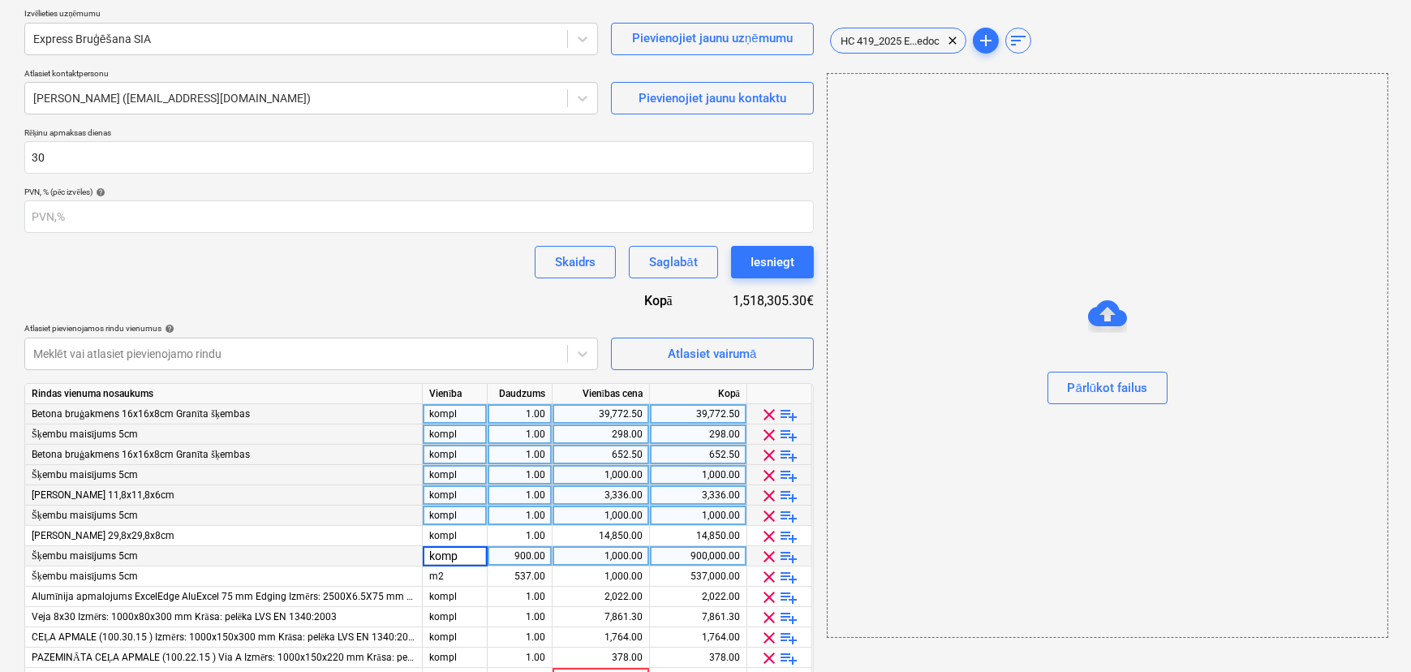
type input "kompl"
click at [544, 562] on div "900.00" at bounding box center [519, 556] width 51 height 20
type input "1"
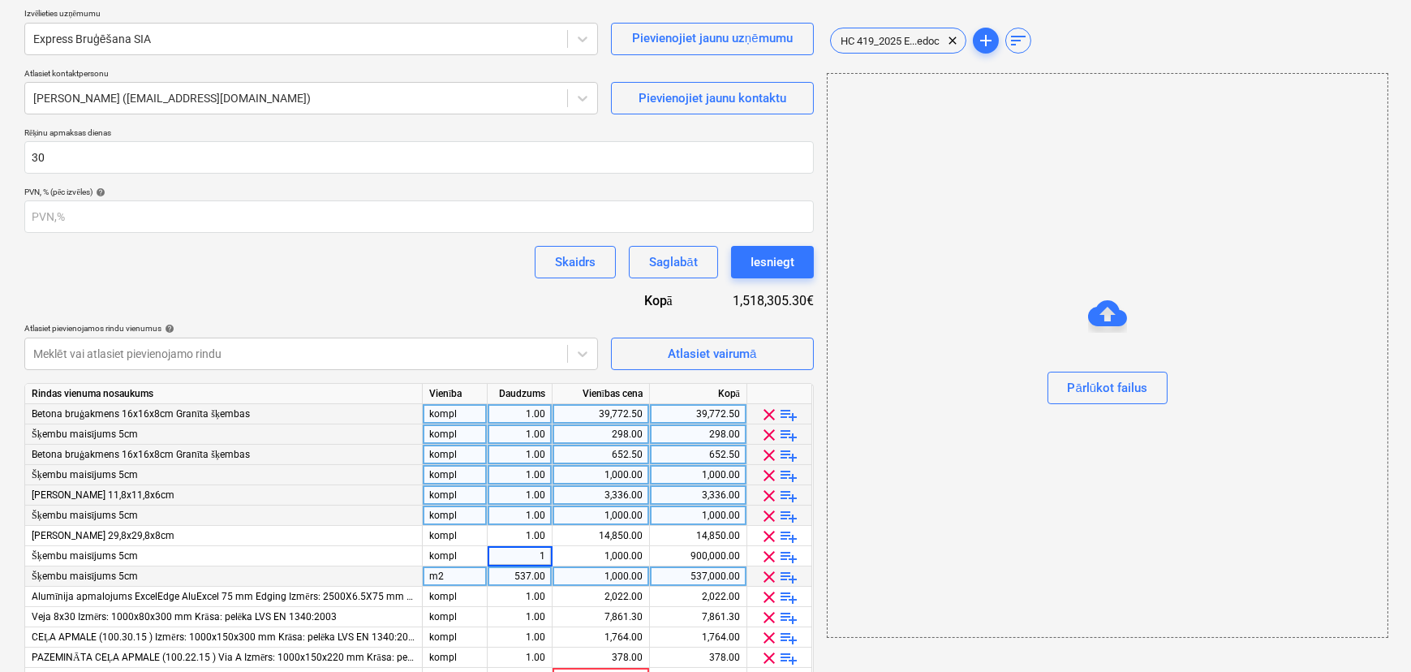
click at [471, 581] on div "m2" at bounding box center [455, 577] width 65 height 20
click at [457, 576] on input "komopl" at bounding box center [455, 576] width 64 height 19
type input "kompl"
click at [515, 576] on div "537.00" at bounding box center [519, 577] width 51 height 20
type input "1"
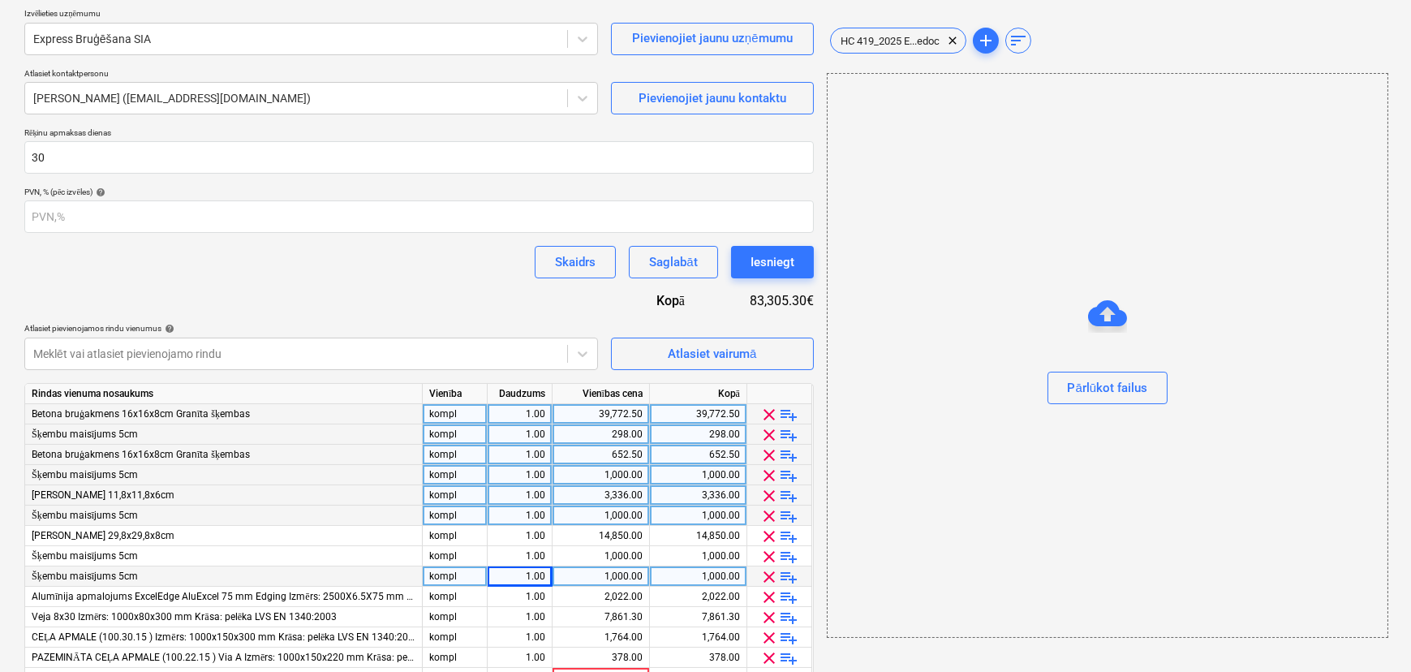
click at [513, 298] on div "Līguma nosaukums help SIA Express Bruģēšana Līgums Nr. HC 419/2025 Līguma atsau…" at bounding box center [419, 355] width 790 height 812
click at [688, 348] on div "Atlasiet vairumā" at bounding box center [712, 353] width 88 height 21
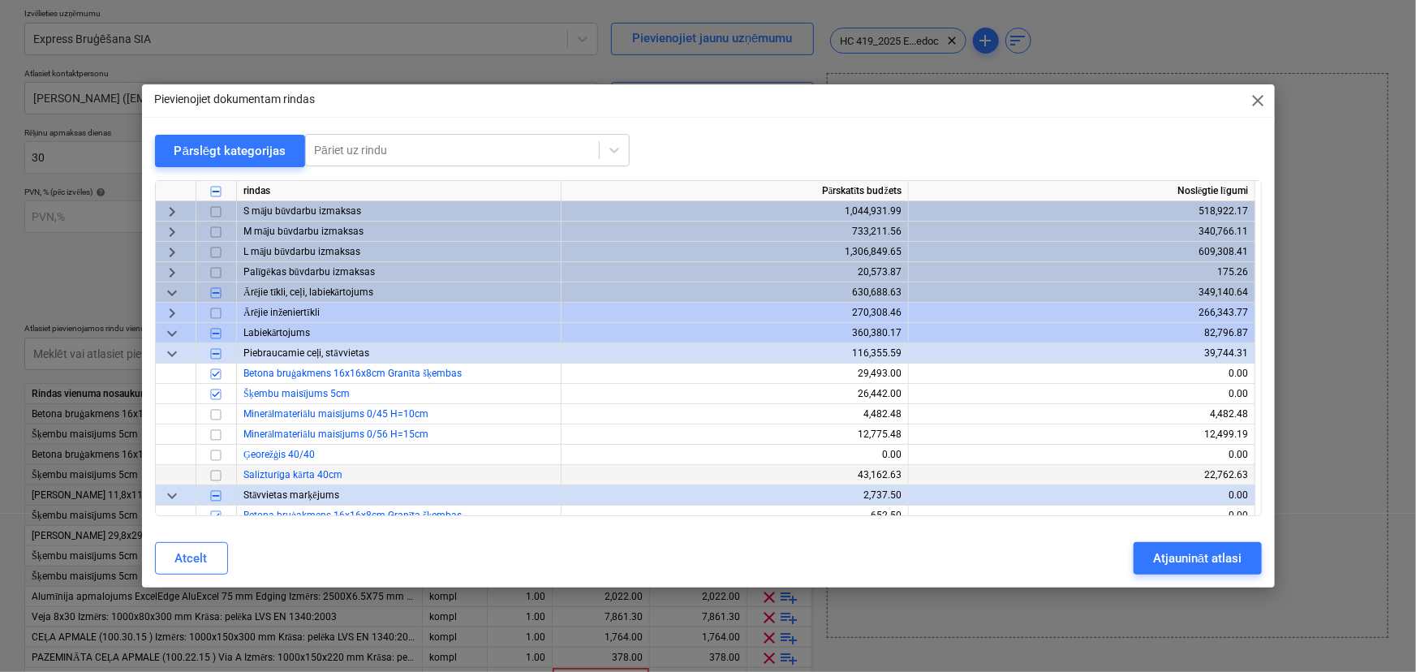
click at [213, 474] on input "checkbox" at bounding box center [215, 475] width 19 height 19
click at [1178, 554] on div "Atjaunināt atlasi" at bounding box center [1197, 558] width 88 height 21
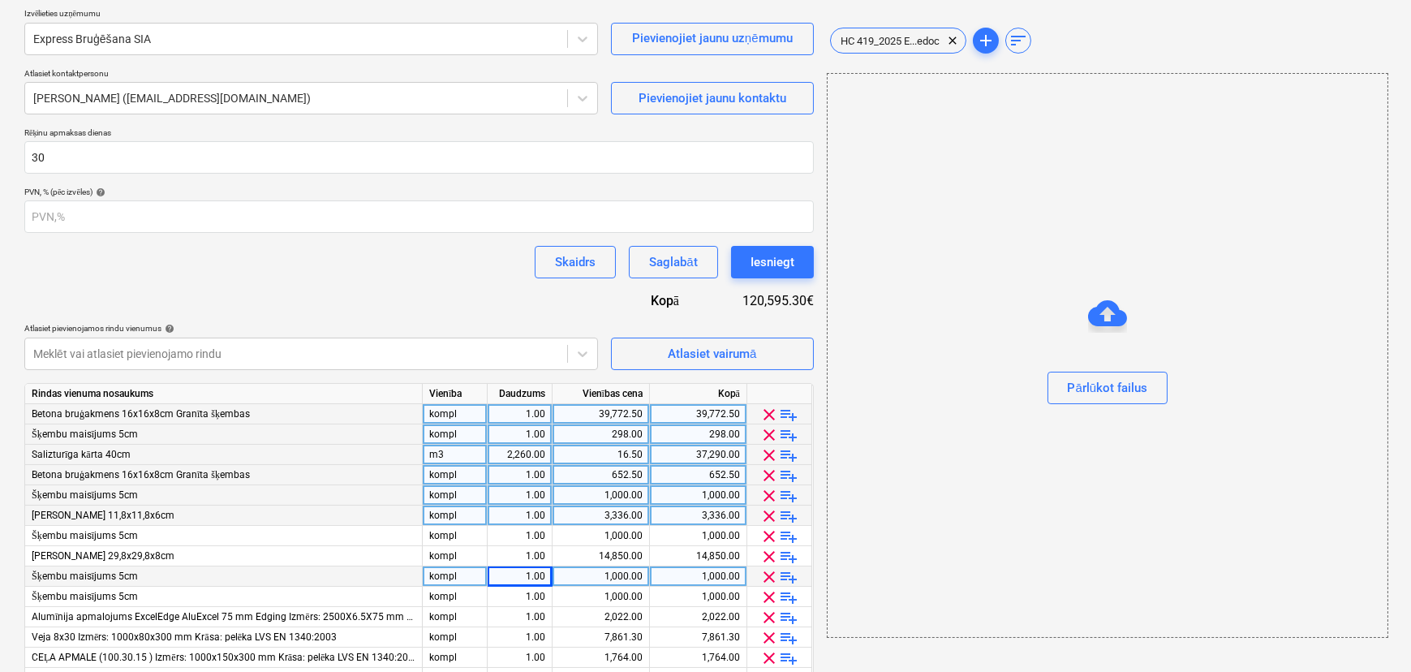
click at [602, 453] on div "16.50" at bounding box center [601, 455] width 84 height 20
type input "1296"
click at [536, 457] on div "2,260.00" at bounding box center [519, 455] width 51 height 20
type input "1"
click at [450, 456] on div "m3" at bounding box center [455, 455] width 65 height 20
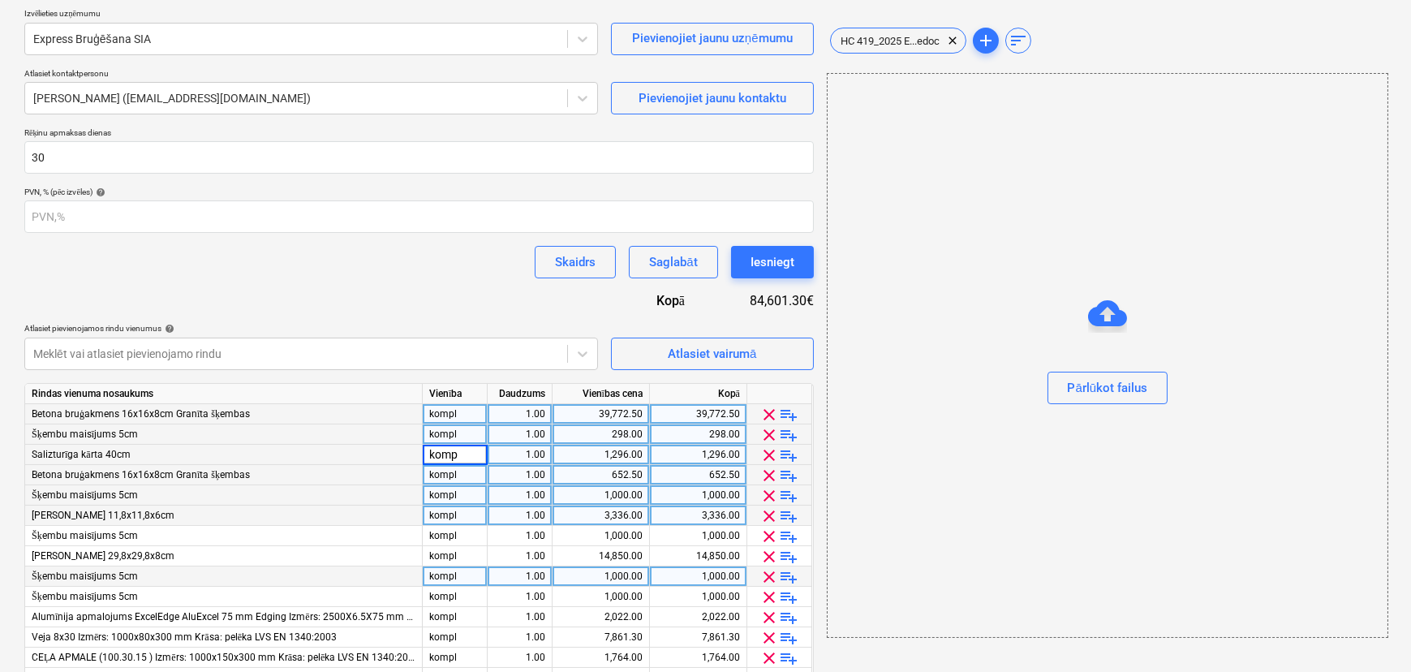
type input "kompl"
click at [484, 294] on div "Līguma nosaukums help SIA Express Bruģēšana Līgums Nr. HC 419/2025 Līguma atsau…" at bounding box center [419, 365] width 790 height 833
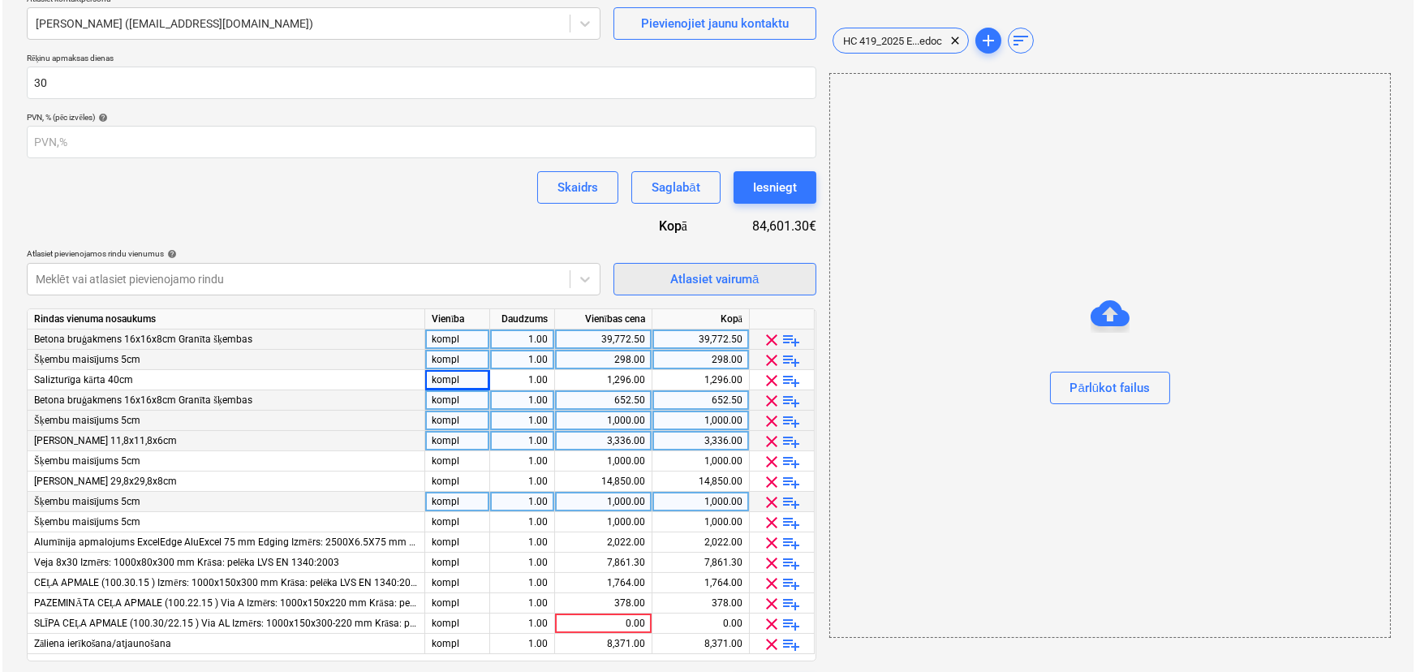
scroll to position [232, 0]
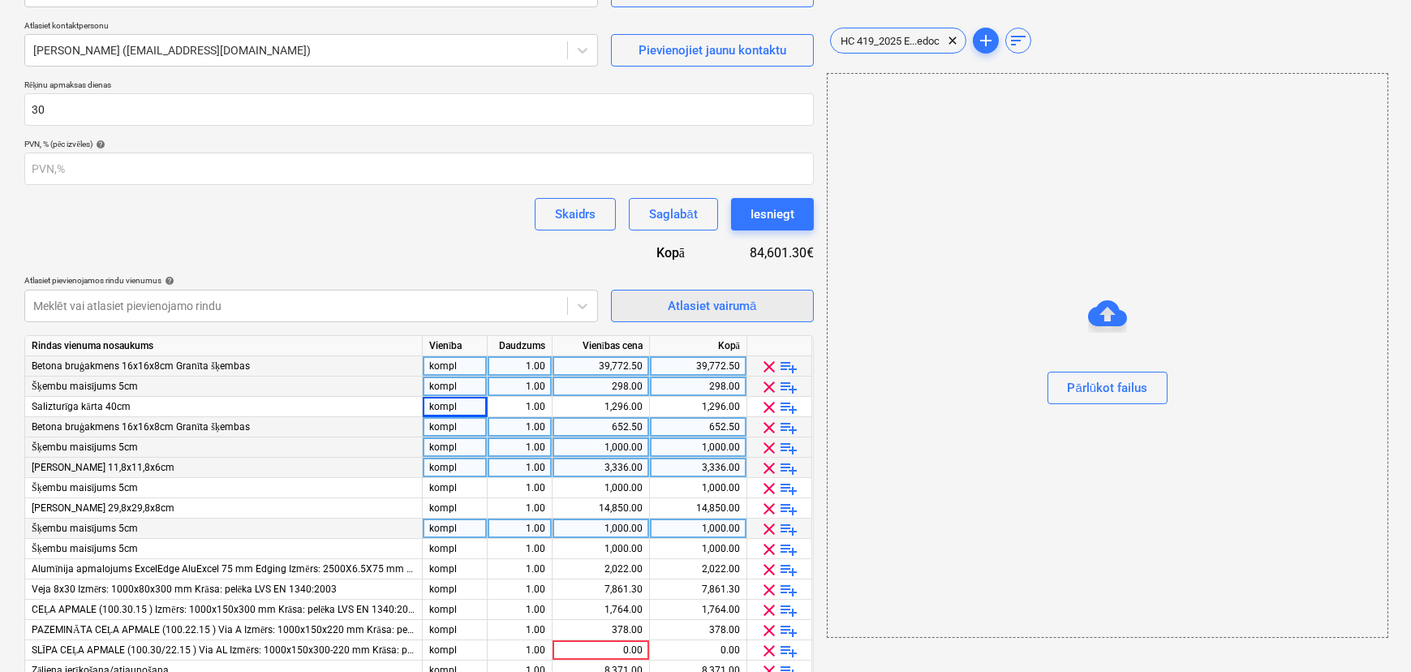
click at [683, 308] on div "Atlasiet vairumā" at bounding box center [712, 305] width 88 height 21
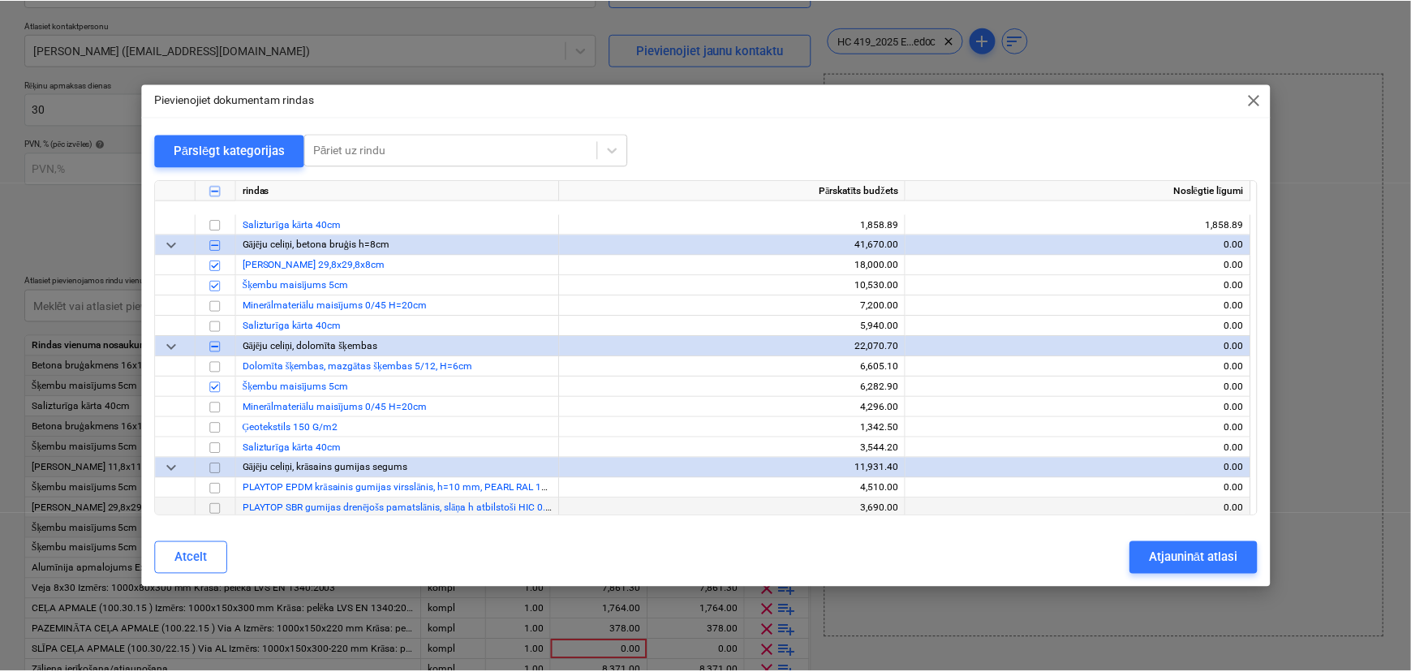
scroll to position [482, 0]
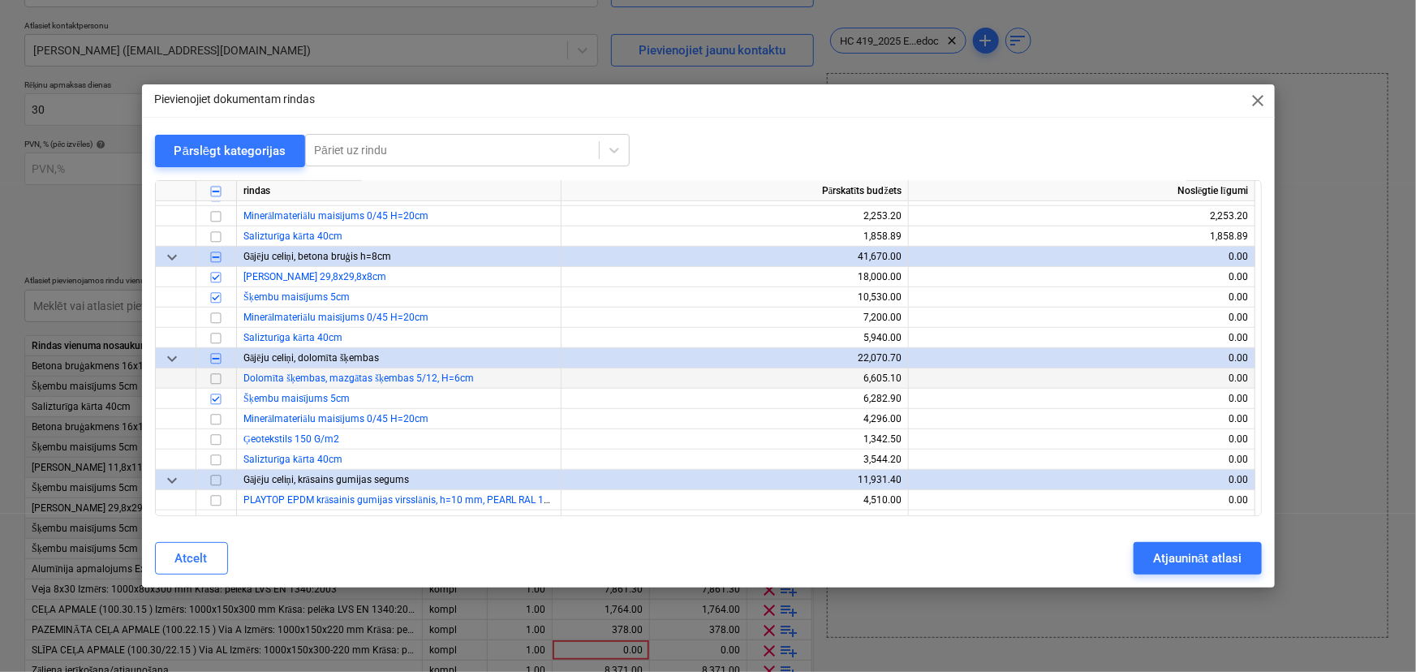
click at [215, 379] on input "checkbox" at bounding box center [215, 378] width 19 height 19
click at [1187, 561] on div "Atjaunināt atlasi" at bounding box center [1197, 558] width 88 height 21
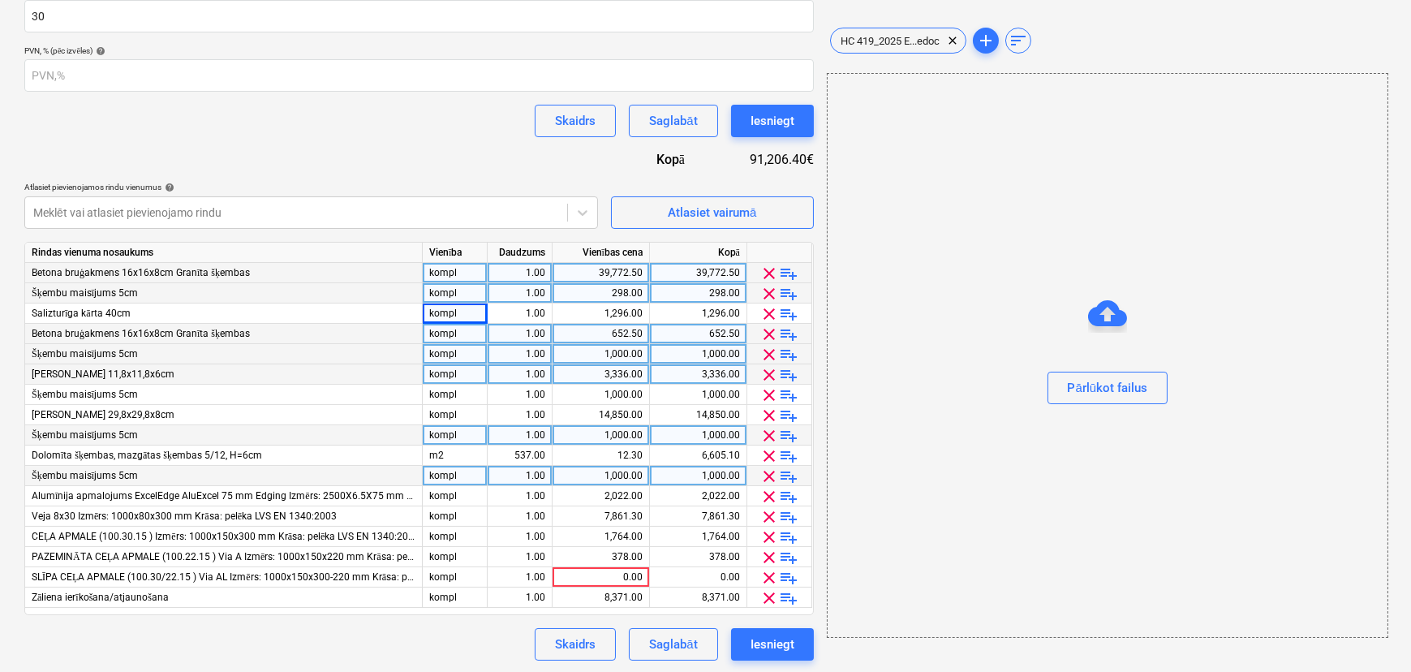
scroll to position [326, 0]
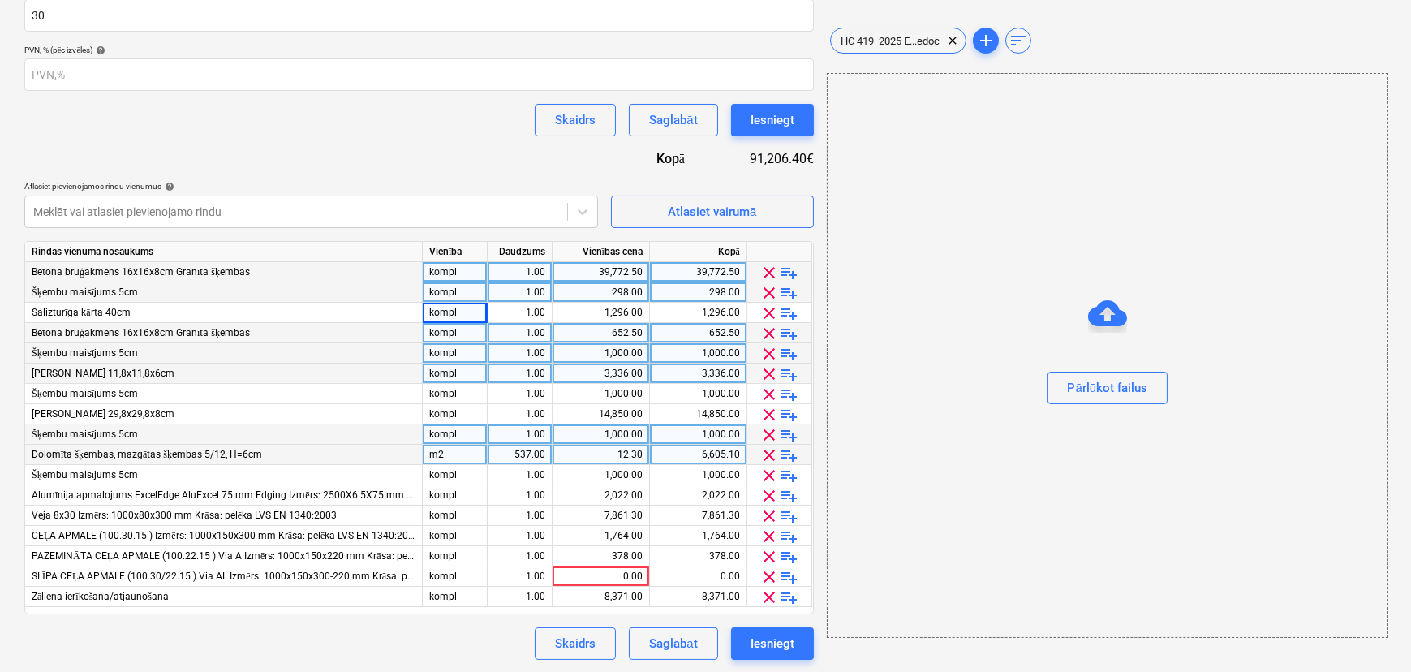
click at [638, 454] on div "12.30" at bounding box center [601, 455] width 84 height 20
type input "2966.60"
click at [538, 455] on div "537.00" at bounding box center [519, 455] width 51 height 20
type input "1"
click at [430, 453] on div "m2" at bounding box center [455, 455] width 65 height 20
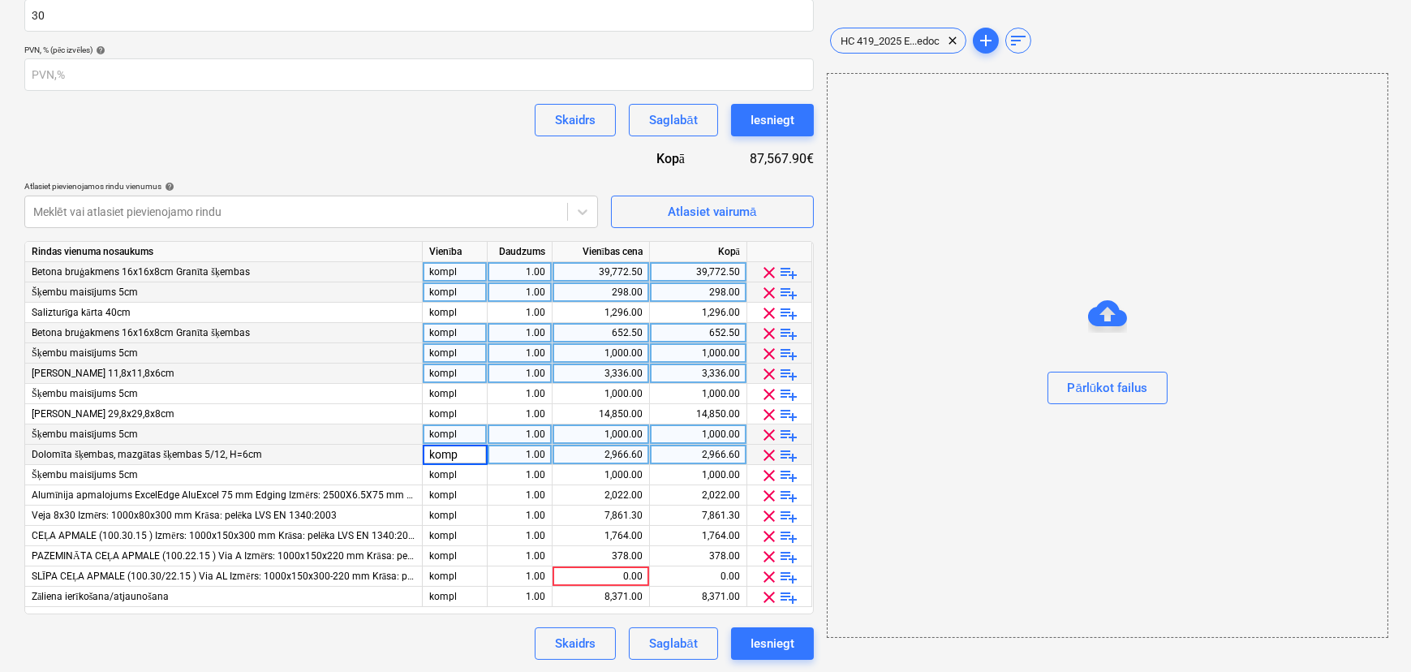
type input "kompl"
click at [399, 645] on div "Skaidrs Saglabāt Iesniegt" at bounding box center [419, 643] width 790 height 32
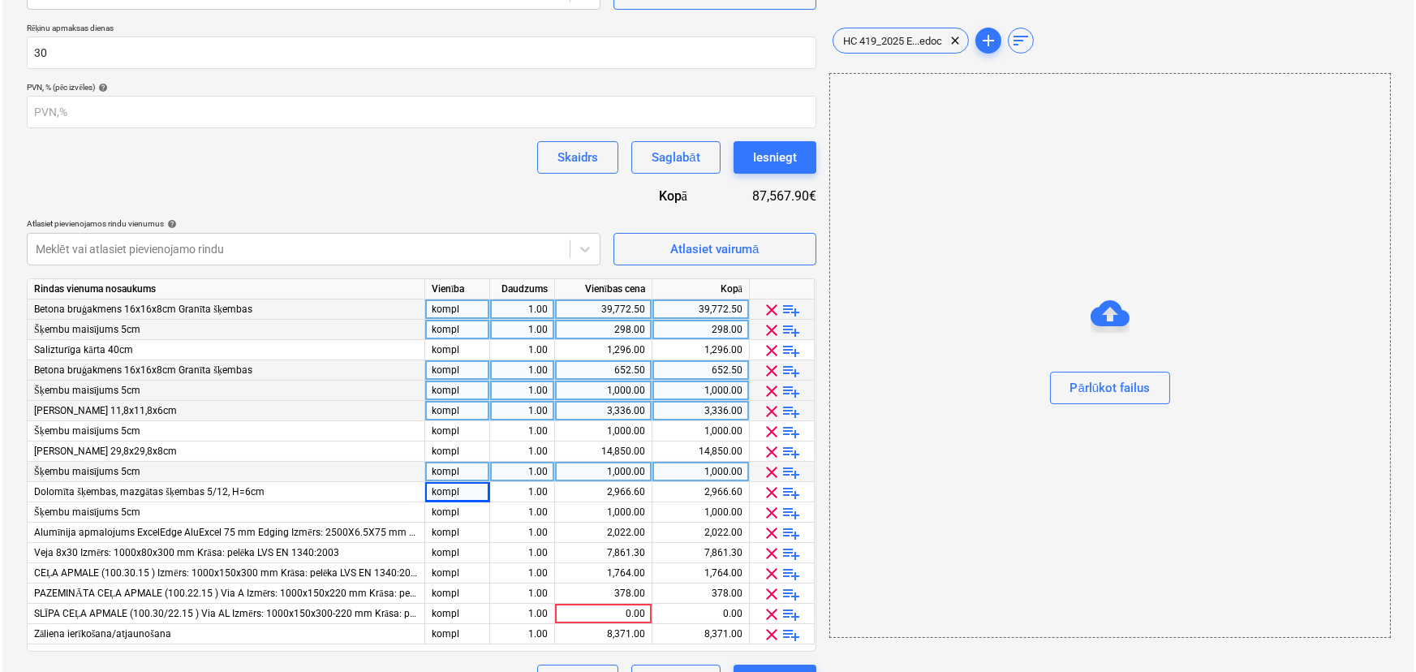
scroll to position [252, 0]
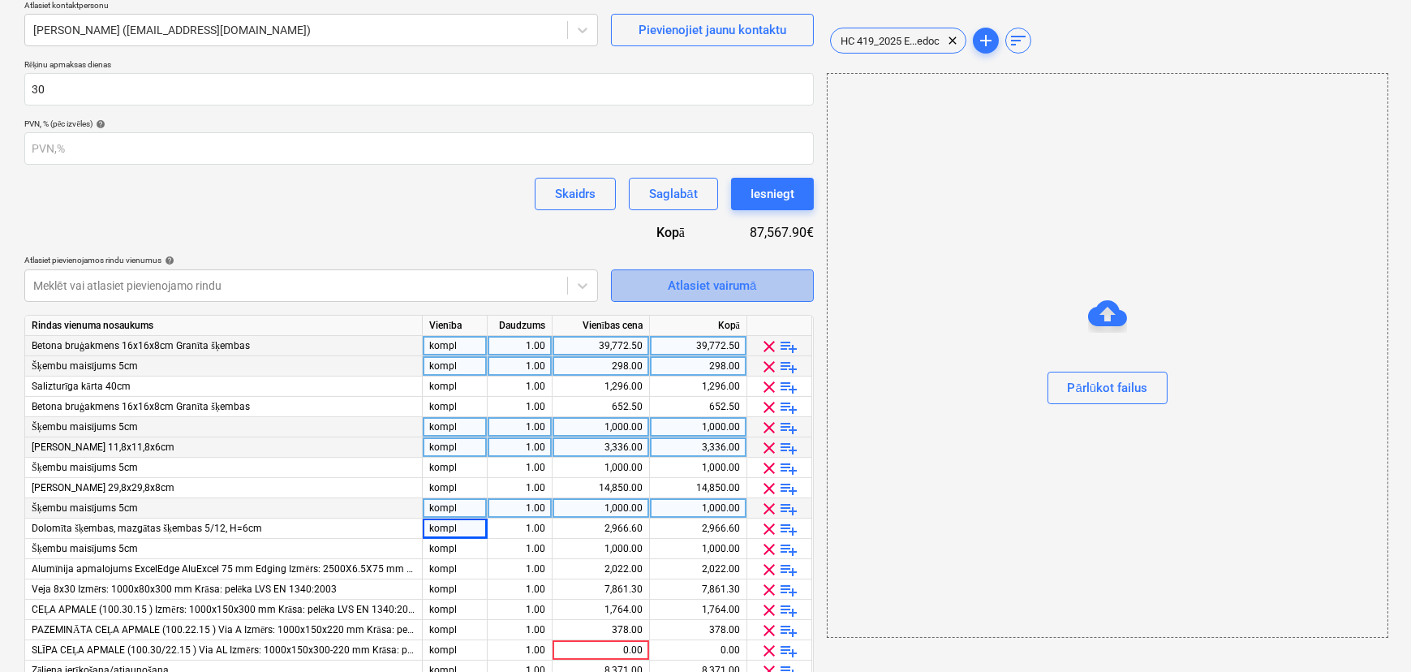
click at [765, 286] on span "Atlasiet vairumā" at bounding box center [712, 285] width 162 height 21
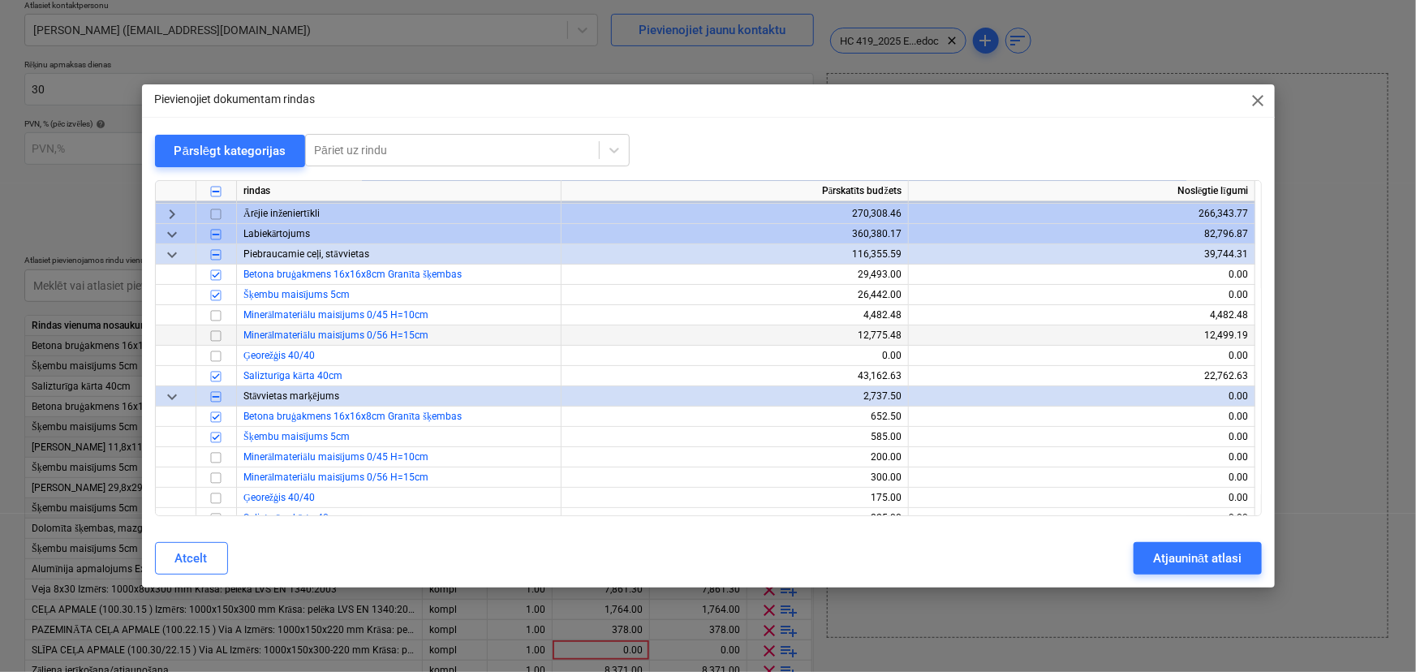
scroll to position [73, 0]
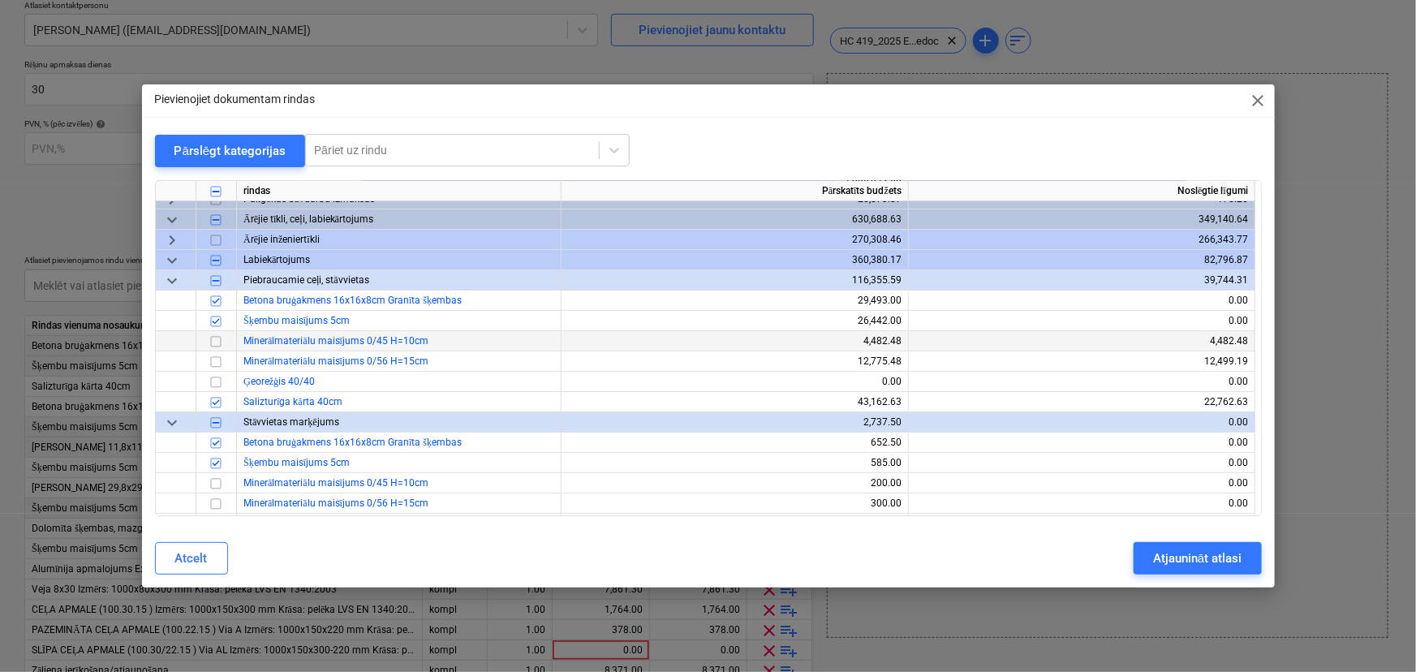
click at [216, 340] on input "checkbox" at bounding box center [215, 341] width 19 height 19
click at [219, 356] on input "checkbox" at bounding box center [215, 361] width 19 height 19
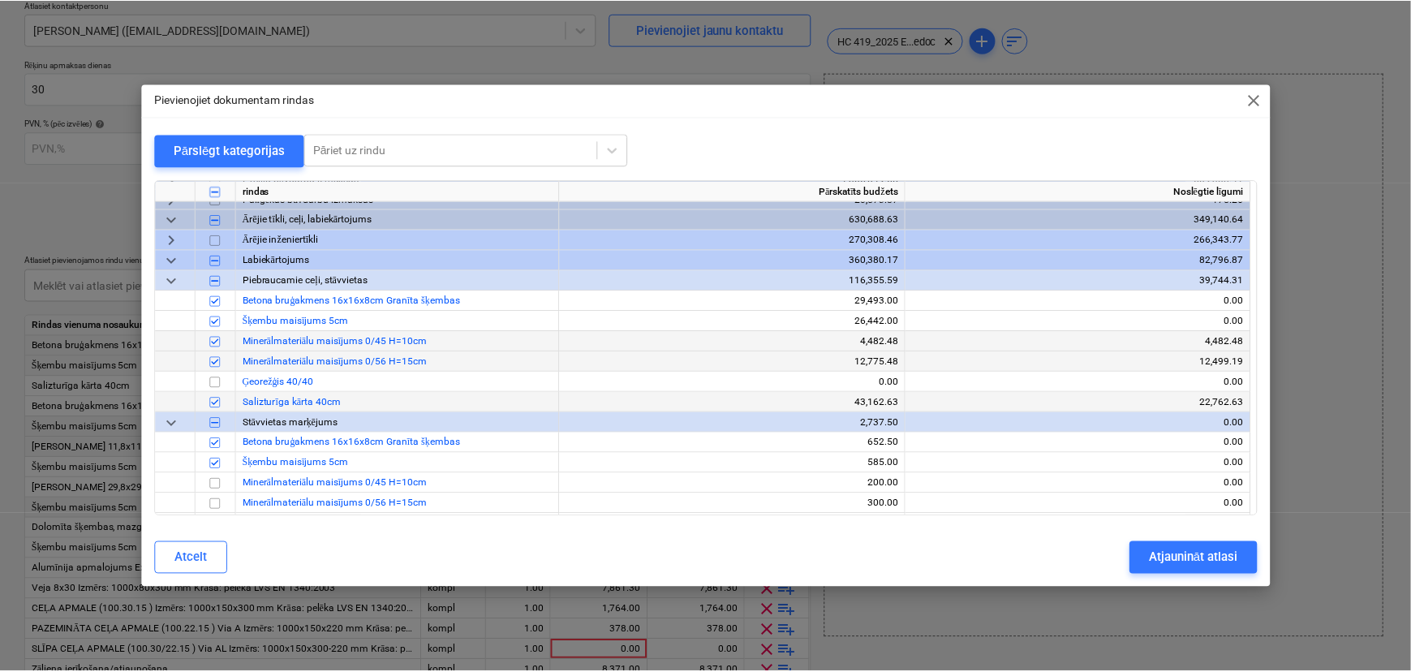
scroll to position [147, 0]
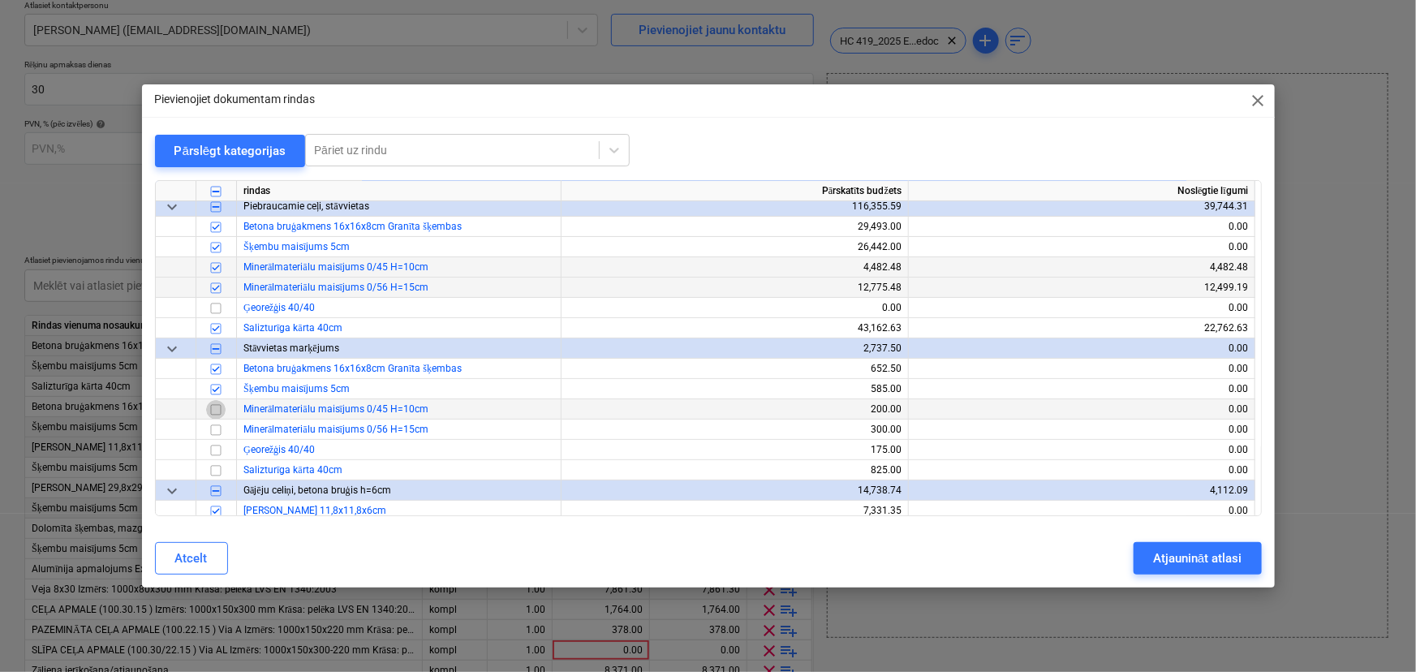
click at [220, 411] on input "checkbox" at bounding box center [215, 409] width 19 height 19
click at [219, 421] on input "checkbox" at bounding box center [215, 429] width 19 height 19
click at [1168, 560] on div "Atjaunināt atlasi" at bounding box center [1197, 558] width 88 height 21
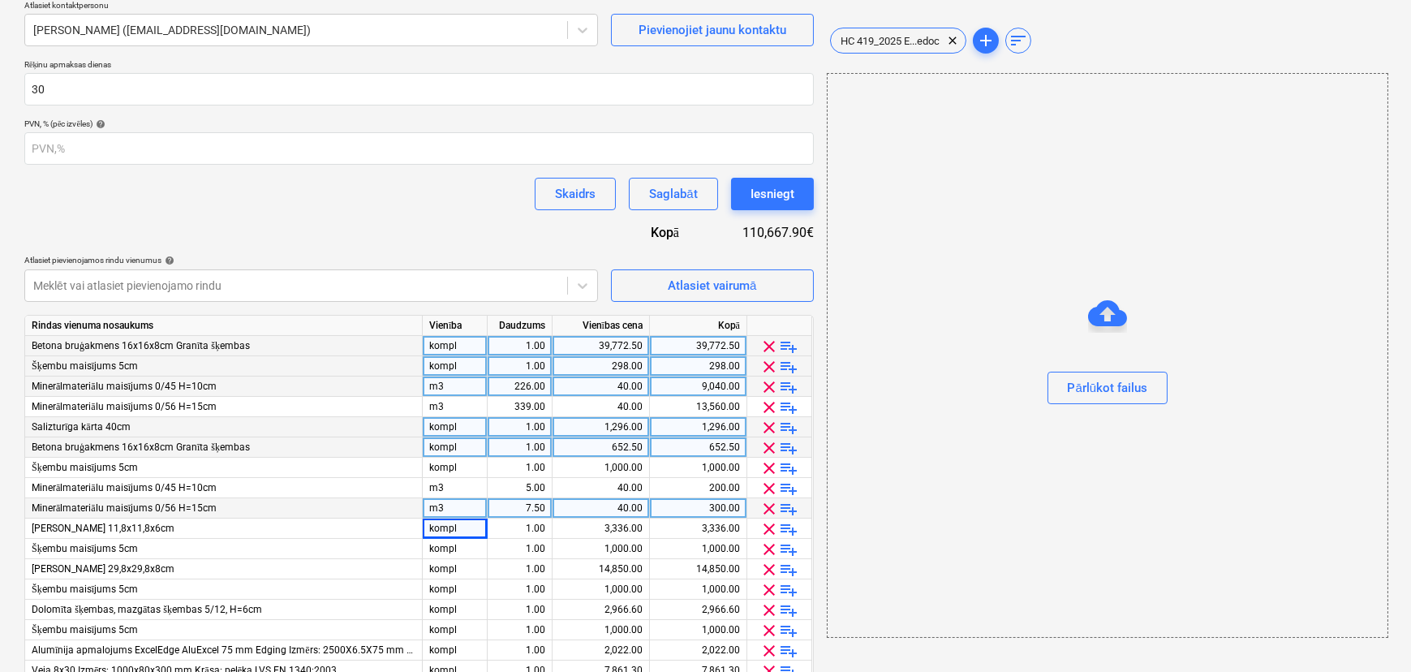
click at [610, 384] on div "40.00" at bounding box center [601, 387] width 84 height 20
type input "8609.25"
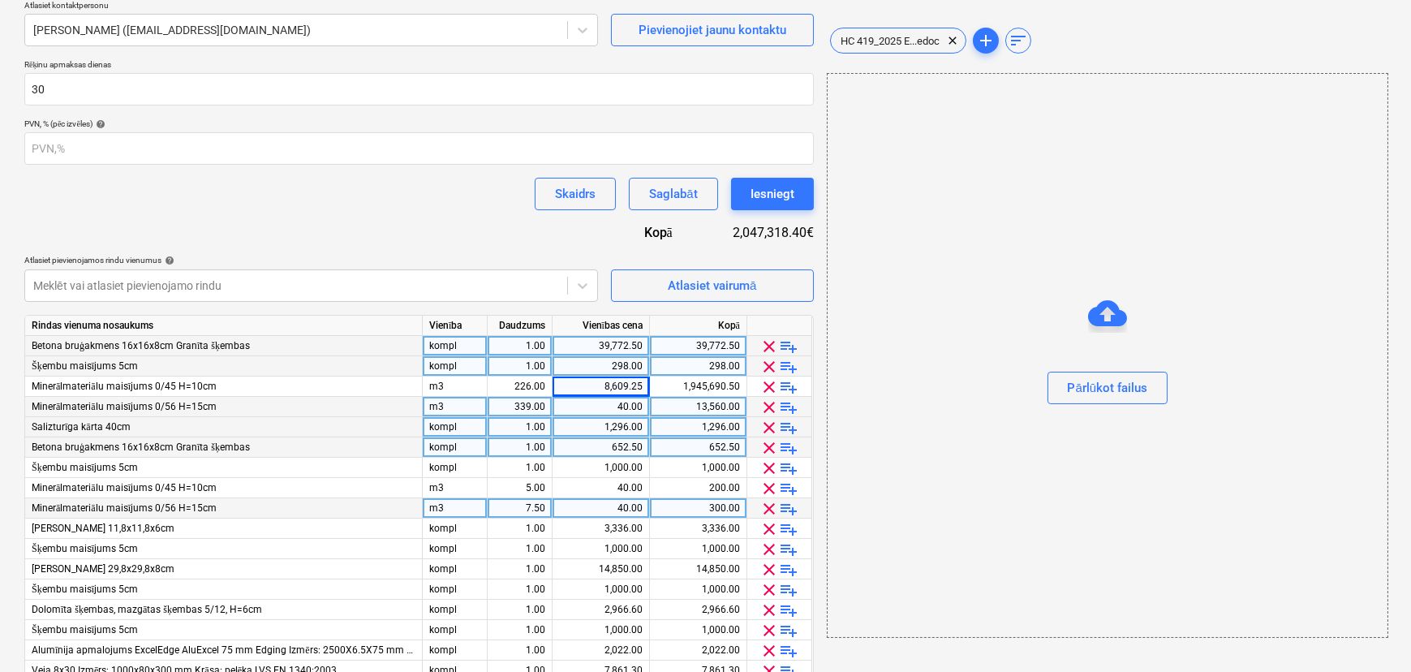
click at [625, 406] on div "40.00" at bounding box center [601, 407] width 84 height 20
type input "6517"
click at [568, 232] on div "Līguma nosaukums help SIA Express Bruģēšana Līgums Nr. HC 419/2025 Līguma atsau…" at bounding box center [419, 348] width 790 height 934
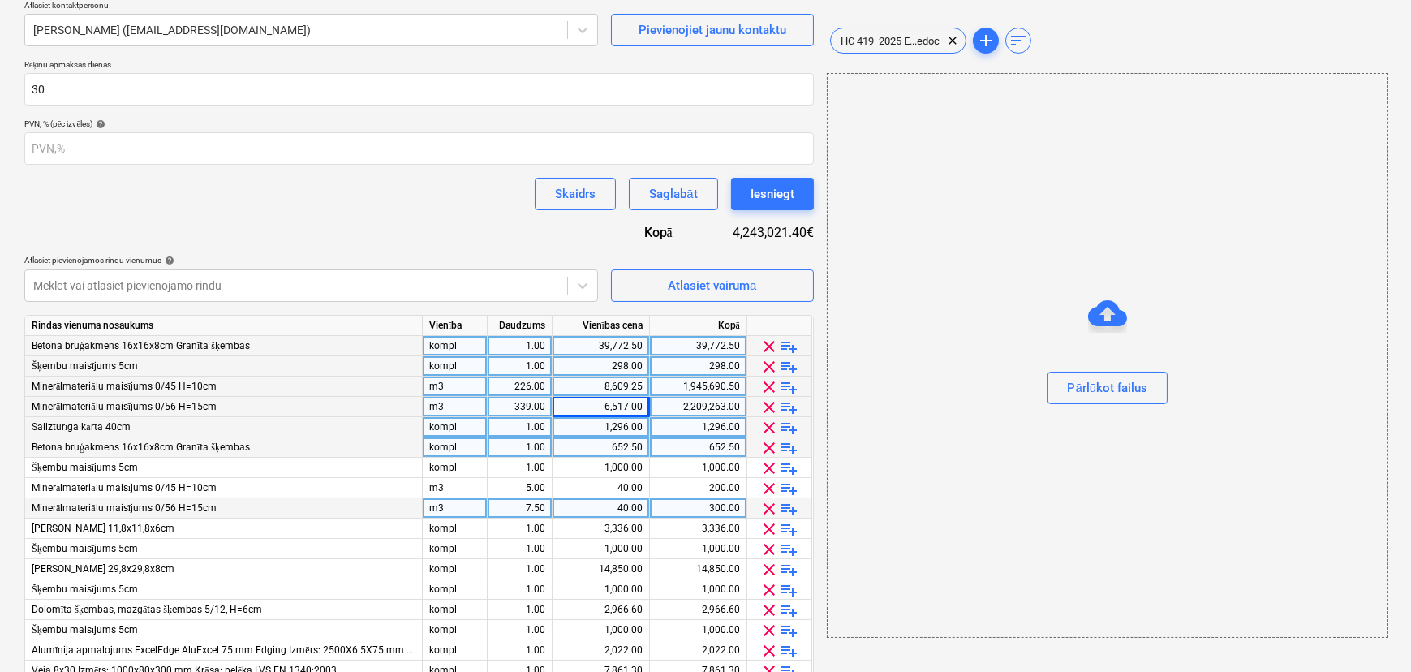
click at [469, 386] on div "m3" at bounding box center [455, 387] width 65 height 20
type input "kompl"
click at [516, 386] on div "226.00" at bounding box center [519, 387] width 51 height 20
type input "1"
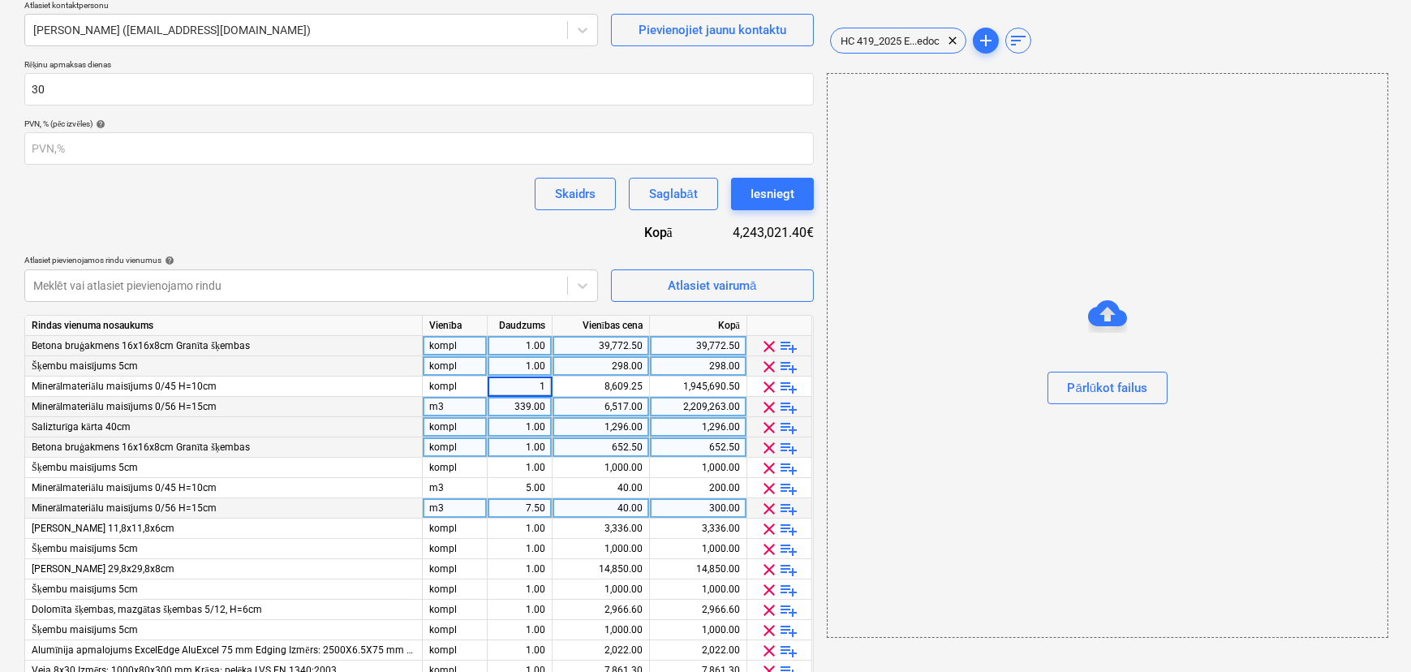
click at [458, 407] on div "m3" at bounding box center [455, 407] width 65 height 20
type input "kompl"
click at [533, 404] on div "339.00" at bounding box center [519, 407] width 51 height 20
type input "1"
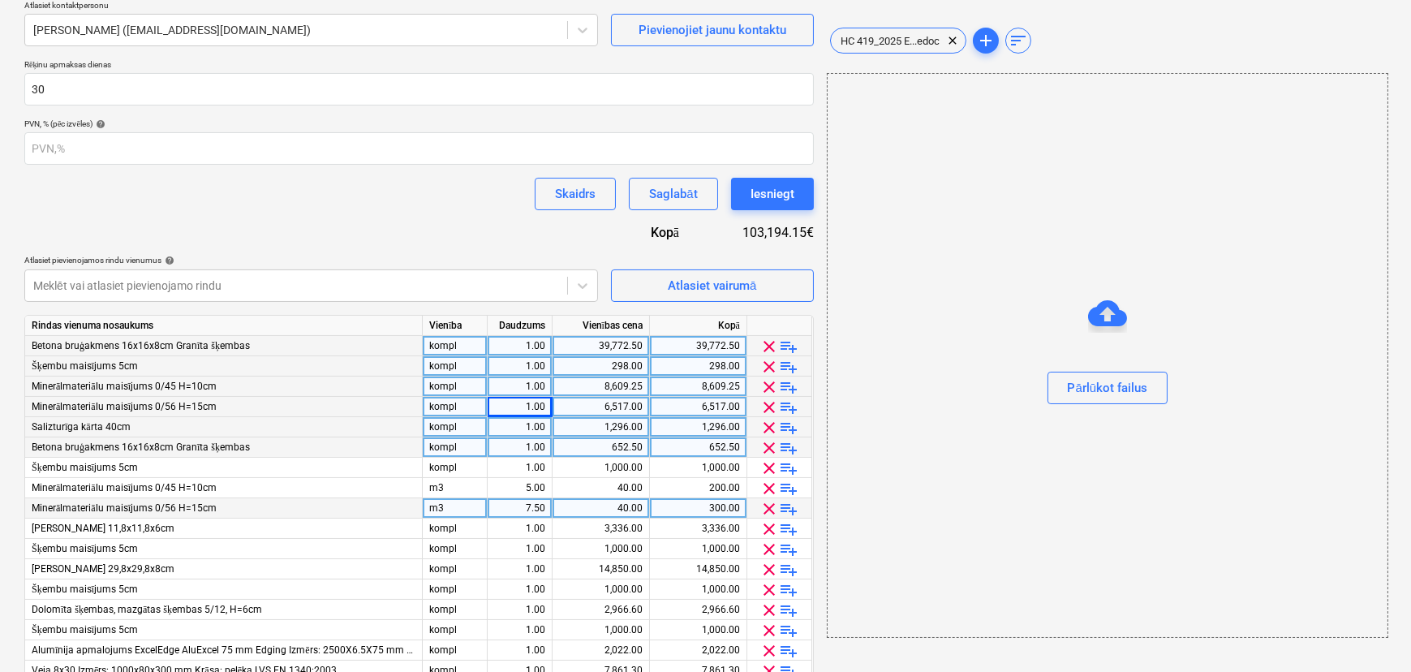
click at [458, 391] on div "kompl" at bounding box center [455, 387] width 65 height 20
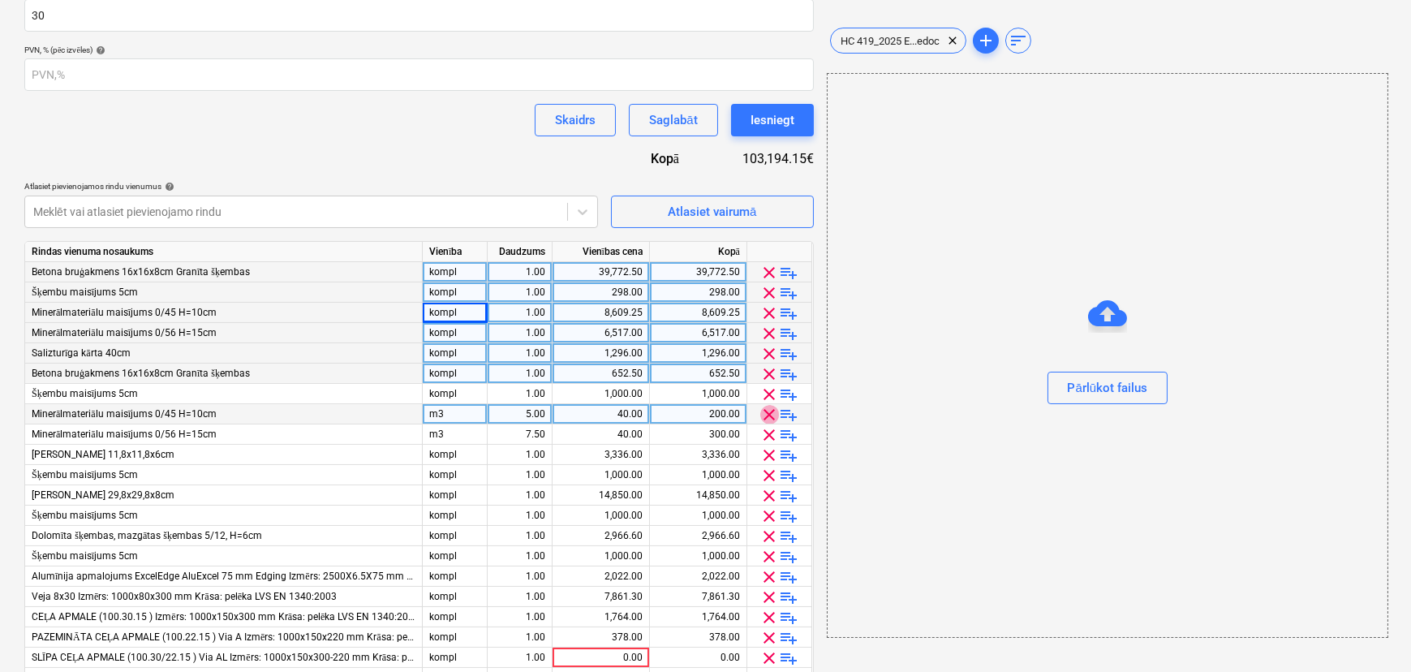
click at [767, 412] on span "clear" at bounding box center [769, 414] width 19 height 19
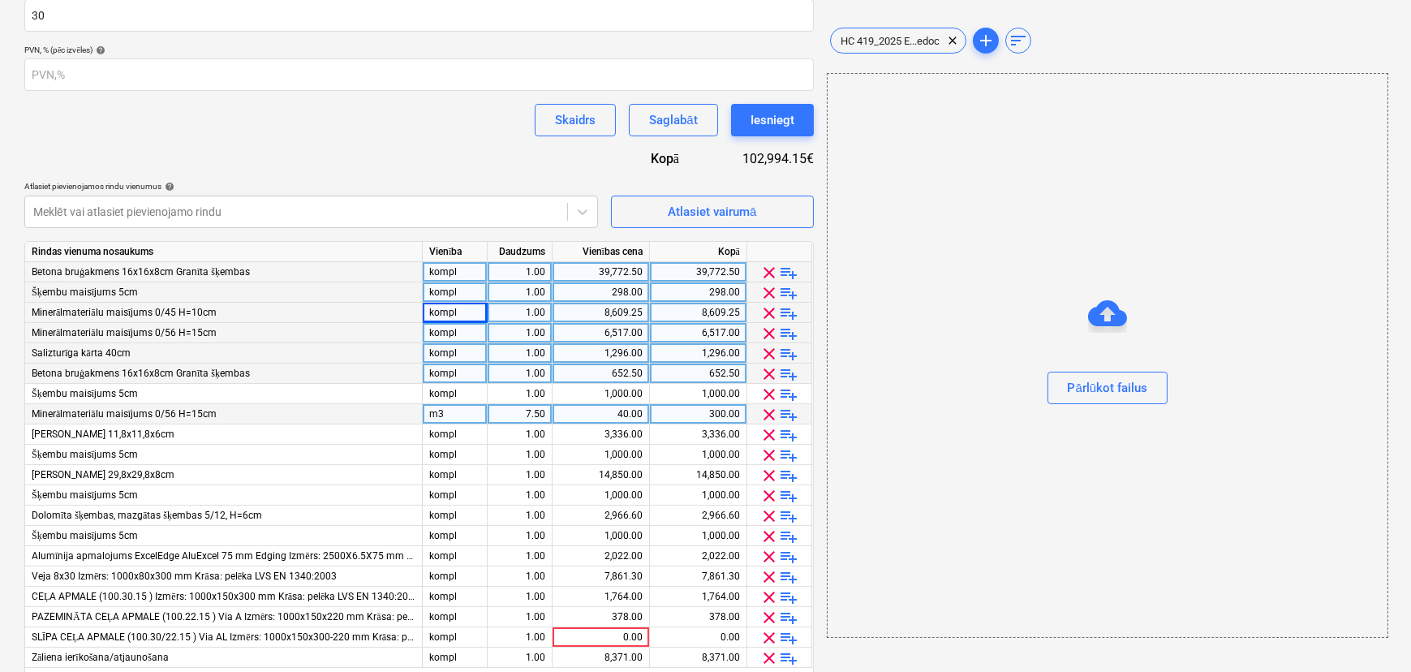
click at [767, 412] on span "clear" at bounding box center [769, 414] width 19 height 19
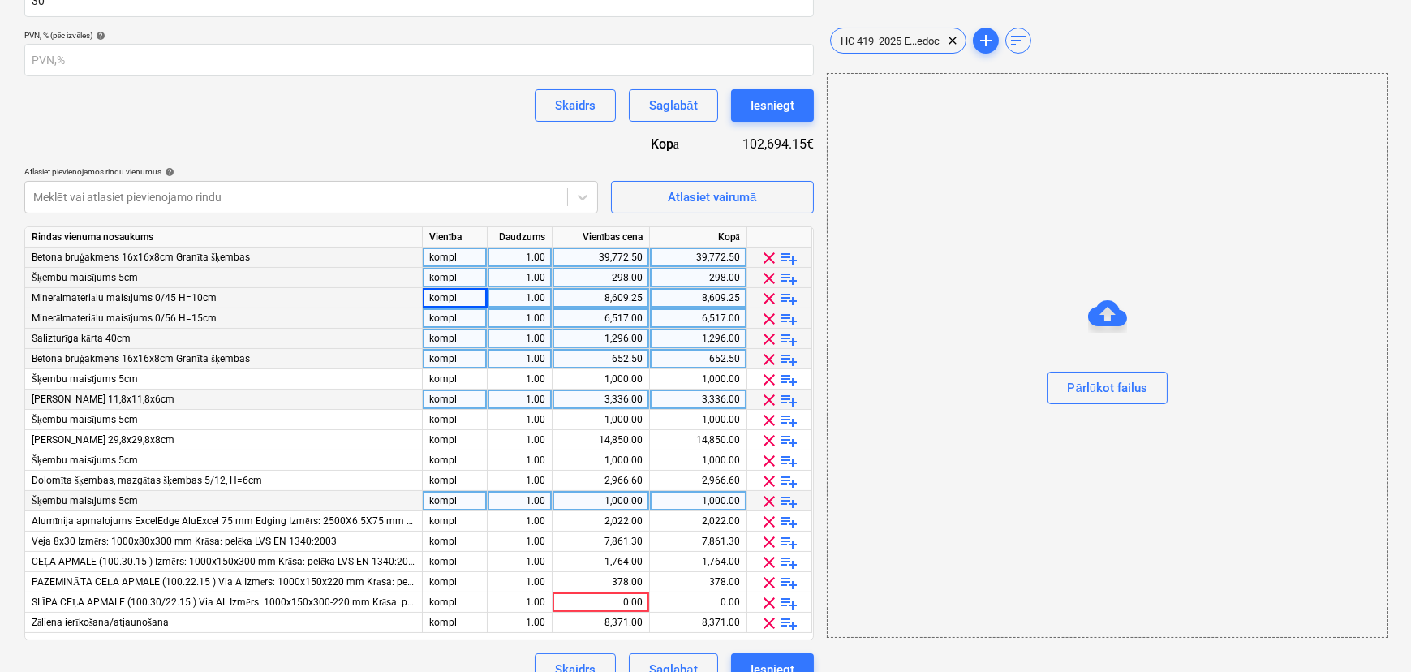
scroll to position [367, 0]
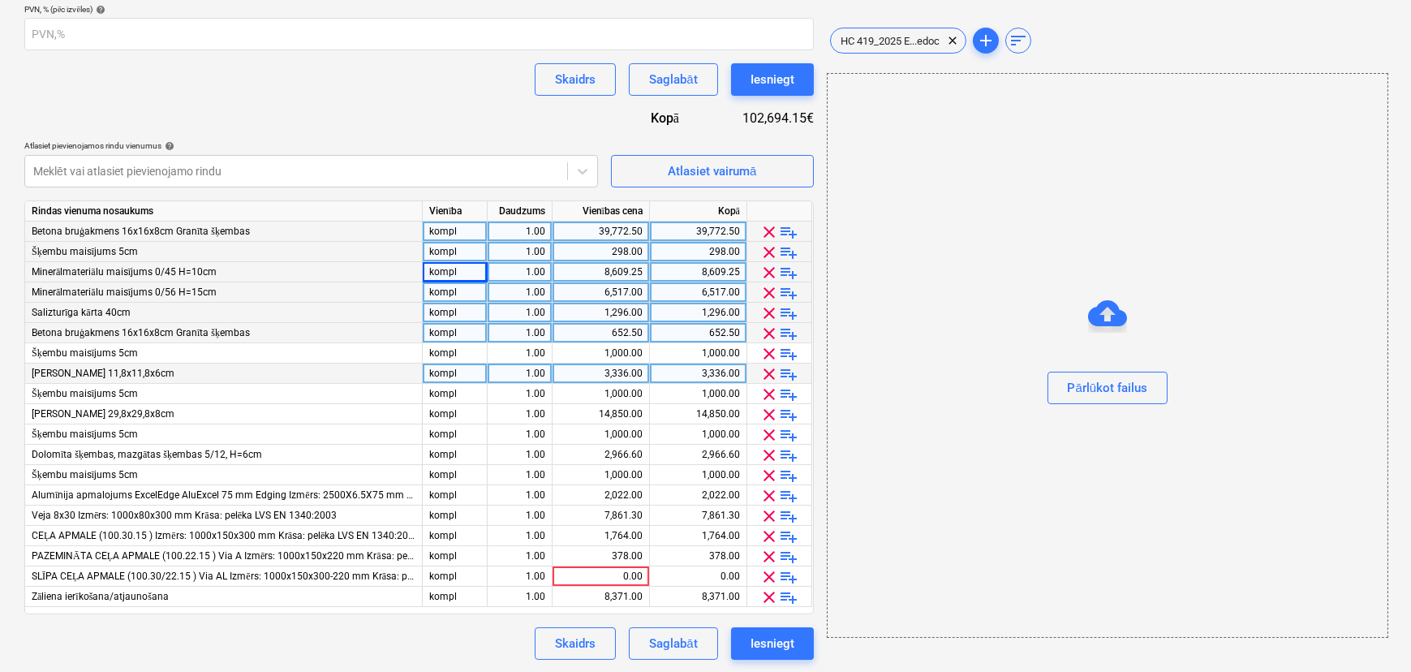
click at [626, 292] on div "6,517.00" at bounding box center [601, 292] width 84 height 20
type input "7517"
click at [351, 642] on div "Skaidrs Saglabāt Iesniegt" at bounding box center [419, 643] width 790 height 32
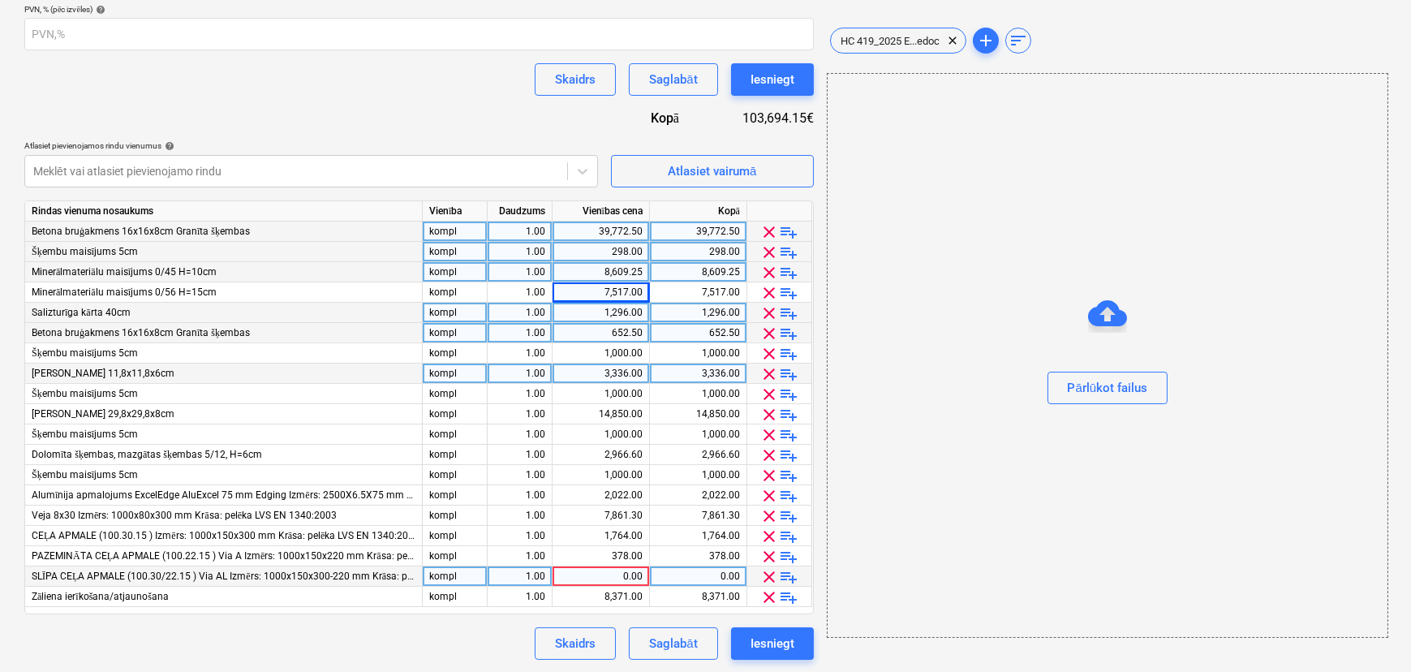
click at [769, 576] on span "clear" at bounding box center [769, 576] width 19 height 19
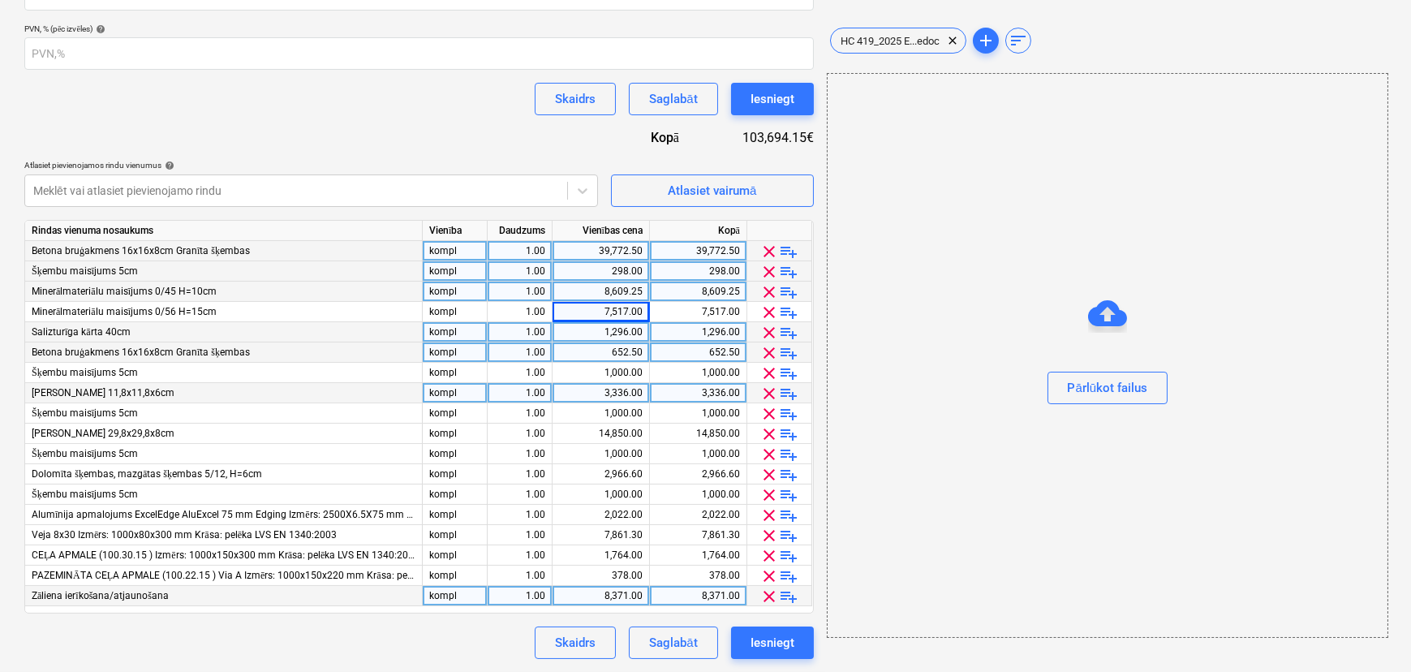
scroll to position [347, 0]
click at [685, 642] on div "Saglabāt" at bounding box center [673, 643] width 48 height 21
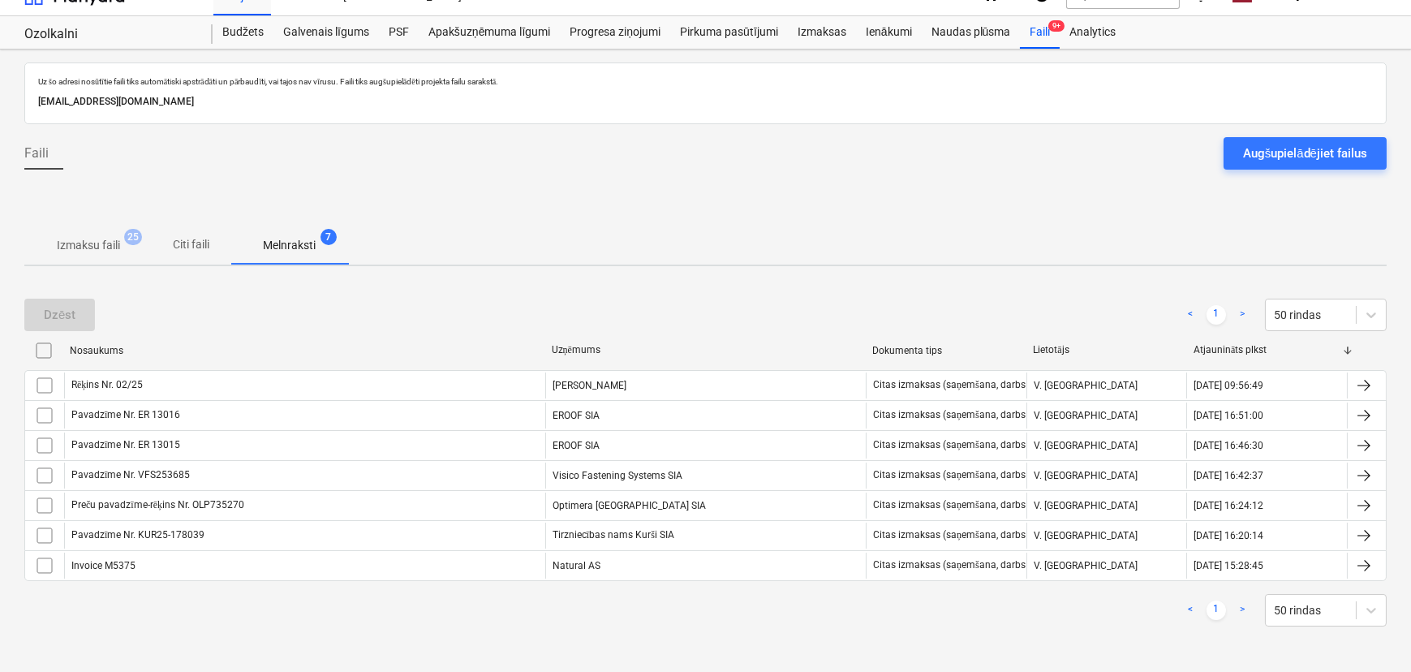
scroll to position [24, 0]
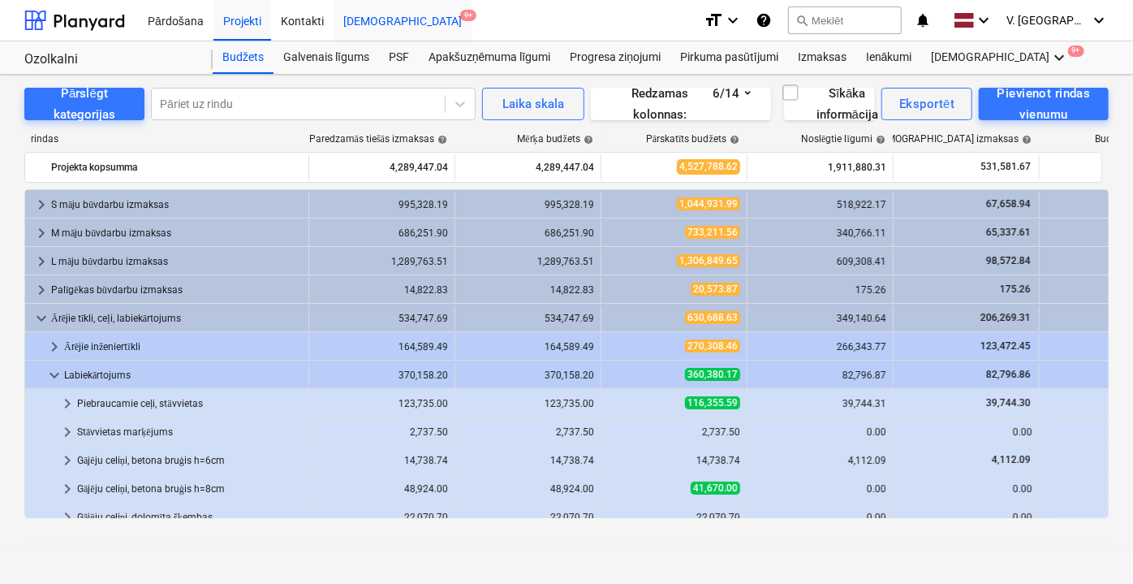
scroll to position [295, 0]
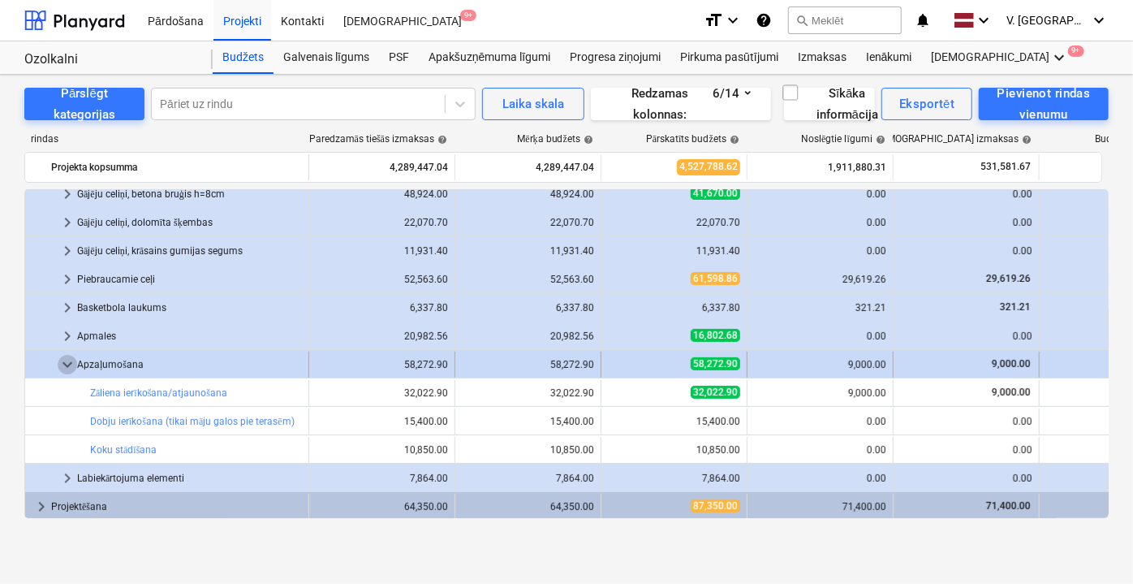
click at [69, 360] on span "keyboard_arrow_down" at bounding box center [67, 364] width 19 height 19
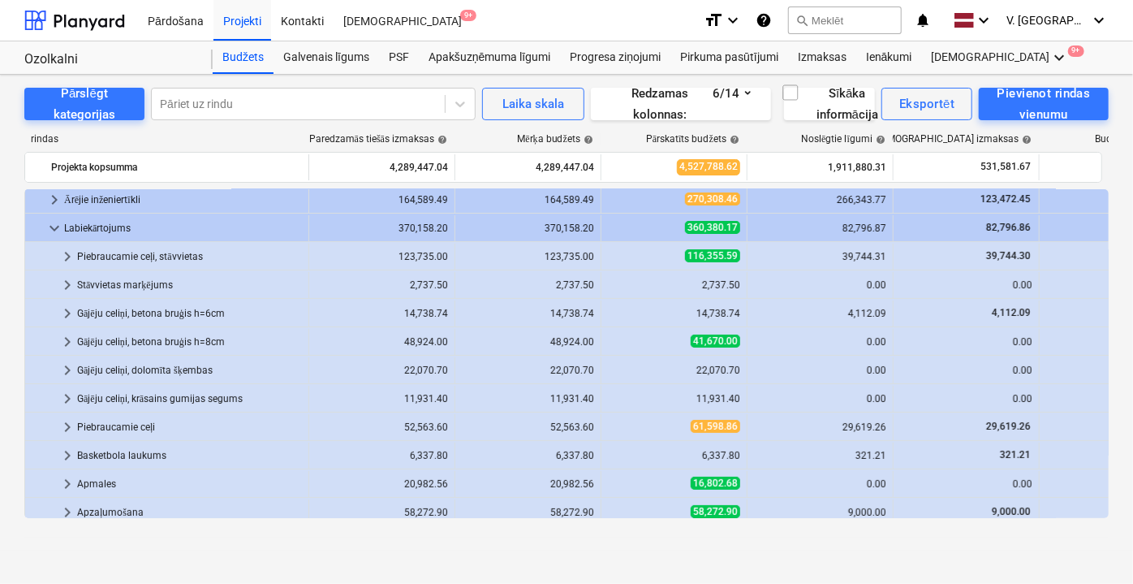
scroll to position [221, 0]
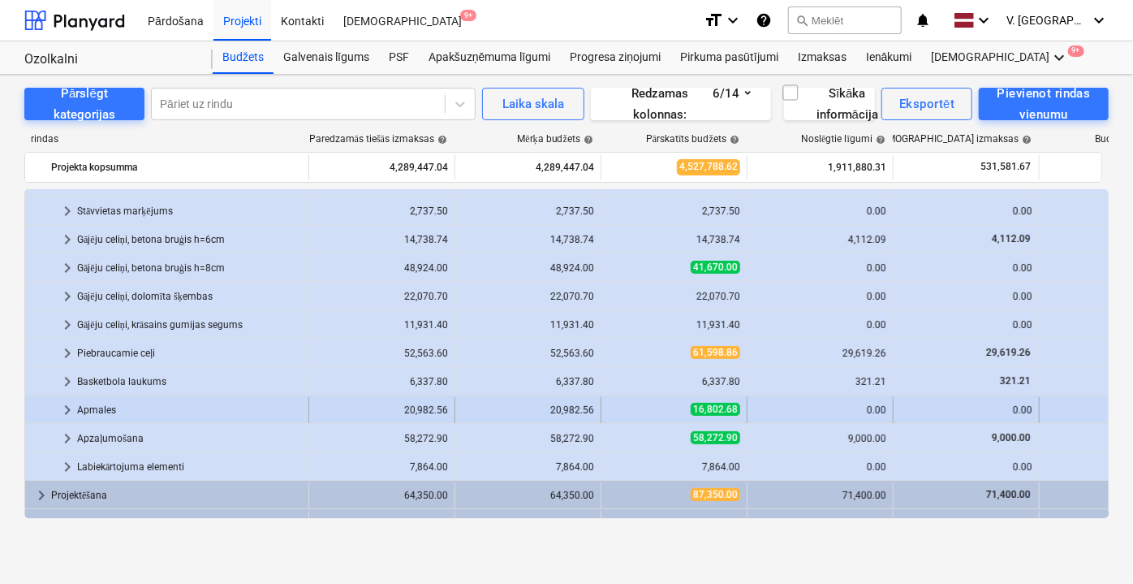
click at [68, 406] on span "keyboard_arrow_right" at bounding box center [67, 409] width 19 height 19
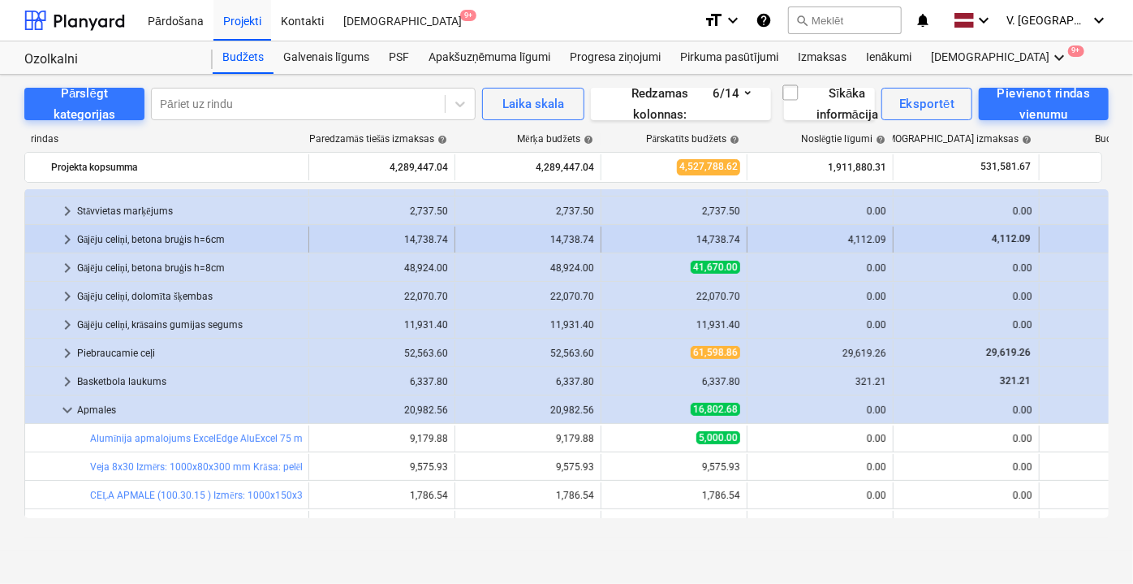
click at [67, 239] on span "keyboard_arrow_right" at bounding box center [67, 239] width 19 height 19
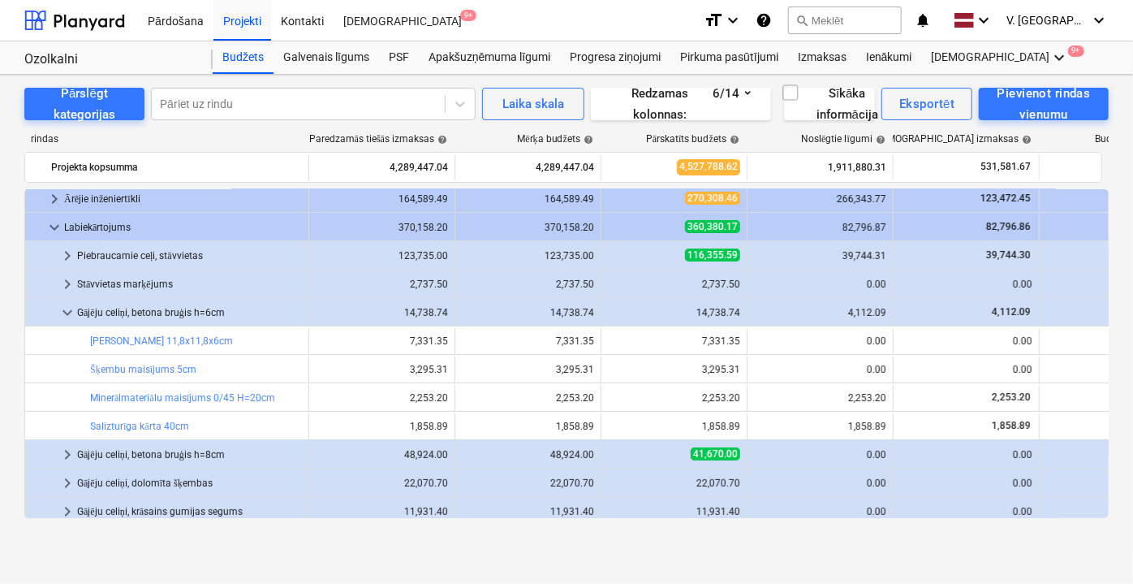
scroll to position [147, 0]
click at [69, 311] on span "keyboard_arrow_down" at bounding box center [67, 313] width 19 height 19
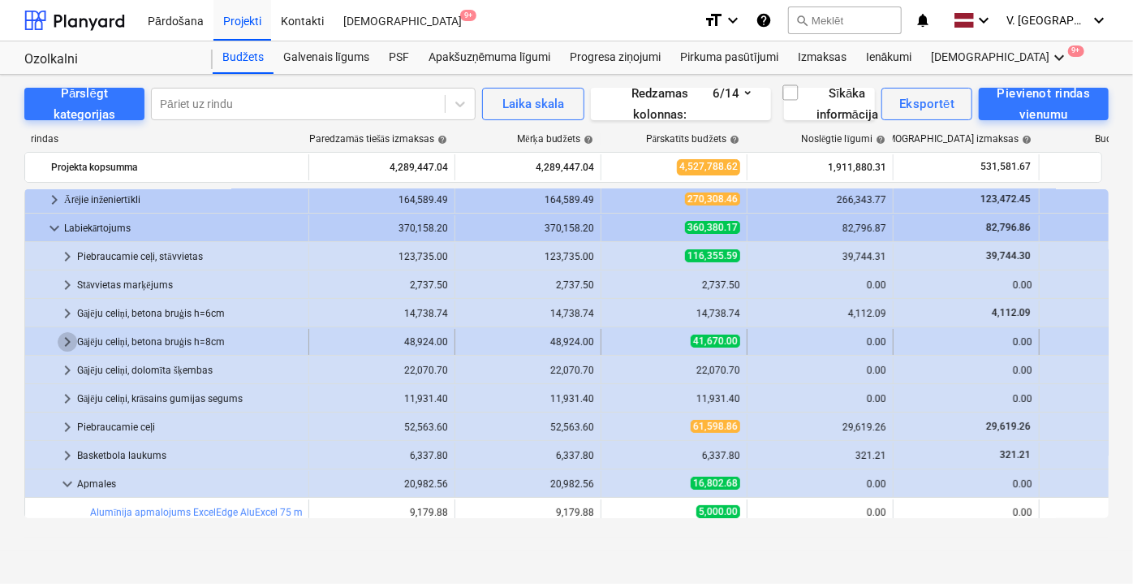
click at [71, 337] on span "keyboard_arrow_right" at bounding box center [67, 341] width 19 height 19
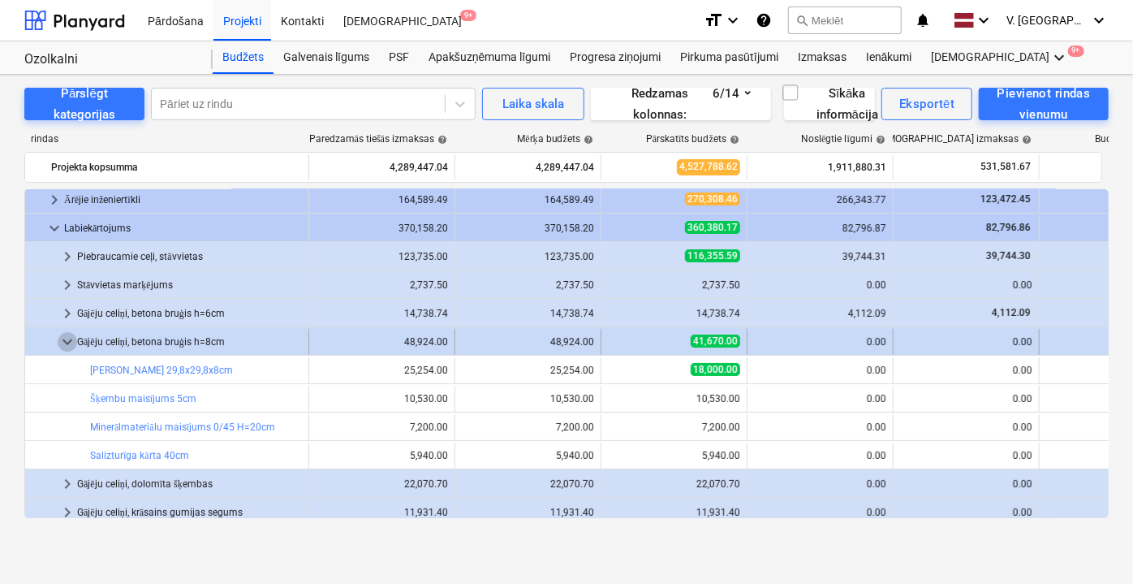
click at [69, 334] on span "keyboard_arrow_down" at bounding box center [67, 341] width 19 height 19
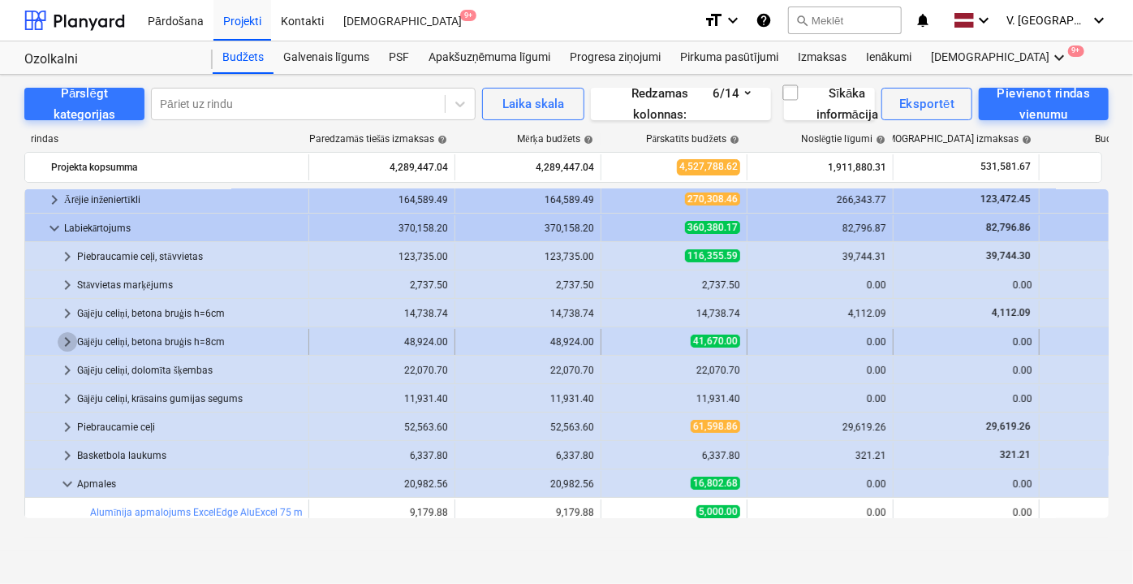
click at [71, 336] on span "keyboard_arrow_right" at bounding box center [67, 341] width 19 height 19
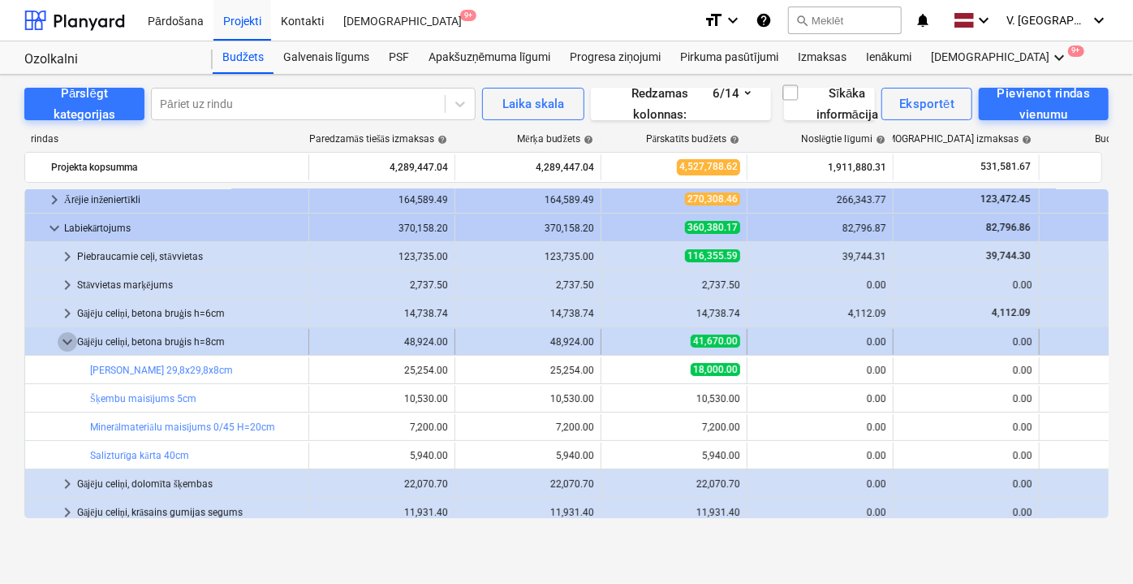
click at [63, 339] on span "keyboard_arrow_down" at bounding box center [67, 341] width 19 height 19
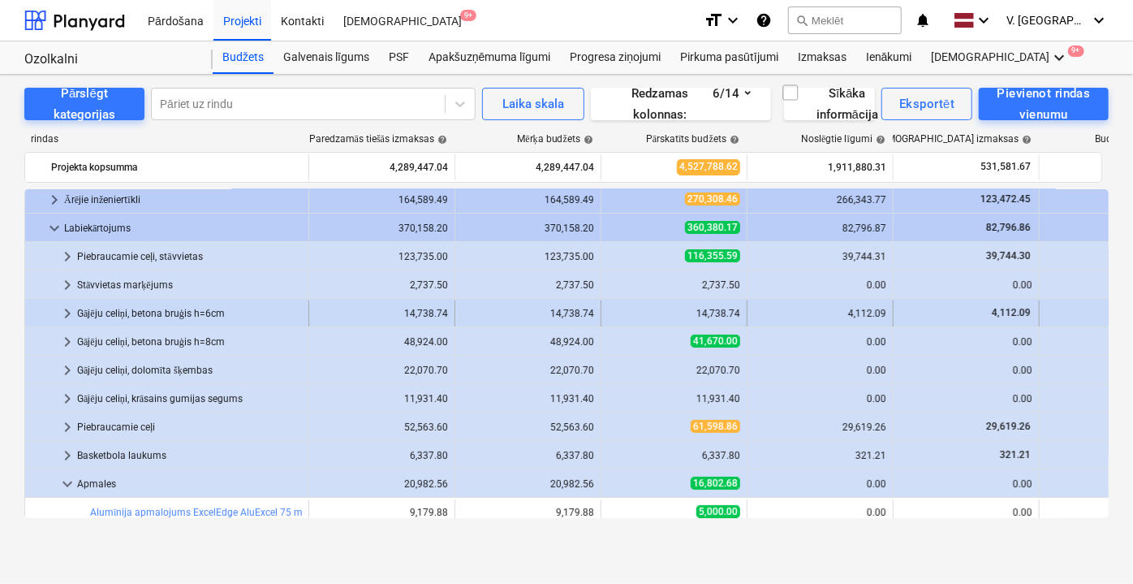
click at [70, 311] on span "keyboard_arrow_right" at bounding box center [67, 313] width 19 height 19
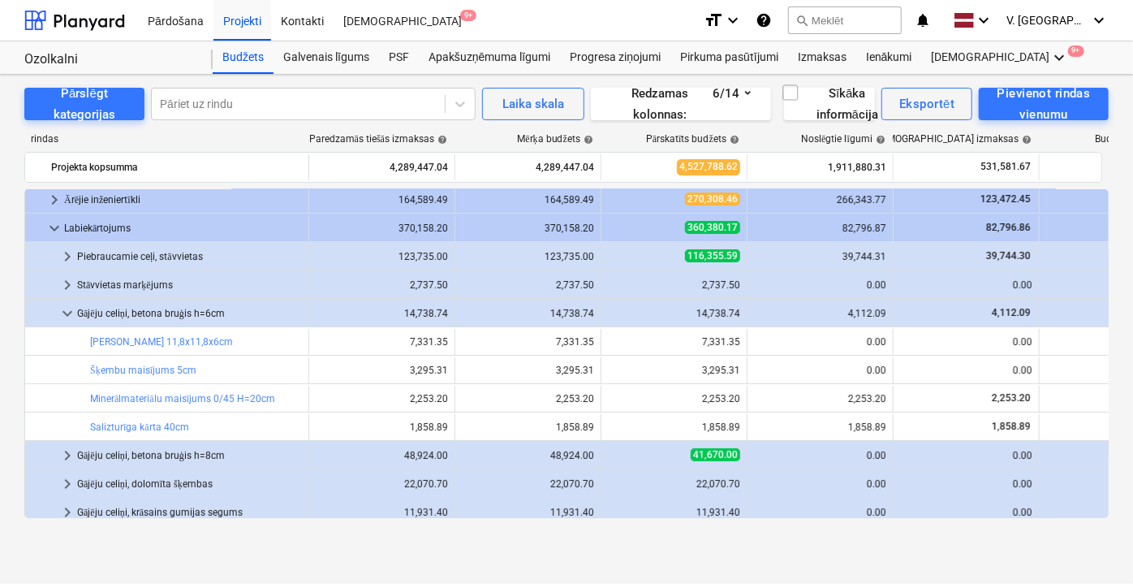
click at [70, 311] on span "keyboard_arrow_down" at bounding box center [67, 313] width 19 height 19
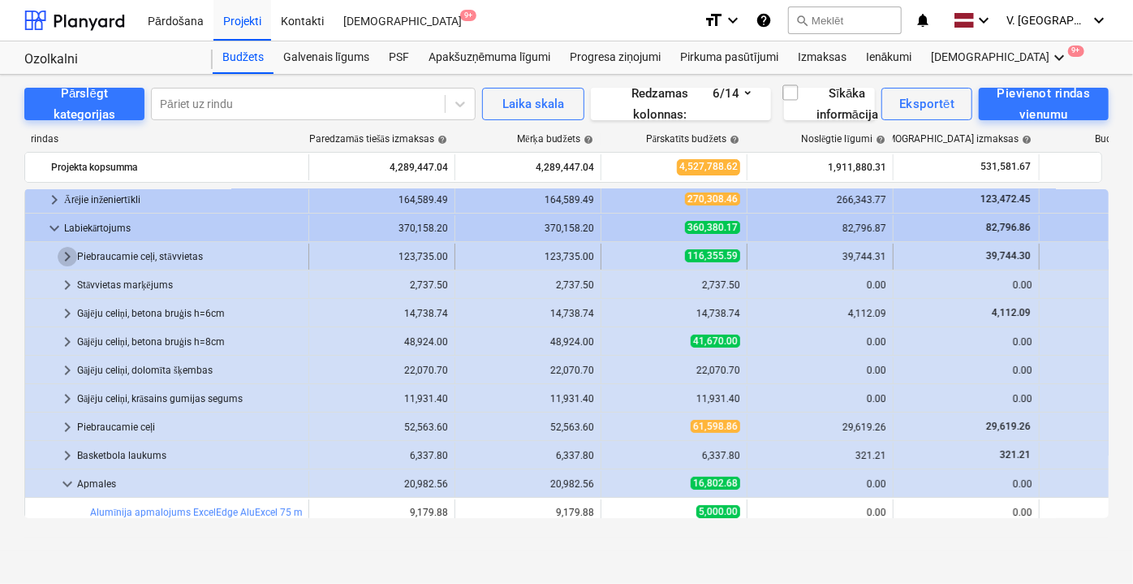
click at [63, 256] on span "keyboard_arrow_right" at bounding box center [67, 256] width 19 height 19
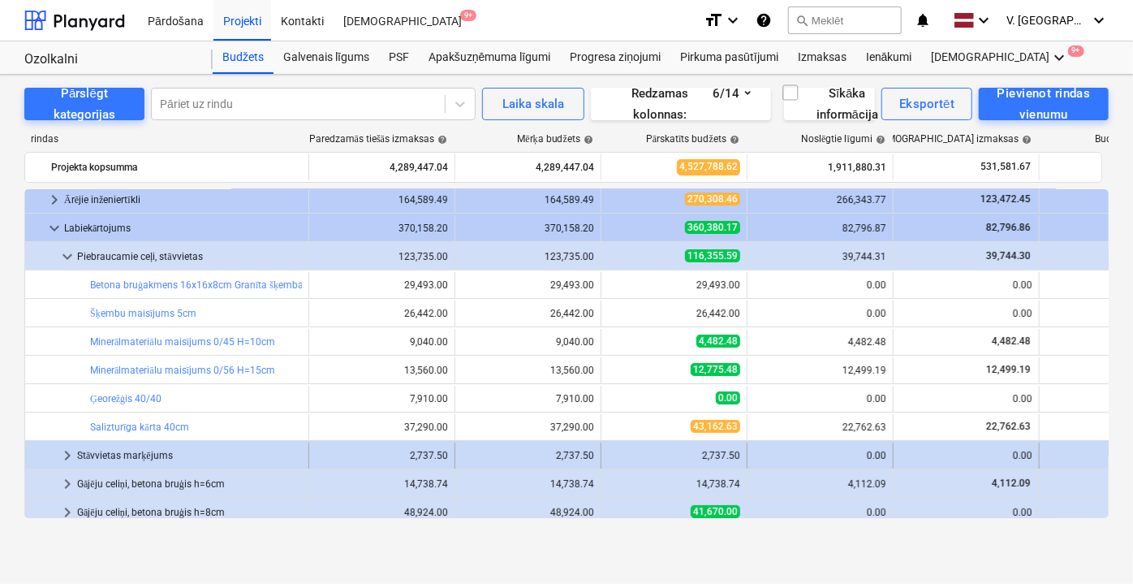
click at [71, 451] on span "keyboard_arrow_right" at bounding box center [67, 455] width 19 height 19
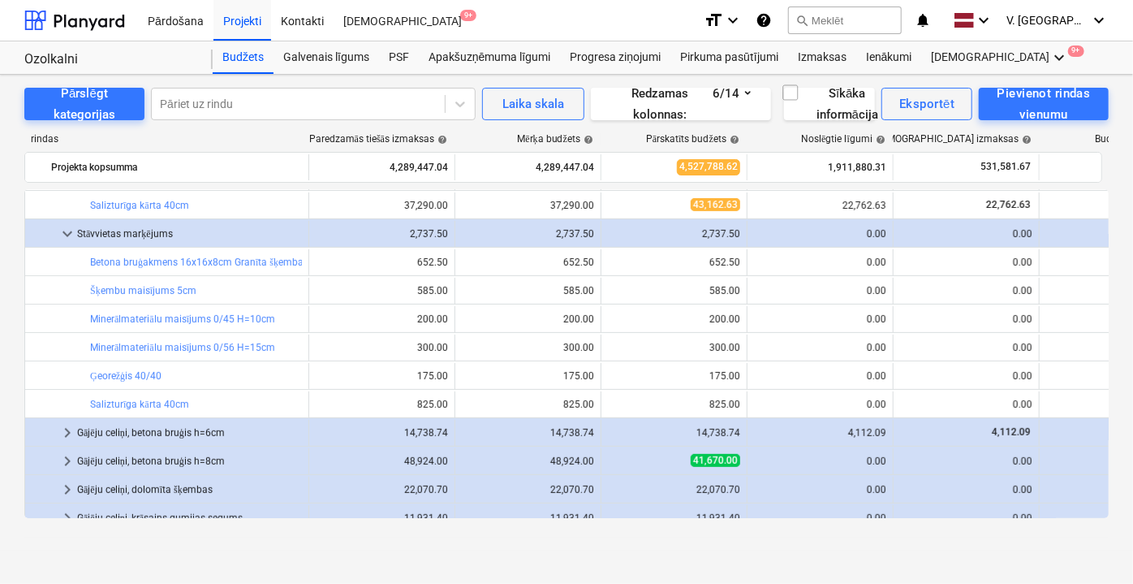
scroll to position [442, 0]
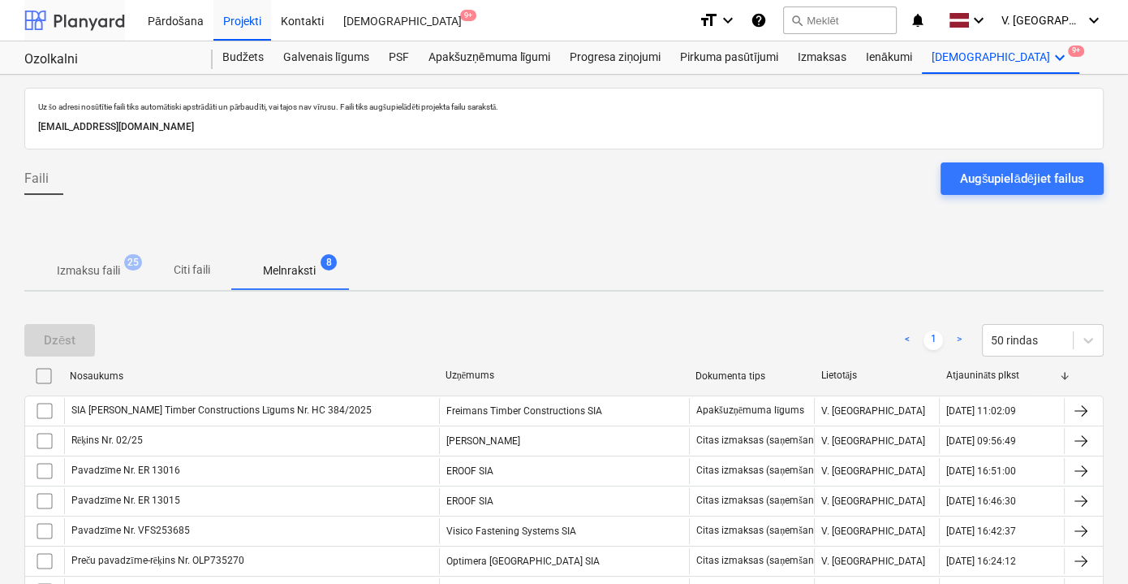
click at [77, 16] on div at bounding box center [74, 20] width 101 height 41
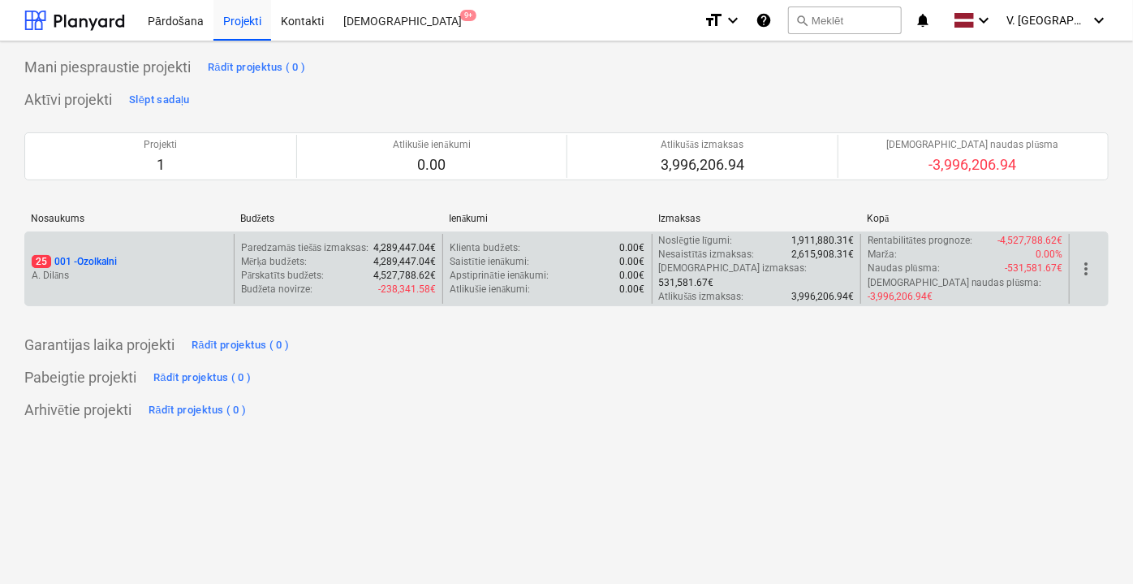
click at [162, 255] on div "25 001 - Ozolkalni" at bounding box center [130, 262] width 196 height 14
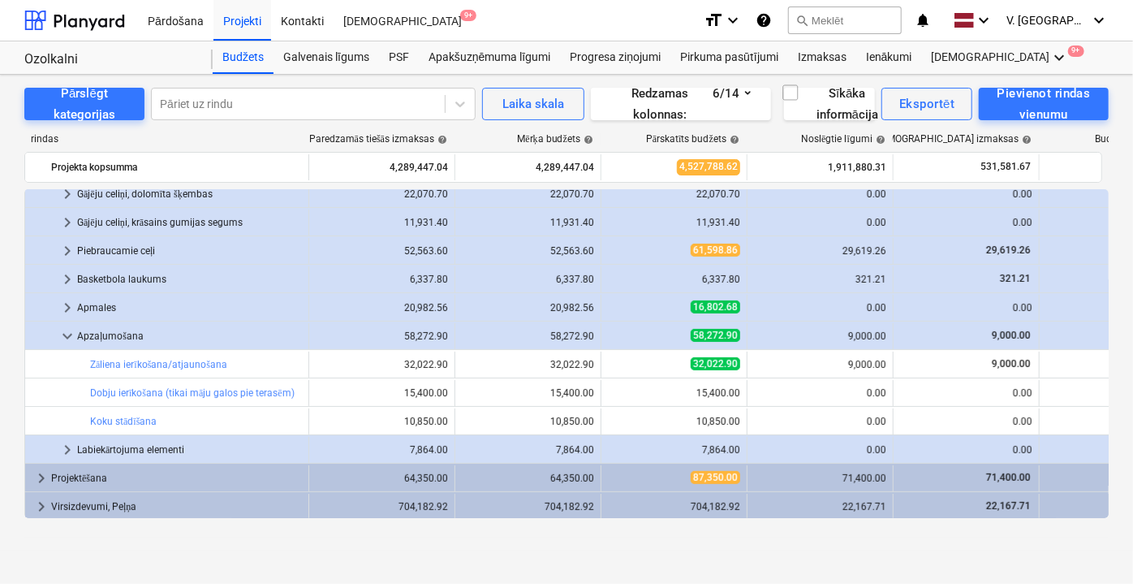
scroll to position [325, 0]
click at [72, 335] on span "keyboard_arrow_down" at bounding box center [67, 334] width 19 height 19
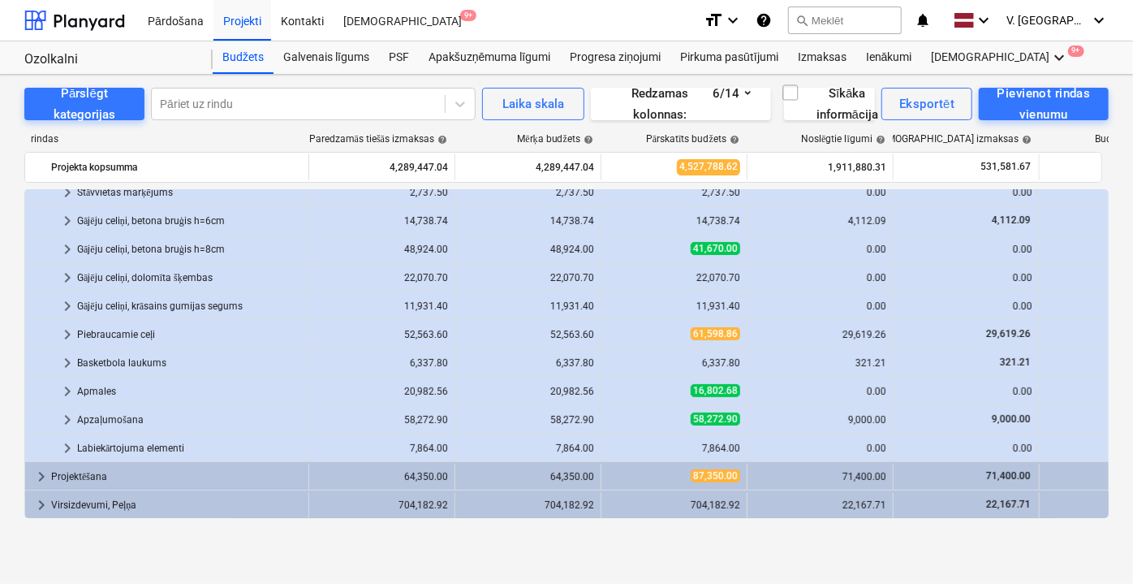
scroll to position [166, 0]
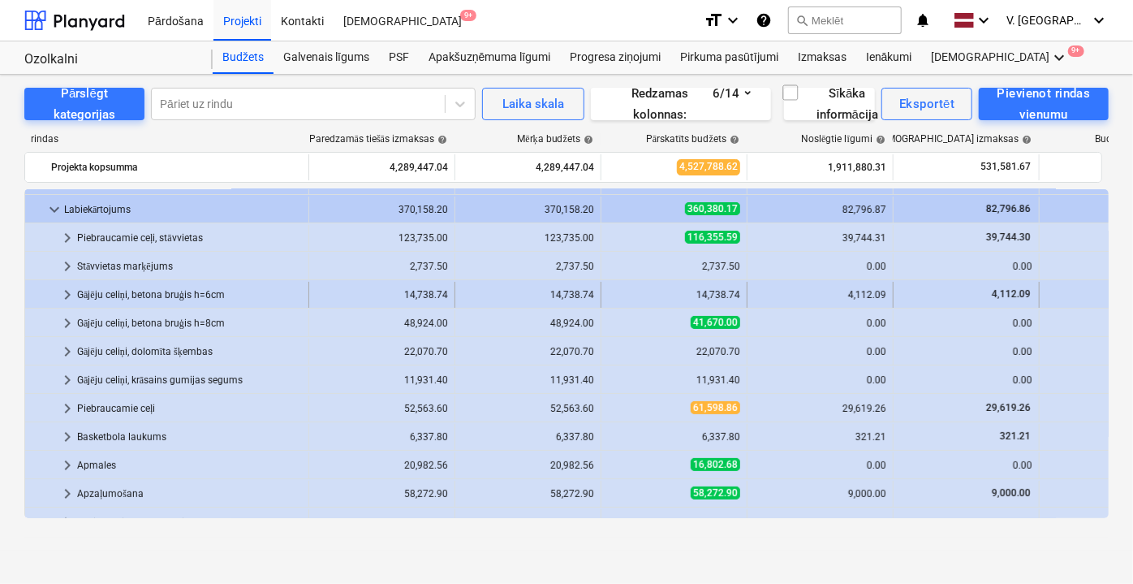
click at [62, 296] on span "keyboard_arrow_right" at bounding box center [67, 294] width 19 height 19
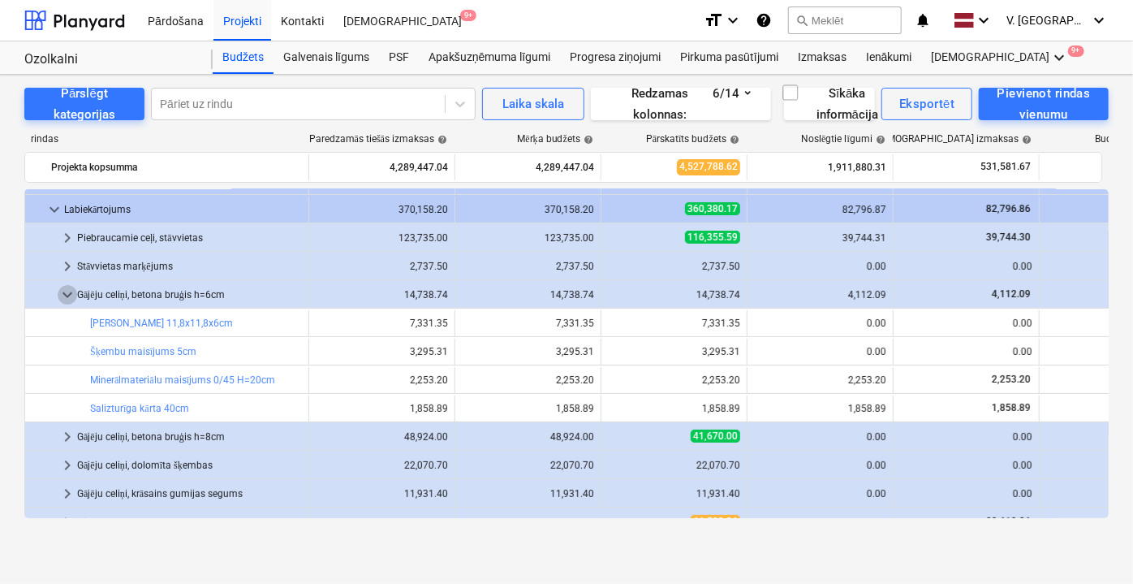
click at [62, 296] on span "keyboard_arrow_down" at bounding box center [67, 294] width 19 height 19
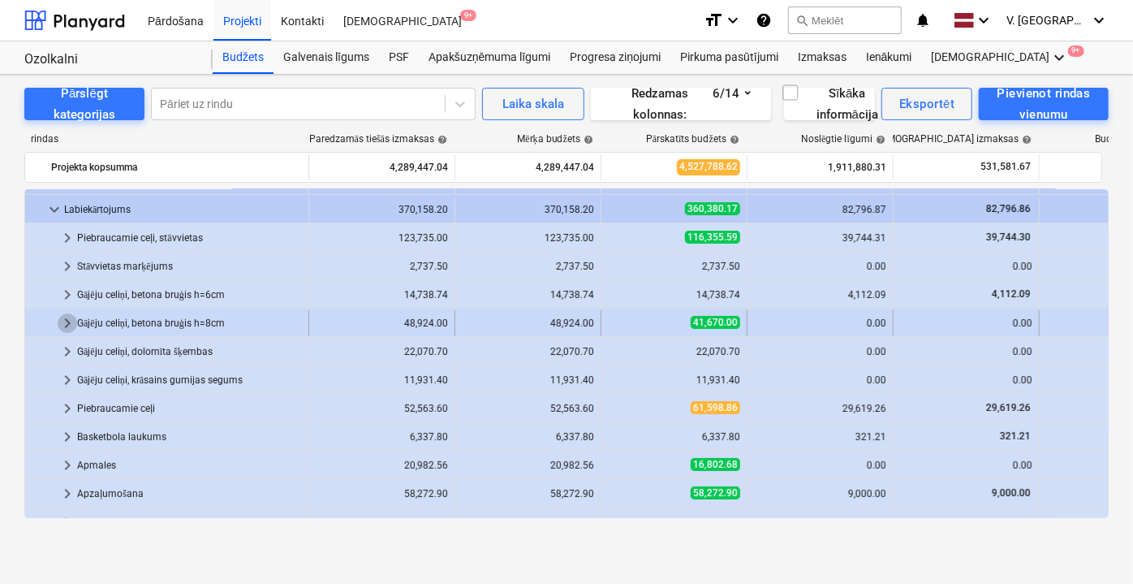
click at [70, 321] on span "keyboard_arrow_right" at bounding box center [67, 322] width 19 height 19
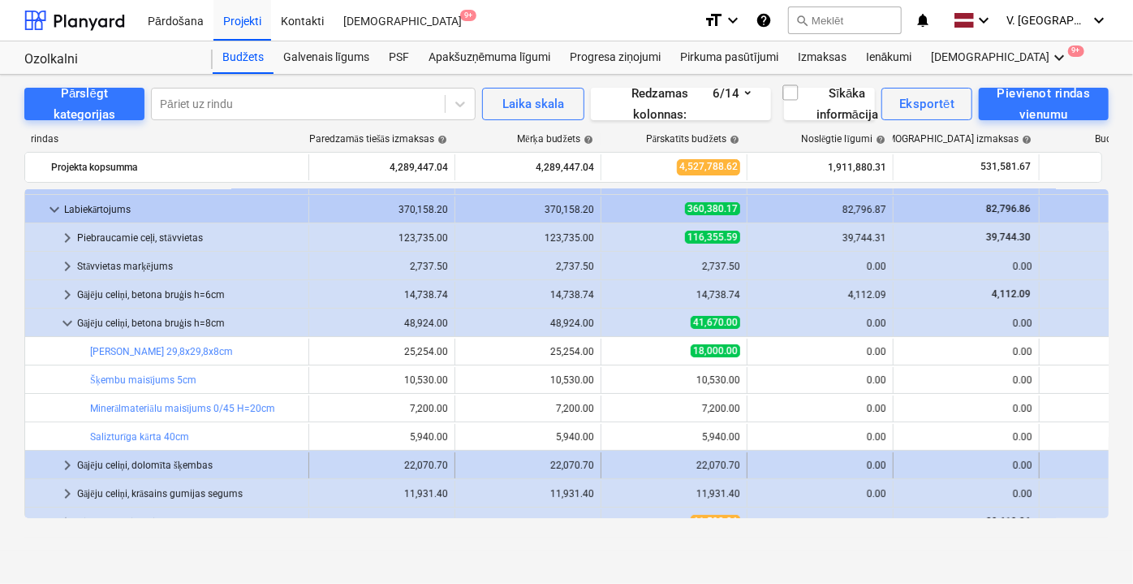
click at [69, 462] on span "keyboard_arrow_right" at bounding box center [67, 464] width 19 height 19
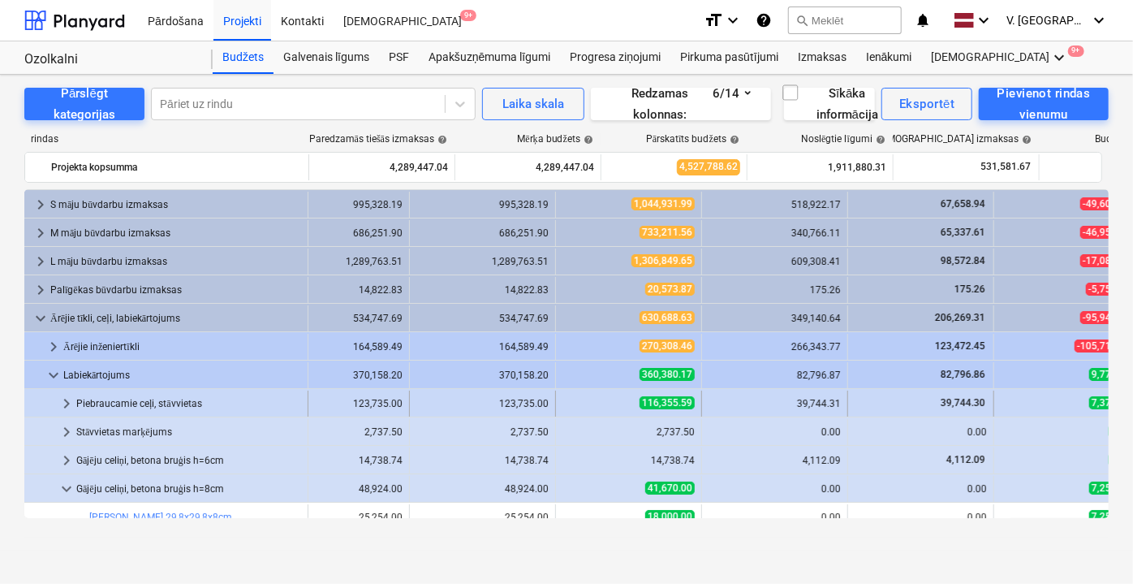
scroll to position [0, 123]
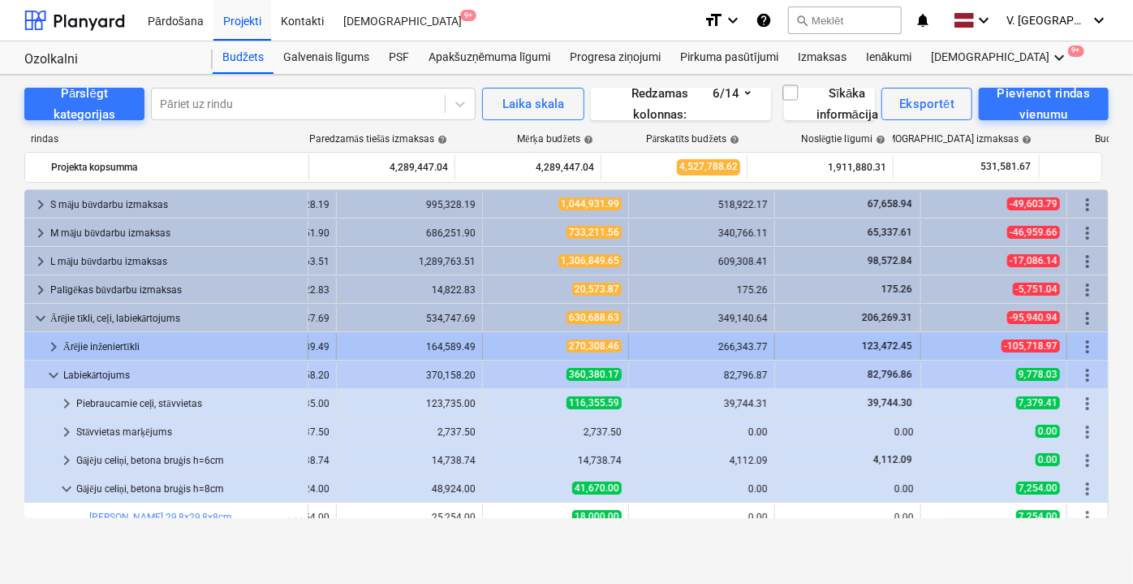
drag, startPoint x: 894, startPoint y: 388, endPoint x: 1080, endPoint y: 337, distance: 192.8
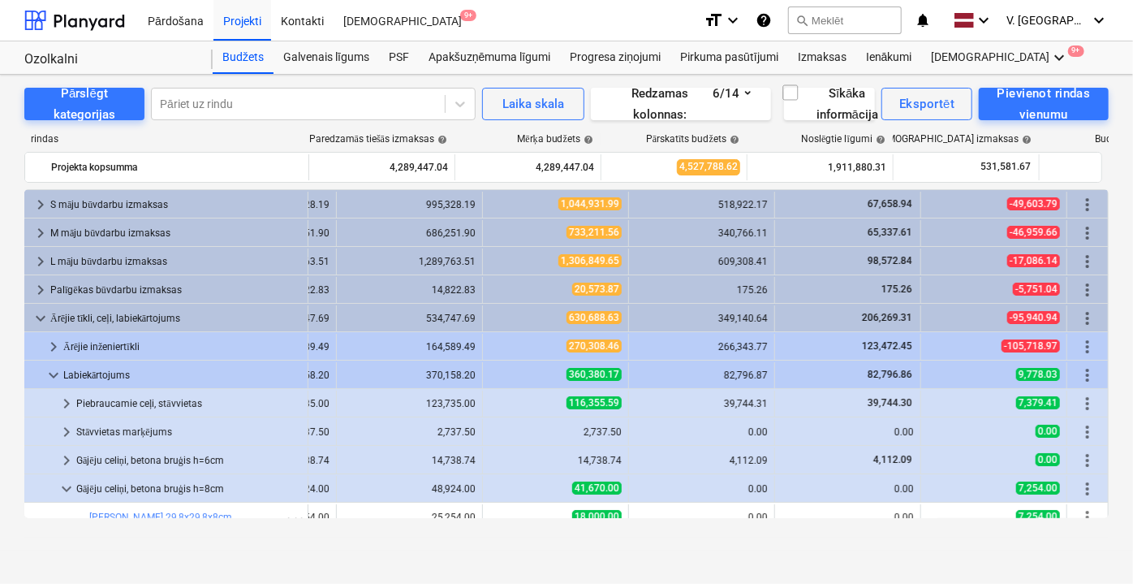
drag, startPoint x: 1111, startPoint y: 142, endPoint x: 1142, endPoint y: 146, distance: 31.1
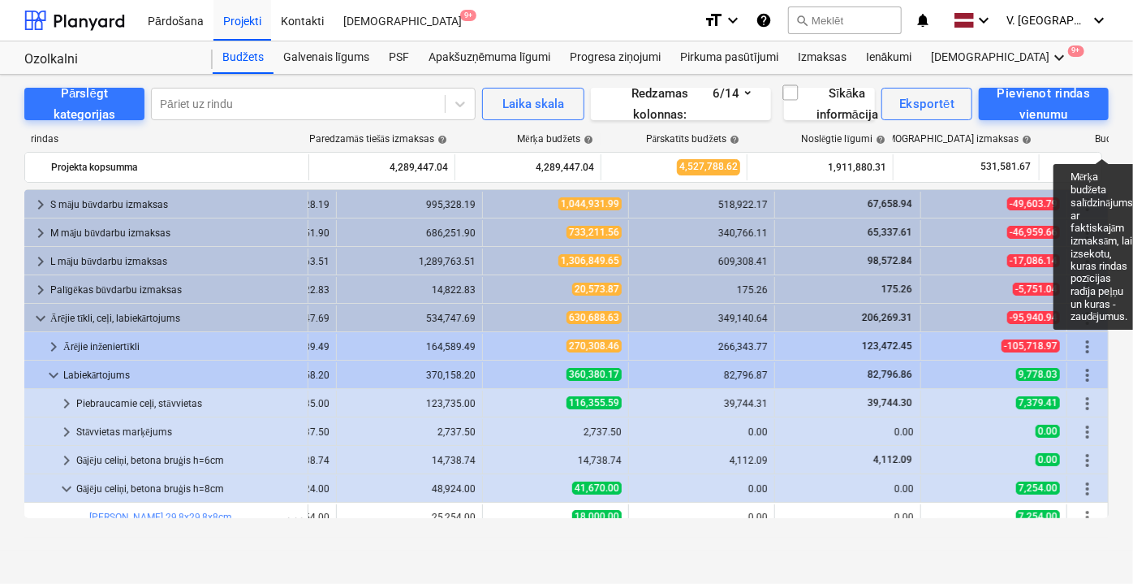
drag, startPoint x: 1052, startPoint y: 131, endPoint x: 976, endPoint y: 254, distance: 144.4
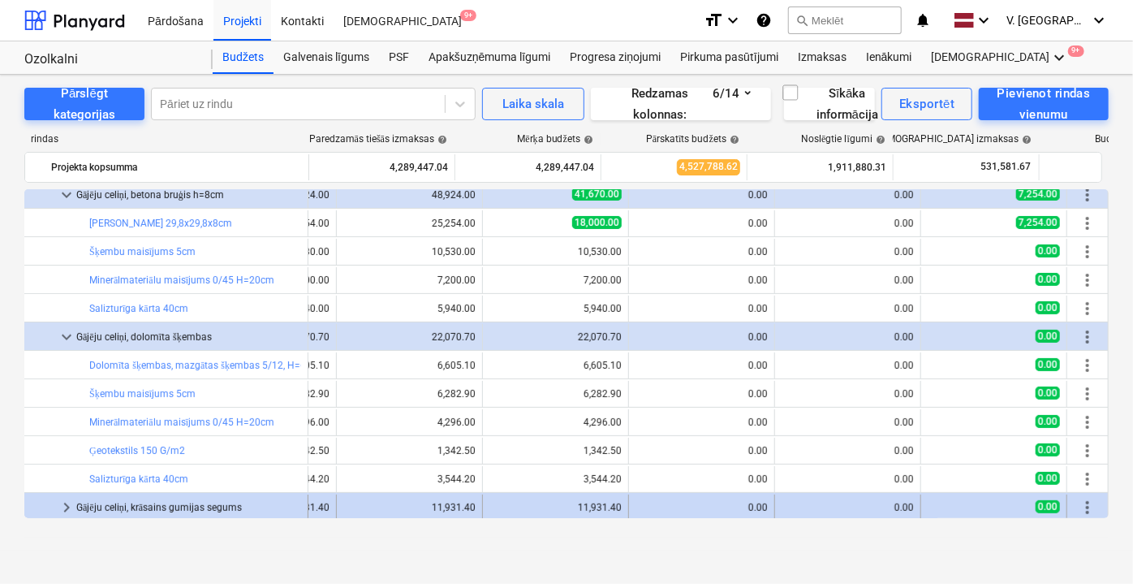
scroll to position [295, 123]
drag, startPoint x: 890, startPoint y: 528, endPoint x: 1108, endPoint y: 532, distance: 217.5
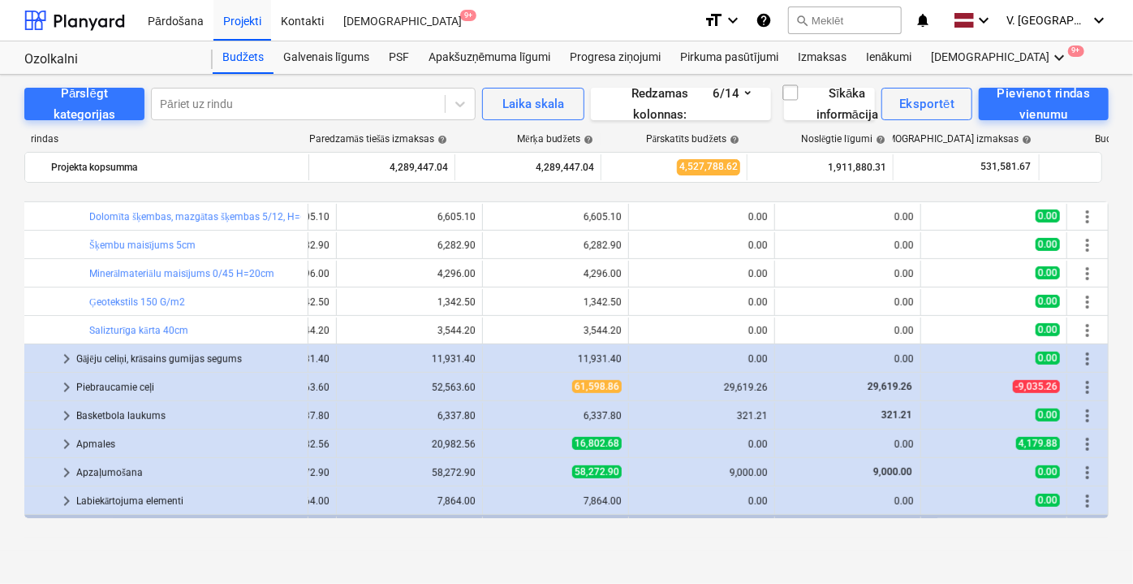
scroll to position [495, 123]
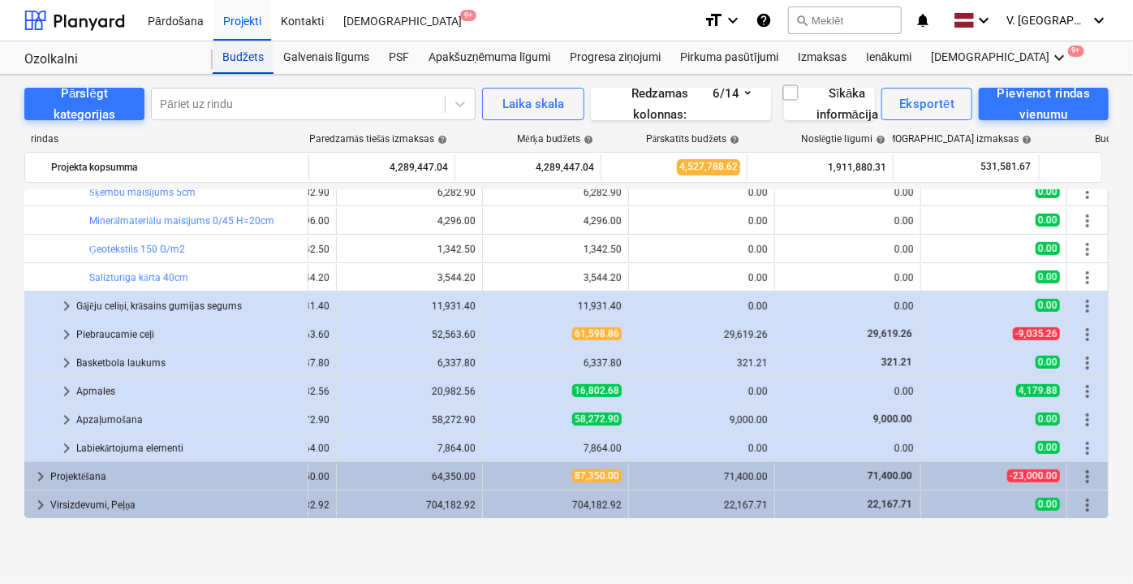
click at [241, 54] on div "Budžets" at bounding box center [243, 57] width 61 height 32
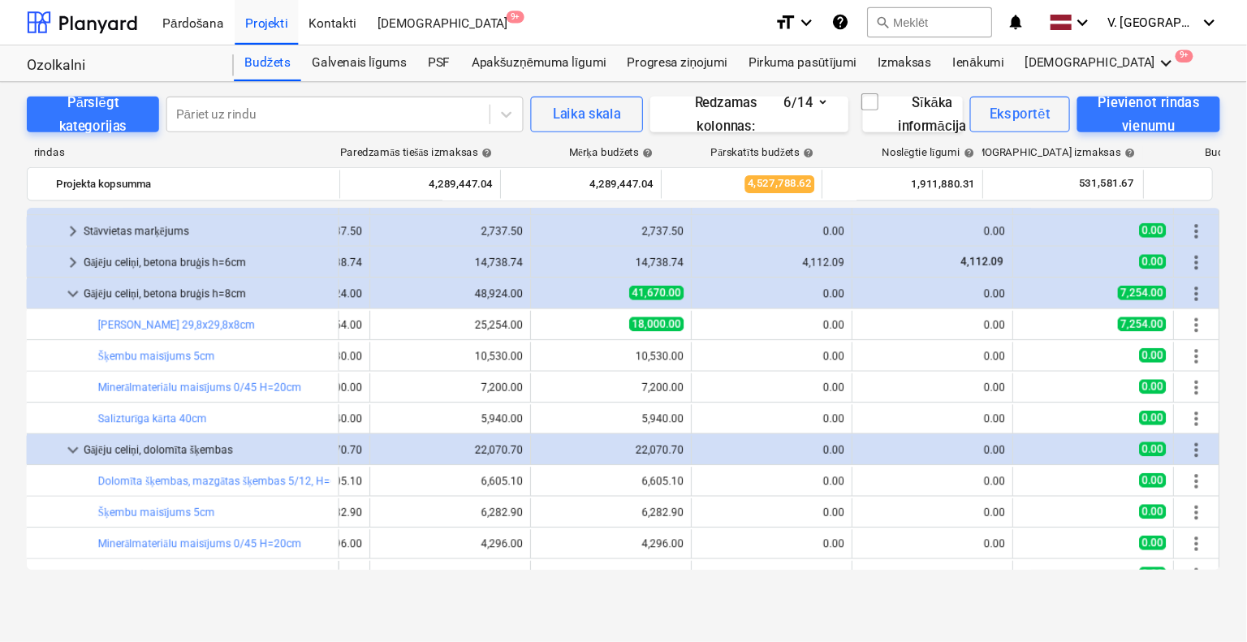
scroll to position [221, 123]
click at [54, 263] on div at bounding box center [44, 268] width 26 height 26
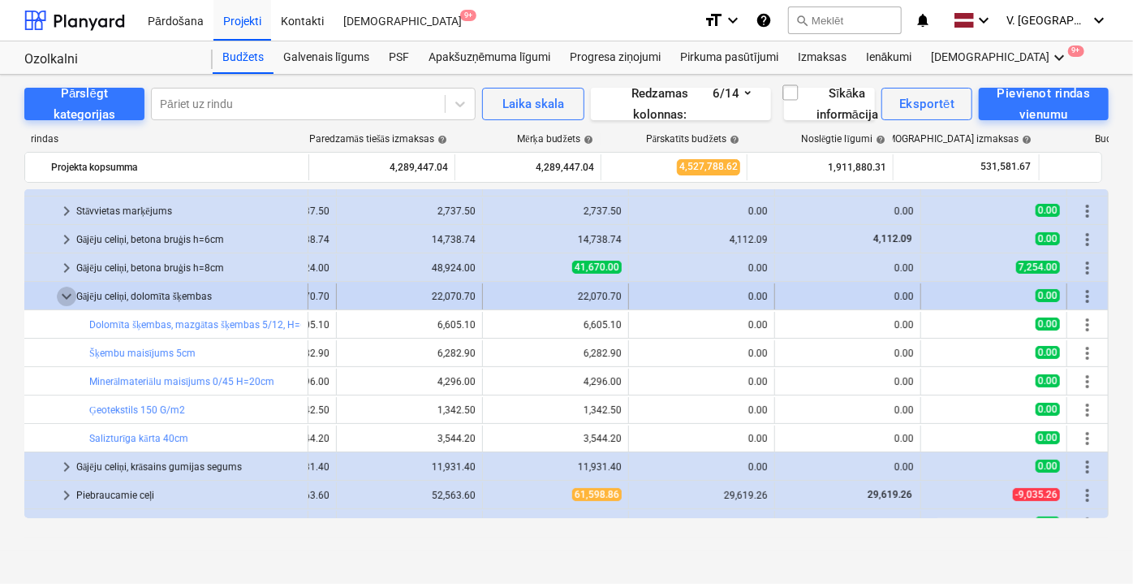
click at [68, 298] on span "keyboard_arrow_down" at bounding box center [66, 295] width 19 height 19
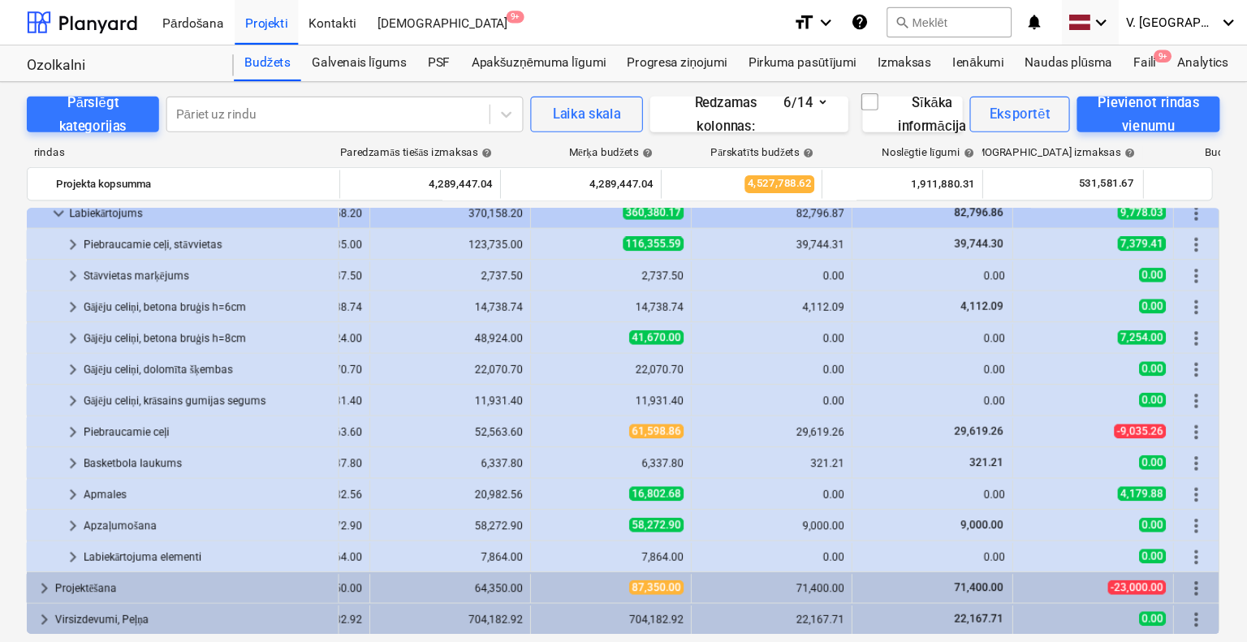
scroll to position [181, 10]
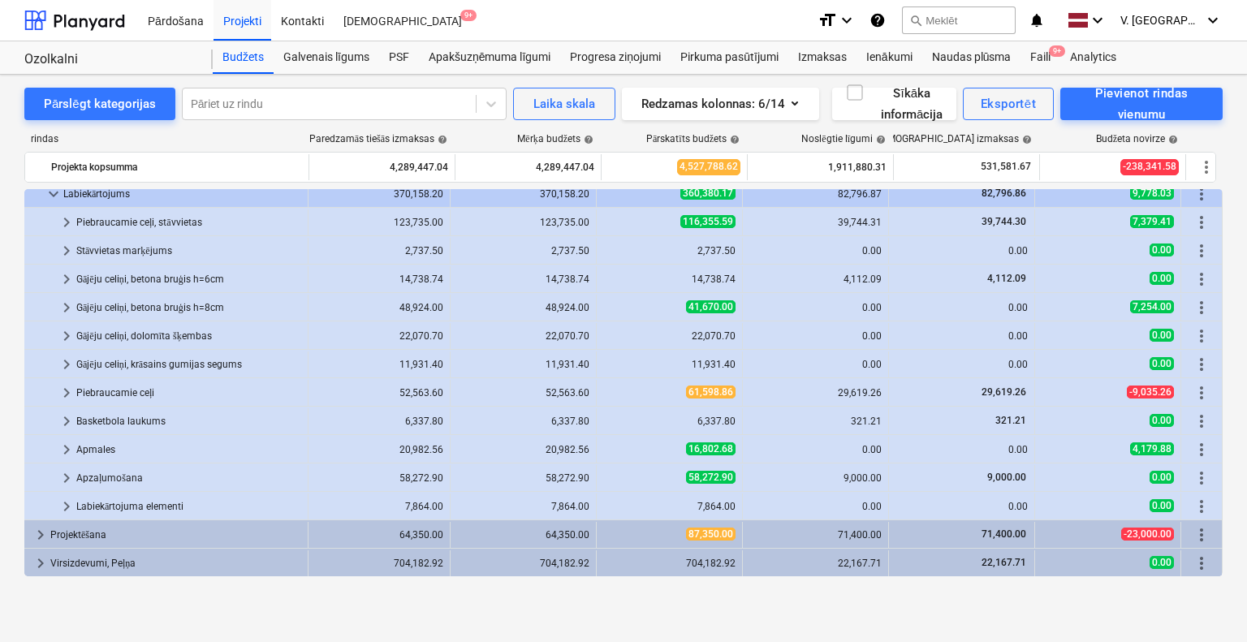
click at [1081, 583] on div "Pārslēgt kategorijas Pāriet uz rindu Laika skala Redzamas kolonnas : 6/14 Sīkāk…" at bounding box center [623, 342] width 1247 height 534
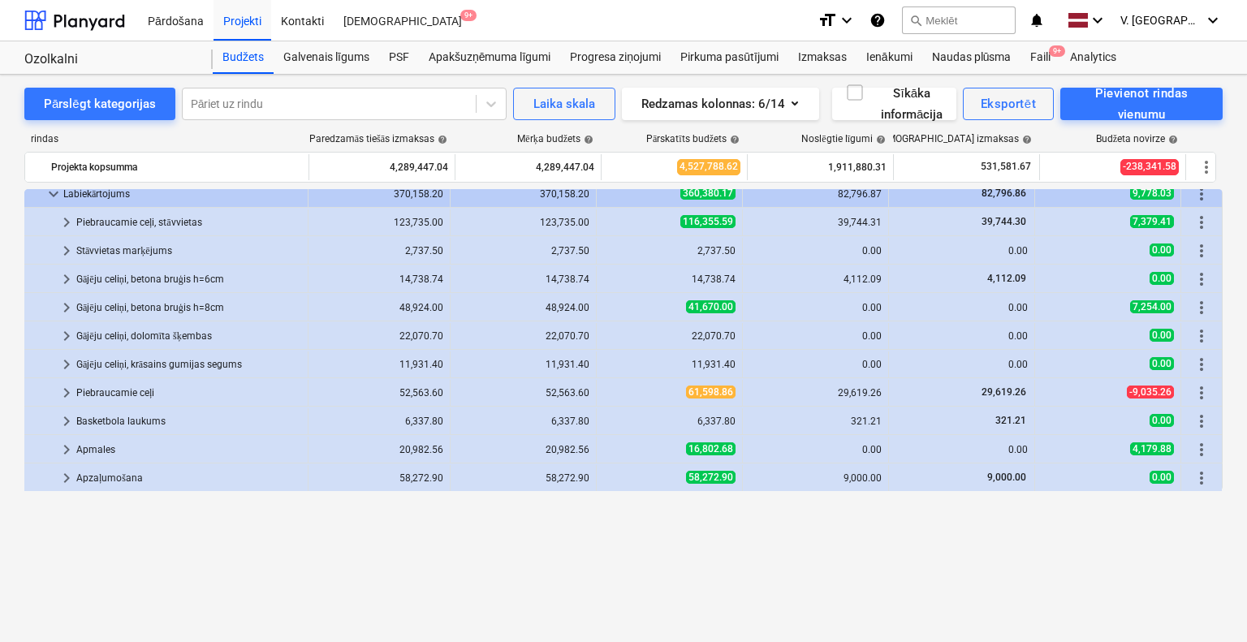
scroll to position [0, 10]
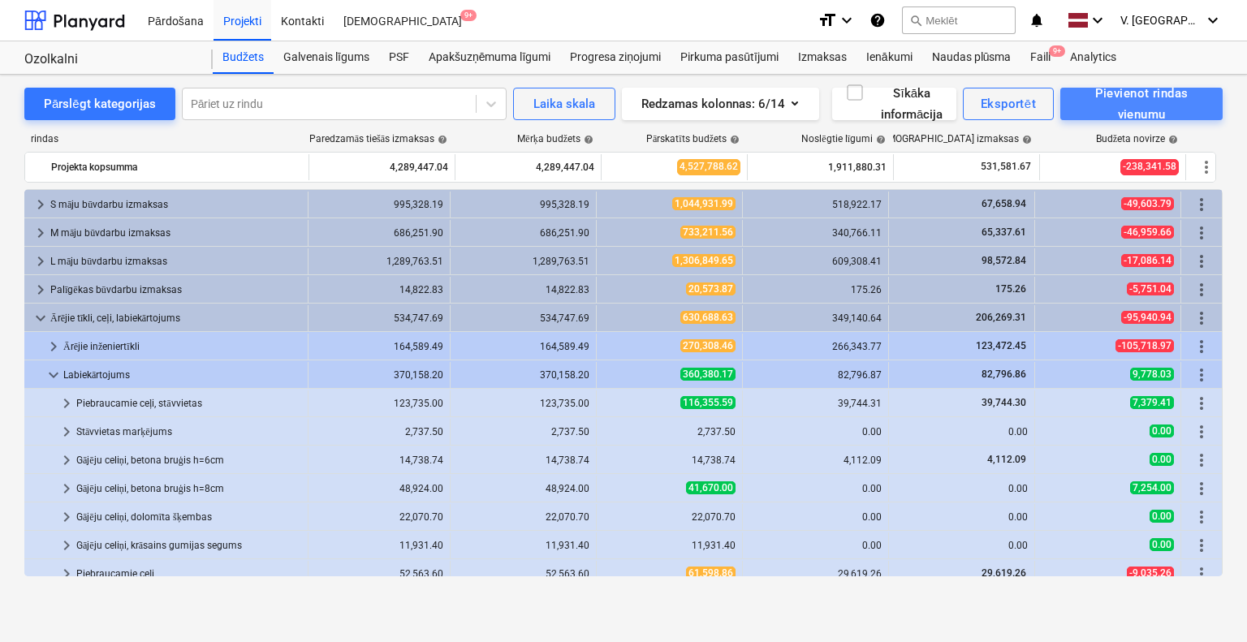
click at [1127, 110] on div "Pievienot rindas vienumu" at bounding box center [1141, 104] width 127 height 43
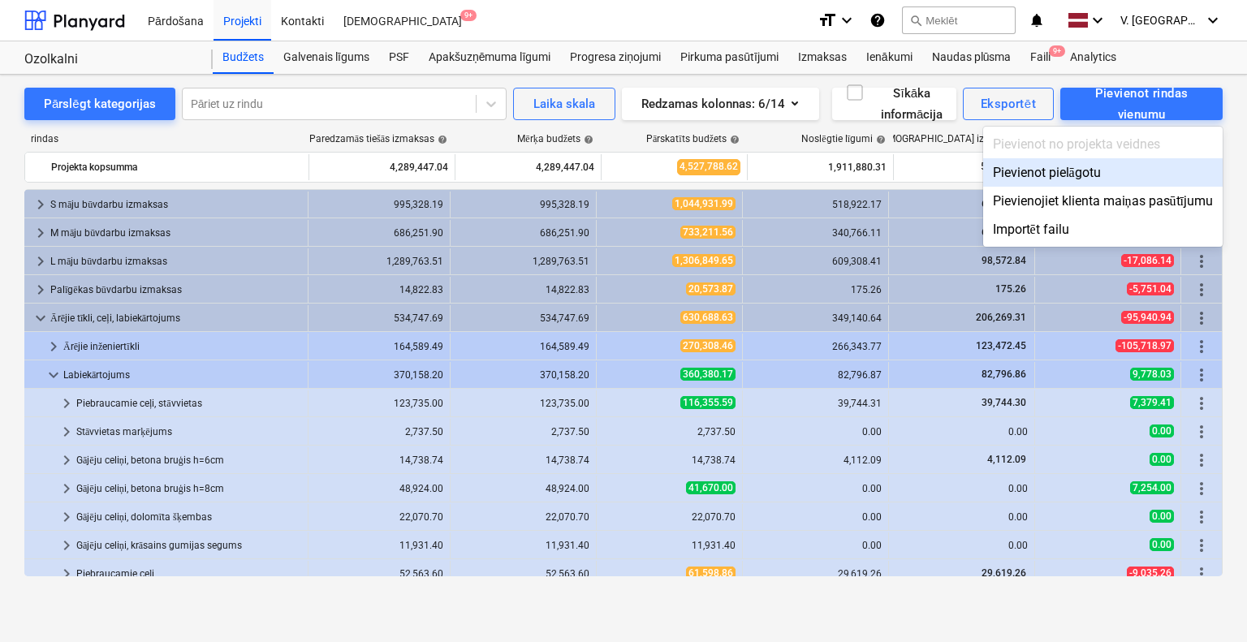
click at [900, 139] on div at bounding box center [623, 321] width 1247 height 642
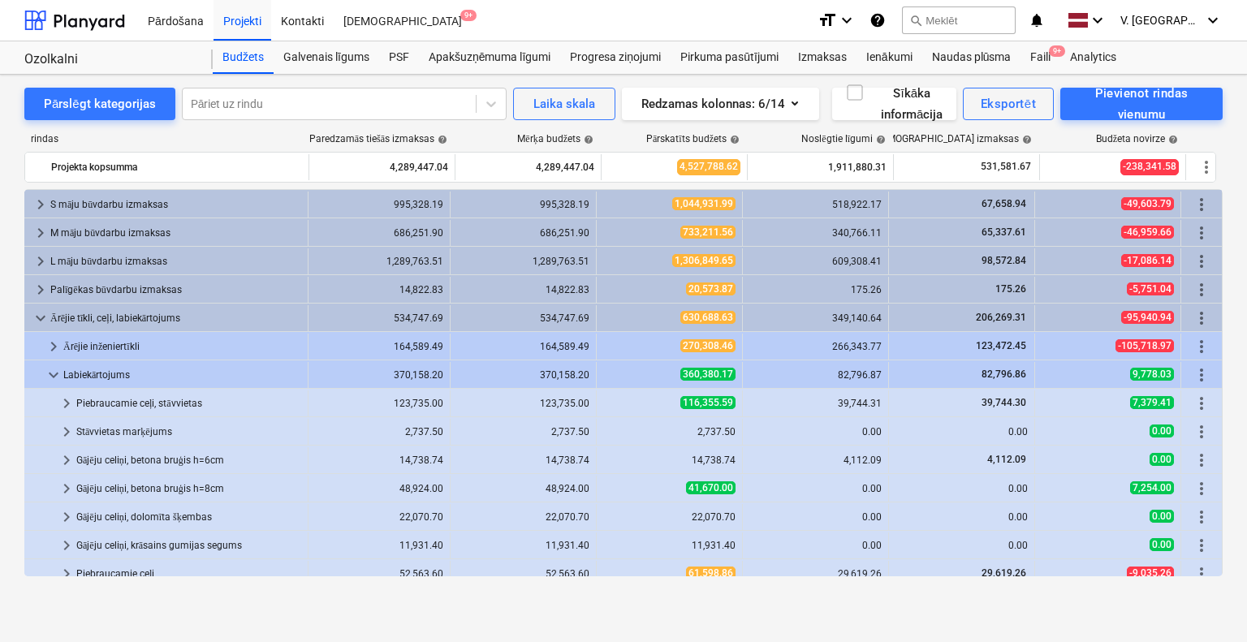
scroll to position [81, 10]
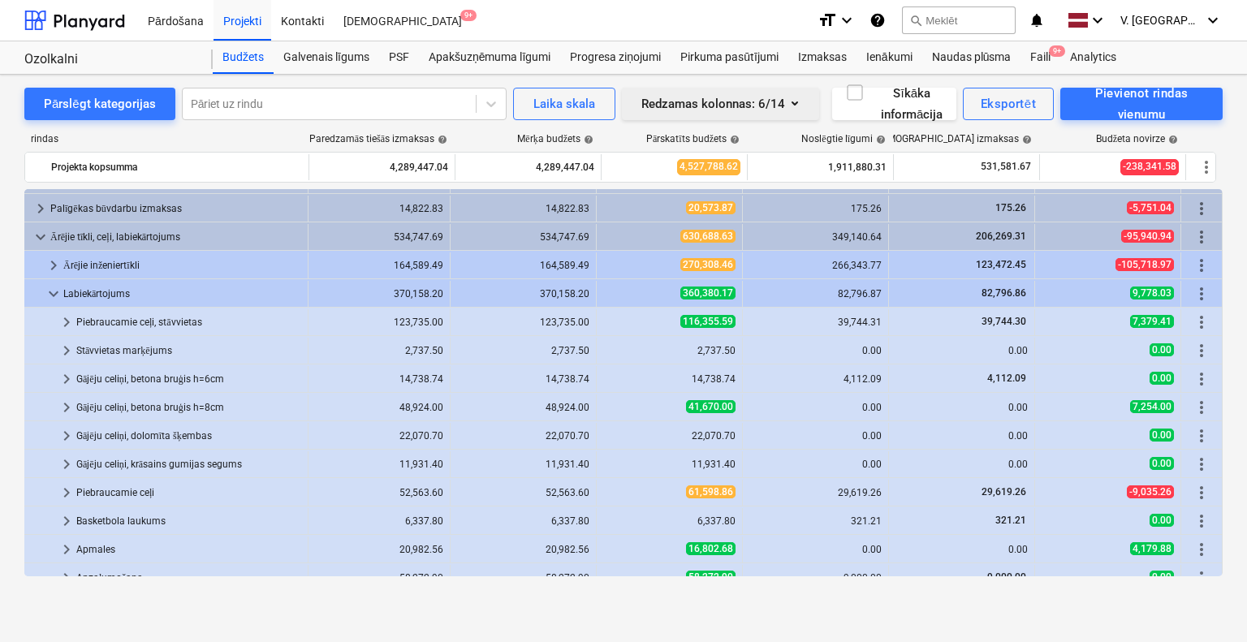
click at [760, 108] on div "Redzamas kolonnas : 6/14" at bounding box center [720, 103] width 158 height 21
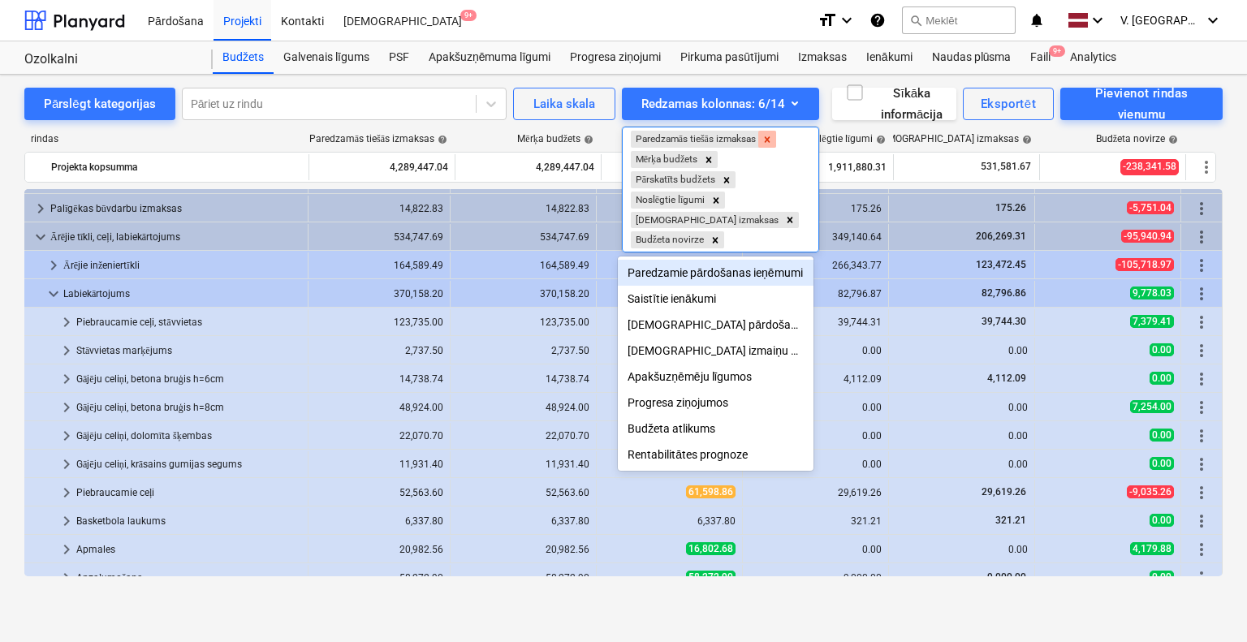
click at [769, 139] on icon "Remove Paredzamās tiešās izmaksas" at bounding box center [768, 139] width 6 height 6
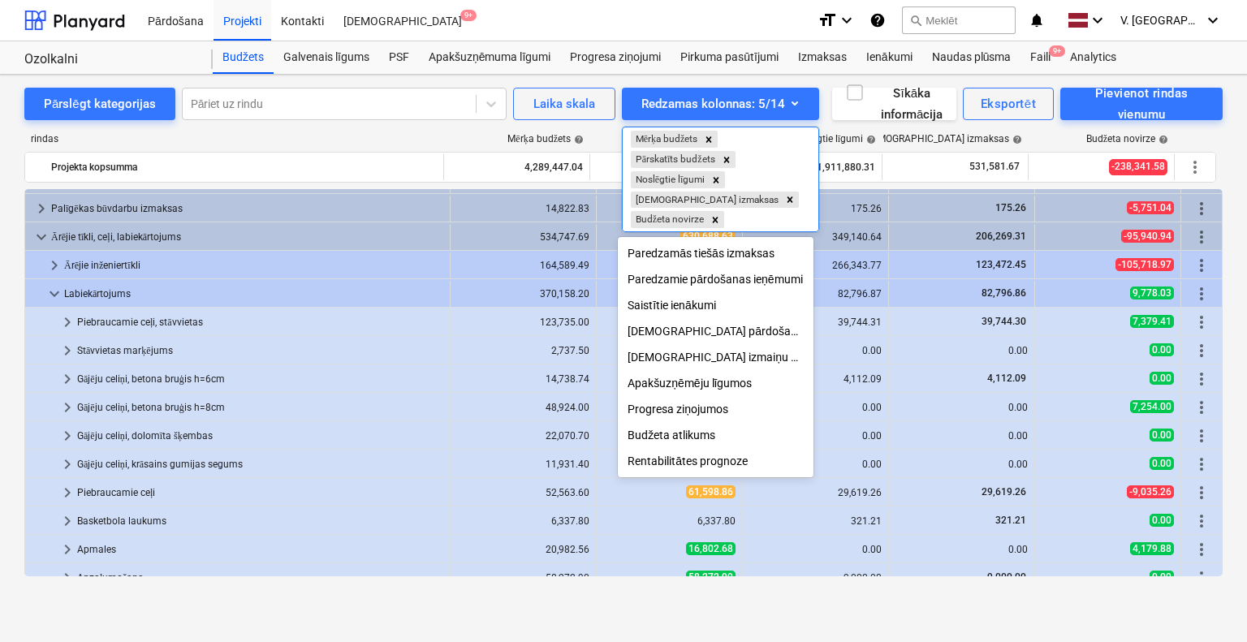
scroll to position [2, 0]
click at [705, 434] on div "Budžeta atlikums" at bounding box center [715, 435] width 195 height 26
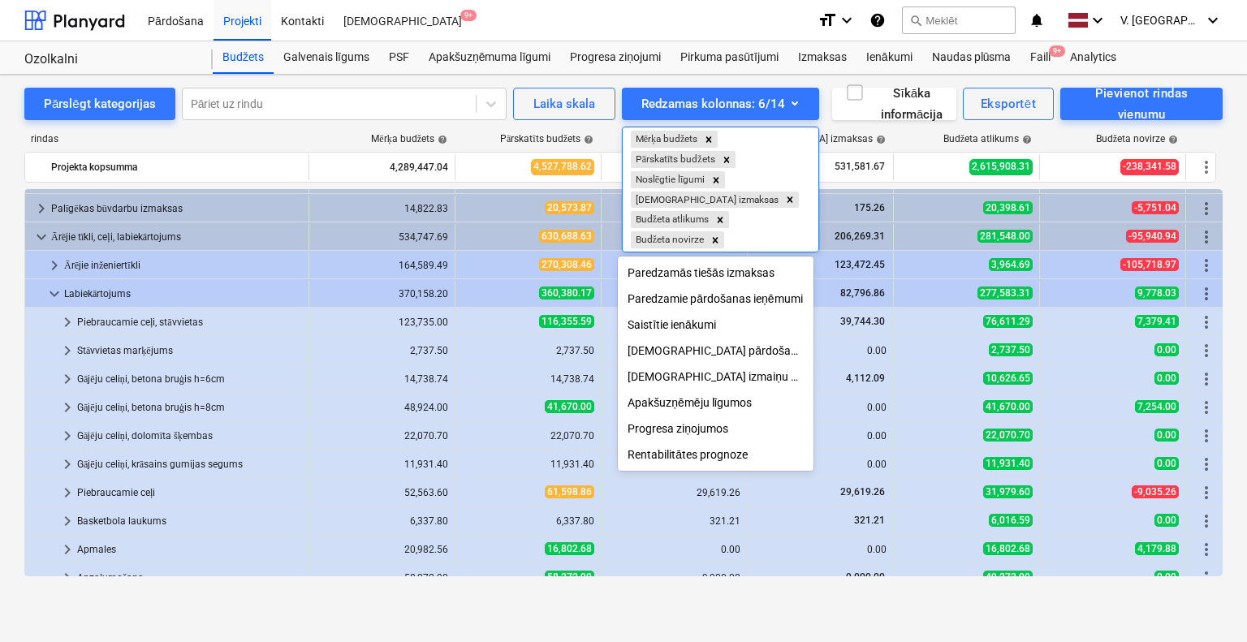
scroll to position [0, 0]
click at [1077, 148] on div at bounding box center [623, 321] width 1247 height 642
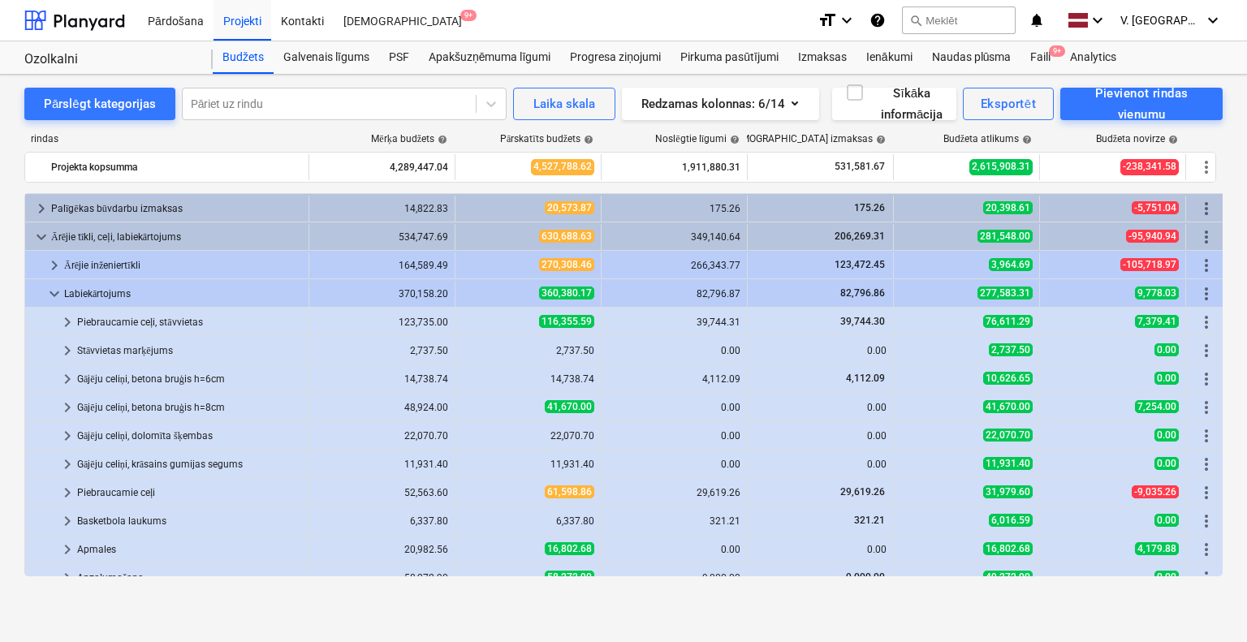
scroll to position [181, 0]
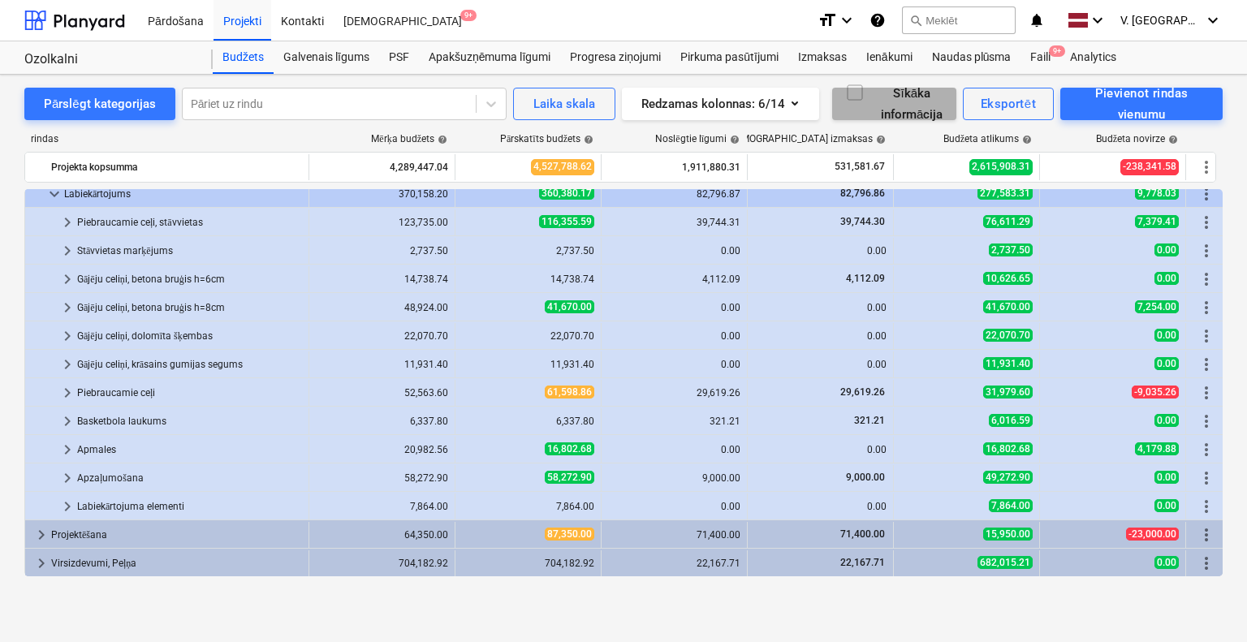
click at [857, 95] on icon "button" at bounding box center [854, 92] width 19 height 19
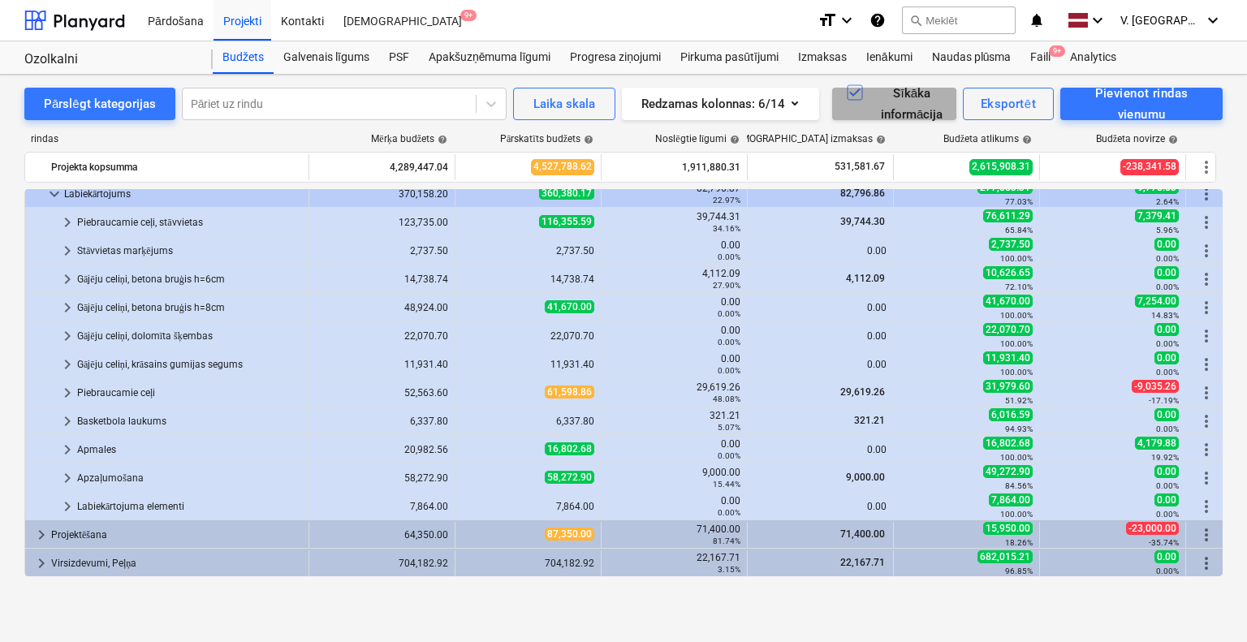
click at [857, 95] on icon "button" at bounding box center [854, 92] width 19 height 19
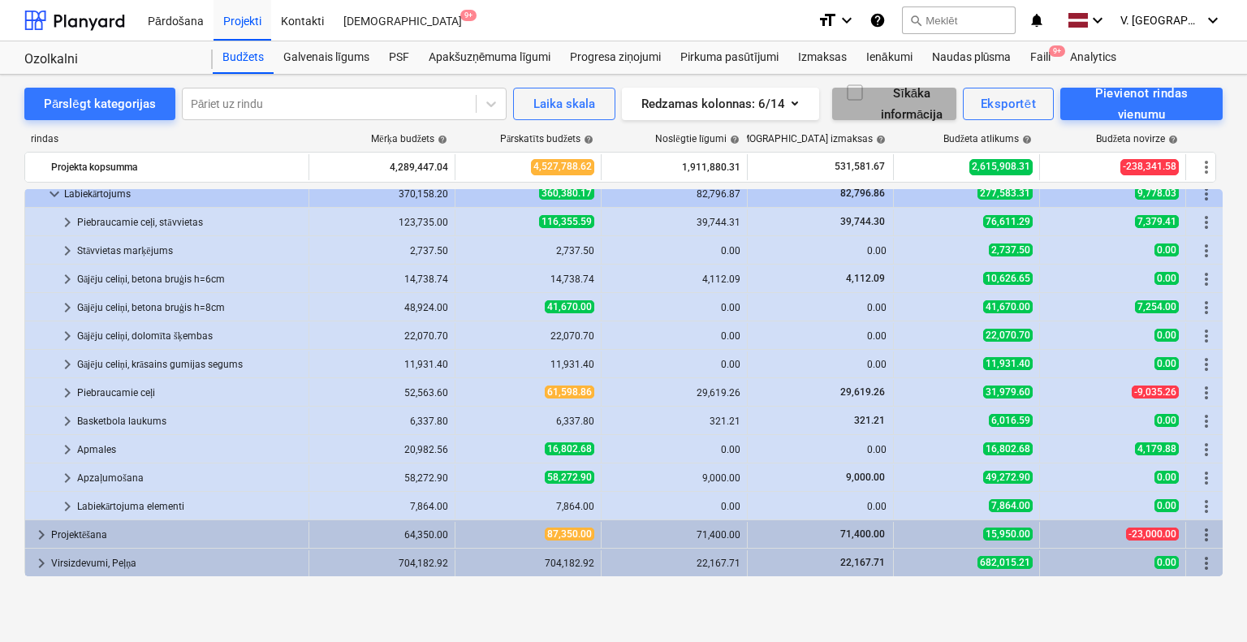
click at [854, 94] on icon "button" at bounding box center [854, 92] width 19 height 19
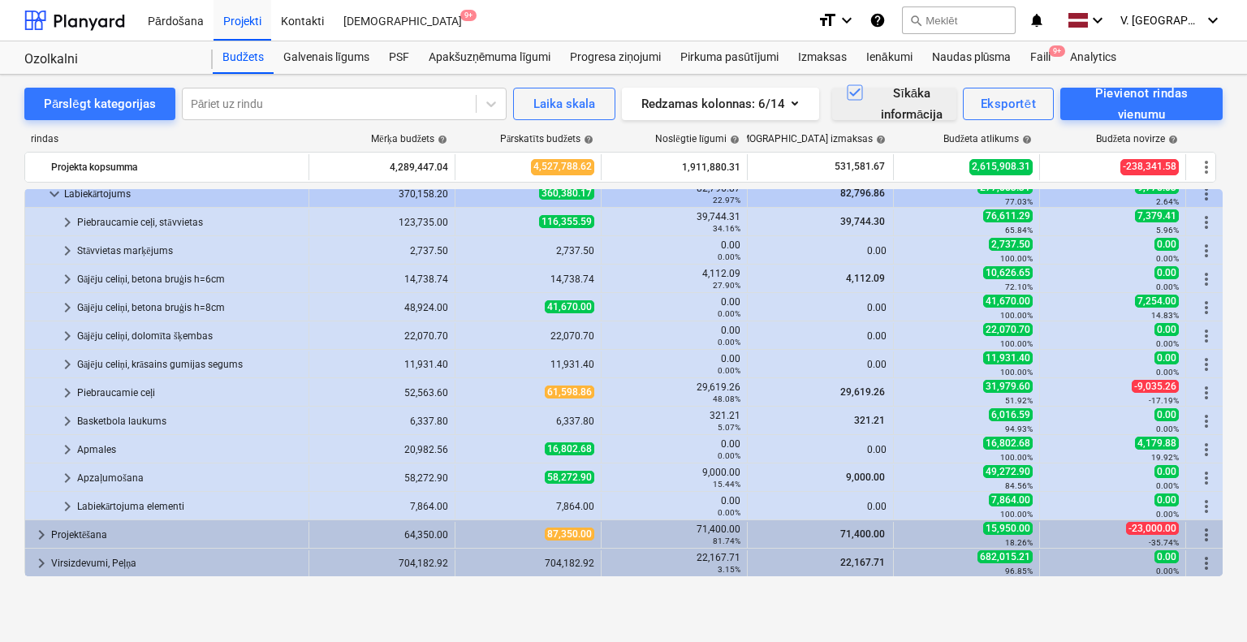
click at [854, 97] on icon "button" at bounding box center [854, 92] width 19 height 19
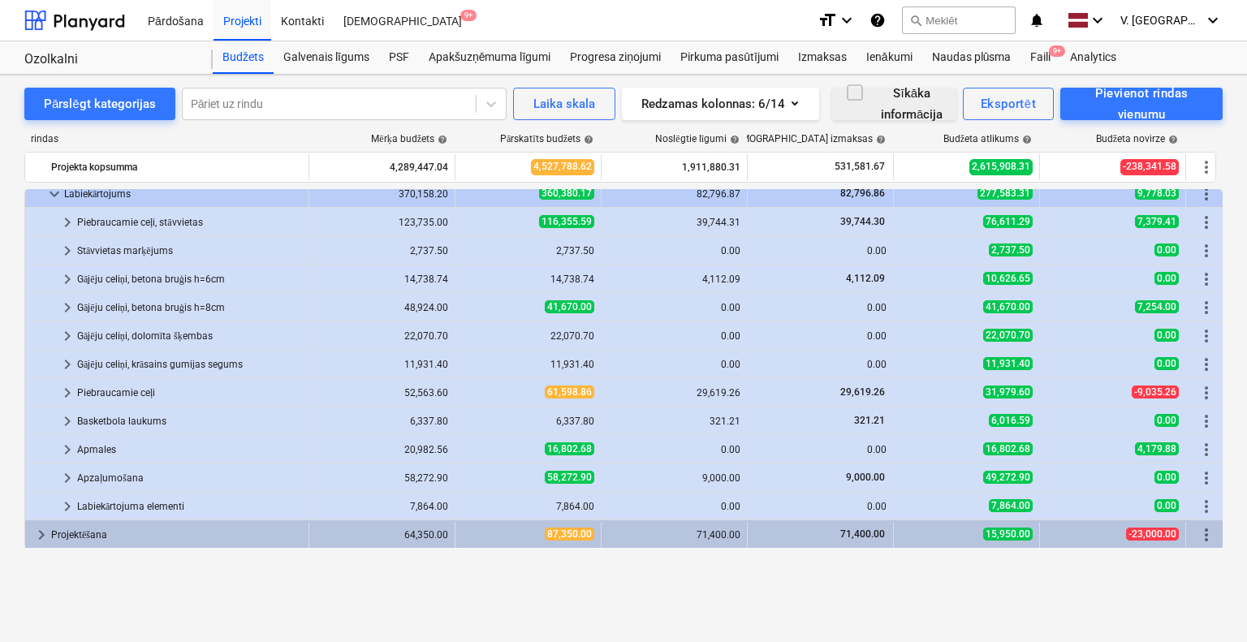
scroll to position [100, 0]
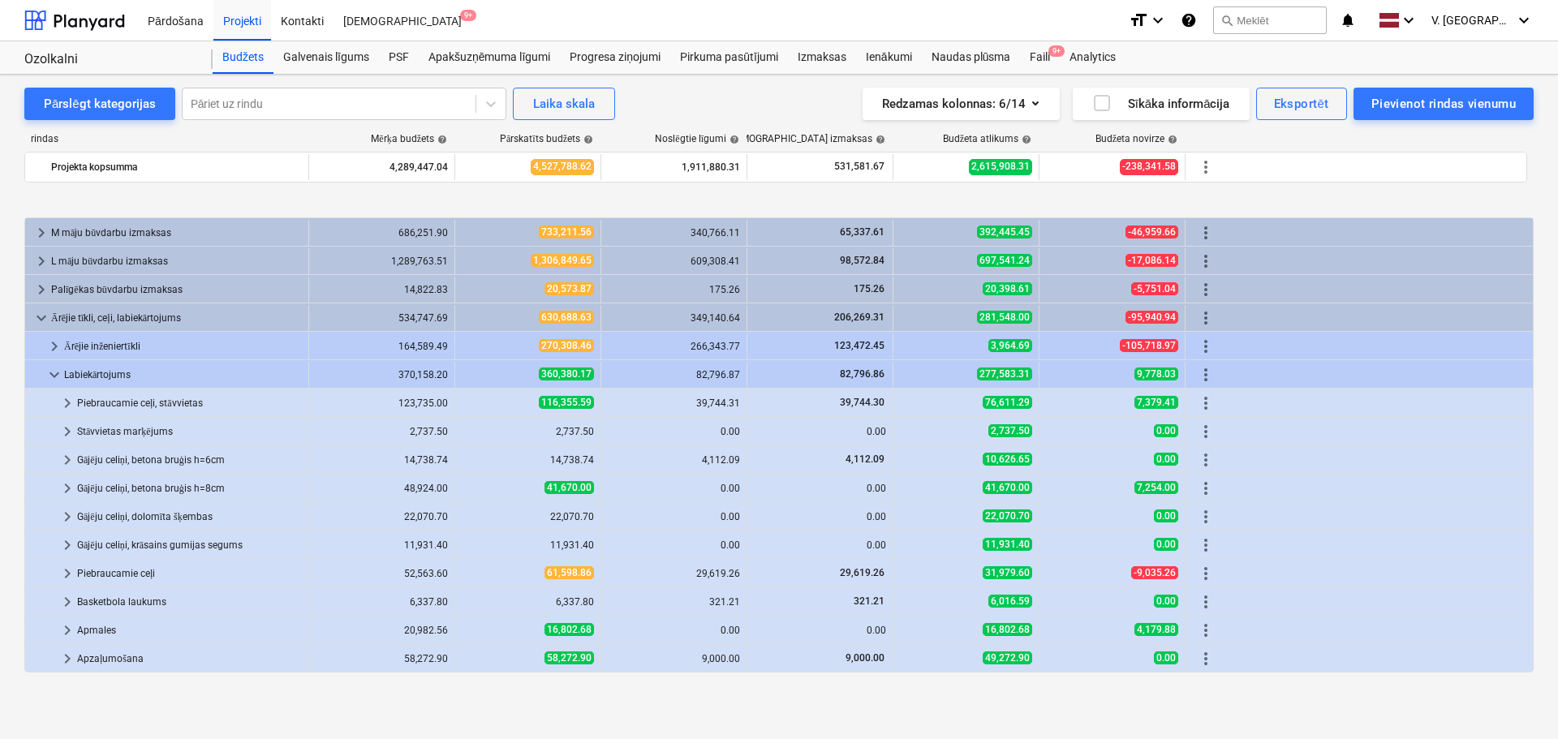
scroll to position [84, 0]
